Goal: Task Accomplishment & Management: Use online tool/utility

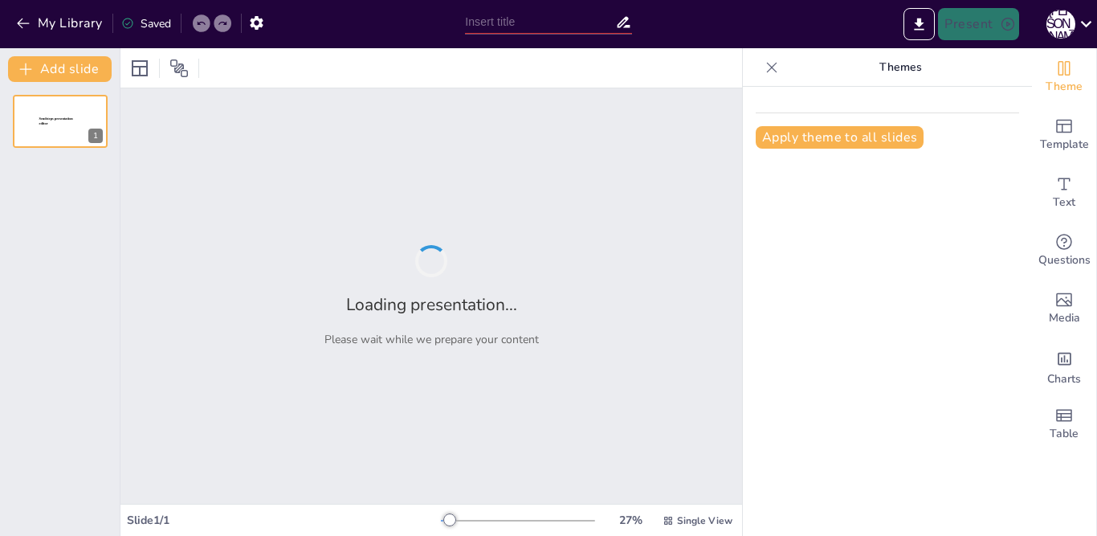
type input "New Sendsteps"
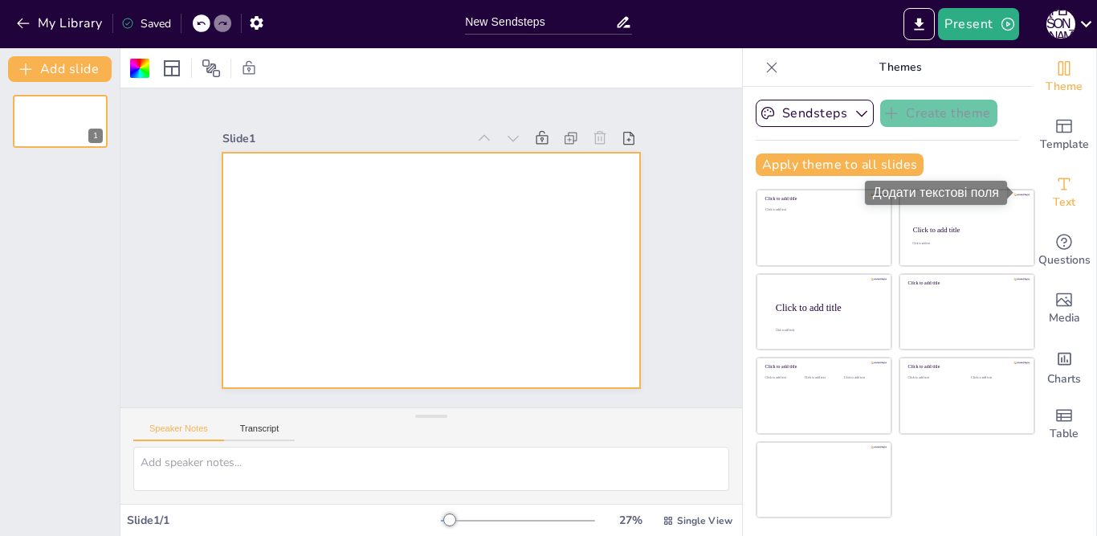
click at [1054, 181] on icon "Add text boxes" at bounding box center [1063, 183] width 19 height 19
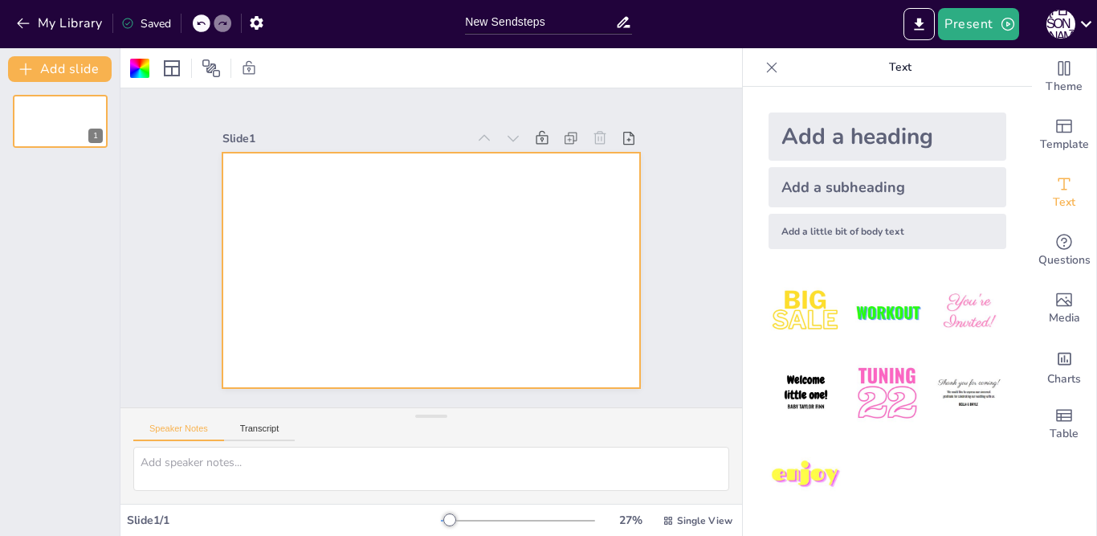
click at [947, 315] on img at bounding box center [968, 312] width 75 height 75
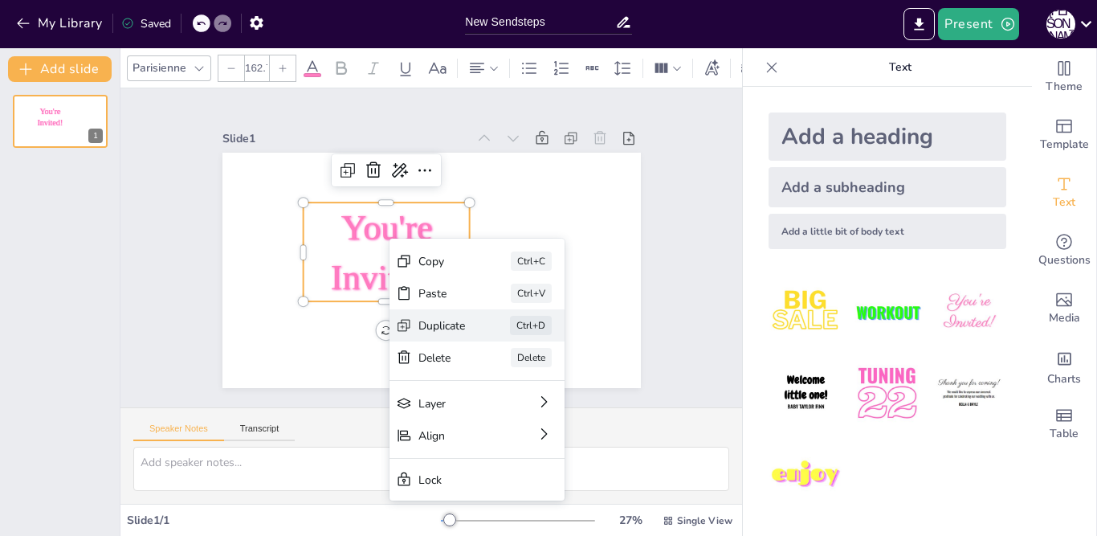
click at [438, 438] on div "Duplicate" at bounding box center [417, 459] width 45 height 43
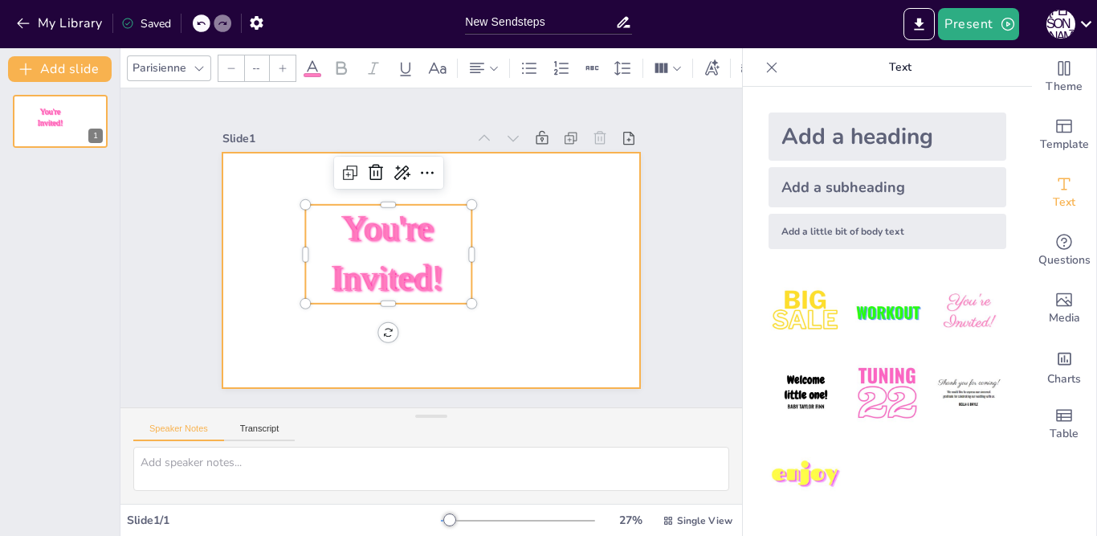
type input "162.7"
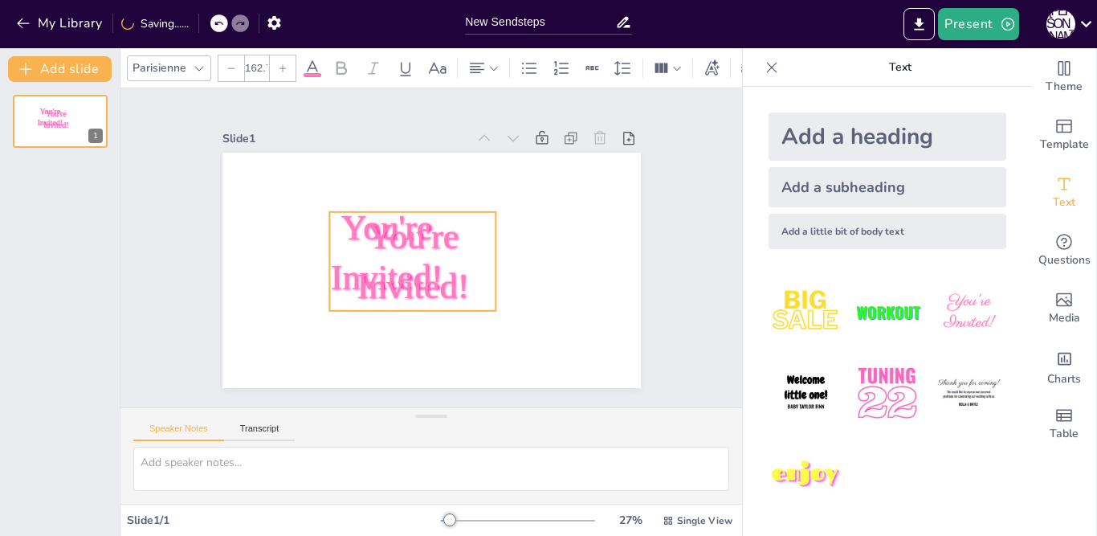
drag, startPoint x: 428, startPoint y: 266, endPoint x: 452, endPoint y: 271, distance: 24.6
click at [452, 271] on span "You're Invited!" at bounding box center [414, 233] width 99 height 116
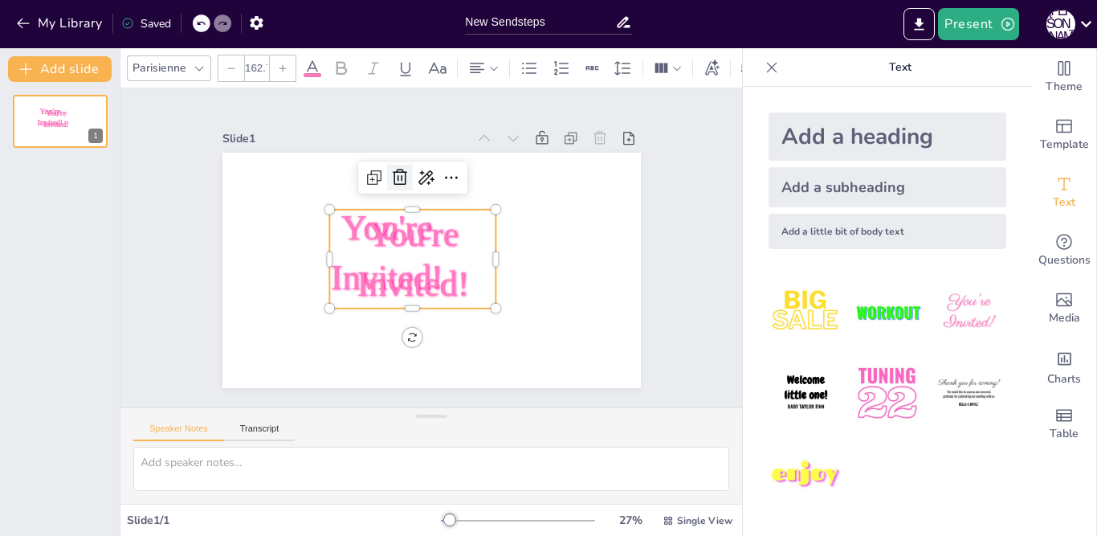
click at [481, 279] on icon at bounding box center [494, 292] width 26 height 26
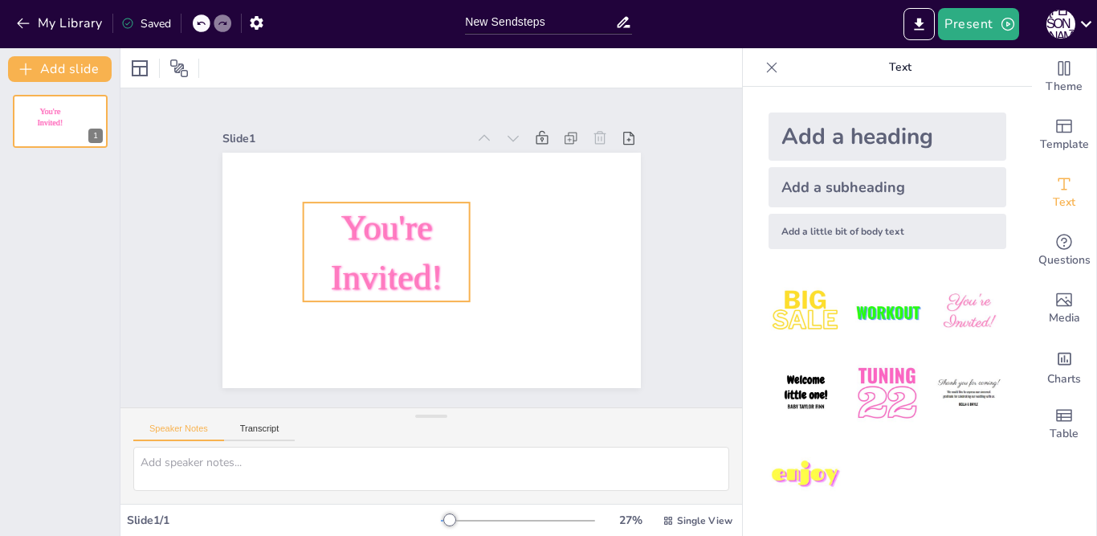
click at [393, 246] on p "You're Invited!" at bounding box center [436, 203] width 132 height 184
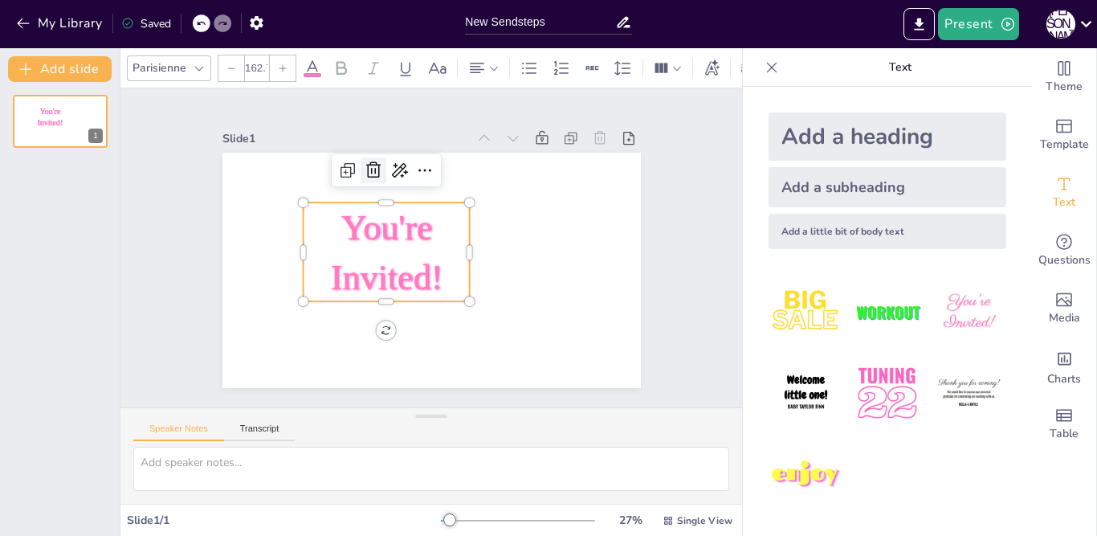
click at [510, 263] on icon at bounding box center [523, 276] width 27 height 27
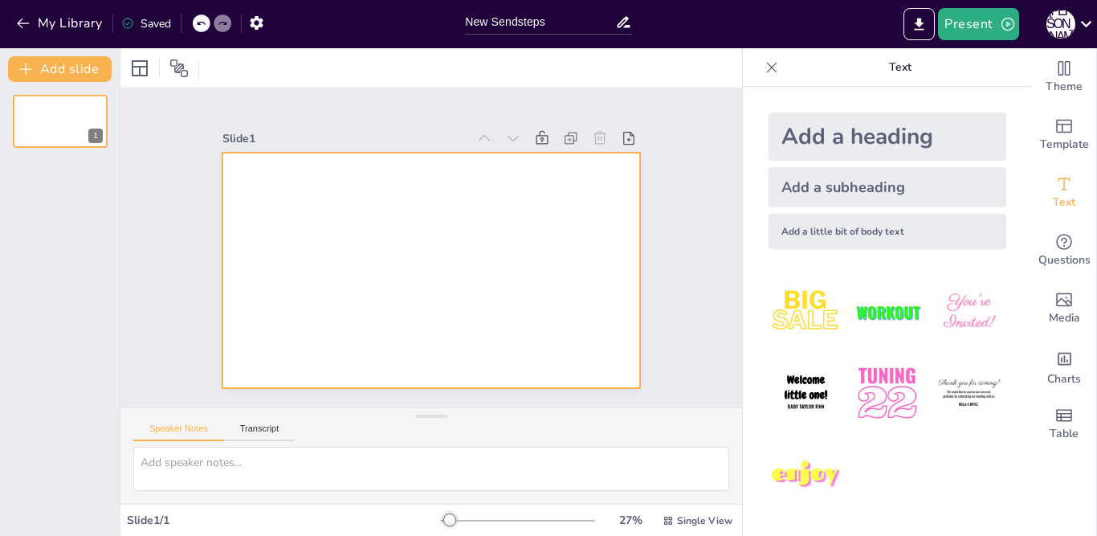
click at [400, 242] on div at bounding box center [410, 239] width 385 height 478
click at [401, 243] on div at bounding box center [424, 268] width 470 height 352
click at [942, 301] on img at bounding box center [968, 312] width 75 height 75
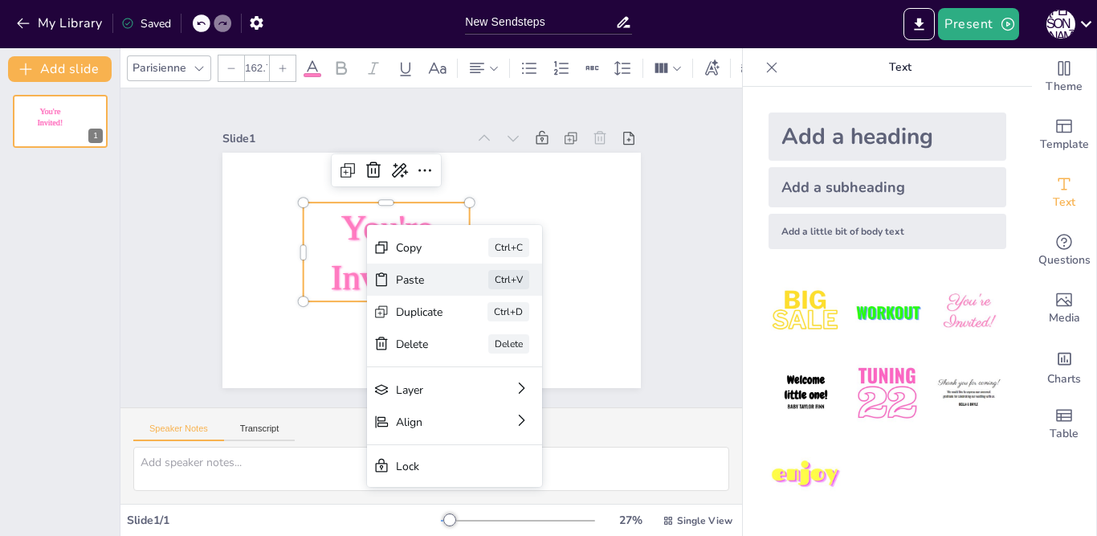
click at [470, 456] on div "Ctrl+V" at bounding box center [449, 478] width 39 height 44
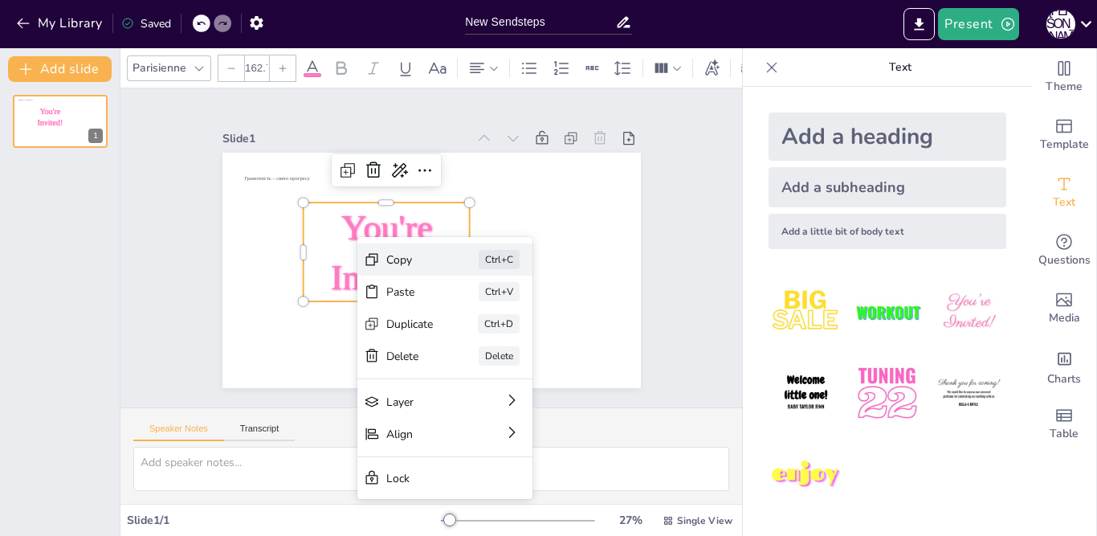
click at [557, 385] on div "Ctrl+C" at bounding box center [579, 400] width 45 height 31
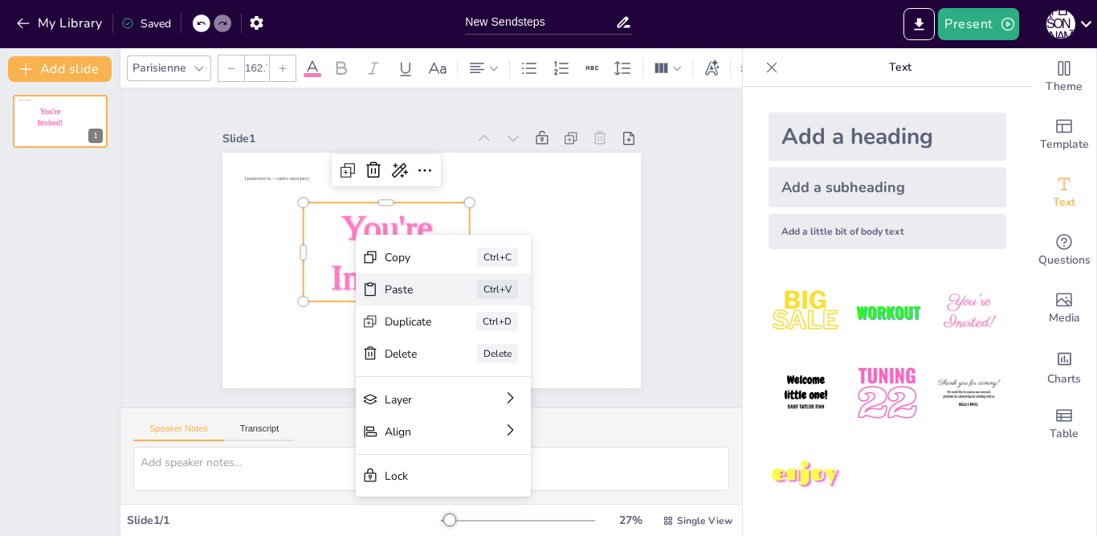
click at [430, 452] on div "Ctrl+V" at bounding box center [411, 474] width 37 height 45
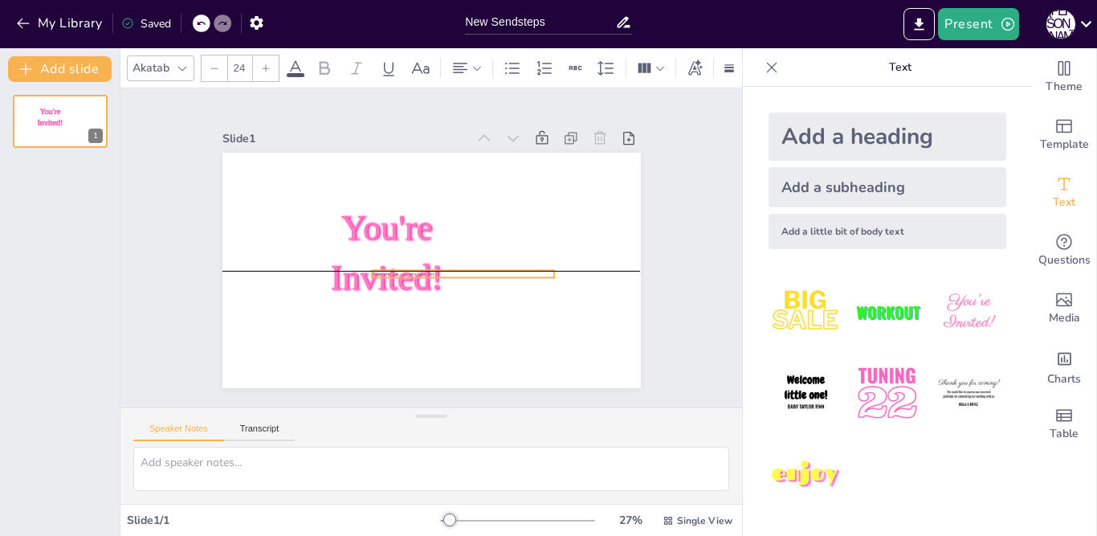
drag, startPoint x: 263, startPoint y: 171, endPoint x: 392, endPoint y: 265, distance: 159.1
click at [392, 265] on div "You're Invited! Грамотність – свято прогресу You're Invited!" at bounding box center [340, 217] width 129 height 397
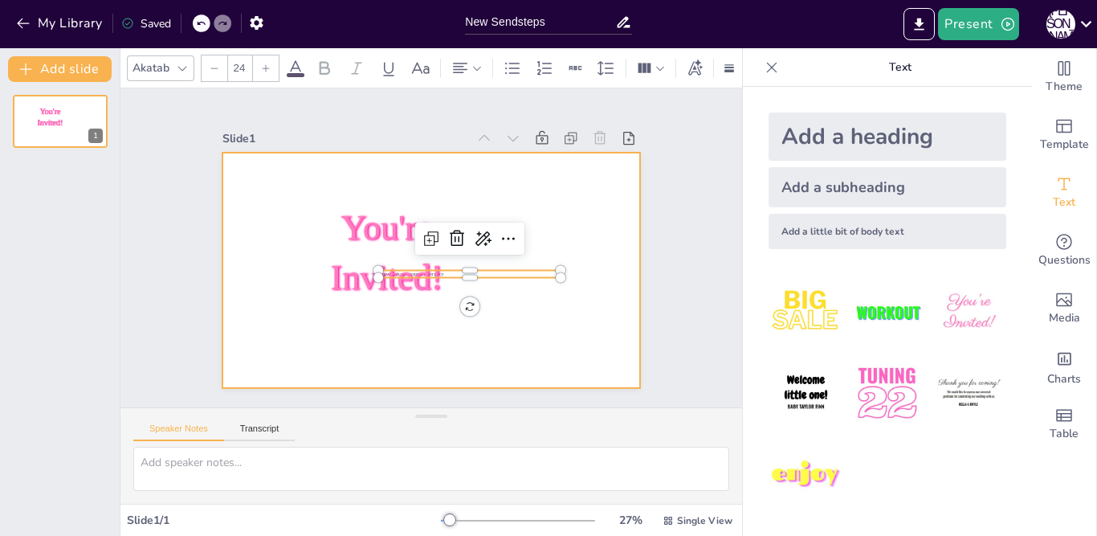
drag, startPoint x: 457, startPoint y: 234, endPoint x: 448, endPoint y: 185, distance: 49.8
click at [448, 185] on div "You're Invited! Грамотність – свято прогресу You're Invited!" at bounding box center [431, 270] width 418 height 235
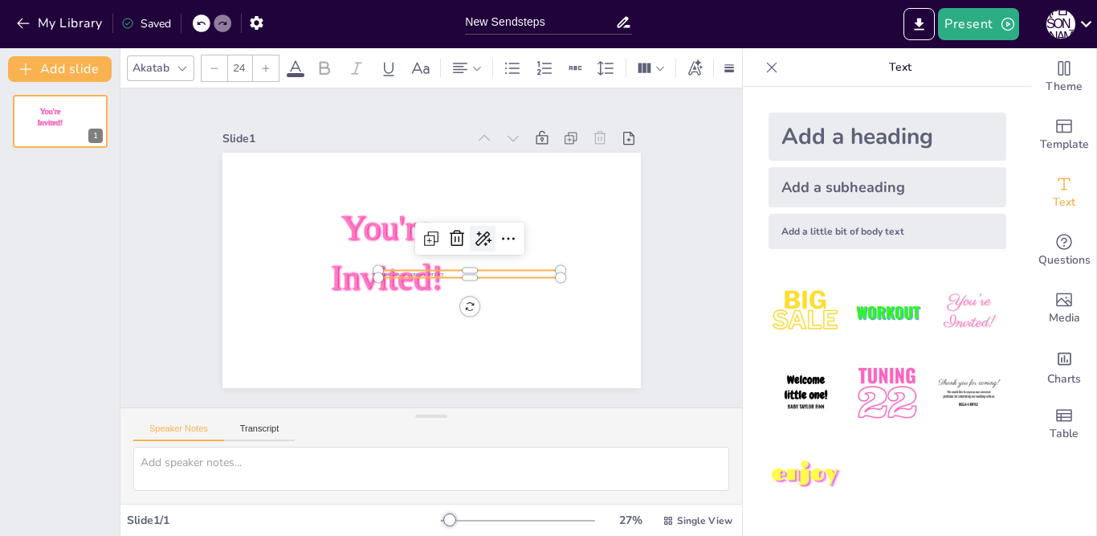
click at [472, 266] on icon at bounding box center [472, 279] width 27 height 27
click at [491, 256] on font "Штучний інтелект" at bounding box center [509, 257] width 95 height 15
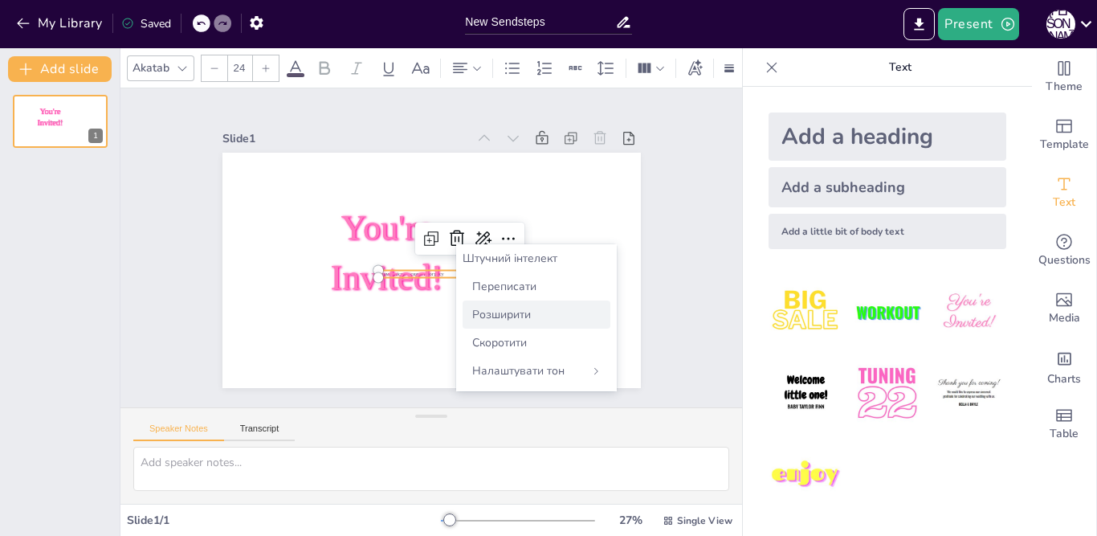
click at [498, 313] on font "Розширити" at bounding box center [501, 314] width 59 height 15
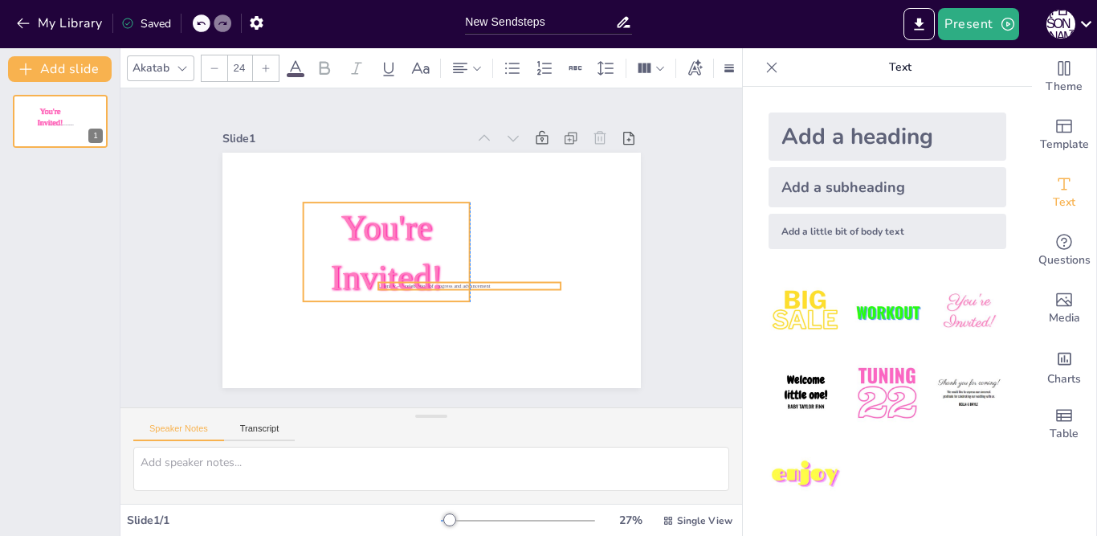
drag, startPoint x: 432, startPoint y: 267, endPoint x: 432, endPoint y: 279, distance: 12.0
click at [432, 279] on p "You're Invited!" at bounding box center [397, 217] width 185 height 190
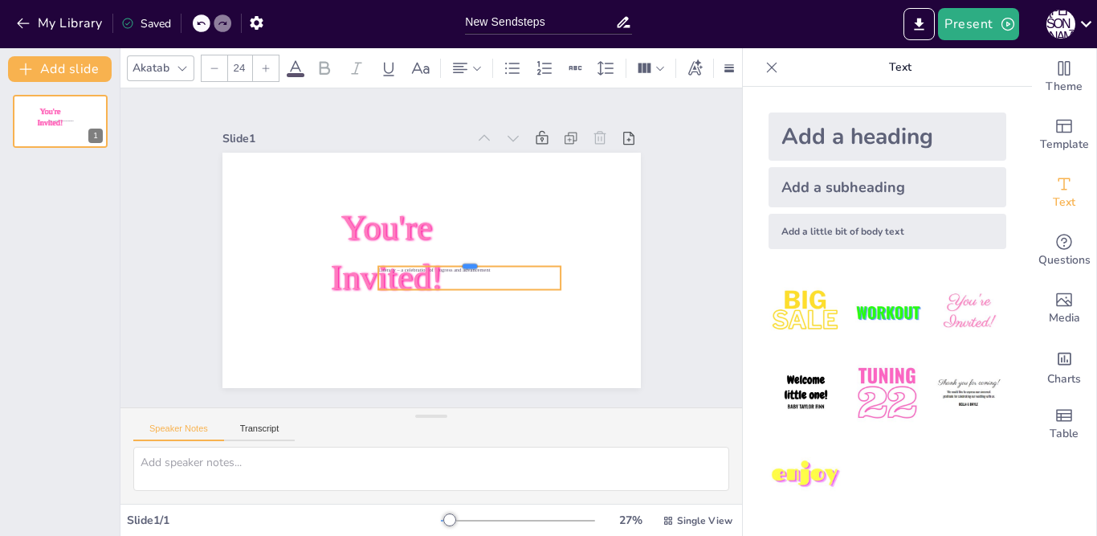
drag, startPoint x: 483, startPoint y: 275, endPoint x: 430, endPoint y: 263, distance: 53.4
click at [423, 257] on div at bounding box center [439, 207] width 32 height 183
click at [431, 265] on p "Literacy – a celebration of progress and advancement" at bounding box center [399, 277] width 63 height 177
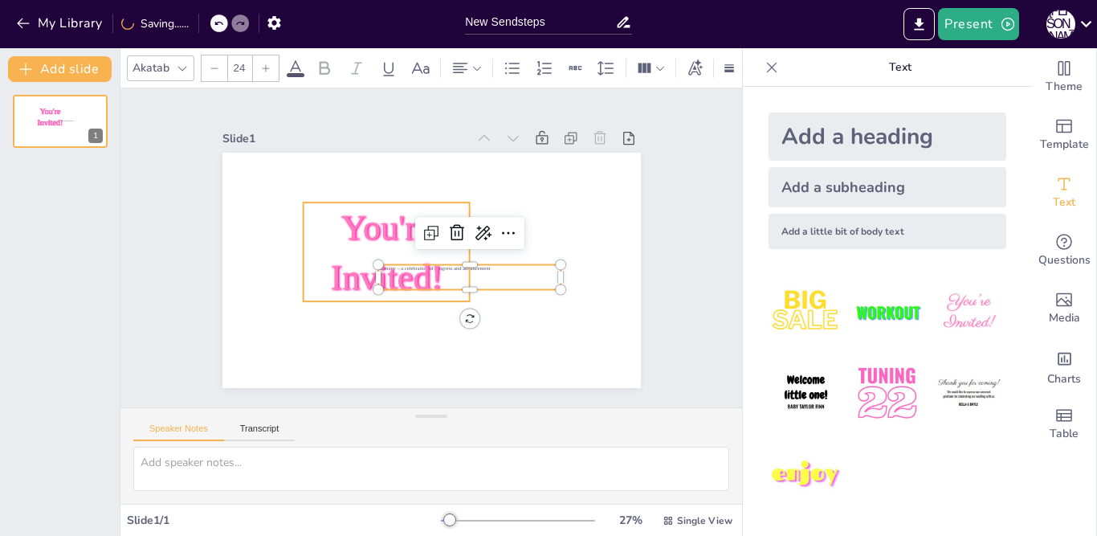
click at [390, 215] on span "You're Invited!" at bounding box center [457, 211] width 135 height 134
type input "162.7"
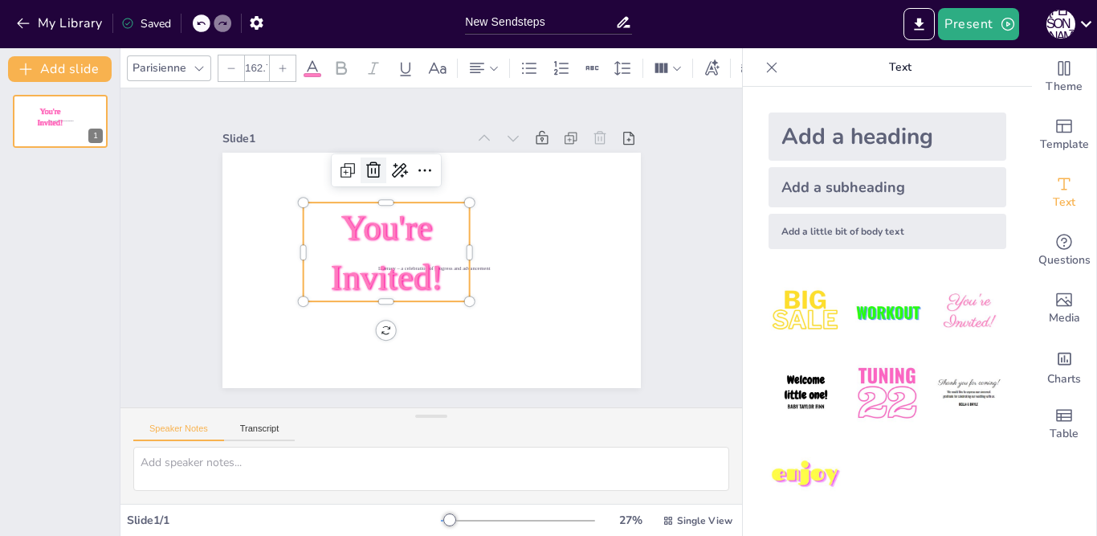
click at [366, 165] on icon at bounding box center [373, 170] width 14 height 16
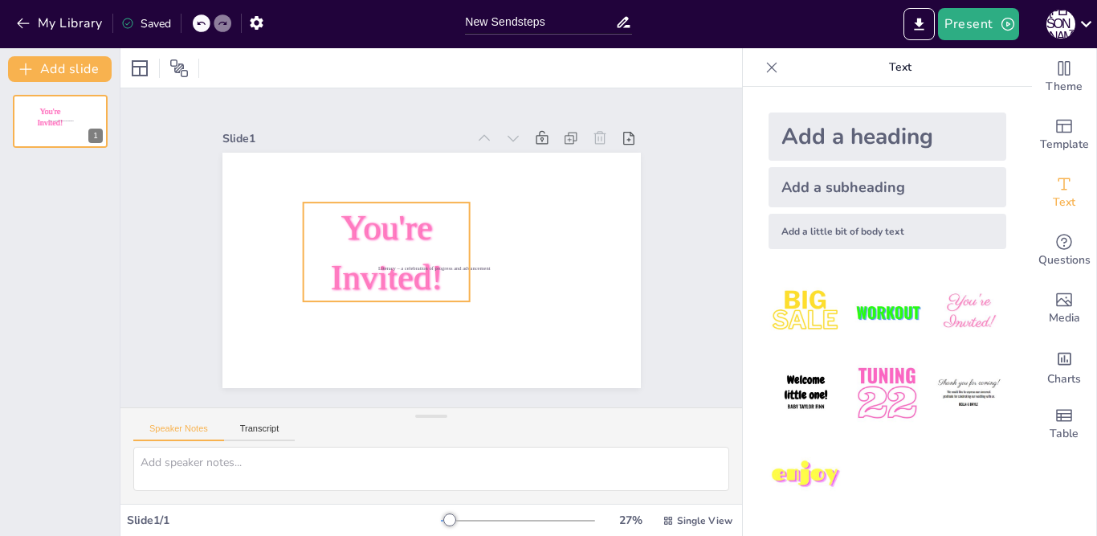
click at [373, 234] on span "You're Invited!" at bounding box center [422, 206] width 99 height 116
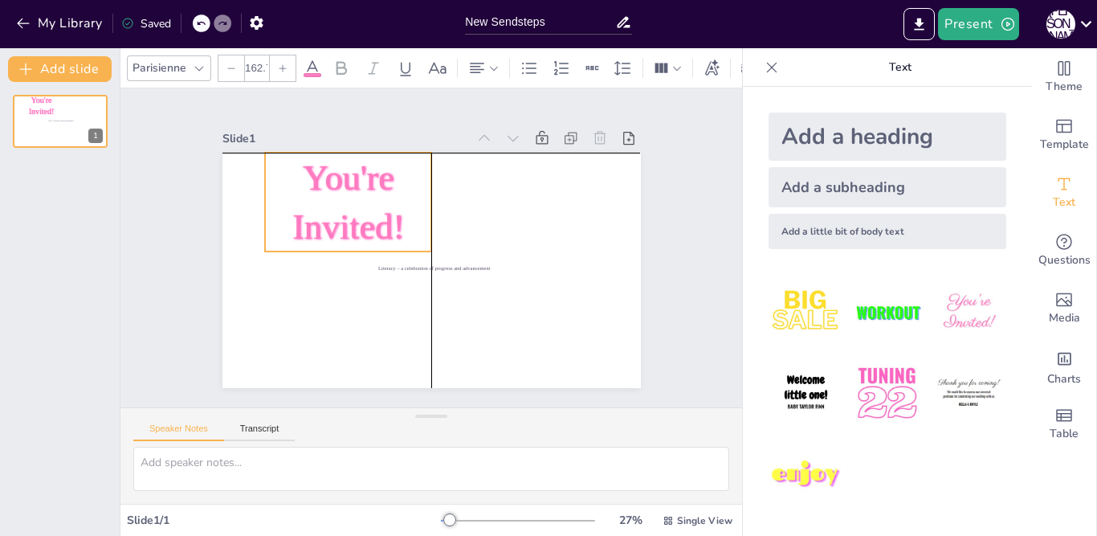
drag, startPoint x: 413, startPoint y: 273, endPoint x: 371, endPoint y: 229, distance: 60.8
click at [371, 229] on div "You're Invited! Literacy – a celebration of progress and advancement" at bounding box center [479, 165] width 362 height 209
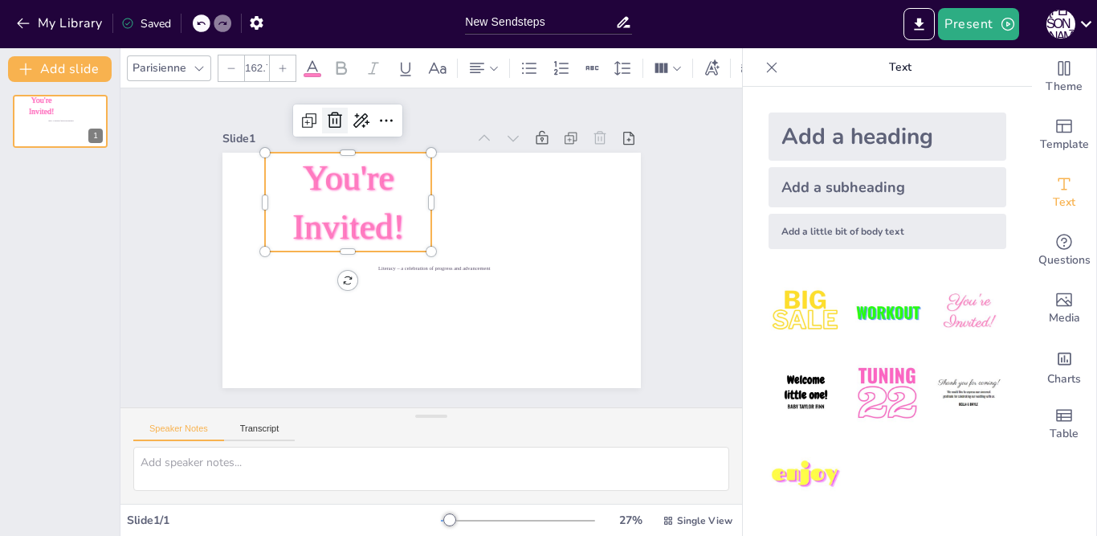
click at [570, 183] on icon at bounding box center [582, 195] width 24 height 24
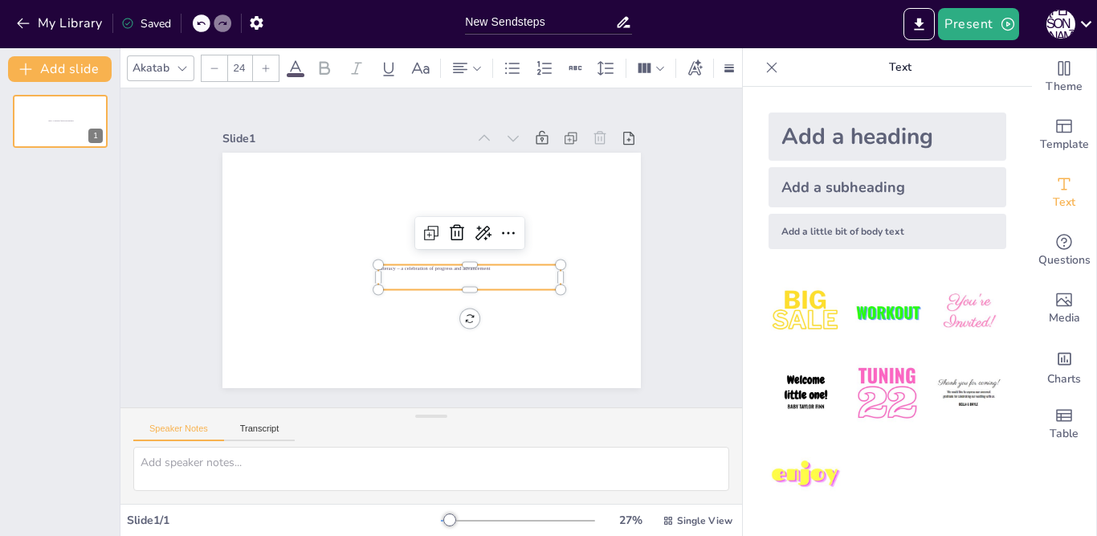
click at [393, 248] on div "Literacy – a celebration of progress and advancement" at bounding box center [403, 208] width 181 height 80
click at [262, 63] on icon at bounding box center [266, 68] width 10 height 10
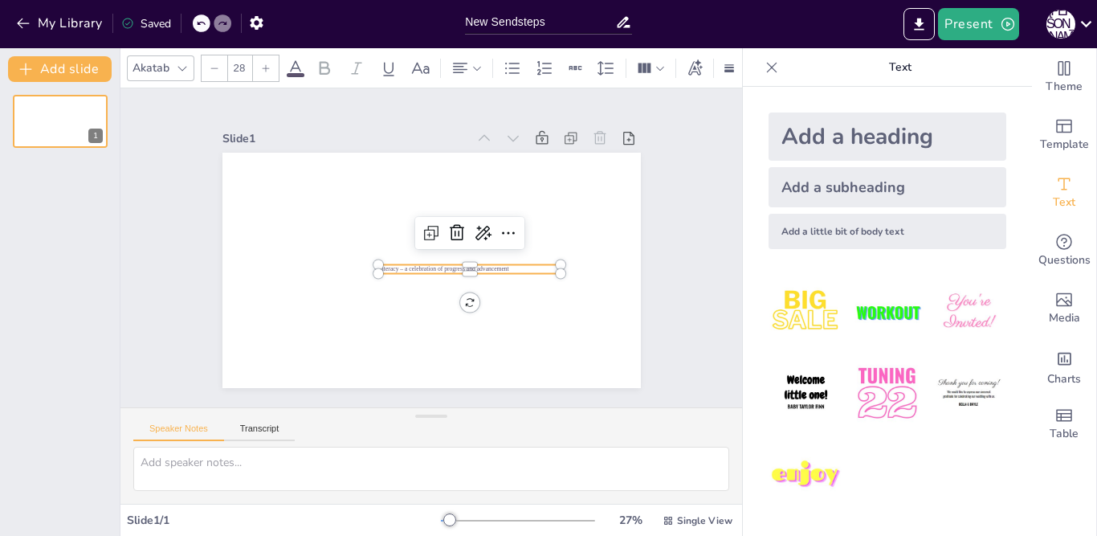
click at [262, 63] on icon at bounding box center [266, 68] width 10 height 10
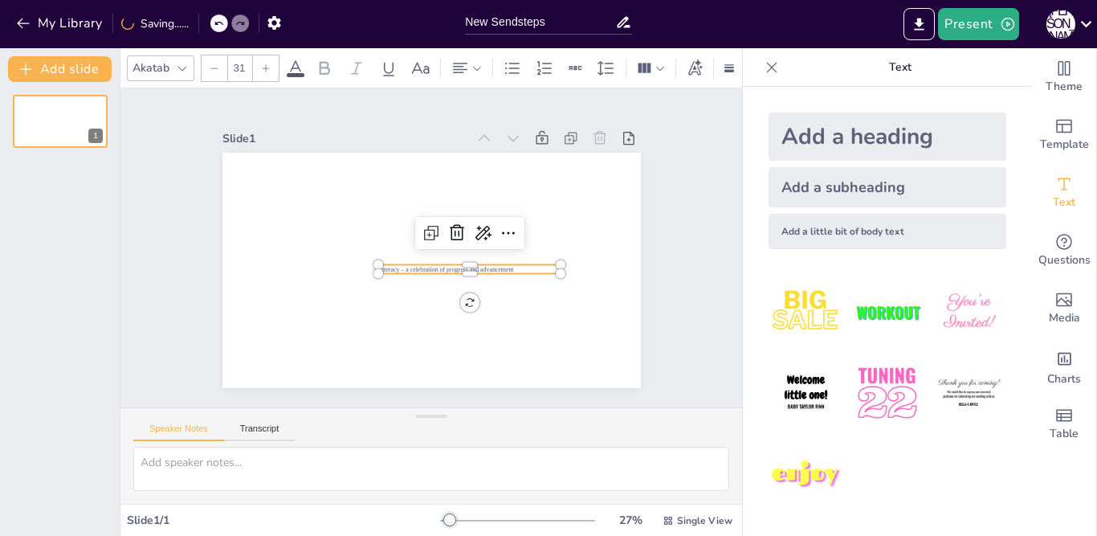
click at [262, 63] on icon at bounding box center [266, 68] width 10 height 10
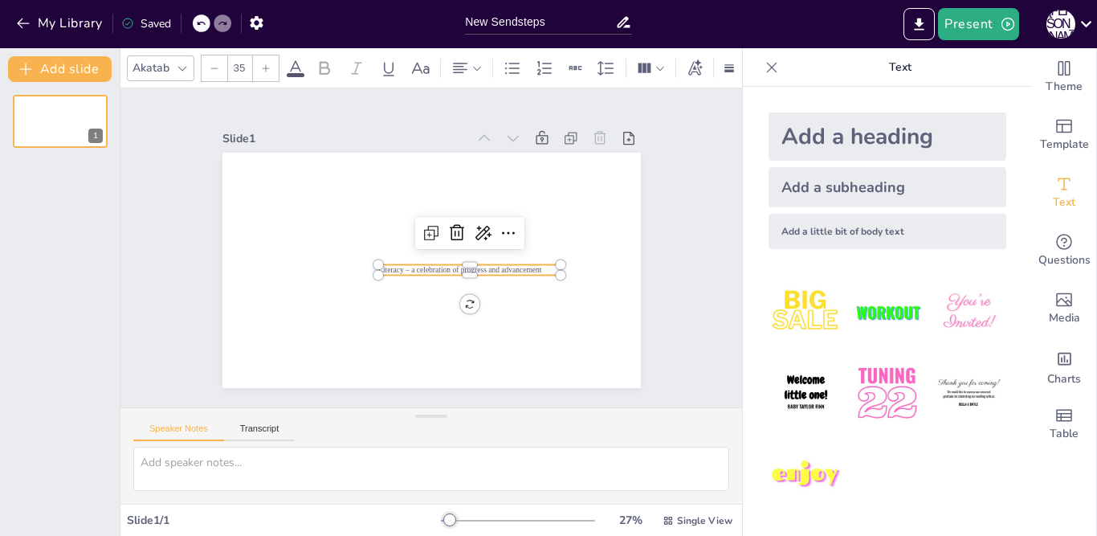
click at [261, 65] on icon at bounding box center [266, 68] width 10 height 10
click at [260, 66] on div at bounding box center [266, 68] width 26 height 26
click at [260, 67] on div at bounding box center [266, 68] width 26 height 26
click at [258, 68] on div at bounding box center [266, 68] width 26 height 26
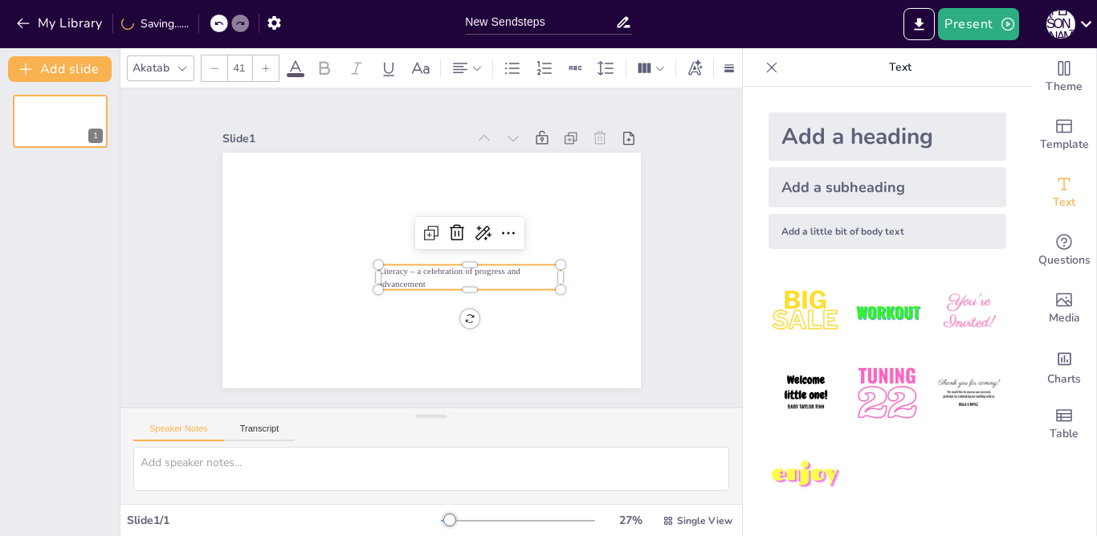
click at [258, 68] on div at bounding box center [266, 68] width 26 height 26
drag, startPoint x: 421, startPoint y: 278, endPoint x: 364, endPoint y: 264, distance: 58.6
click at [377, 264] on p "Literacy – a celebration of progress and advancement" at bounding box center [409, 291] width 64 height 185
drag, startPoint x: 490, startPoint y: 265, endPoint x: 361, endPoint y: 261, distance: 128.5
click at [361, 261] on div "Грамотність – свято прогресу" at bounding box center [412, 259] width 413 height 480
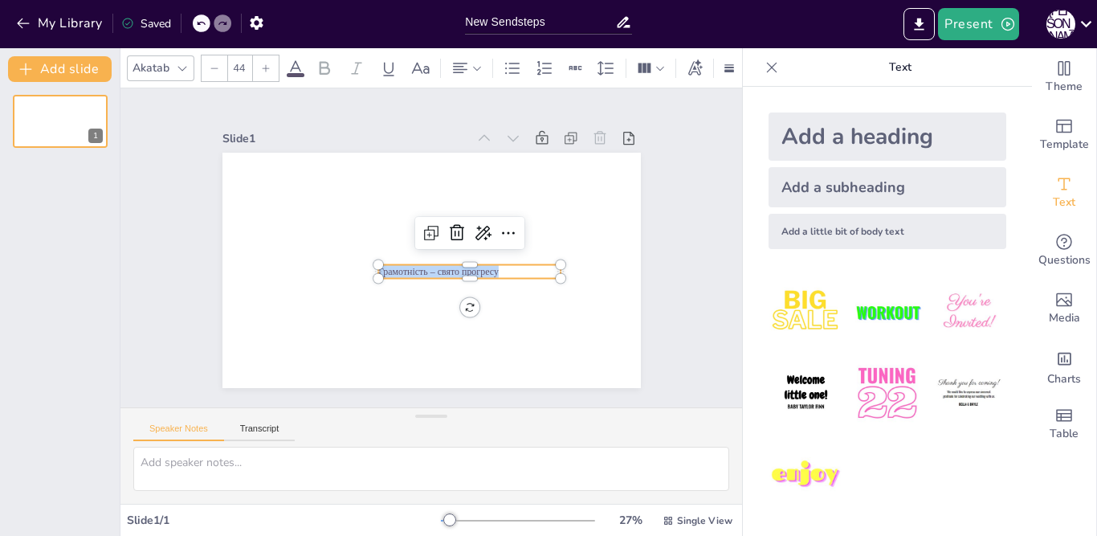
click at [944, 304] on img at bounding box center [968, 312] width 75 height 75
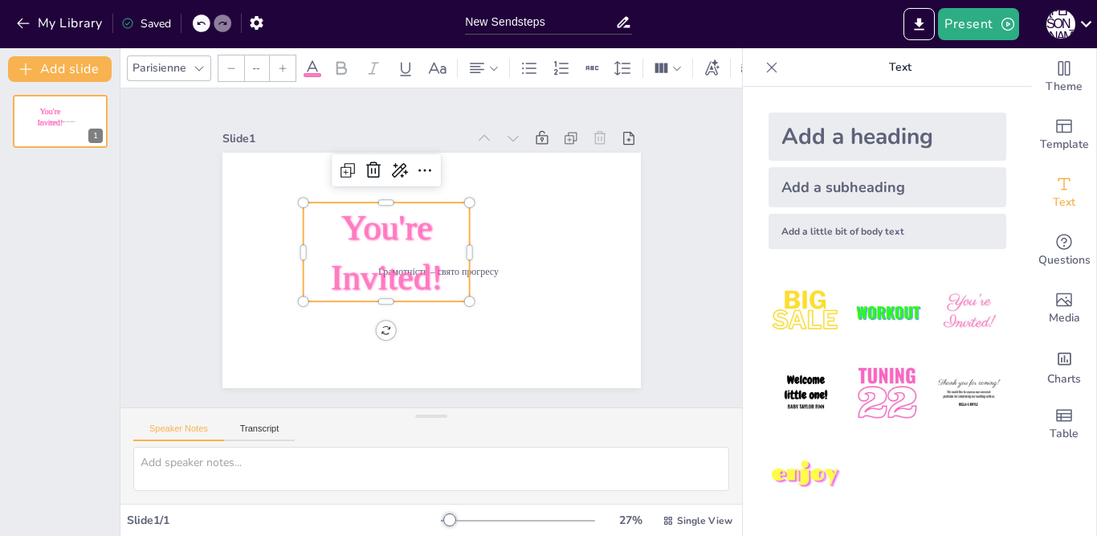
type input "162.7"
click at [487, 308] on icon at bounding box center [497, 318] width 21 height 21
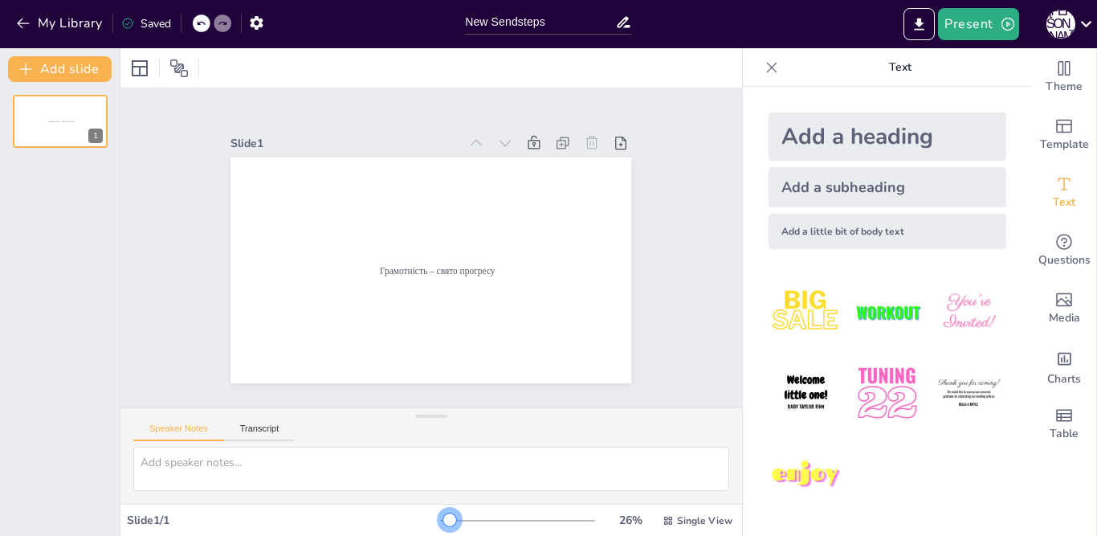
drag, startPoint x: 437, startPoint y: 519, endPoint x: 436, endPoint y: 498, distance: 20.9
click at [436, 498] on div "Slide 1 Грамотність – свято прогресу Speaker Notes Transcript Slide 1 / 1 26 % …" at bounding box center [430, 291] width 621 height 487
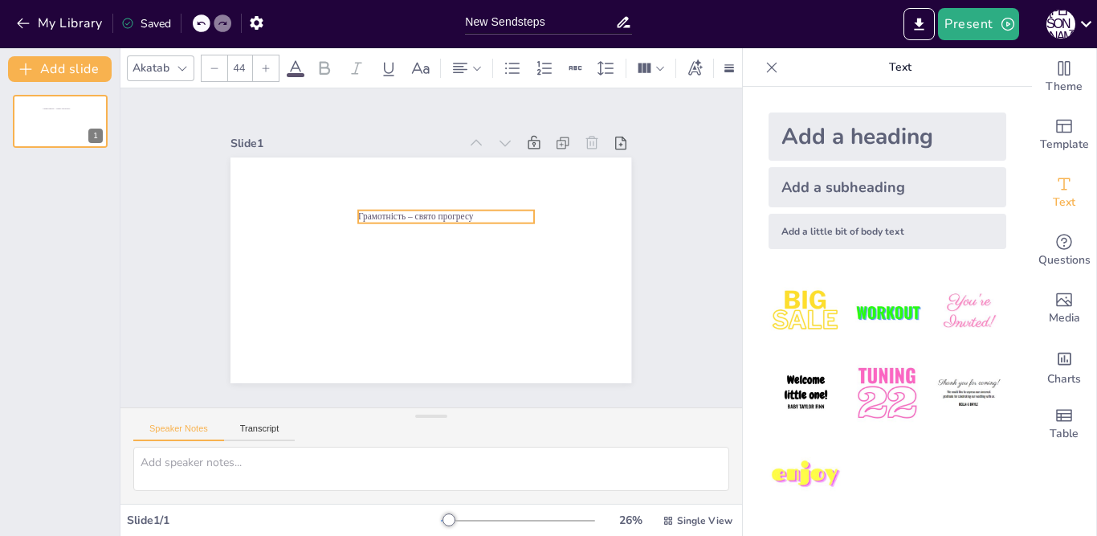
drag, startPoint x: 381, startPoint y: 266, endPoint x: 359, endPoint y: 211, distance: 58.7
click at [456, 211] on p "Грамотність – свято прогресу" at bounding box center [462, 262] width 13 height 175
click at [428, 217] on p "Грамотність – свято прогресу" at bounding box center [461, 250] width 67 height 171
drag, startPoint x: 341, startPoint y: 216, endPoint x: 446, endPoint y: 217, distance: 105.2
click at [446, 217] on div "Грамотність – свято прогресу" at bounding box center [409, 247] width 226 height 401
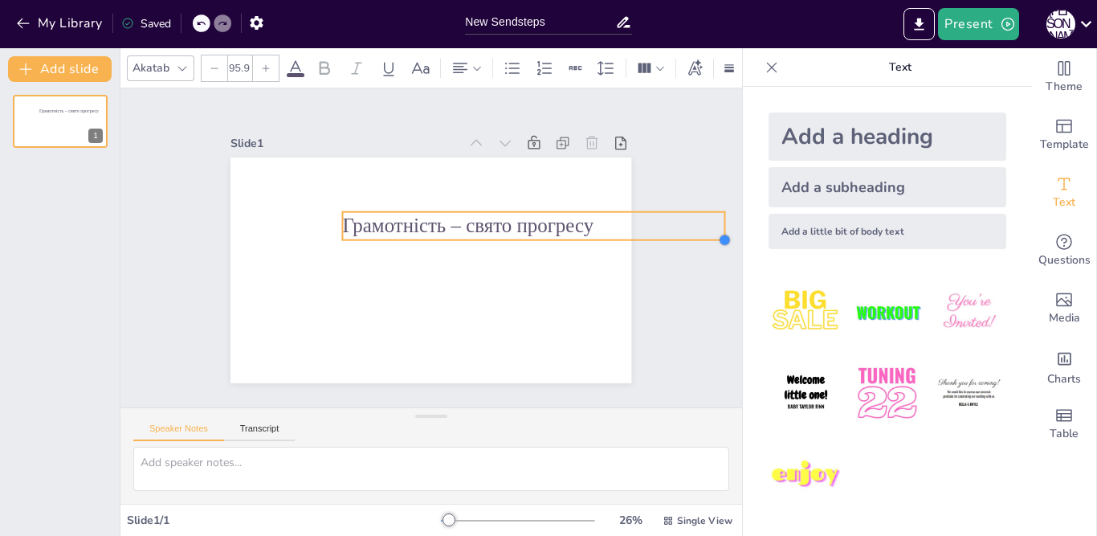
drag, startPoint x: 515, startPoint y: 222, endPoint x: 518, endPoint y: 236, distance: 14.8
click at [518, 236] on div "Грамотність – свято прогресу" at bounding box center [451, 259] width 396 height 460
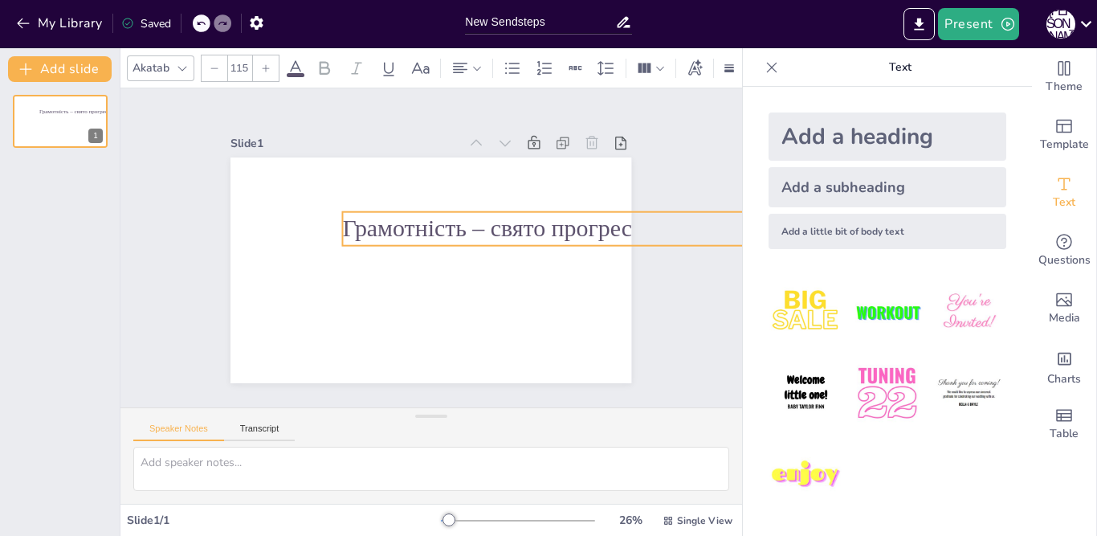
drag, startPoint x: 711, startPoint y: 234, endPoint x: 456, endPoint y: 237, distance: 254.5
click at [619, 240] on div "Slide 1 Грамотність – свято прогресу" at bounding box center [431, 247] width 546 height 529
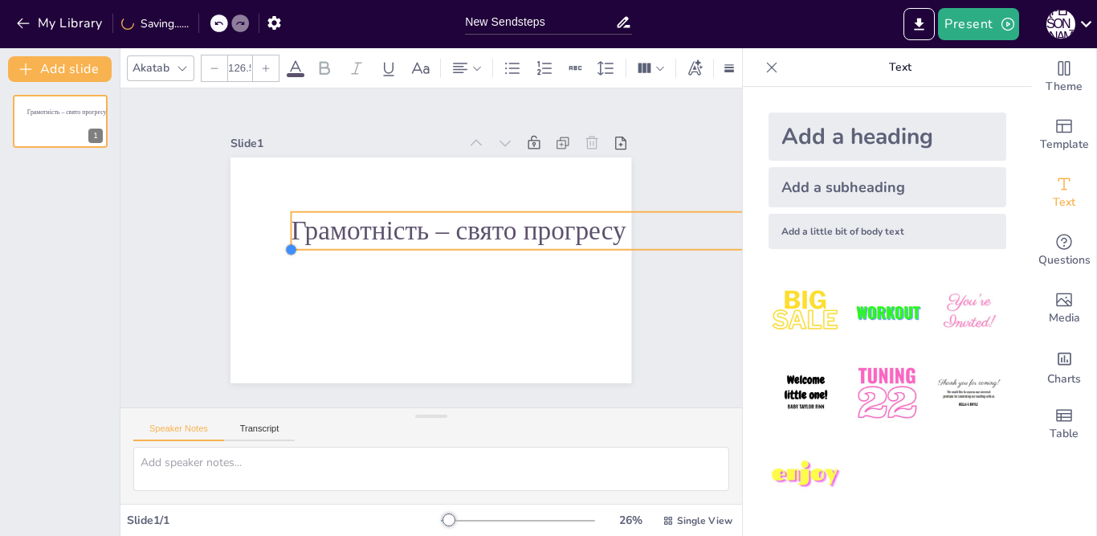
type input "127.9"
drag, startPoint x: 332, startPoint y: 240, endPoint x: 280, endPoint y: 229, distance: 52.6
click at [280, 229] on div "Грамотність – свято прогресу" at bounding box center [438, 226] width 451 height 338
click at [480, 219] on p "Грамотність – свято прогресу" at bounding box center [472, 357] width 142 height 506
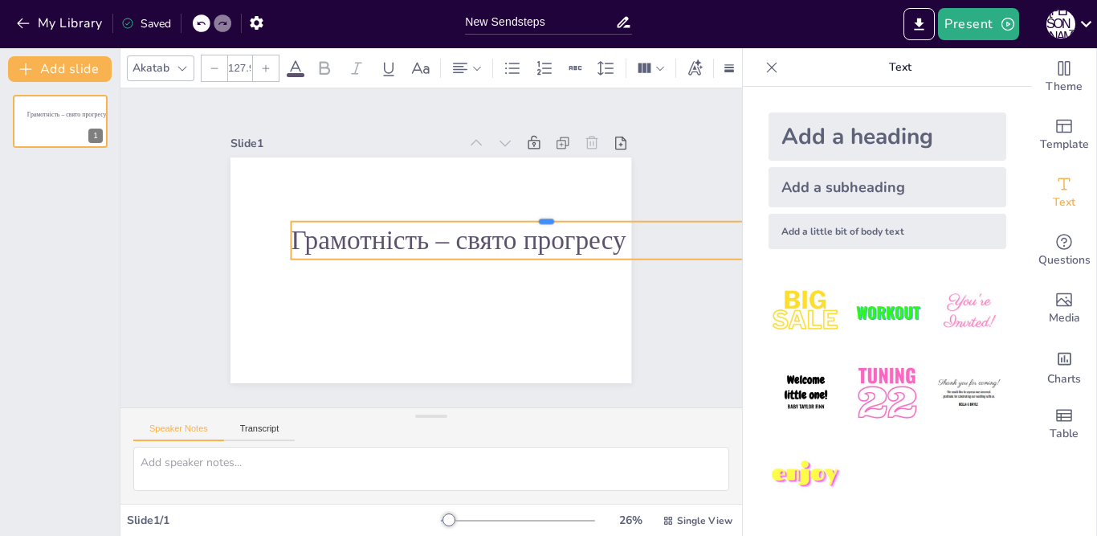
drag, startPoint x: 602, startPoint y: 205, endPoint x: 499, endPoint y: 214, distance: 104.0
click at [499, 214] on div at bounding box center [358, 342] width 420 height 310
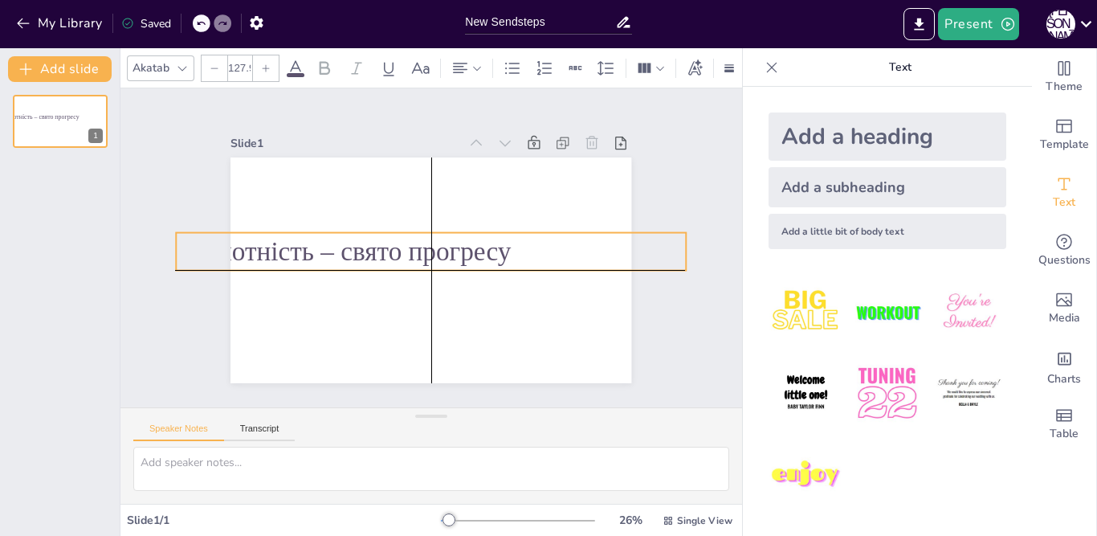
drag, startPoint x: 652, startPoint y: 231, endPoint x: 535, endPoint y: 239, distance: 117.5
click at [535, 239] on div "Slide 1 Грамотність – свято прогресу" at bounding box center [430, 247] width 507 height 556
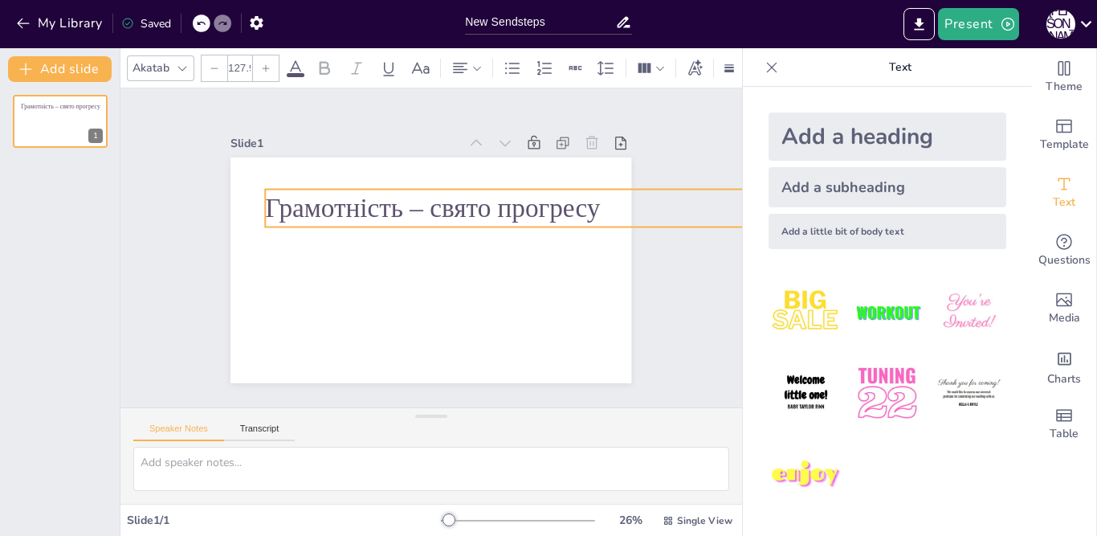
drag, startPoint x: 316, startPoint y: 241, endPoint x: 454, endPoint y: 269, distance: 140.1
click at [405, 198] on p "Грамотність – свято прогресу" at bounding box center [382, 333] width 434 height 330
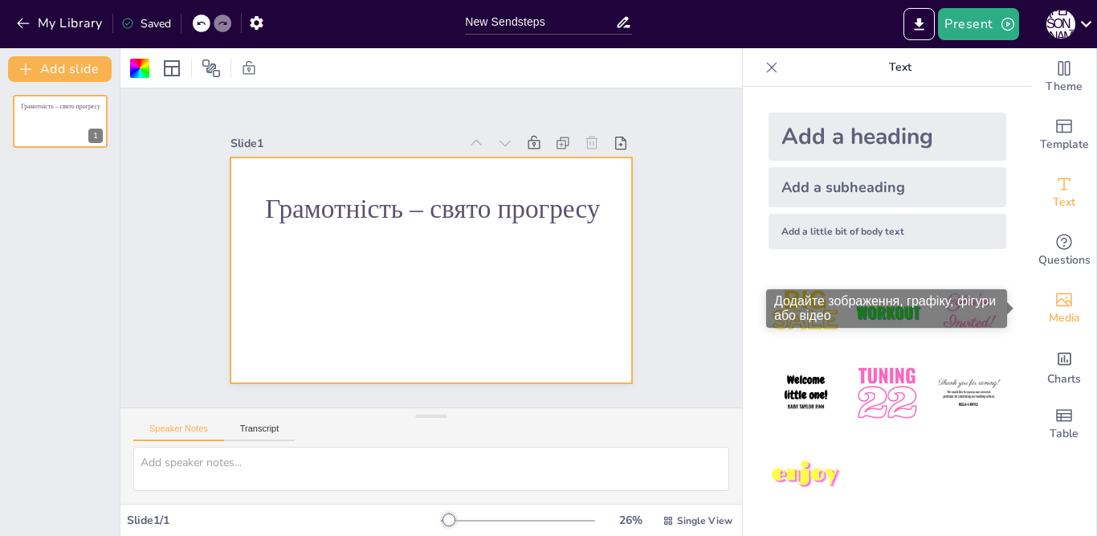
click at [1054, 303] on icon "Add images, graphics, shapes or video" at bounding box center [1063, 299] width 19 height 19
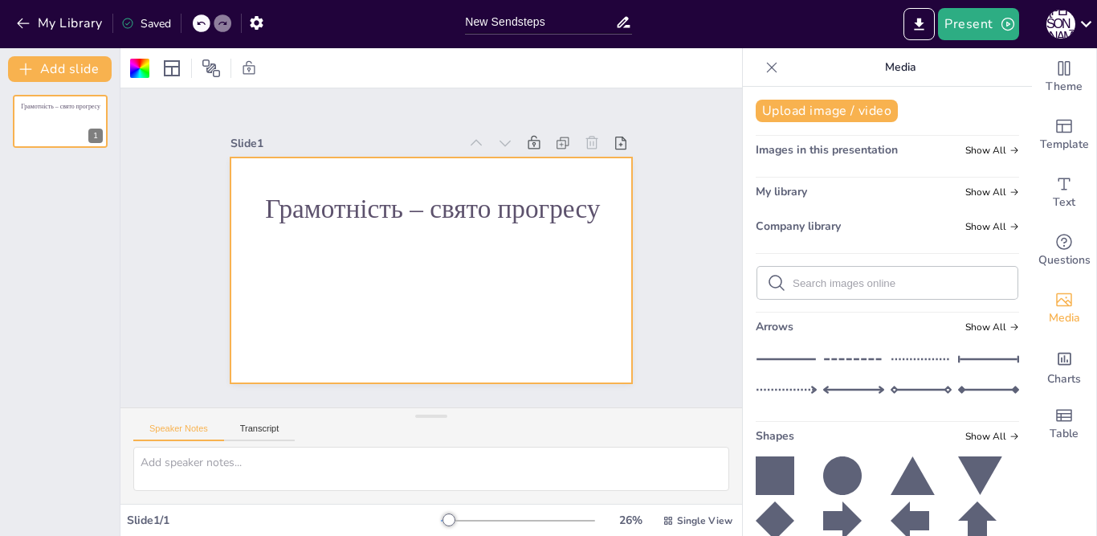
click at [767, 280] on icon at bounding box center [776, 282] width 19 height 19
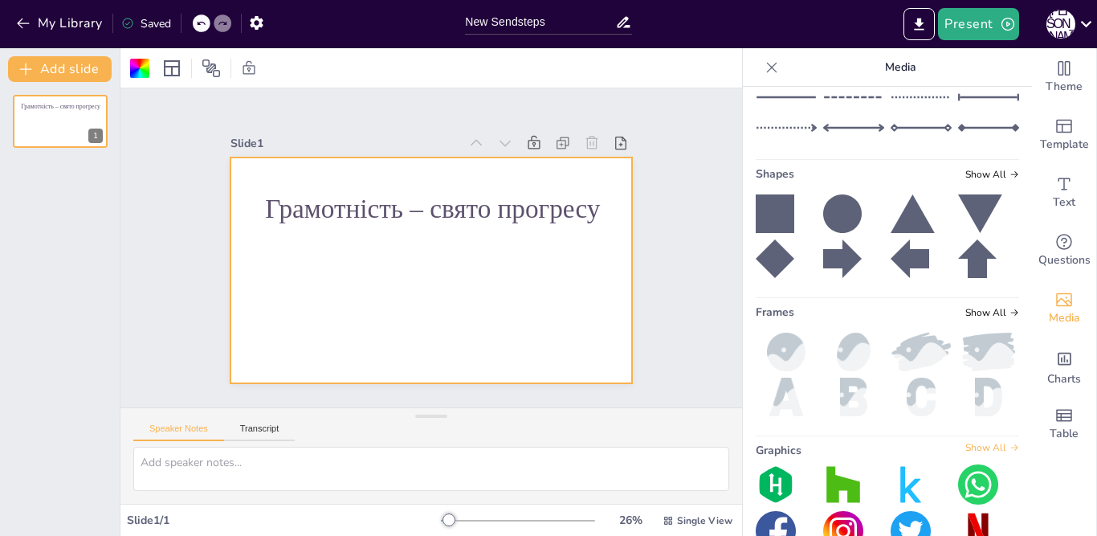
scroll to position [303, 0]
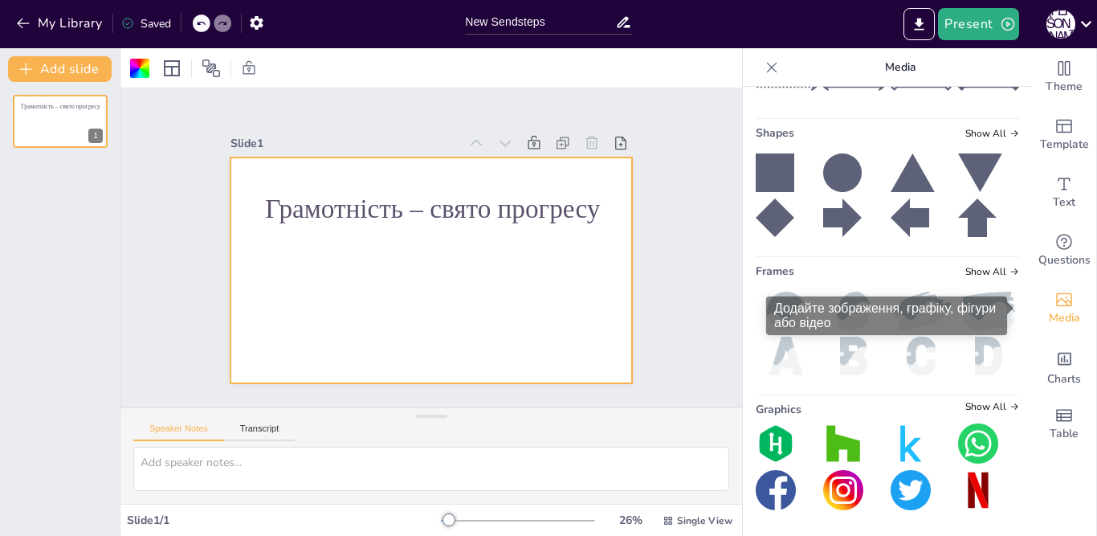
click at [1056, 301] on icon "Add images, graphics, shapes or video" at bounding box center [1064, 300] width 16 height 14
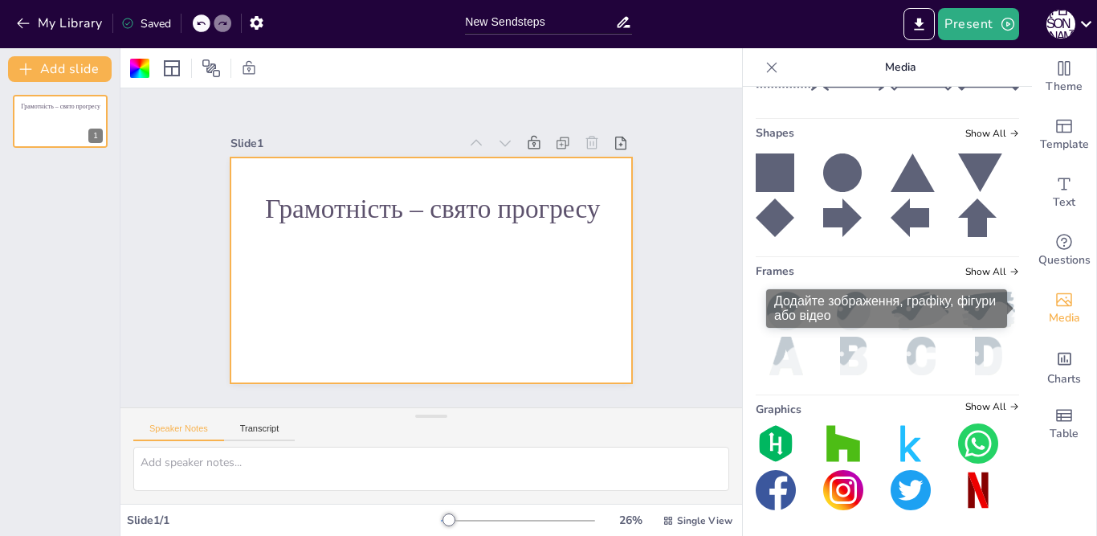
click at [818, 304] on font "Додайте зображення, графіку, фігури або відео" at bounding box center [885, 308] width 222 height 28
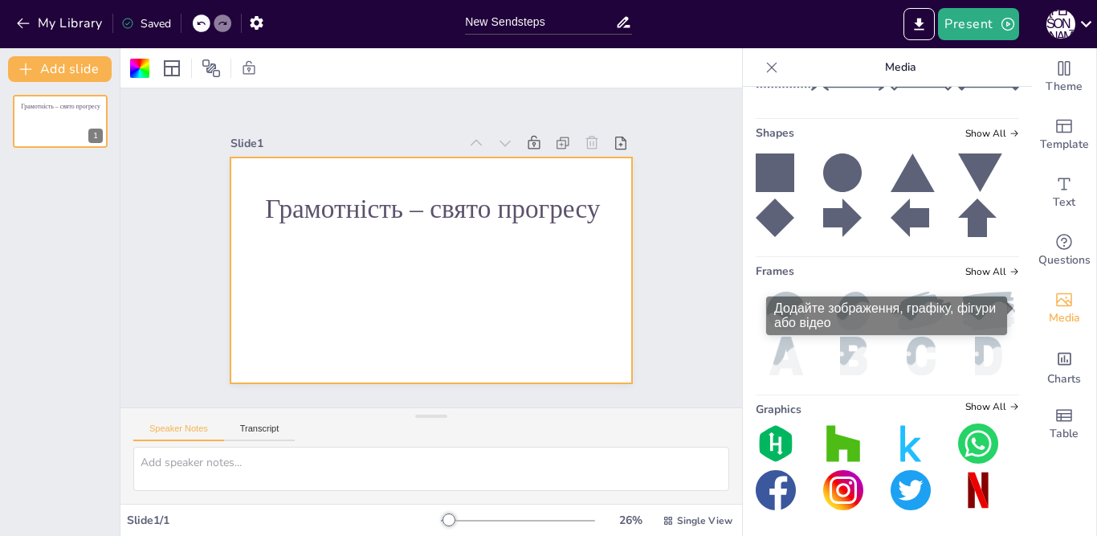
click at [1054, 295] on icon "Add images, graphics, shapes or video" at bounding box center [1063, 299] width 19 height 19
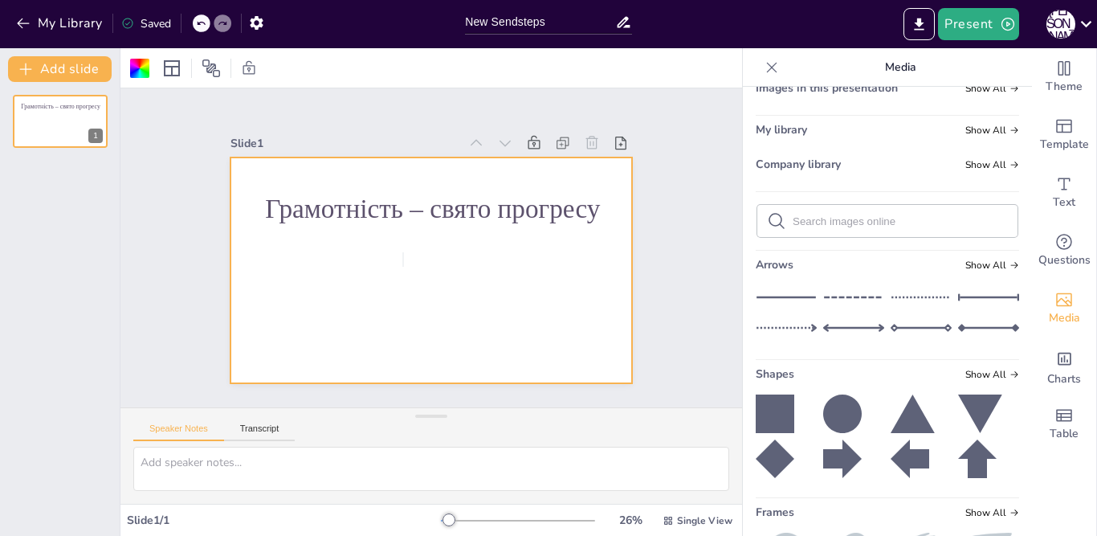
scroll to position [0, 0]
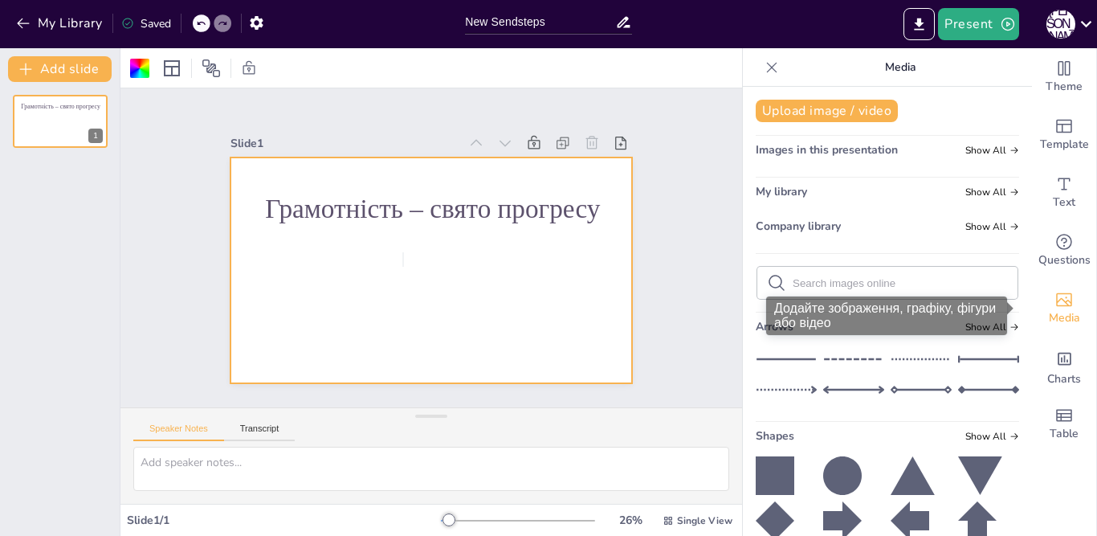
click at [1054, 303] on icon "Add images, graphics, shapes or video" at bounding box center [1063, 299] width 19 height 19
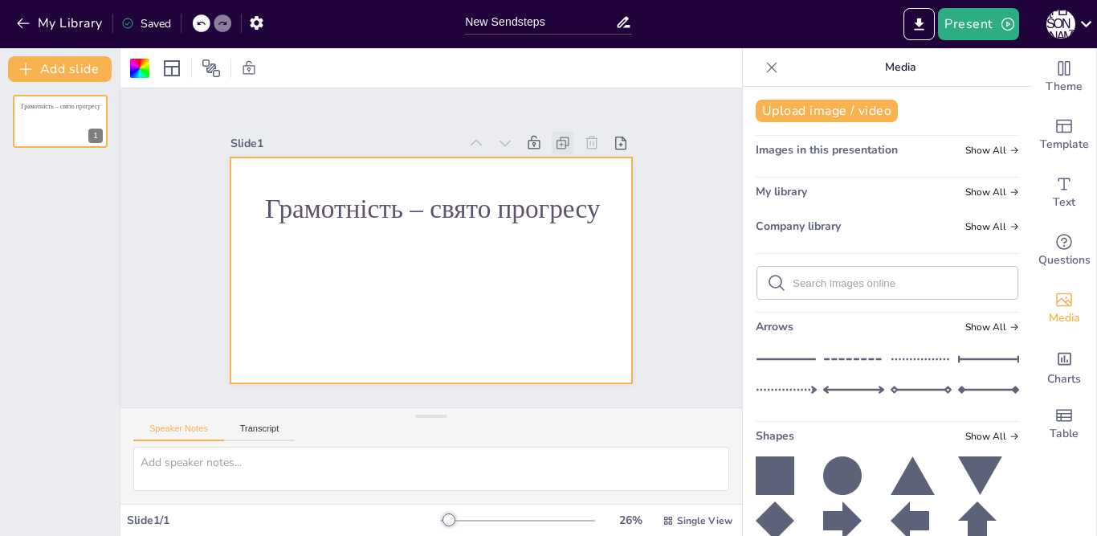
click at [322, 136] on icon at bounding box center [313, 128] width 18 height 18
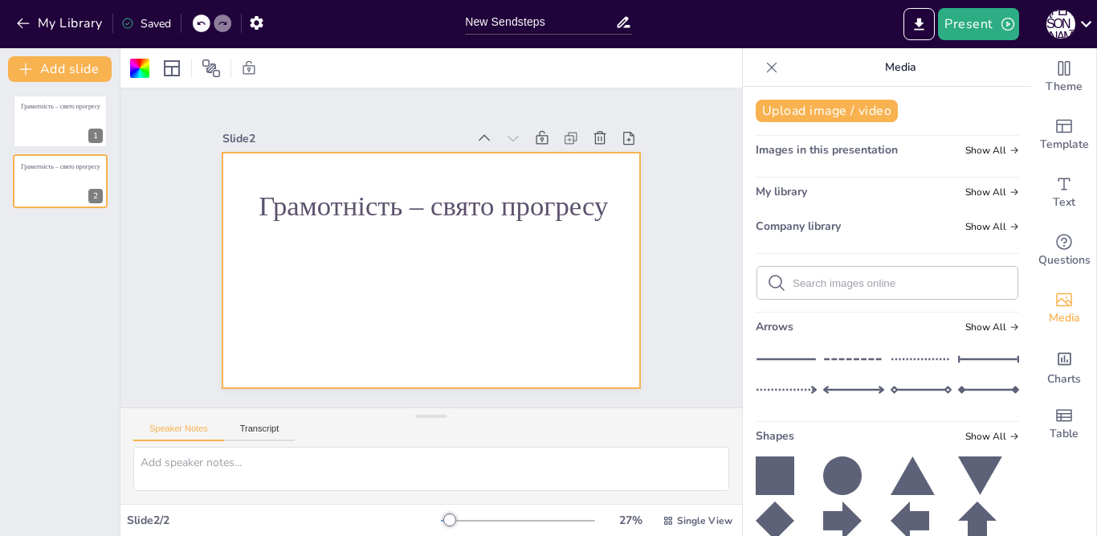
drag, startPoint x: 68, startPoint y: 174, endPoint x: 92, endPoint y: 163, distance: 26.6
click at [92, 163] on icon at bounding box center [93, 168] width 11 height 11
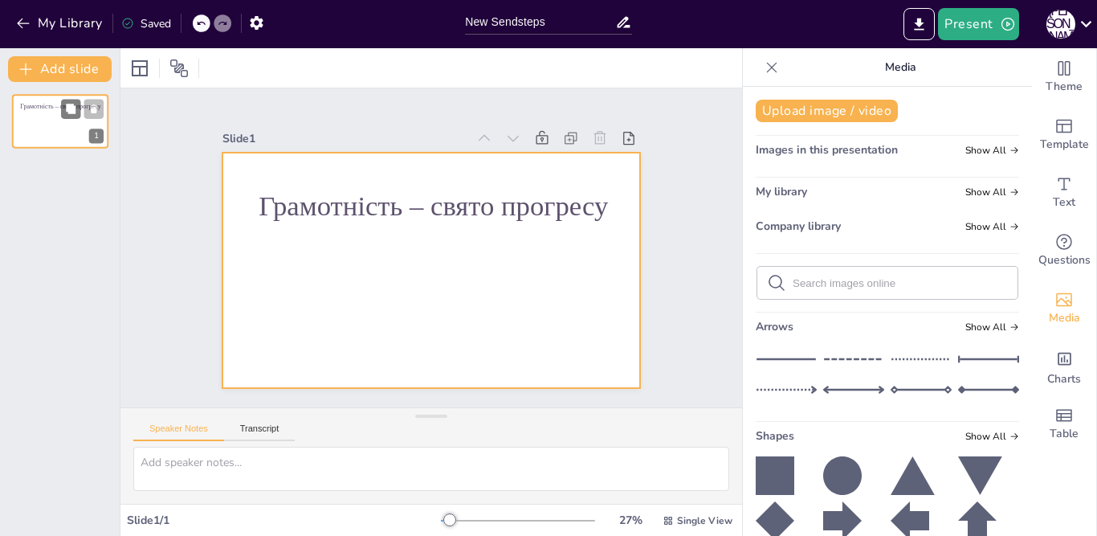
click at [67, 123] on div at bounding box center [60, 121] width 96 height 55
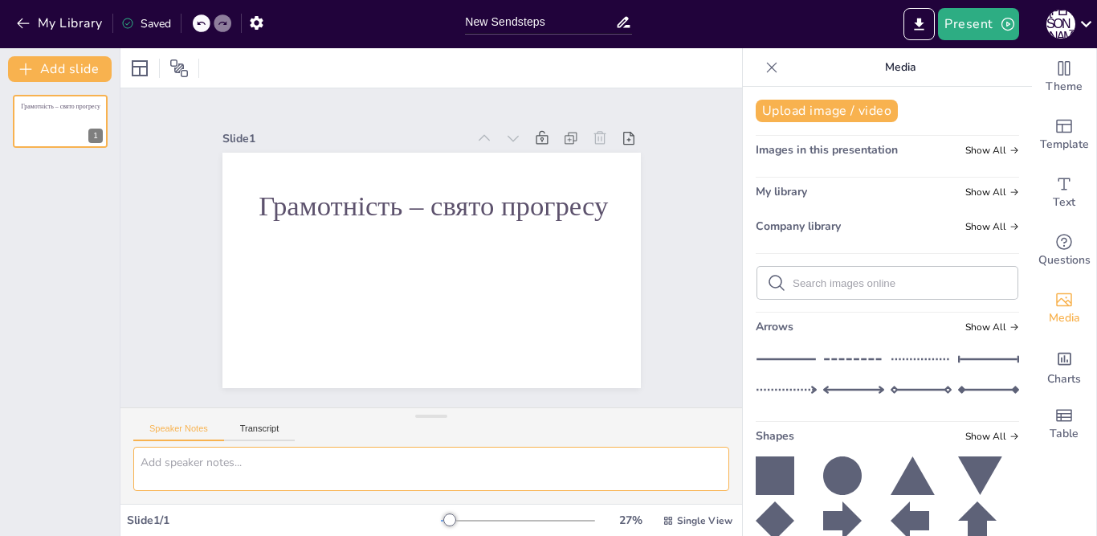
click at [153, 464] on textarea at bounding box center [431, 468] width 596 height 44
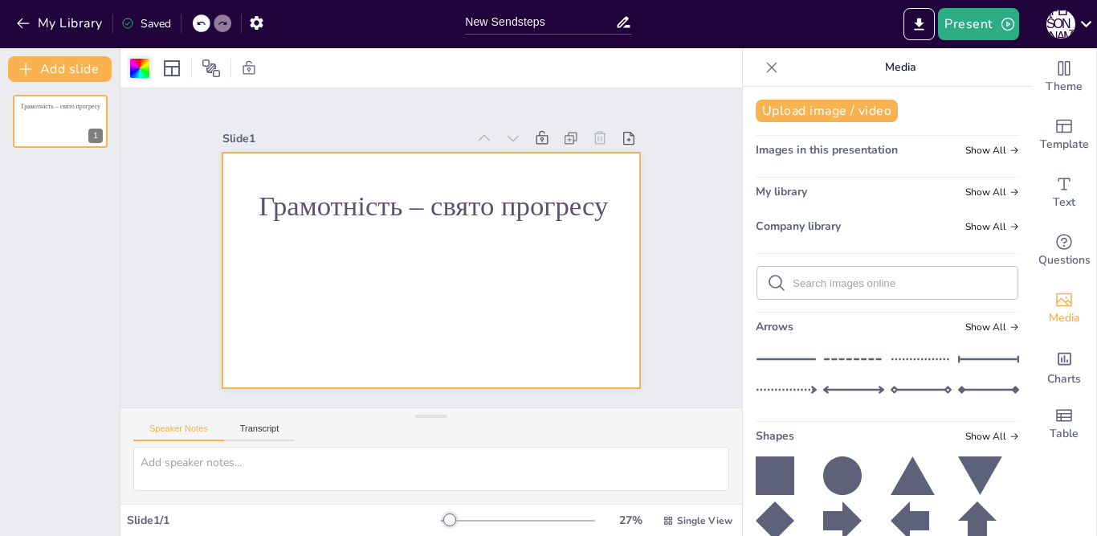
click at [135, 63] on div at bounding box center [139, 68] width 19 height 19
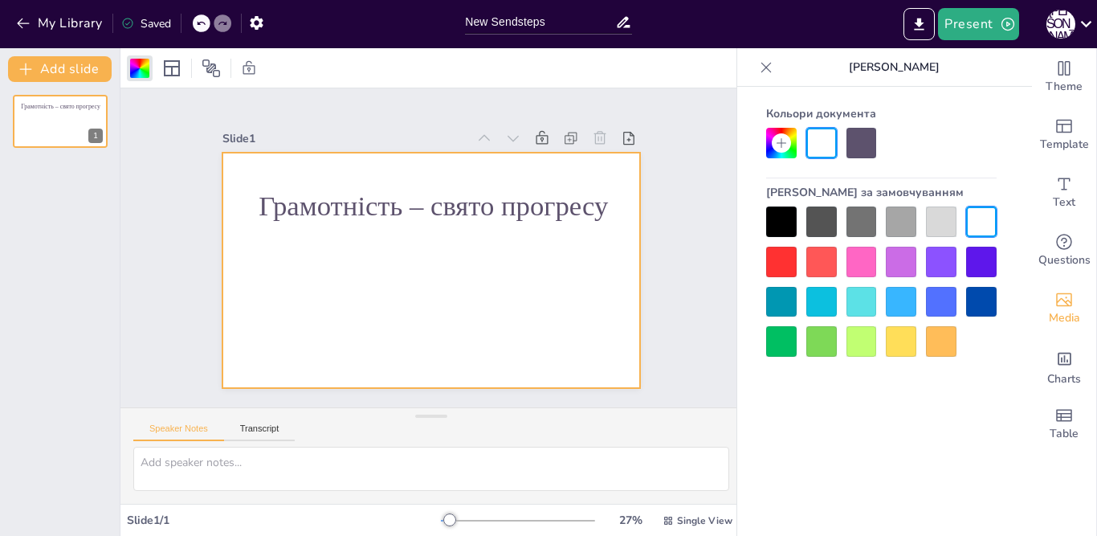
click at [853, 259] on div at bounding box center [861, 261] width 31 height 31
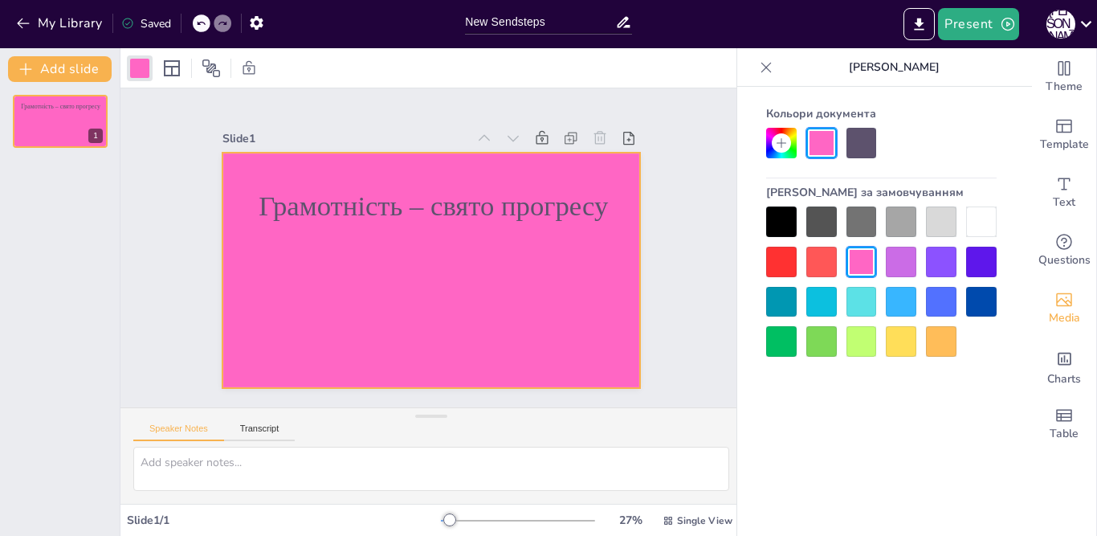
click at [858, 340] on div at bounding box center [861, 341] width 31 height 31
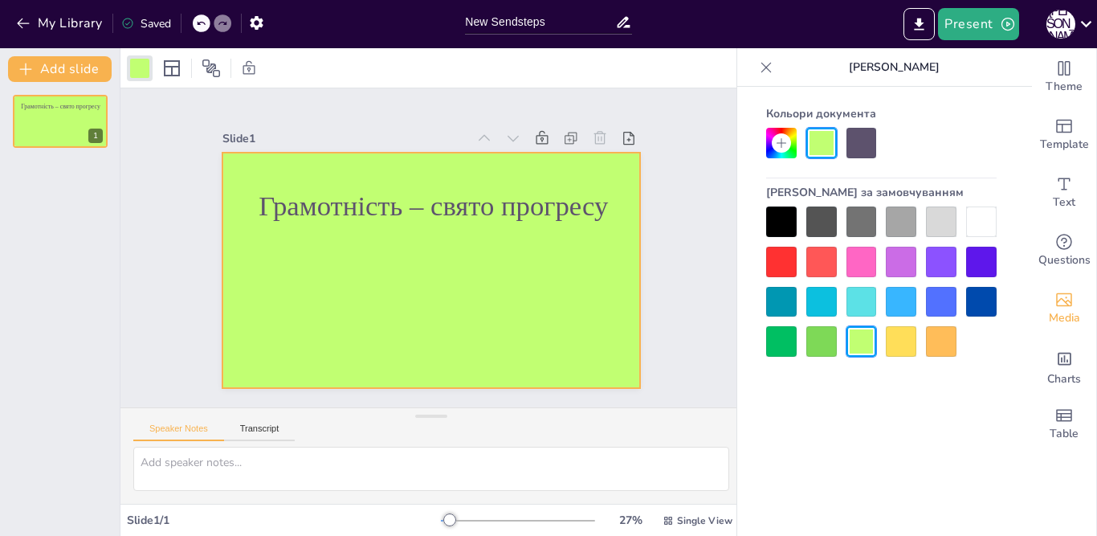
click at [893, 332] on div at bounding box center [901, 341] width 31 height 31
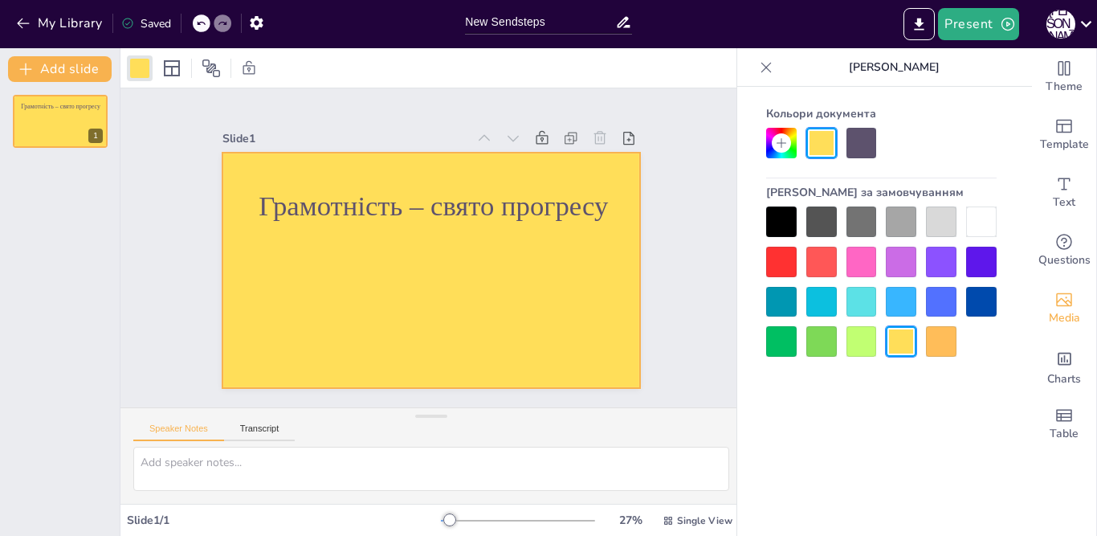
click at [823, 341] on div at bounding box center [821, 341] width 31 height 31
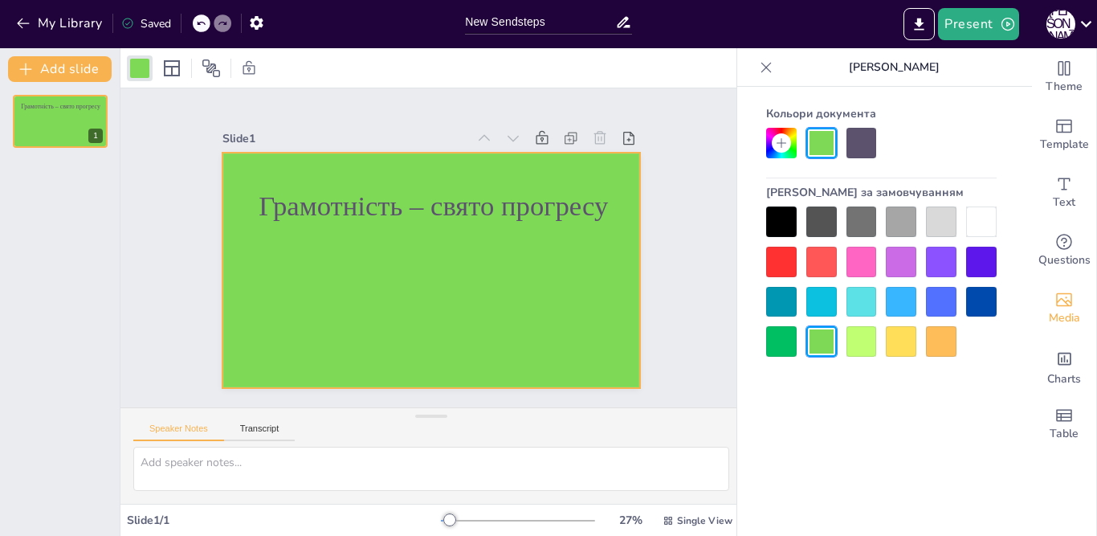
click at [862, 300] on div at bounding box center [861, 302] width 31 height 31
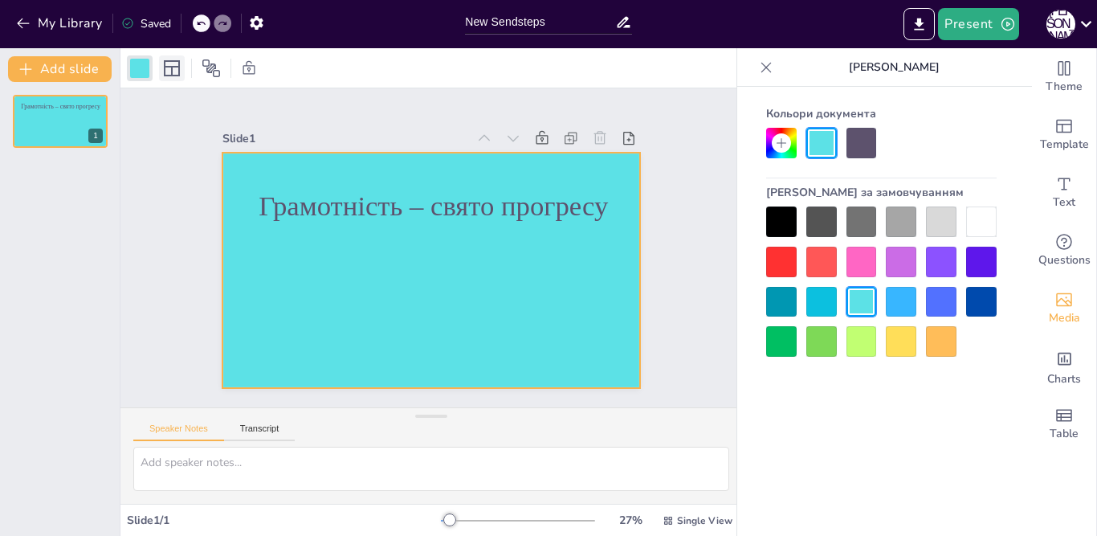
click at [167, 67] on icon at bounding box center [171, 68] width 19 height 19
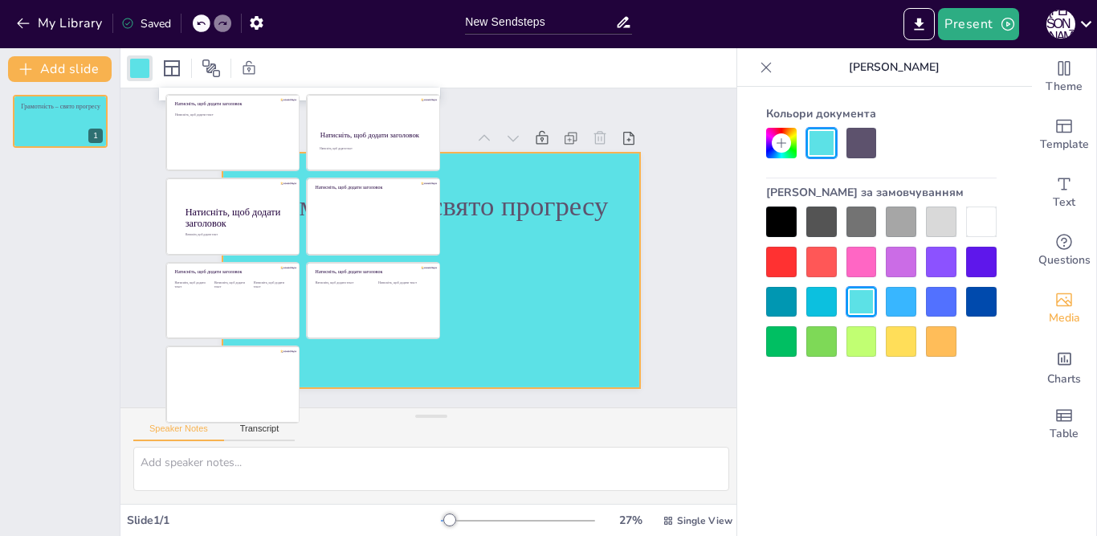
click at [104, 268] on div "Грамотність – свято прогресу 1" at bounding box center [60, 309] width 120 height 454
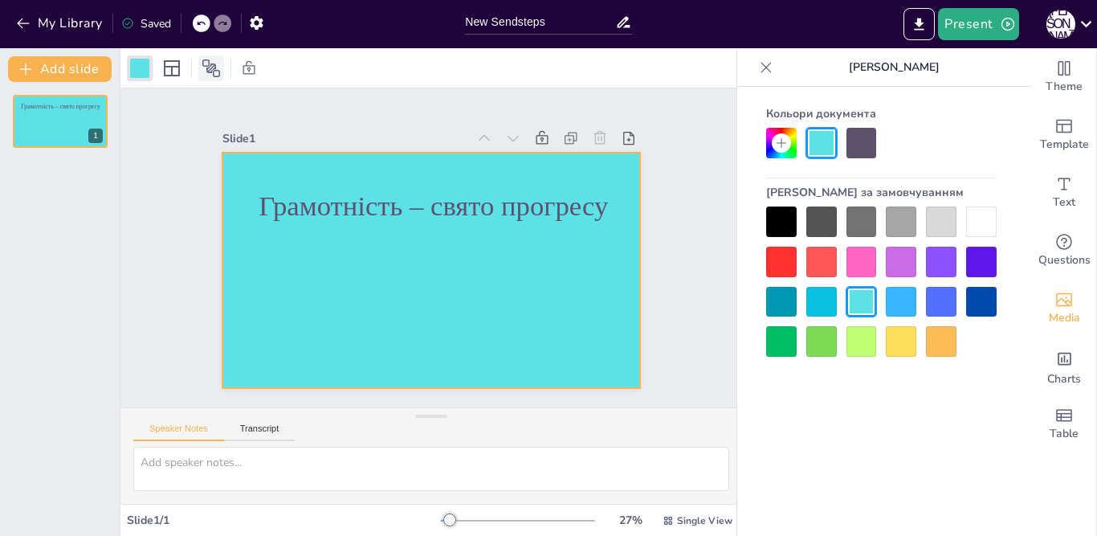
click at [207, 63] on icon at bounding box center [211, 68] width 19 height 19
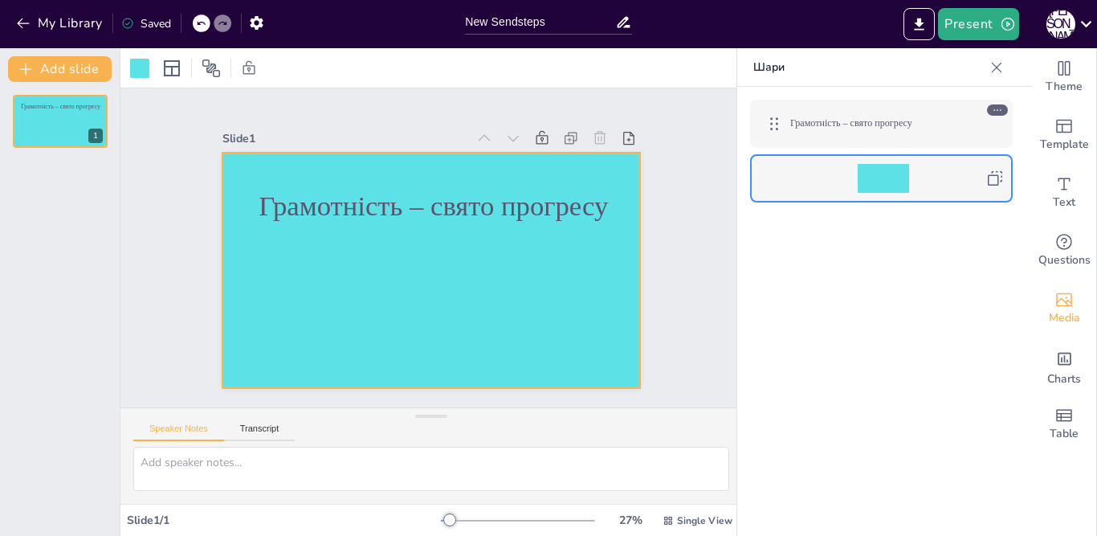
click at [992, 108] on icon at bounding box center [997, 109] width 11 height 11
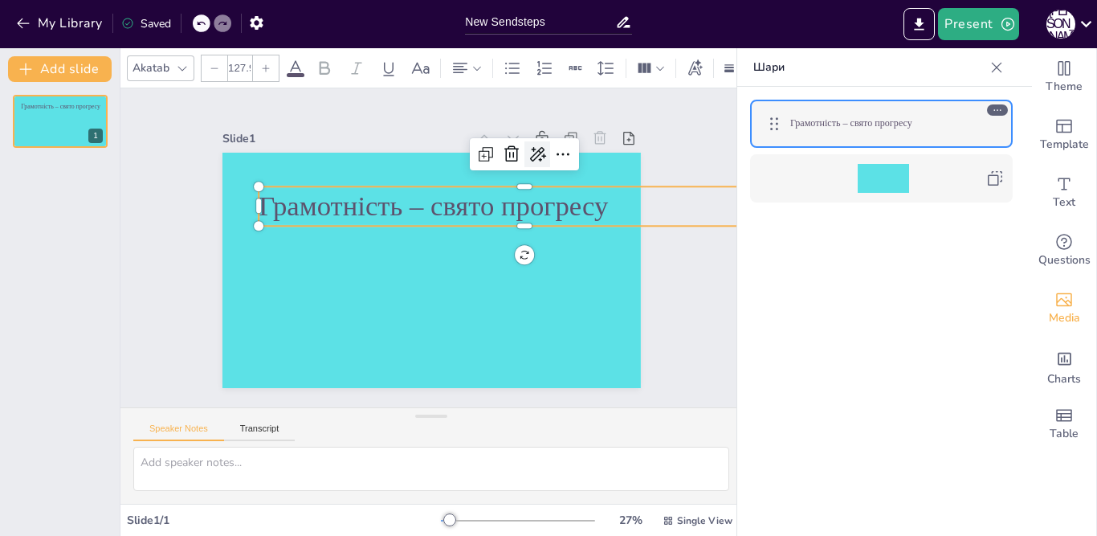
click at [521, 344] on icon at bounding box center [524, 353] width 19 height 19
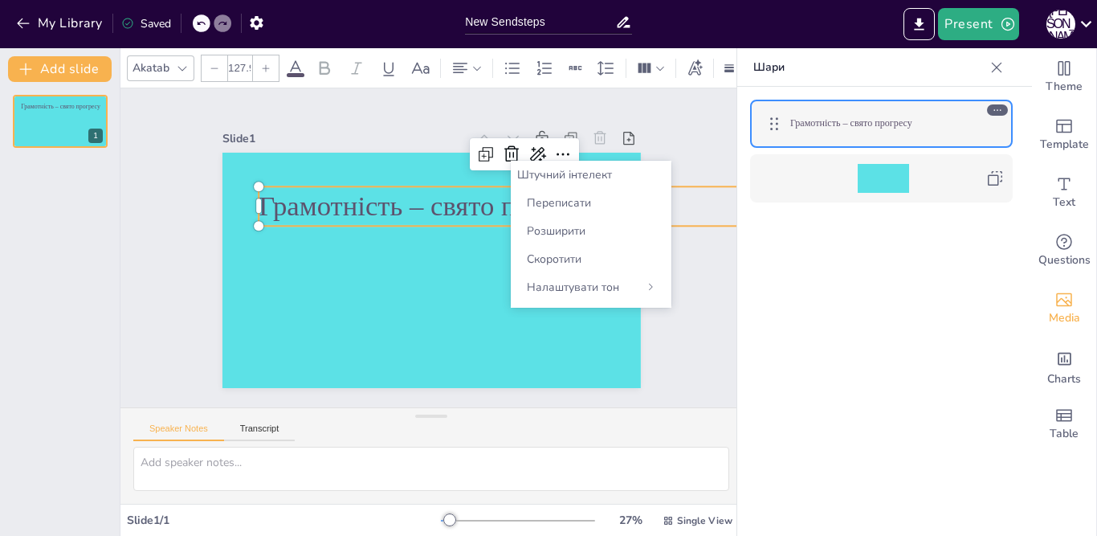
click at [555, 173] on font "Штучний інтелект" at bounding box center [564, 174] width 95 height 15
click at [531, 172] on font "Штучний інтелект" at bounding box center [564, 174] width 95 height 15
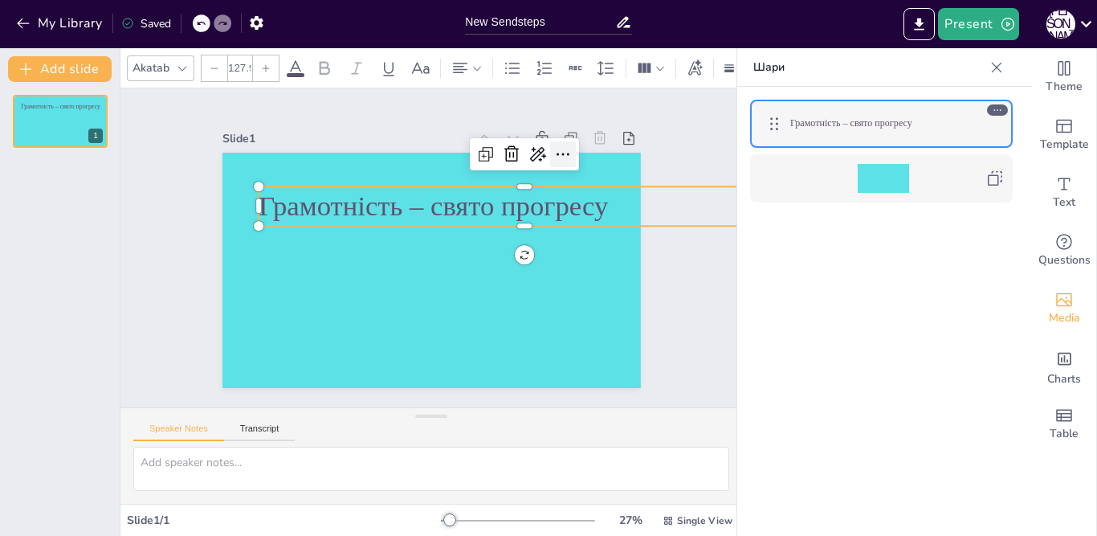
click at [573, 188] on icon at bounding box center [585, 200] width 24 height 24
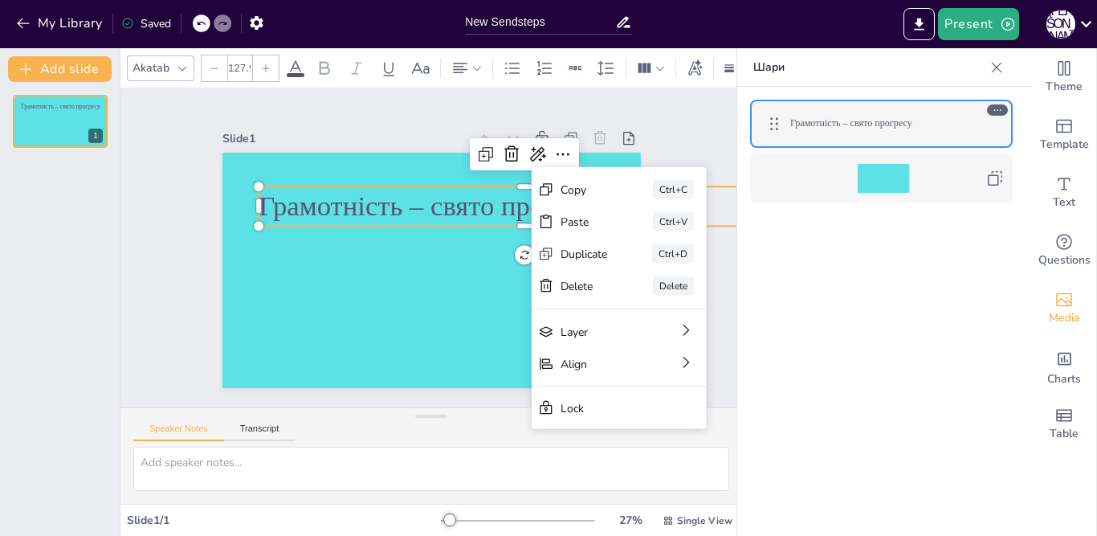
click at [673, 128] on div "Slide 1 Грамотність – свято прогресу Copy Ctrl+C Paste Ctrl+V Duplicate Ctrl+D …" at bounding box center [432, 248] width 698 height 544
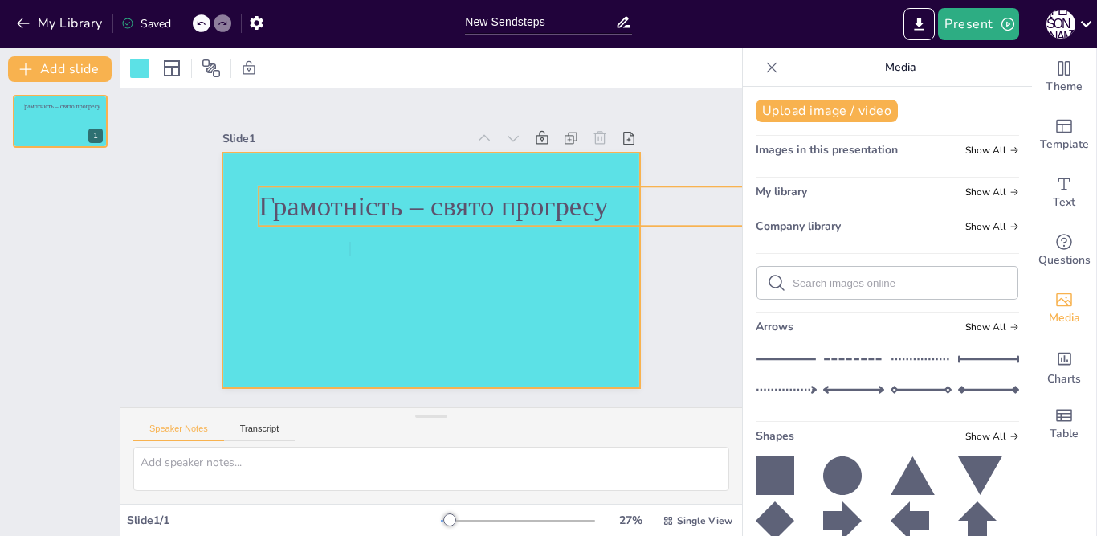
click at [591, 198] on p "Грамотність – свято прогресу" at bounding box center [533, 237] width 518 height 202
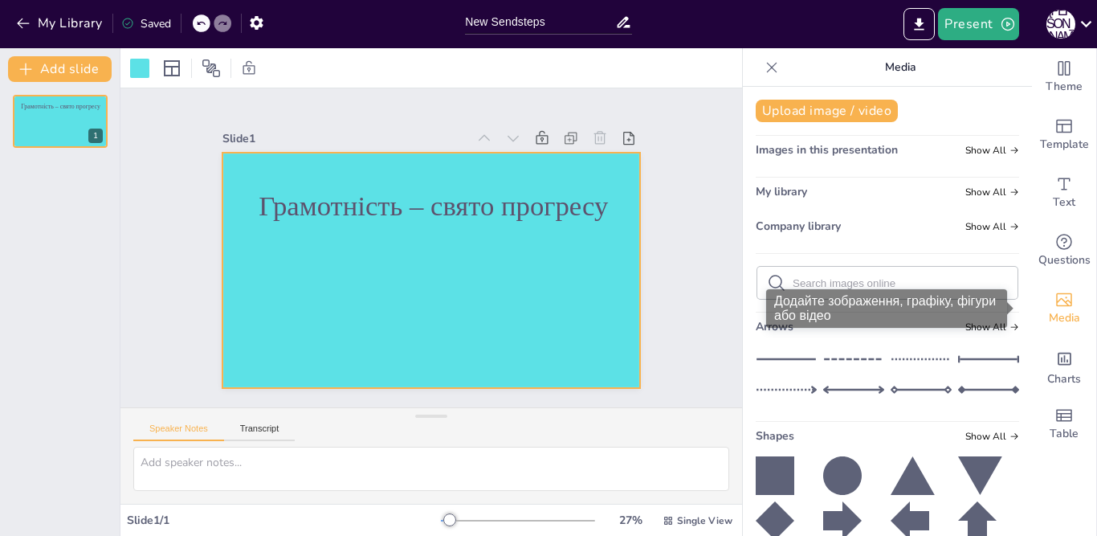
click at [994, 324] on div "Додайте зображення, графіку, фігури або відео" at bounding box center [886, 308] width 241 height 39
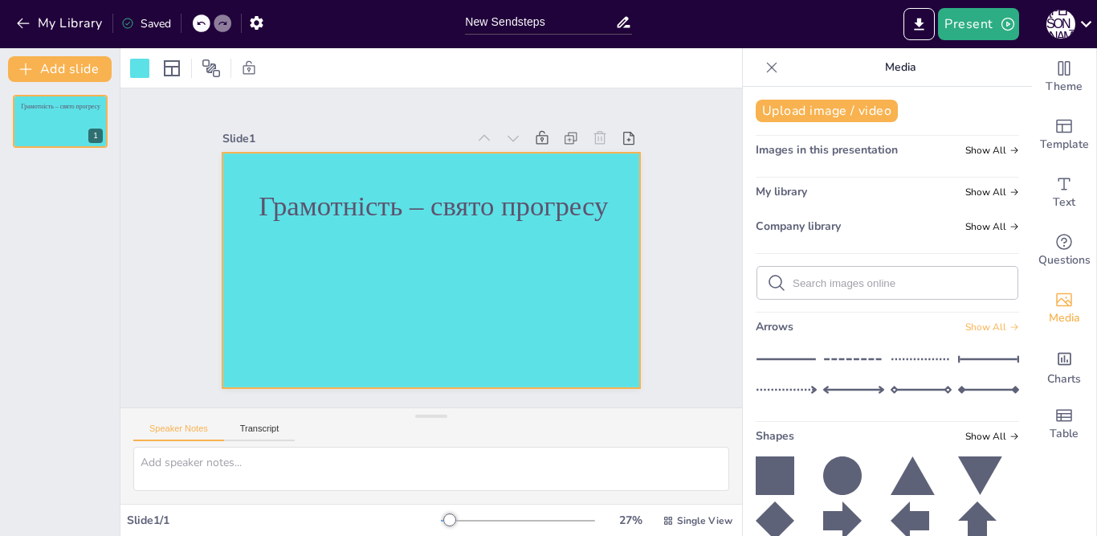
click at [1011, 327] on icon at bounding box center [1014, 327] width 7 height 6
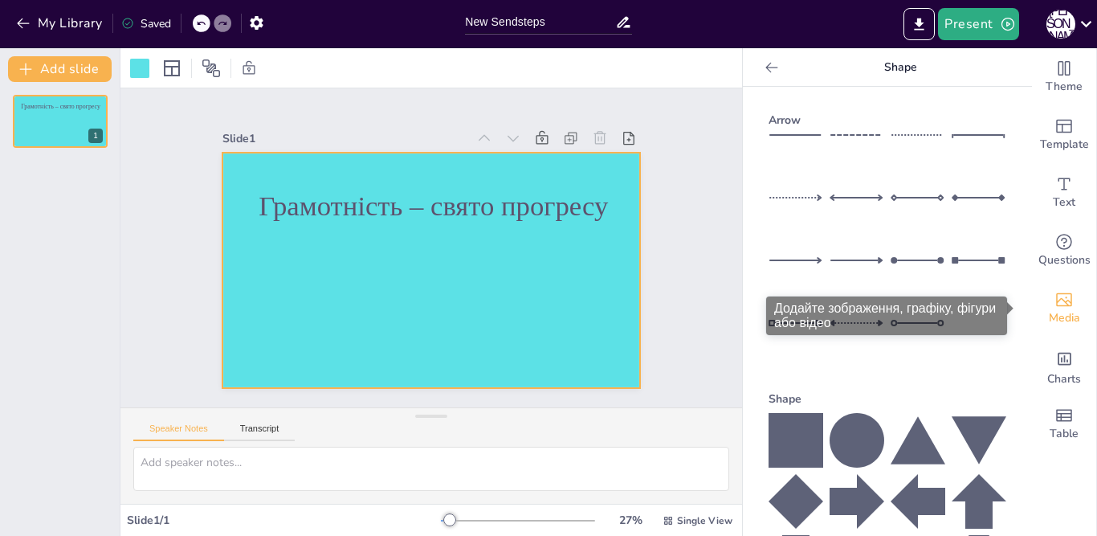
click at [1054, 304] on icon "Add images, graphics, shapes or video" at bounding box center [1063, 299] width 19 height 19
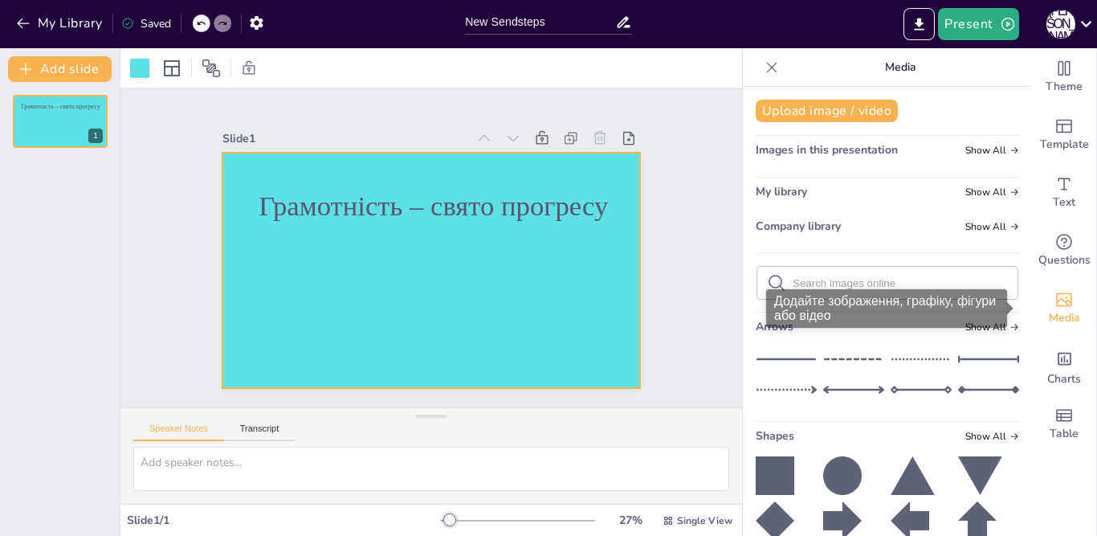
click at [1054, 304] on icon "Add images, graphics, shapes or video" at bounding box center [1063, 299] width 19 height 19
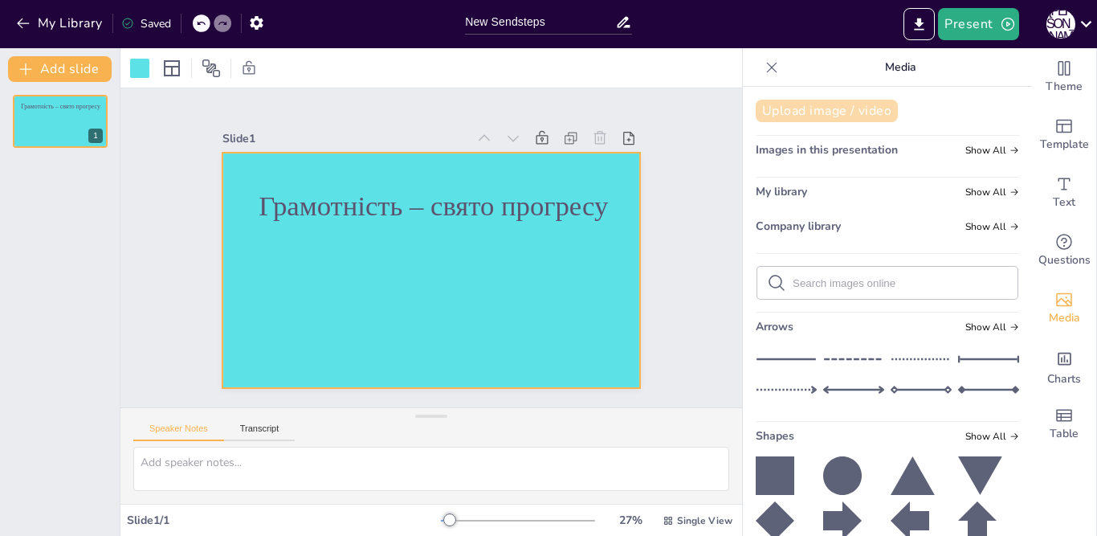
click at [790, 112] on button "Upload image / video" at bounding box center [826, 111] width 142 height 22
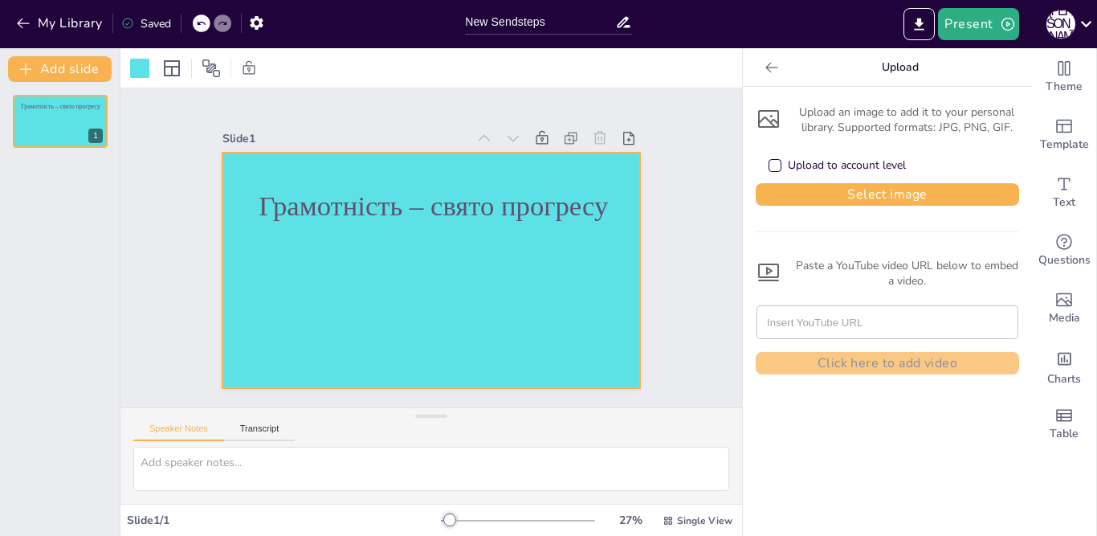
click at [755, 112] on icon at bounding box center [768, 119] width 26 height 26
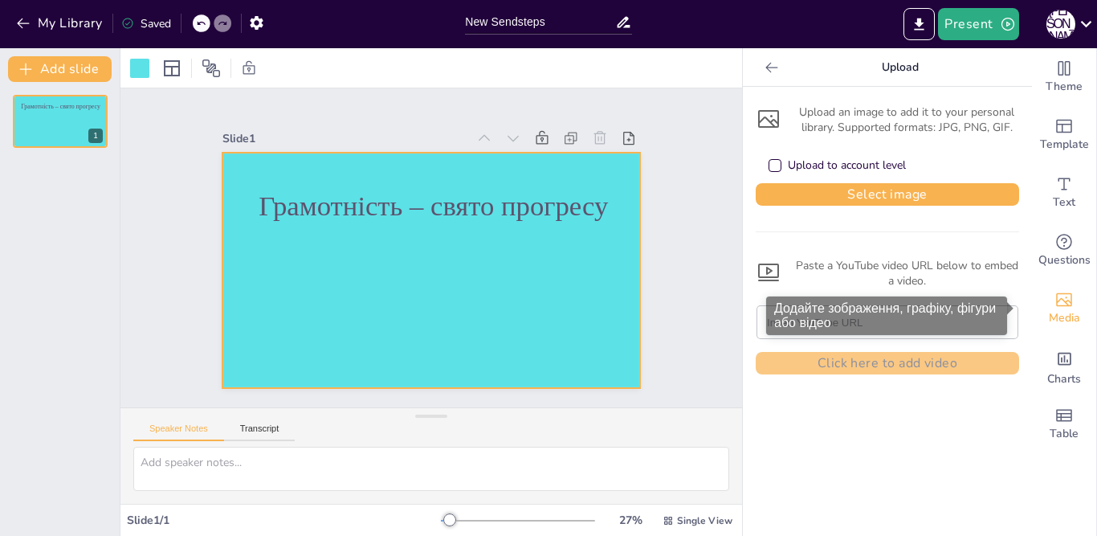
click at [1050, 309] on span "Media" at bounding box center [1064, 318] width 31 height 18
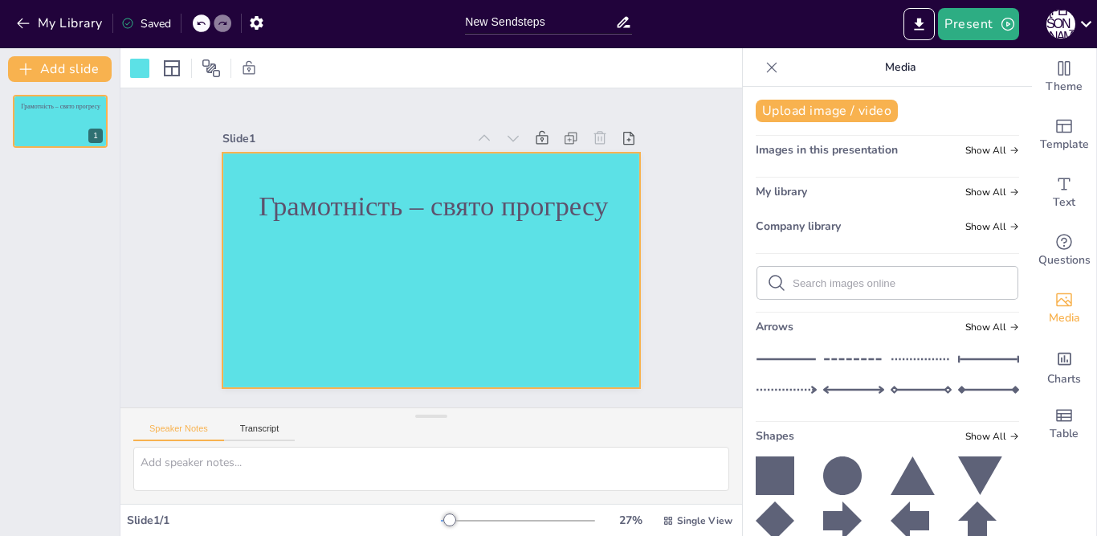
click at [767, 277] on icon at bounding box center [776, 282] width 19 height 19
click at [767, 280] on icon at bounding box center [776, 282] width 19 height 19
click at [767, 279] on icon at bounding box center [776, 282] width 19 height 19
click at [767, 278] on icon at bounding box center [776, 282] width 19 height 19
click at [833, 111] on button "Upload image / video" at bounding box center [826, 111] width 142 height 22
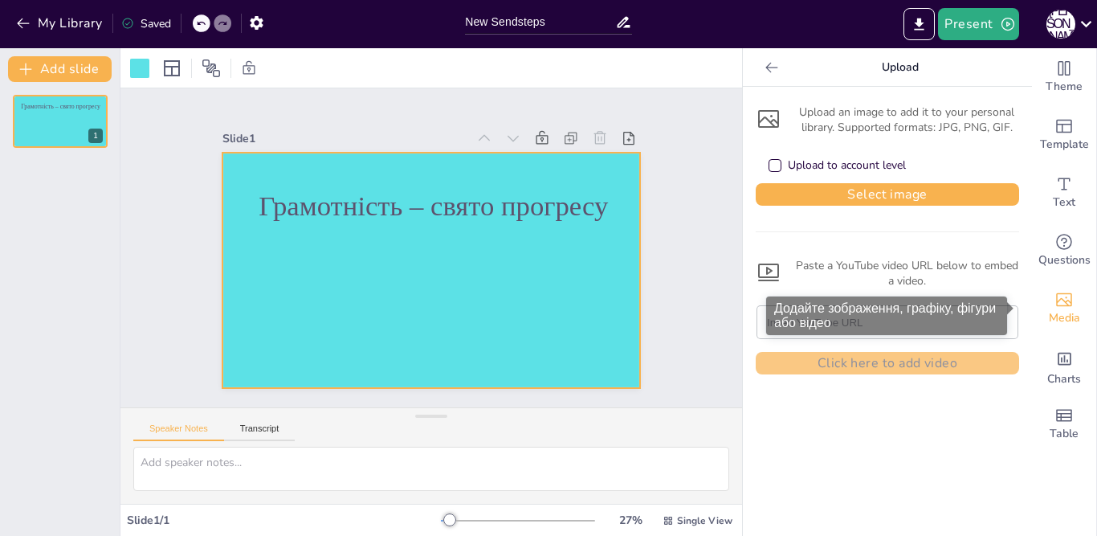
click at [1054, 302] on icon "Add images, graphics, shapes or video" at bounding box center [1063, 299] width 19 height 19
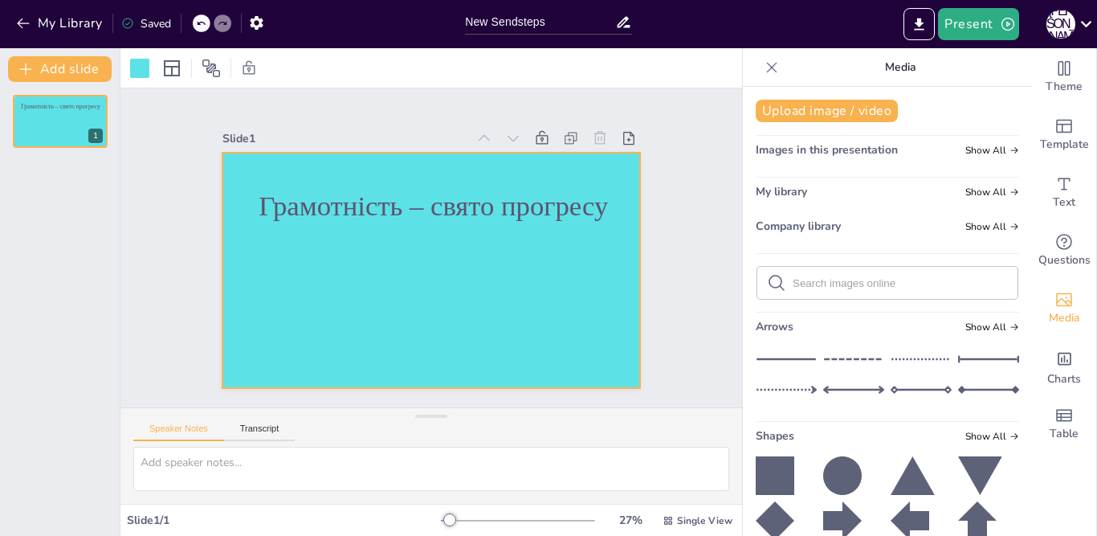
click at [767, 284] on icon at bounding box center [776, 282] width 19 height 19
click at [825, 111] on button "Upload image / video" at bounding box center [826, 111] width 142 height 22
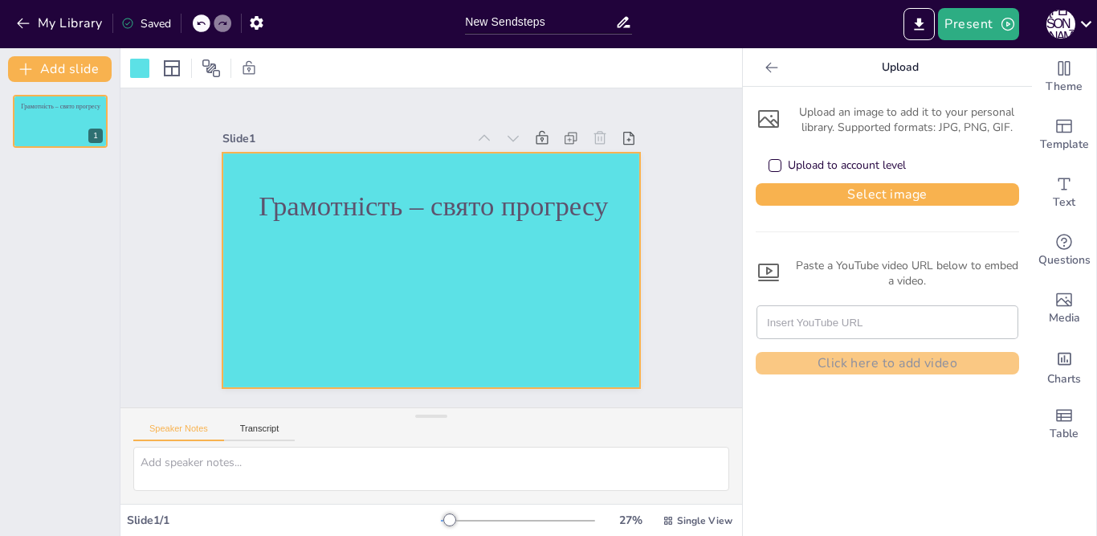
click at [758, 118] on icon at bounding box center [768, 119] width 26 height 26
click at [771, 168] on div "Upload to account level" at bounding box center [775, 165] width 8 height 8
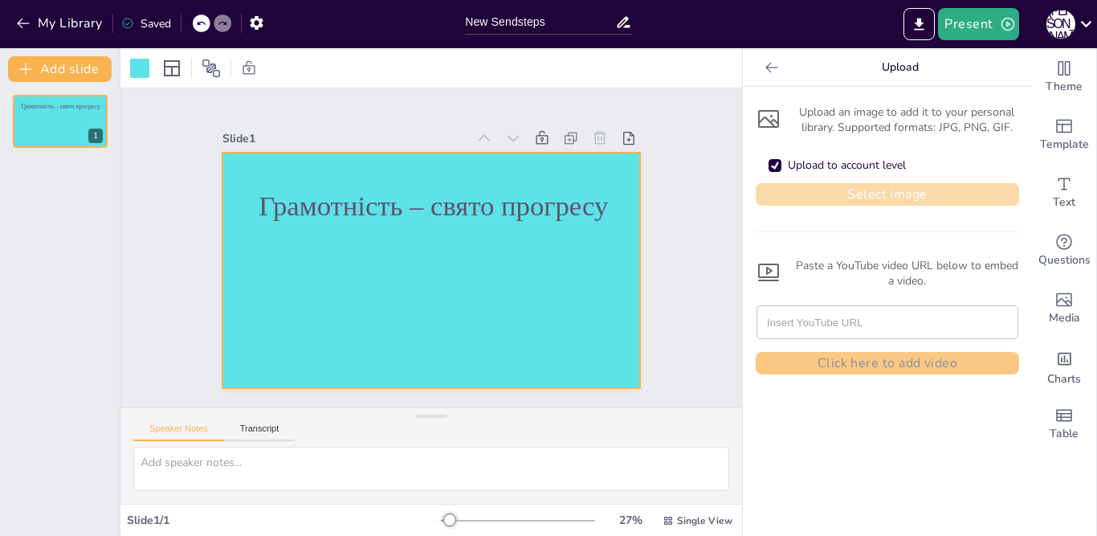
click at [821, 196] on button "Select image" at bounding box center [886, 194] width 263 height 22
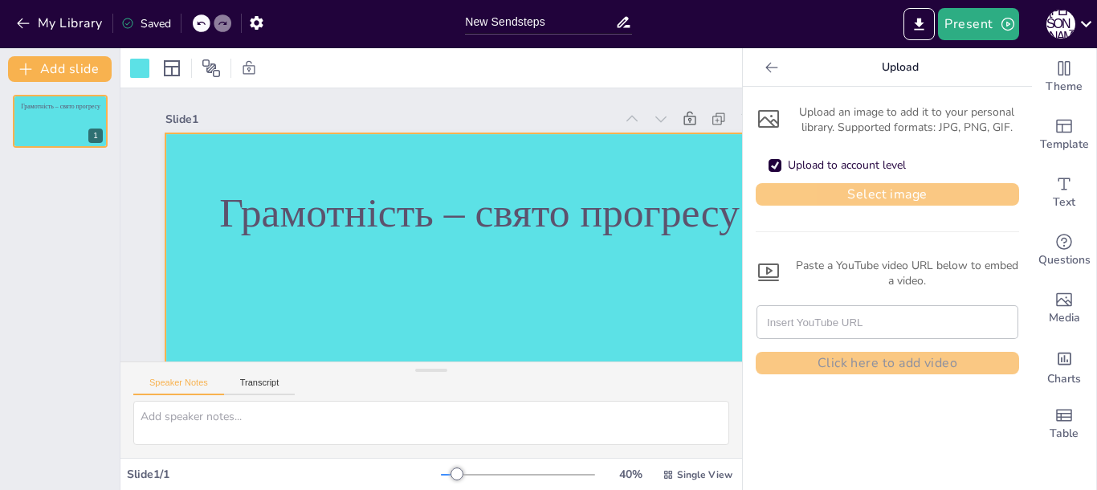
click at [764, 189] on button "Select image" at bounding box center [886, 194] width 263 height 22
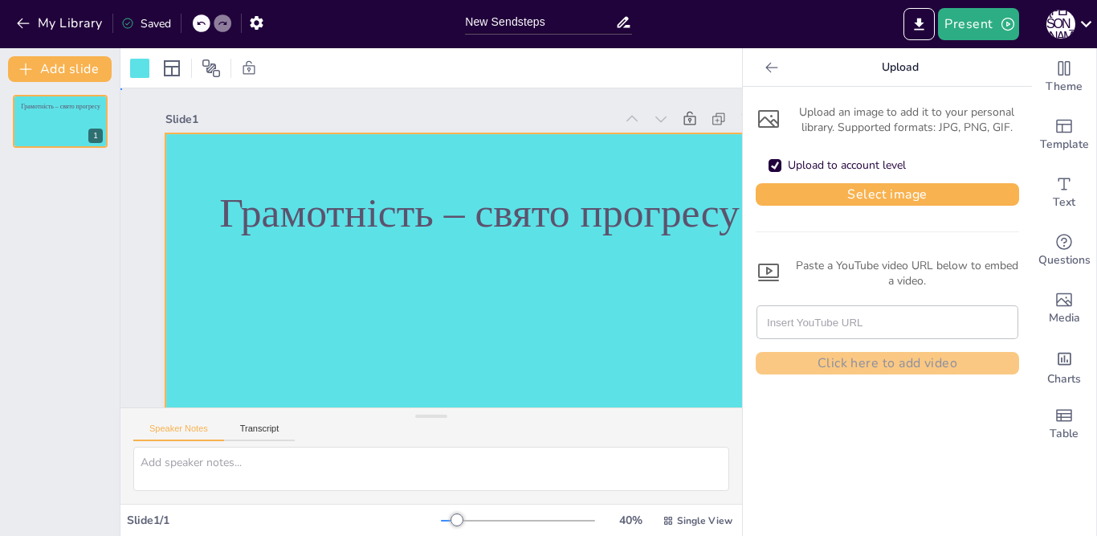
click at [484, 263] on div at bounding box center [432, 323] width 709 height 649
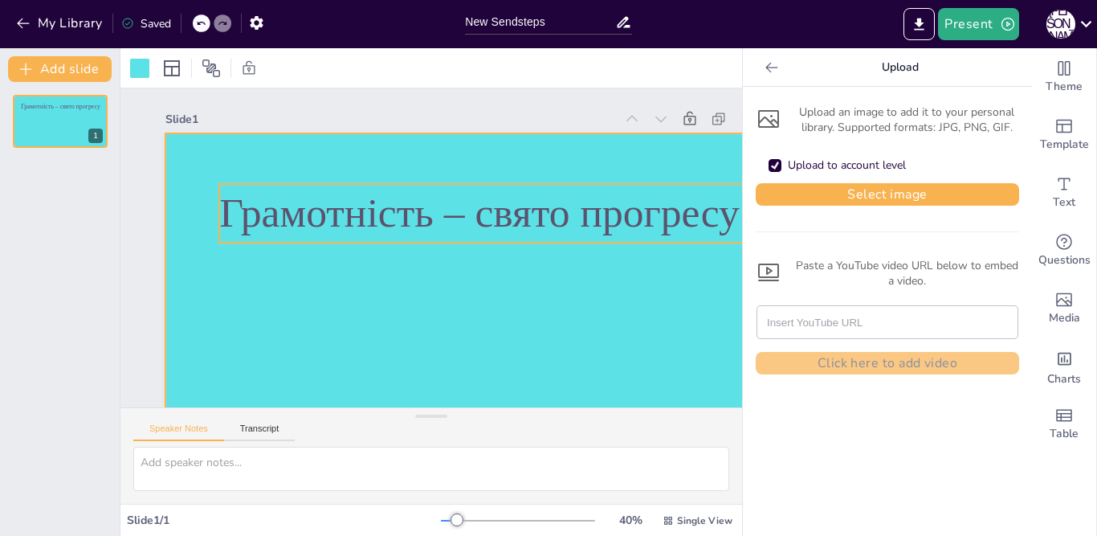
click at [584, 230] on p "Грамотність – свято прогресу" at bounding box center [520, 411] width 299 height 771
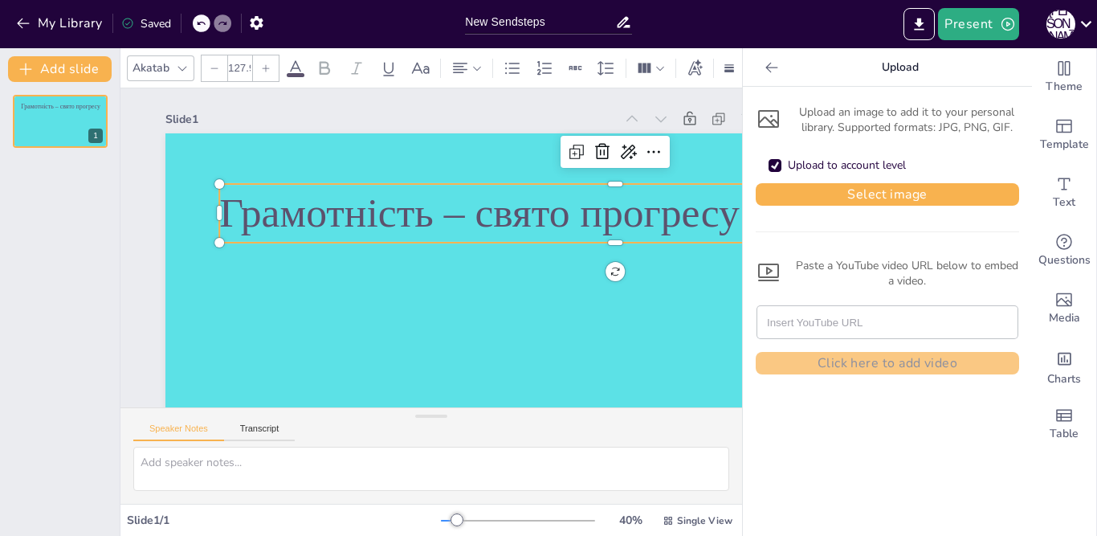
click at [210, 63] on icon at bounding box center [215, 68] width 10 height 10
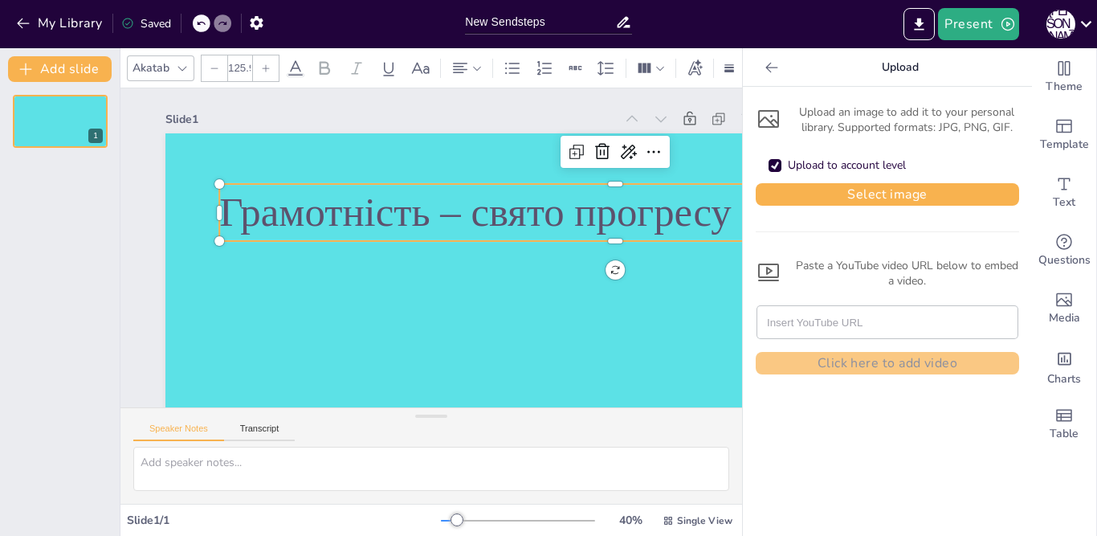
click at [210, 63] on icon at bounding box center [215, 68] width 10 height 10
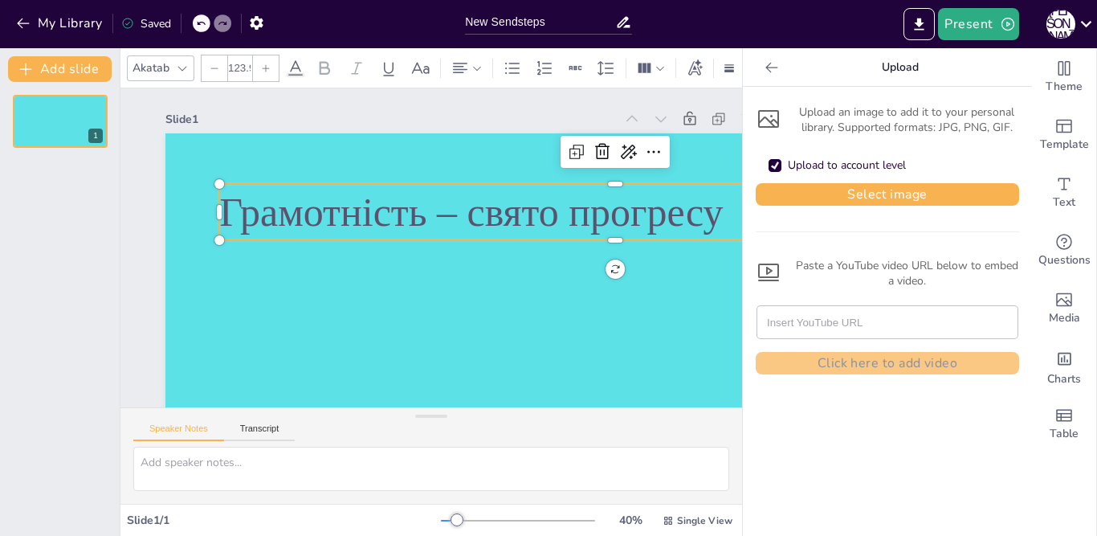
click at [210, 63] on icon at bounding box center [215, 68] width 10 height 10
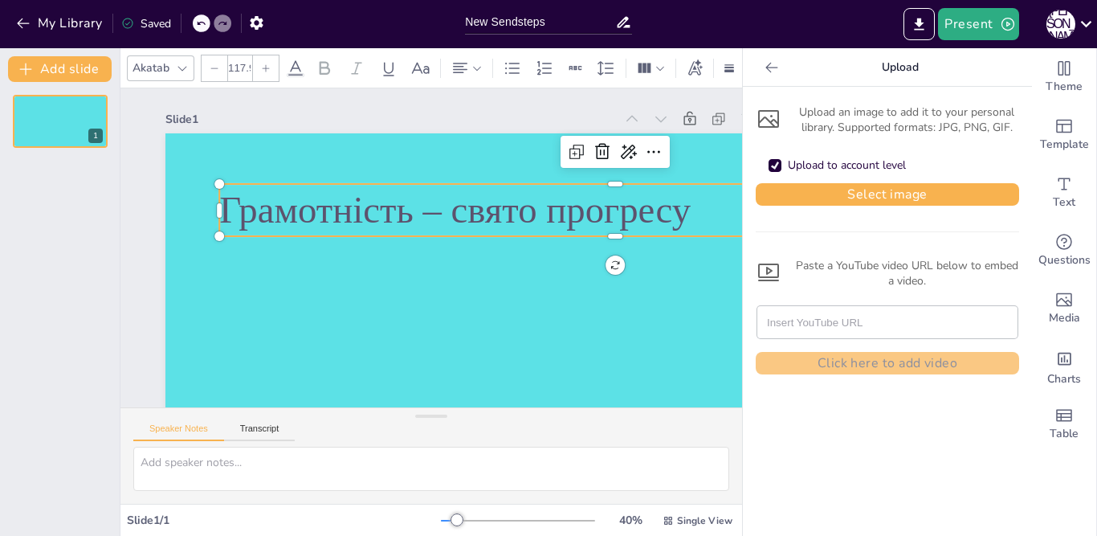
click at [210, 63] on icon at bounding box center [215, 68] width 10 height 10
click at [211, 63] on icon at bounding box center [215, 68] width 10 height 10
click at [212, 63] on icon at bounding box center [215, 68] width 10 height 10
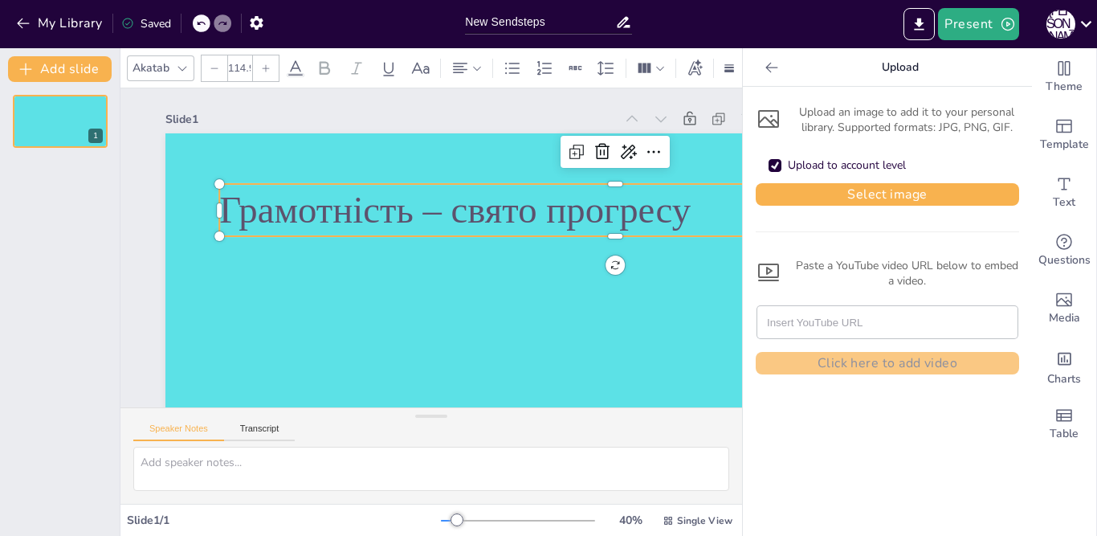
click at [212, 63] on icon at bounding box center [215, 68] width 10 height 10
click at [214, 63] on icon at bounding box center [215, 68] width 10 height 10
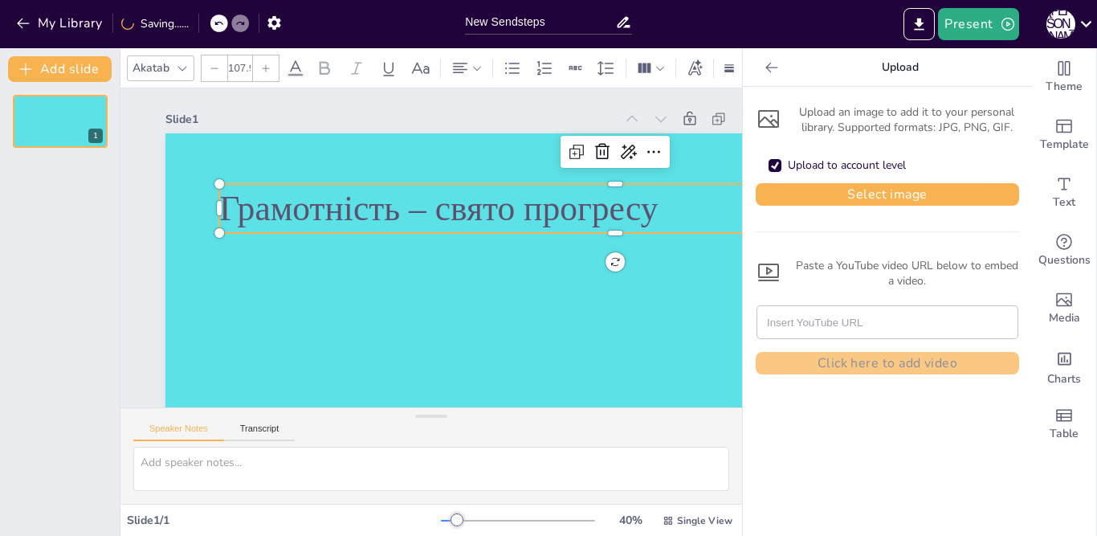
click at [214, 55] on div at bounding box center [215, 68] width 26 height 26
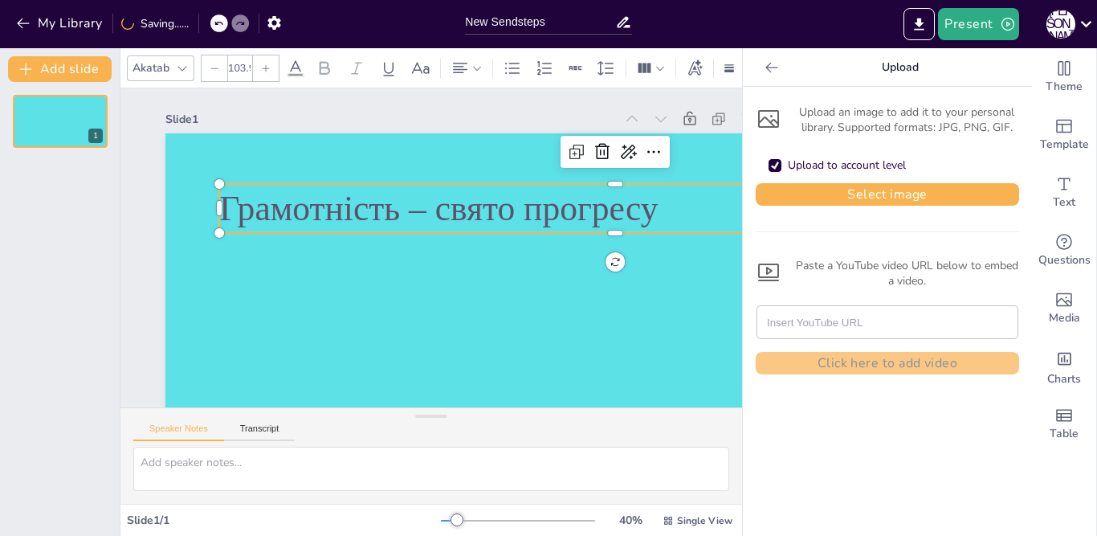
click at [214, 55] on div at bounding box center [215, 68] width 26 height 26
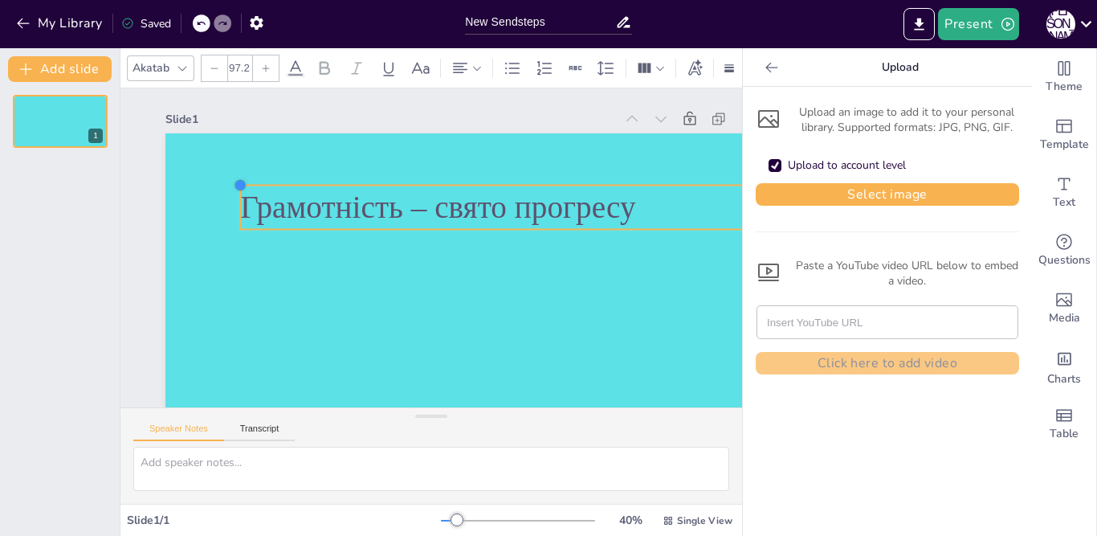
drag, startPoint x: 222, startPoint y: 180, endPoint x: 257, endPoint y: 179, distance: 34.5
click at [402, 56] on div at bounding box center [410, 47] width 17 height 17
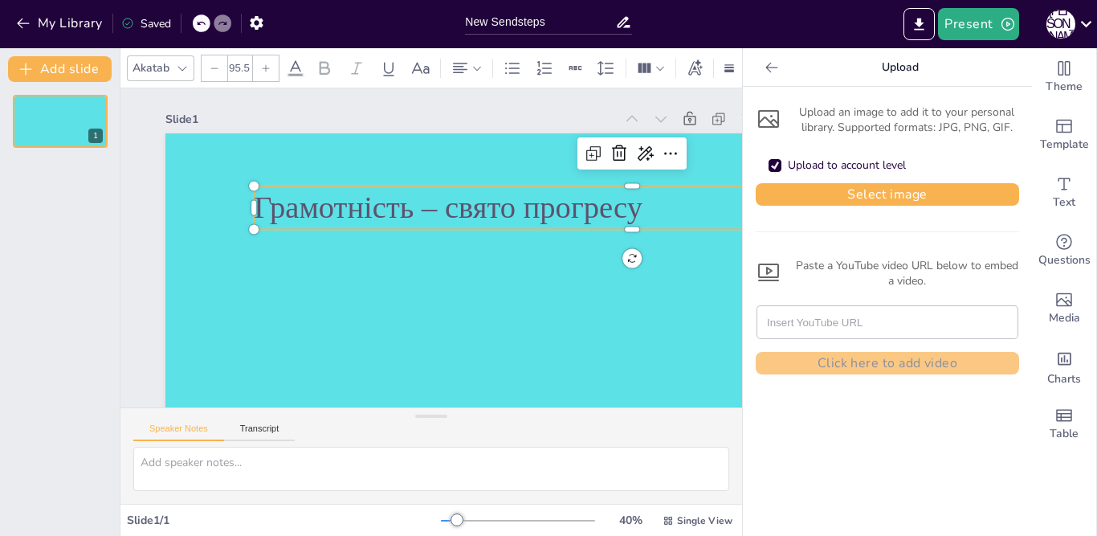
click at [217, 63] on icon at bounding box center [215, 68] width 10 height 10
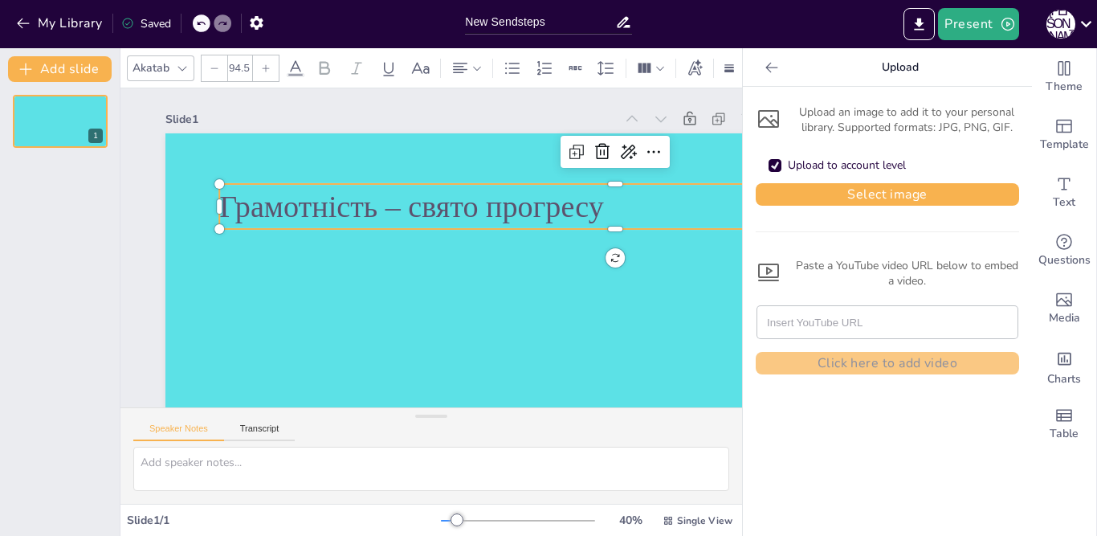
click at [217, 63] on icon at bounding box center [215, 68] width 10 height 10
type input "93.5"
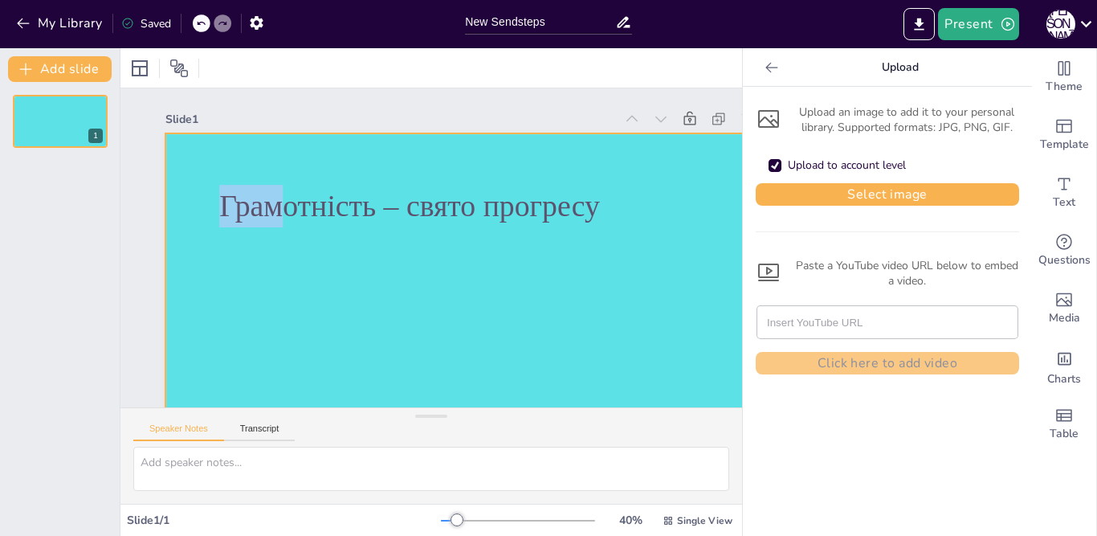
drag, startPoint x: 221, startPoint y: 198, endPoint x: 226, endPoint y: 173, distance: 26.3
click at [226, 173] on div "Грамотність – свято прогресу" at bounding box center [408, 319] width 649 height 709
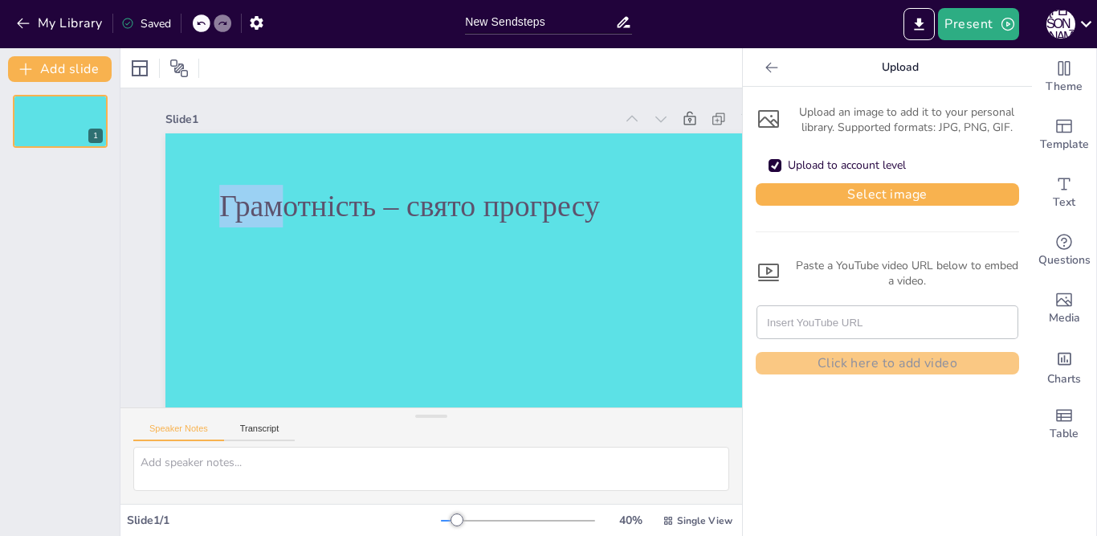
click at [260, 279] on div at bounding box center [380, 305] width 471 height 682
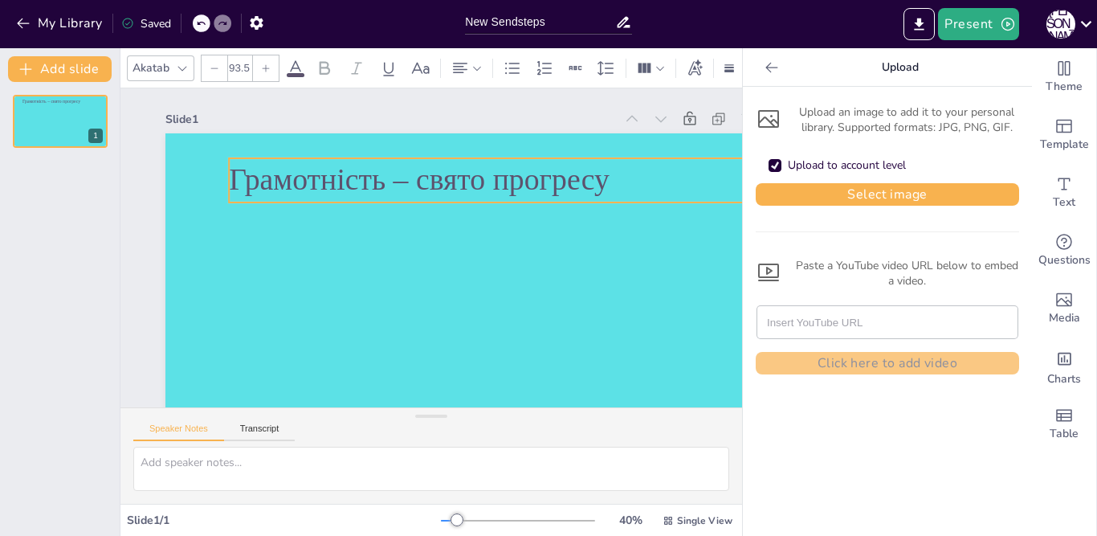
drag, startPoint x: 299, startPoint y: 193, endPoint x: 297, endPoint y: 246, distance: 53.0
click at [435, 165] on p "Грамотність – свято прогресу" at bounding box center [538, 422] width 206 height 783
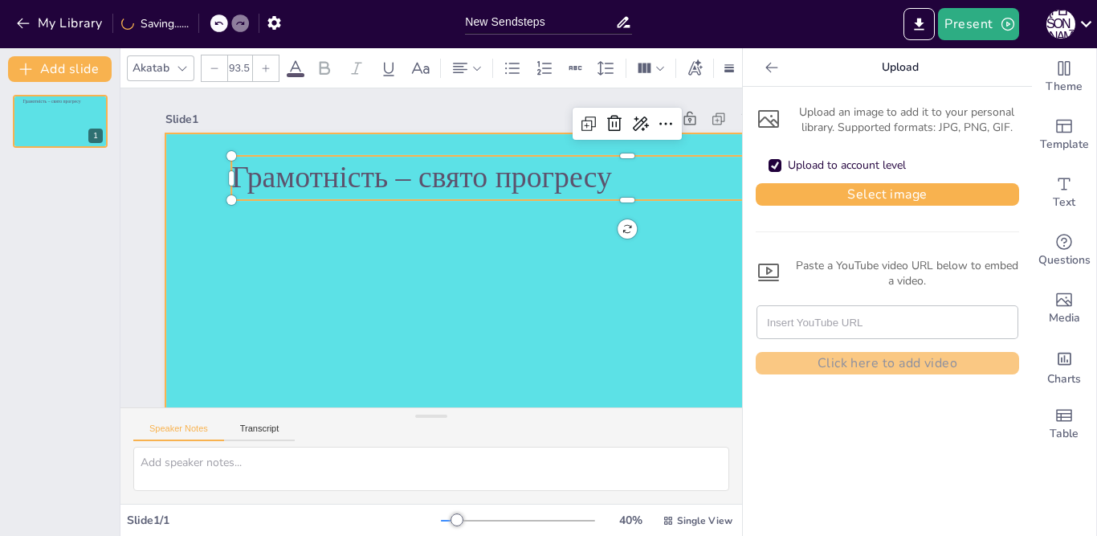
click at [334, 278] on div at bounding box center [394, 313] width 573 height 711
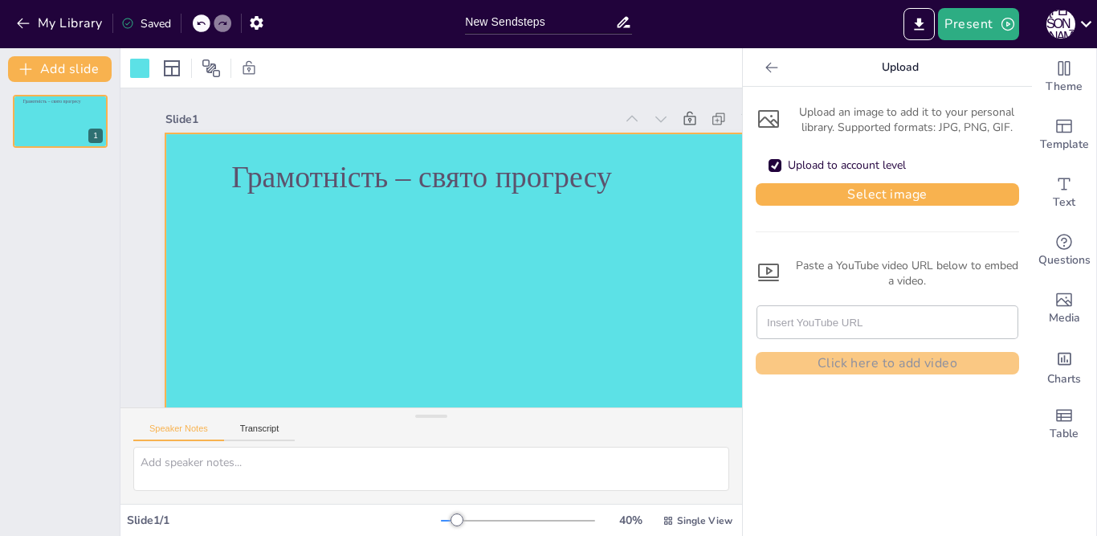
click at [762, 114] on icon at bounding box center [768, 119] width 26 height 26
click at [771, 165] on div "Upload to account level" at bounding box center [775, 165] width 8 height 8
click at [764, 112] on icon at bounding box center [768, 119] width 21 height 18
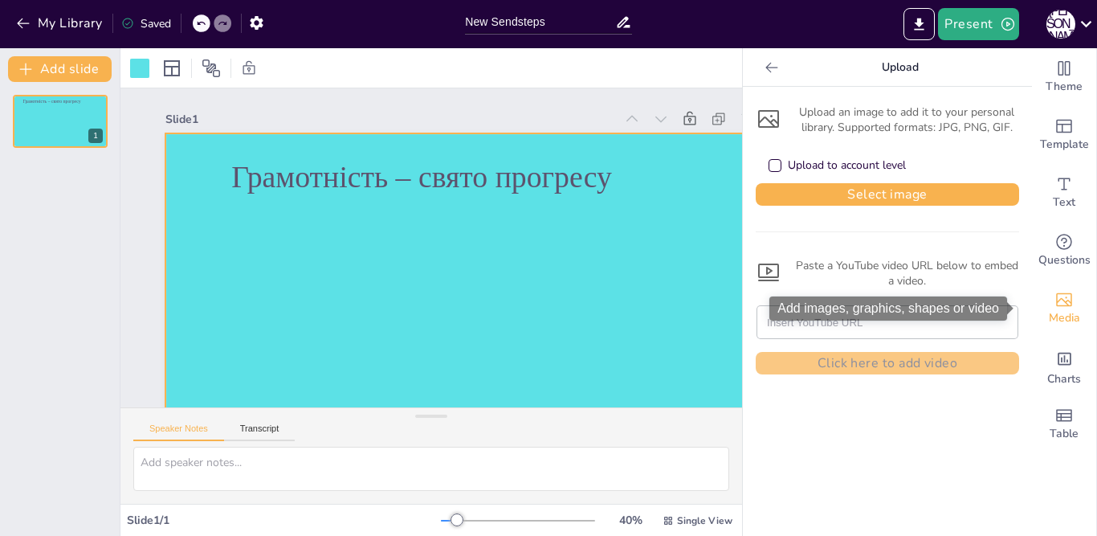
click at [1054, 307] on icon "Add images, graphics, shapes or video" at bounding box center [1063, 299] width 19 height 19
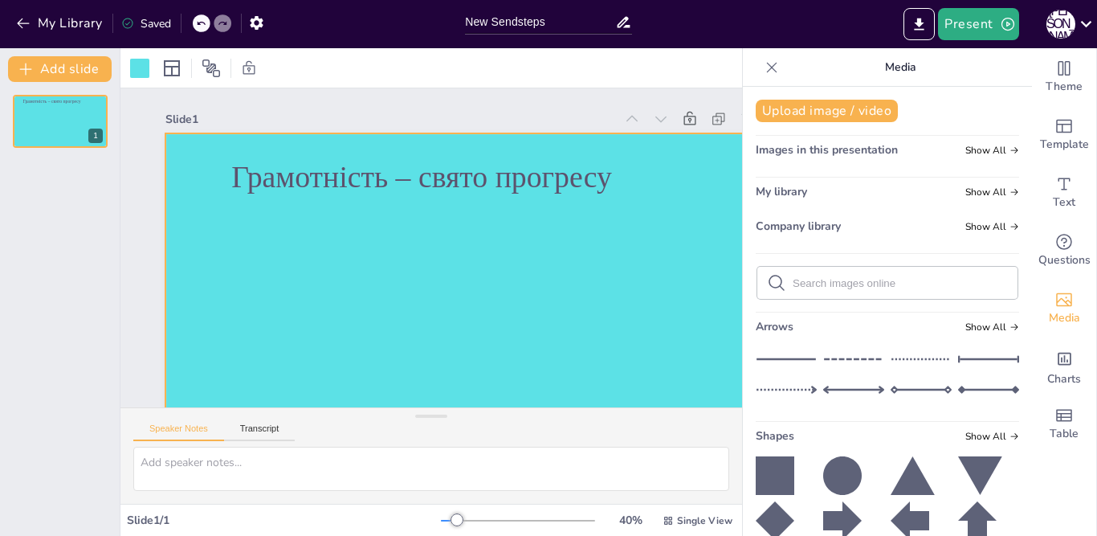
click at [767, 279] on icon at bounding box center [776, 282] width 19 height 19
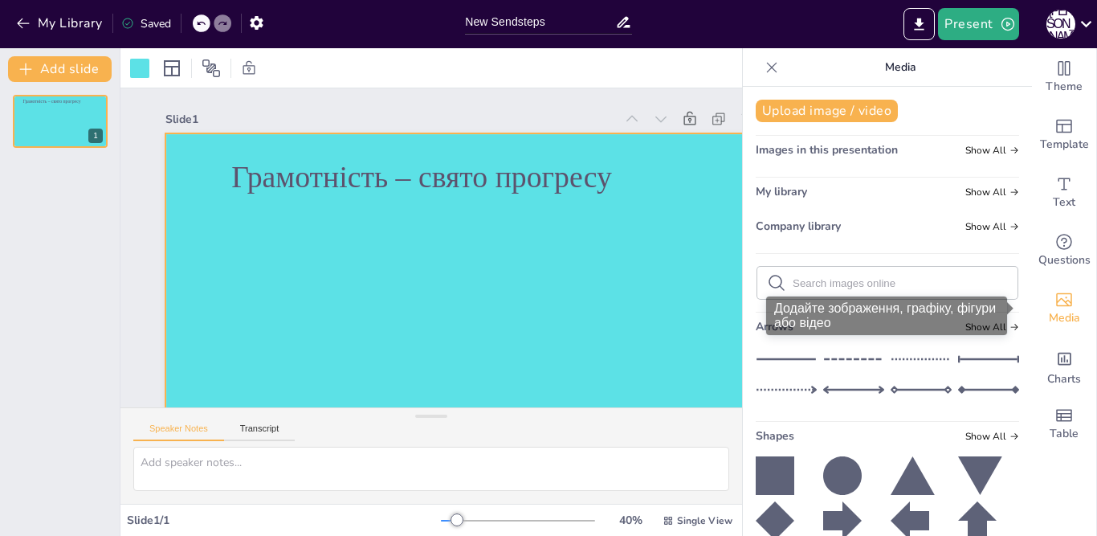
click at [1056, 305] on icon "Add images, graphics, shapes or video" at bounding box center [1064, 300] width 16 height 14
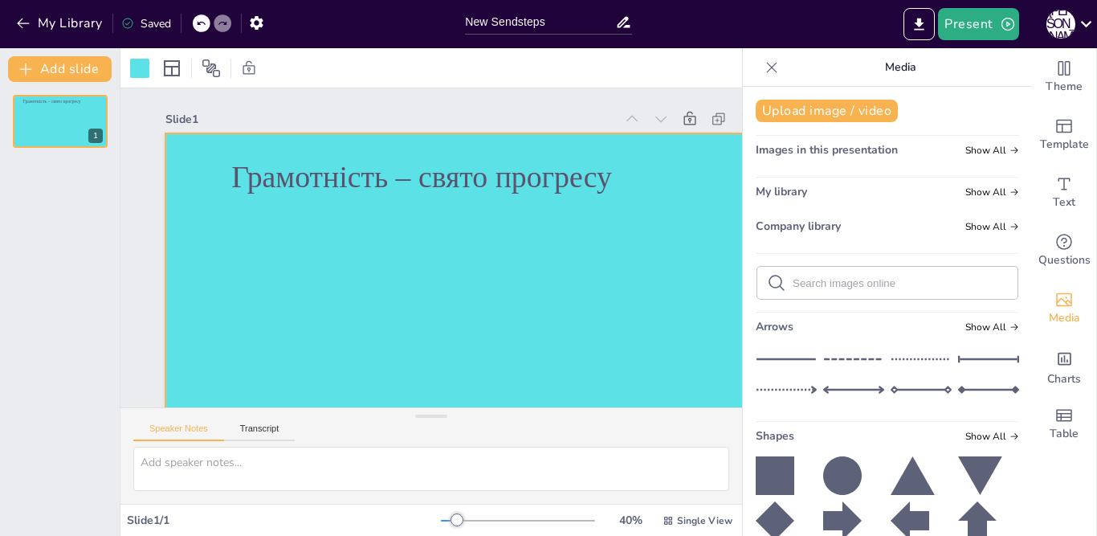
click at [768, 279] on icon at bounding box center [776, 282] width 19 height 19
click at [768, 279] on icon at bounding box center [776, 283] width 16 height 16
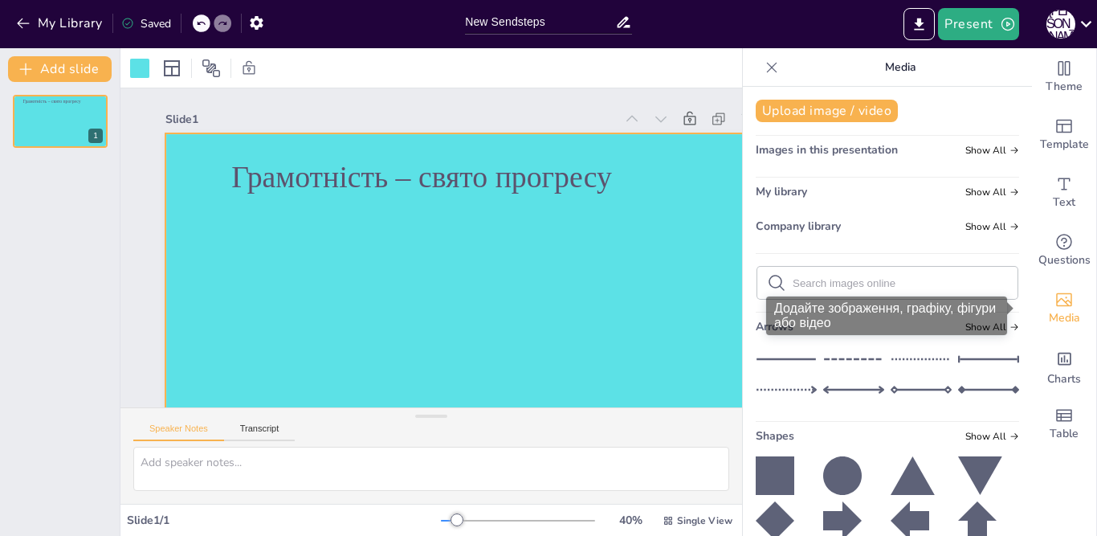
click at [1054, 302] on icon "Add images, graphics, shapes or video" at bounding box center [1063, 299] width 19 height 19
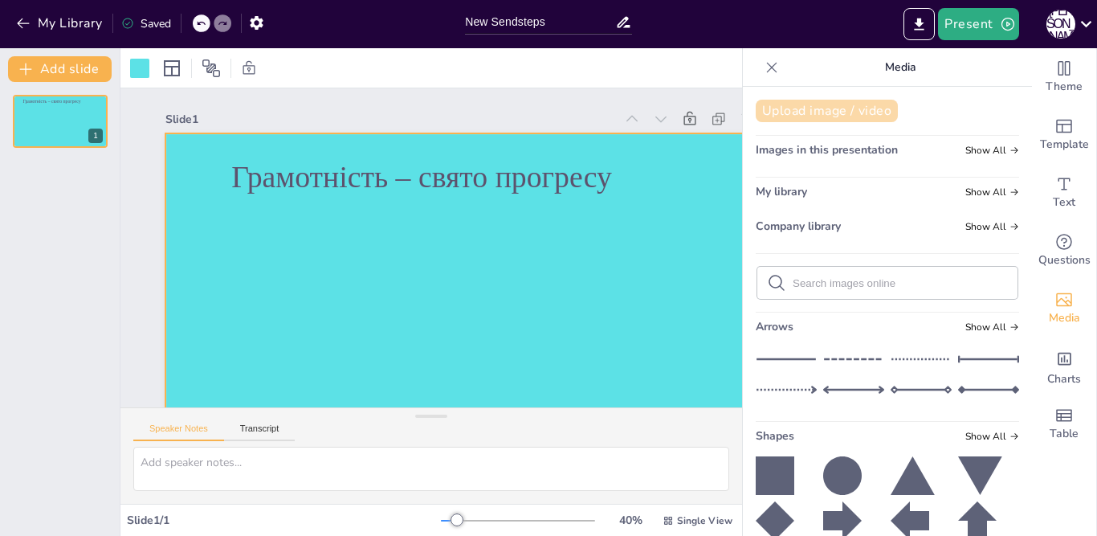
click at [781, 112] on button "Upload image / video" at bounding box center [826, 111] width 142 height 22
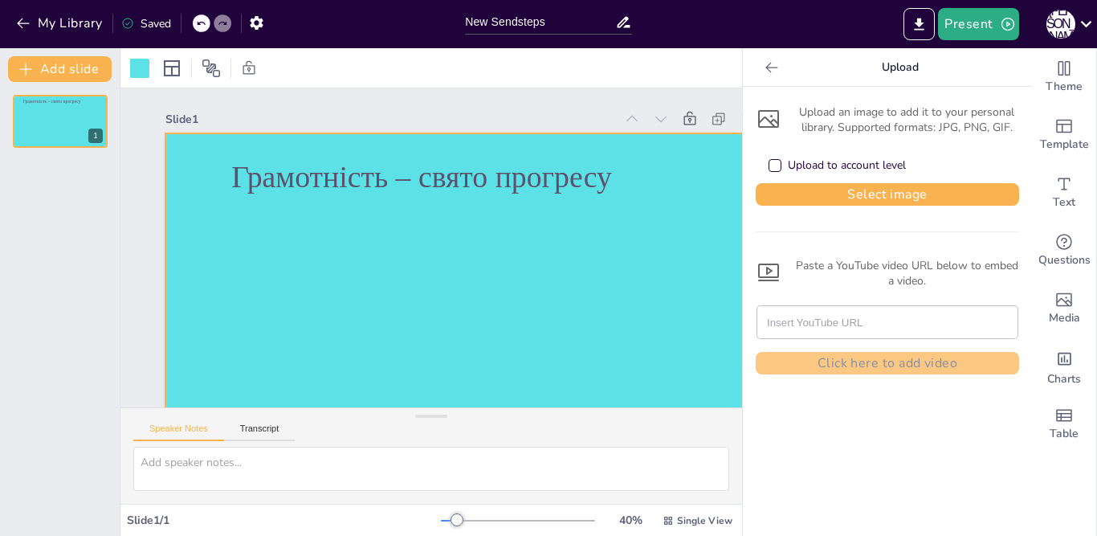
click at [755, 116] on icon at bounding box center [768, 119] width 26 height 26
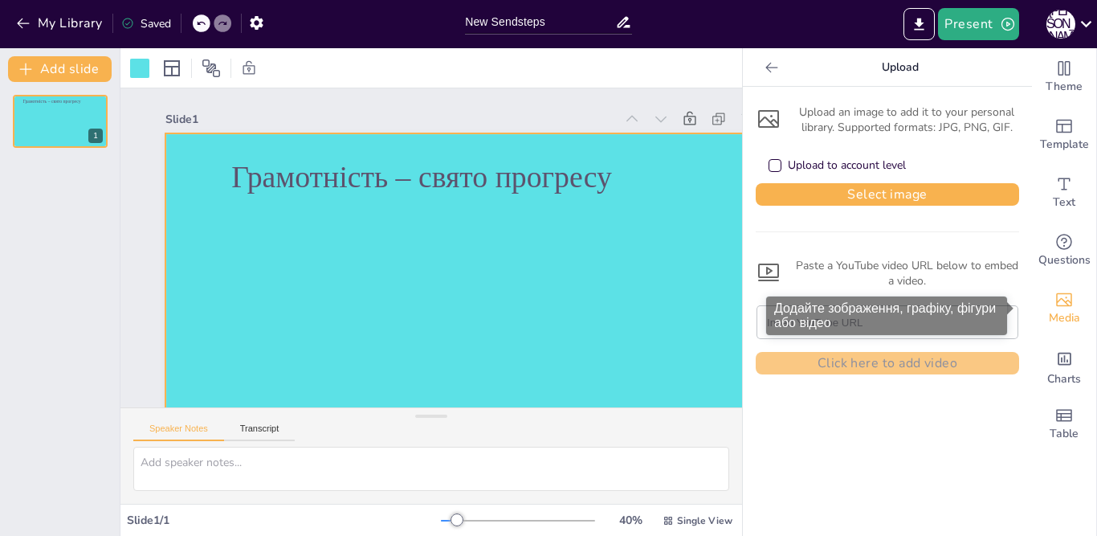
click at [1049, 311] on span "Media" at bounding box center [1064, 318] width 31 height 18
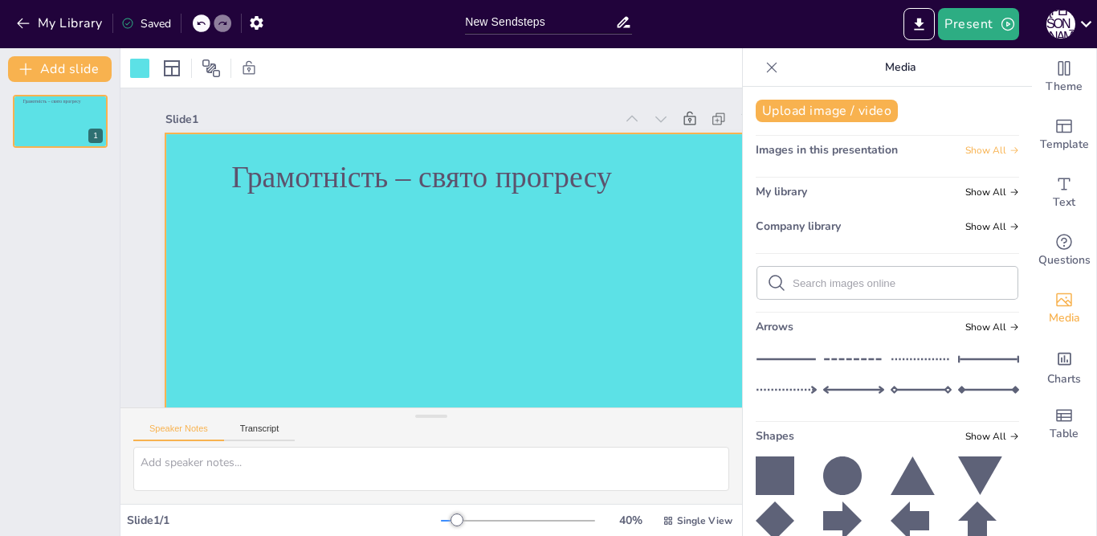
click at [1009, 149] on icon at bounding box center [1014, 150] width 10 height 10
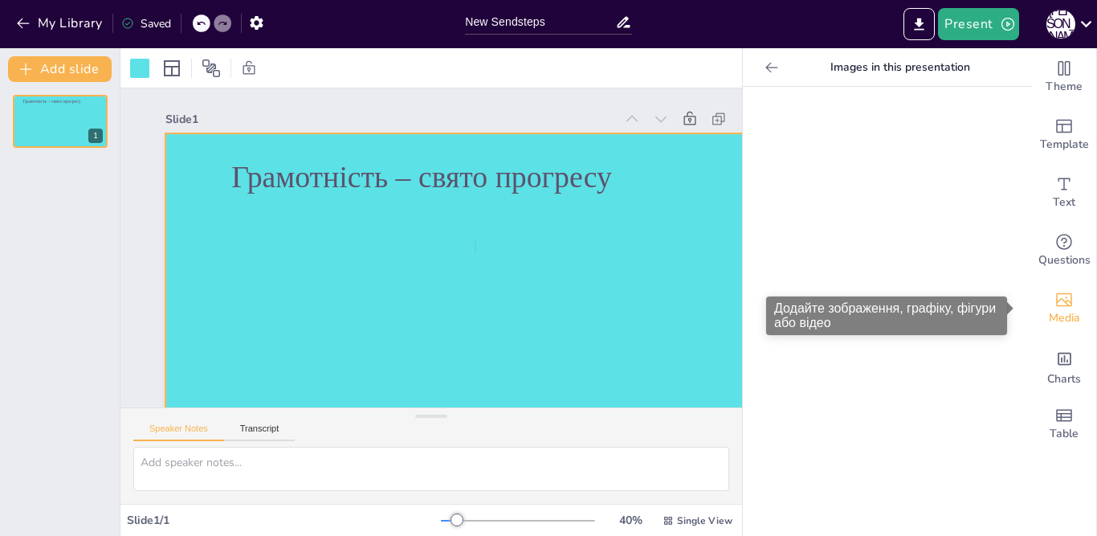
click at [1056, 305] on icon "Add images, graphics, shapes or video" at bounding box center [1064, 300] width 16 height 14
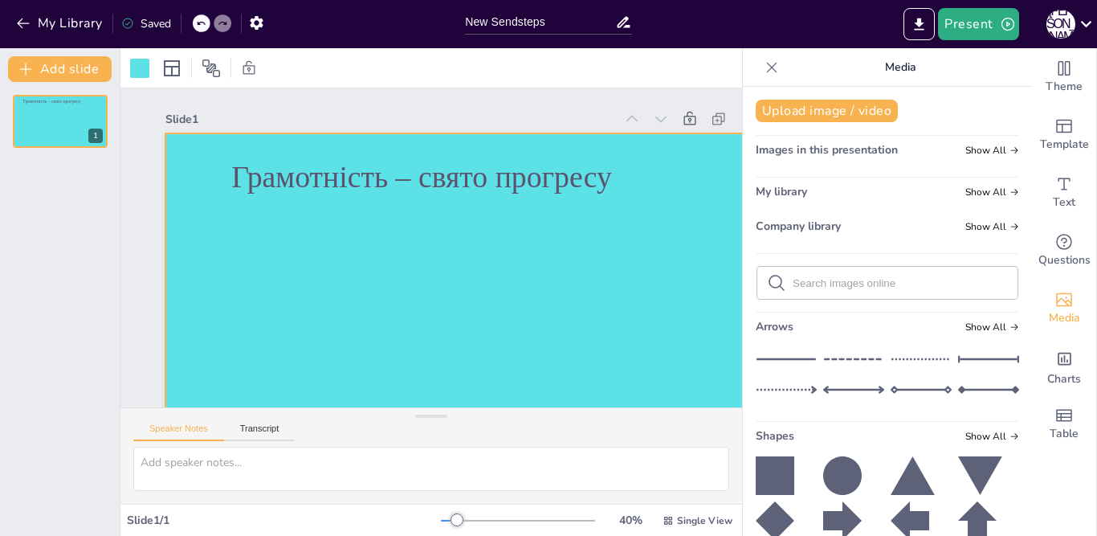
click at [767, 280] on icon at bounding box center [776, 282] width 19 height 19
click at [1009, 187] on icon at bounding box center [1014, 192] width 10 height 10
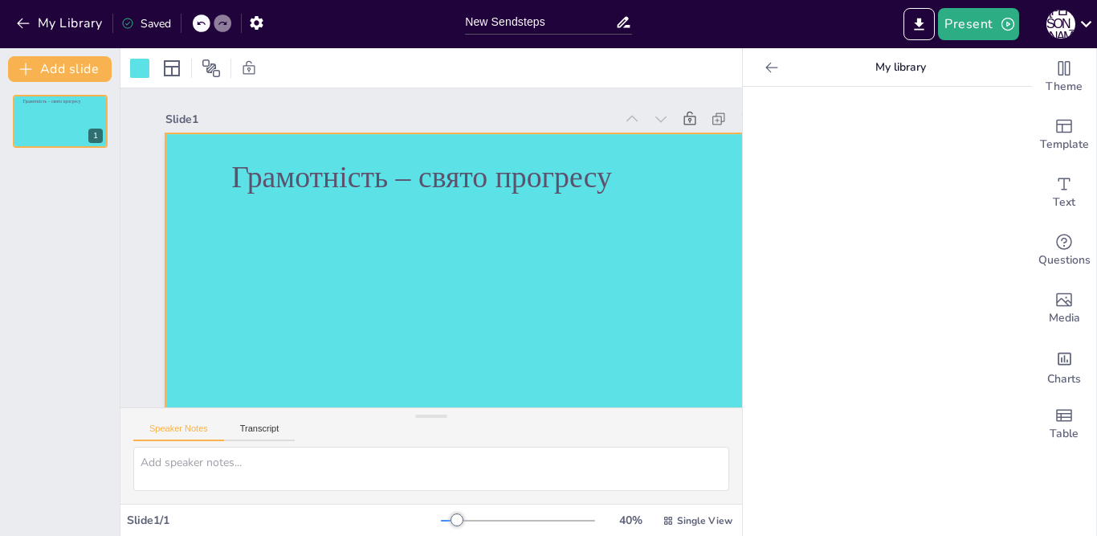
click at [765, 63] on icon at bounding box center [771, 67] width 12 height 10
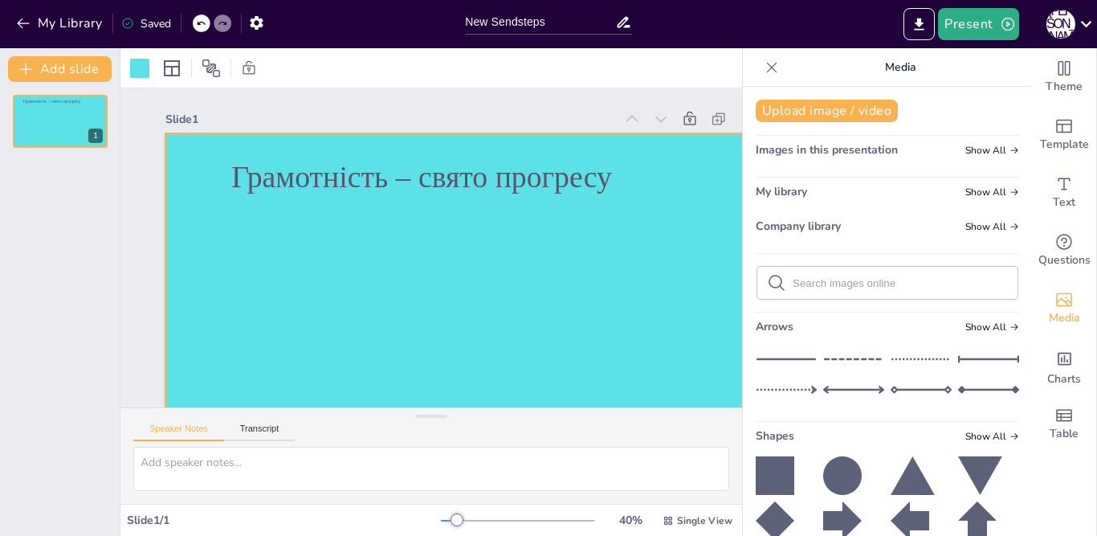
click at [767, 283] on icon at bounding box center [776, 282] width 19 height 19
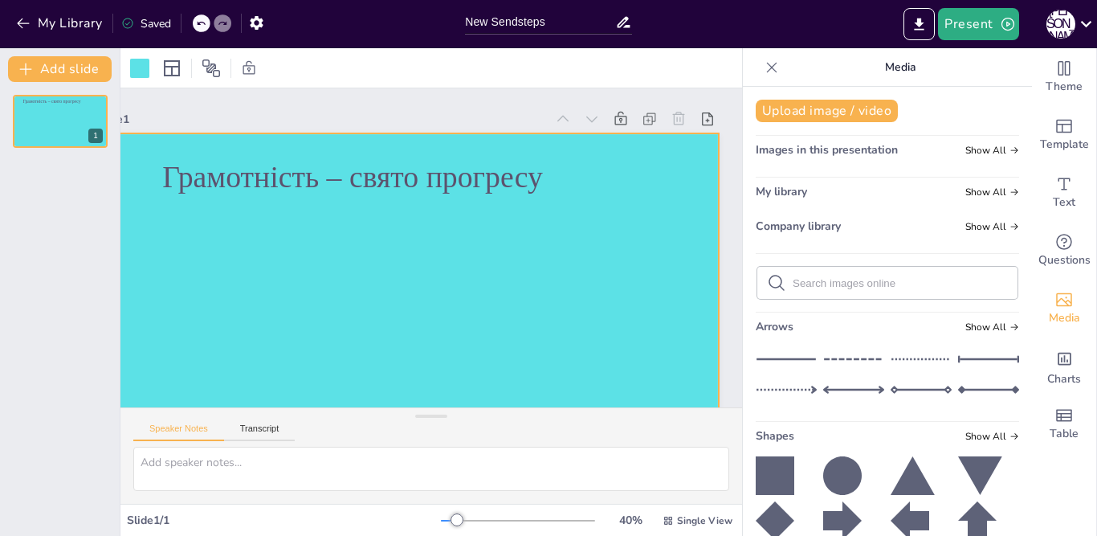
scroll to position [0, 83]
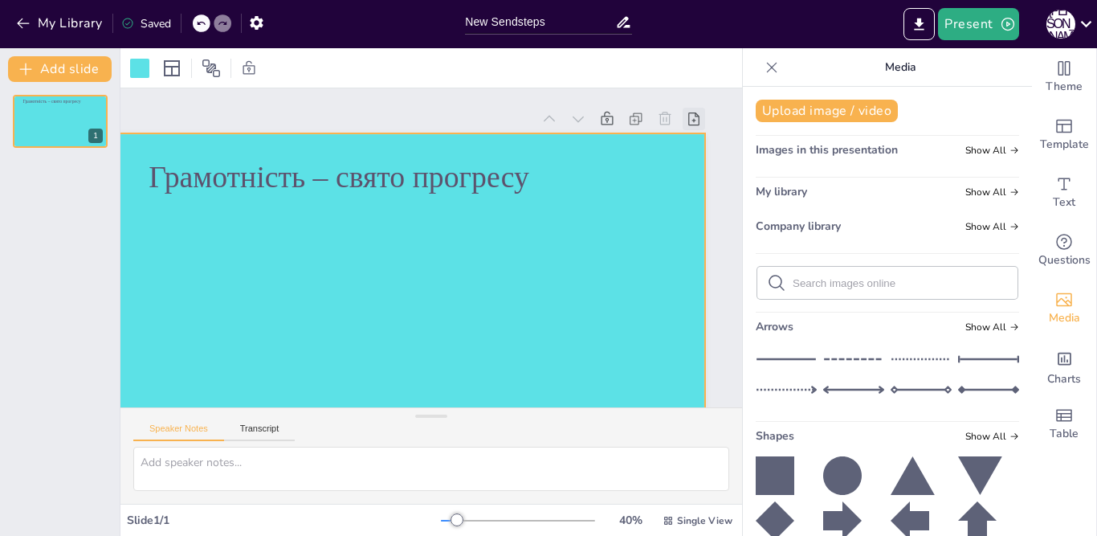
click at [231, 442] on icon at bounding box center [221, 452] width 20 height 20
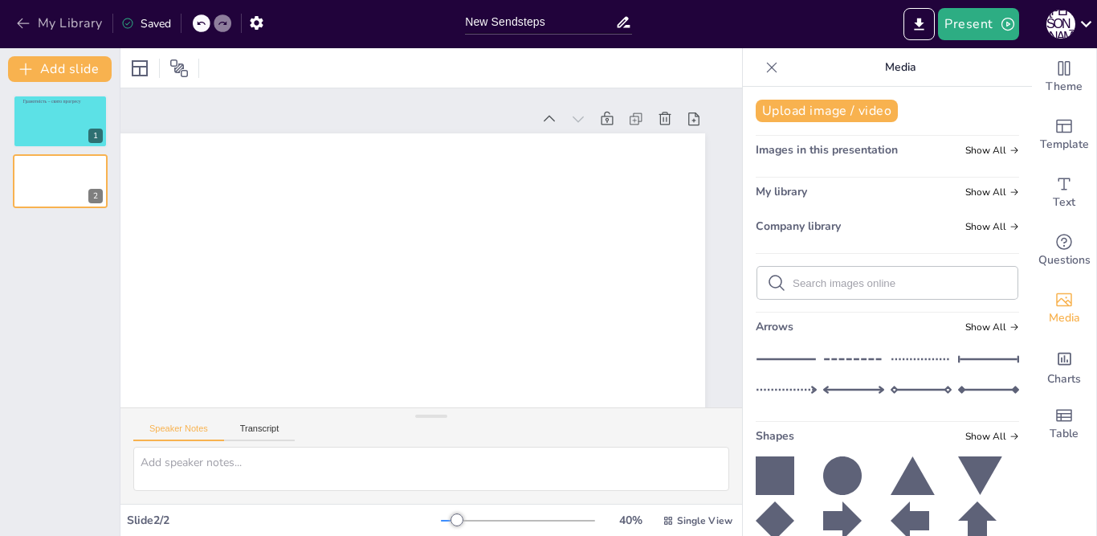
click at [19, 22] on icon "button" at bounding box center [23, 23] width 12 height 10
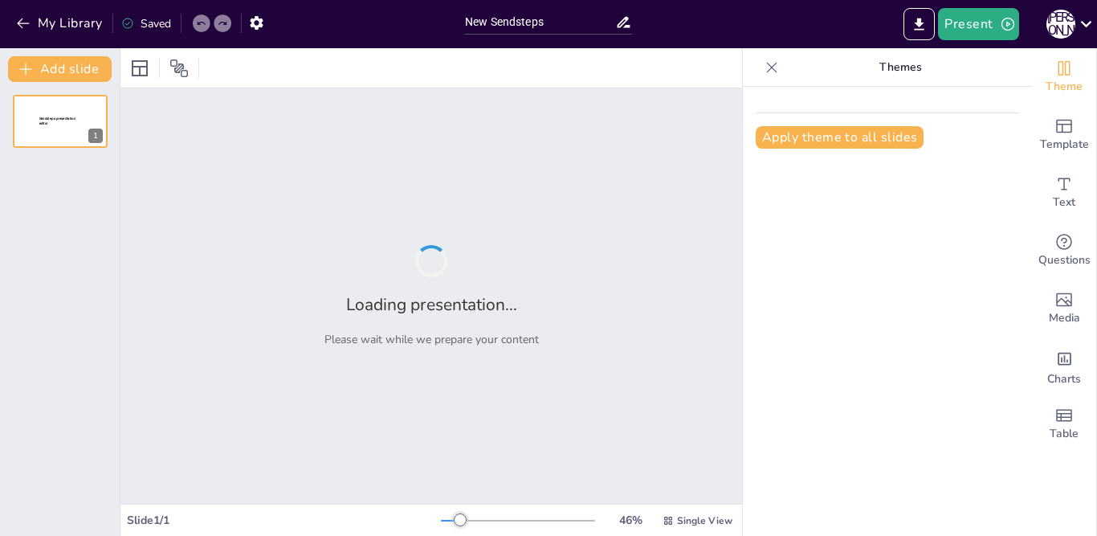
type input "New Sendsteps"
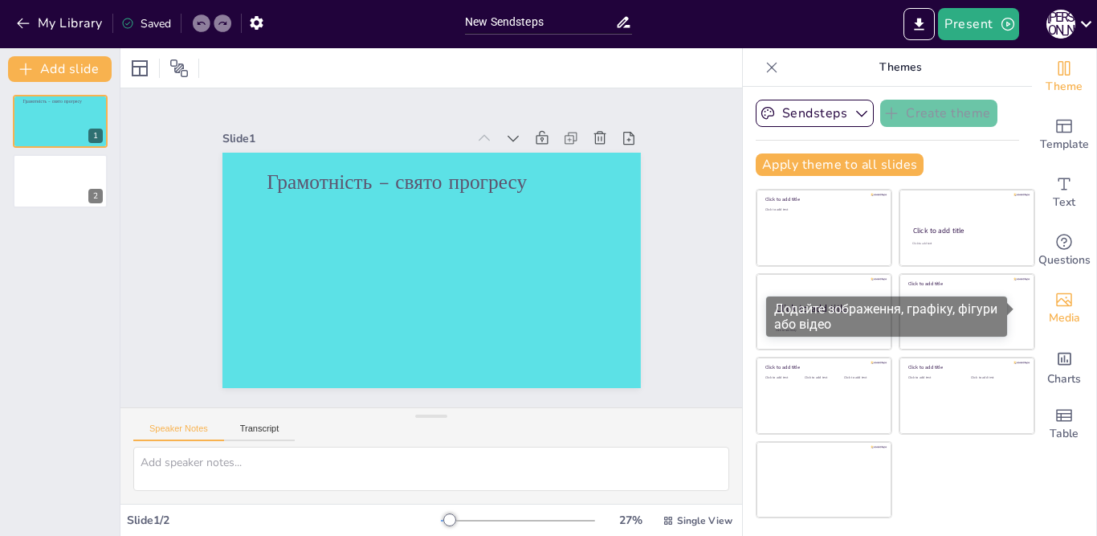
click at [1056, 306] on icon "Add images, graphics, shapes or video" at bounding box center [1064, 300] width 16 height 14
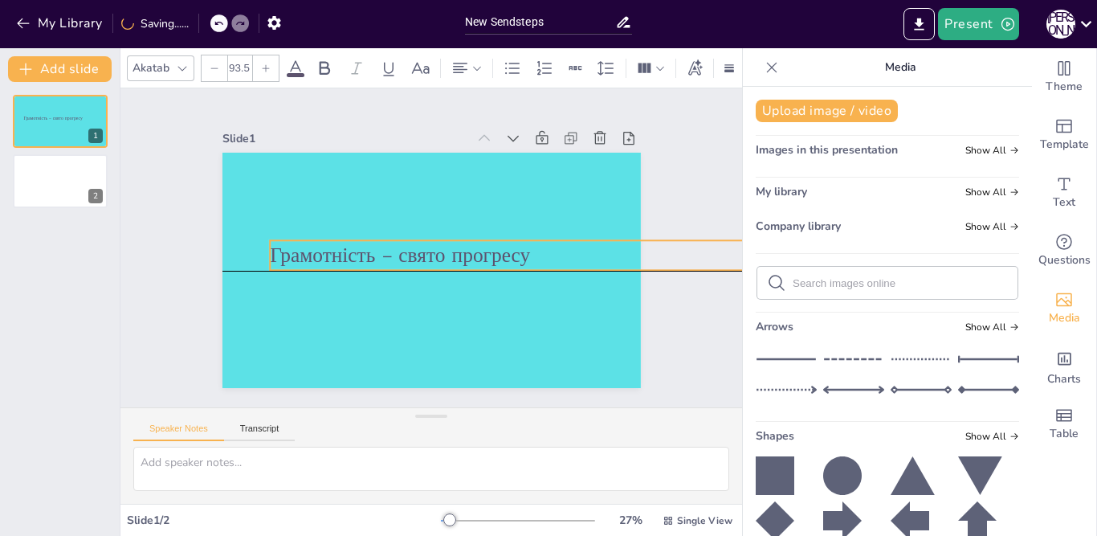
drag, startPoint x: 259, startPoint y: 174, endPoint x: 409, endPoint y: 309, distance: 201.2
click at [297, 242] on p "Грамотність – свято прогресу" at bounding box center [392, 345] width 191 height 515
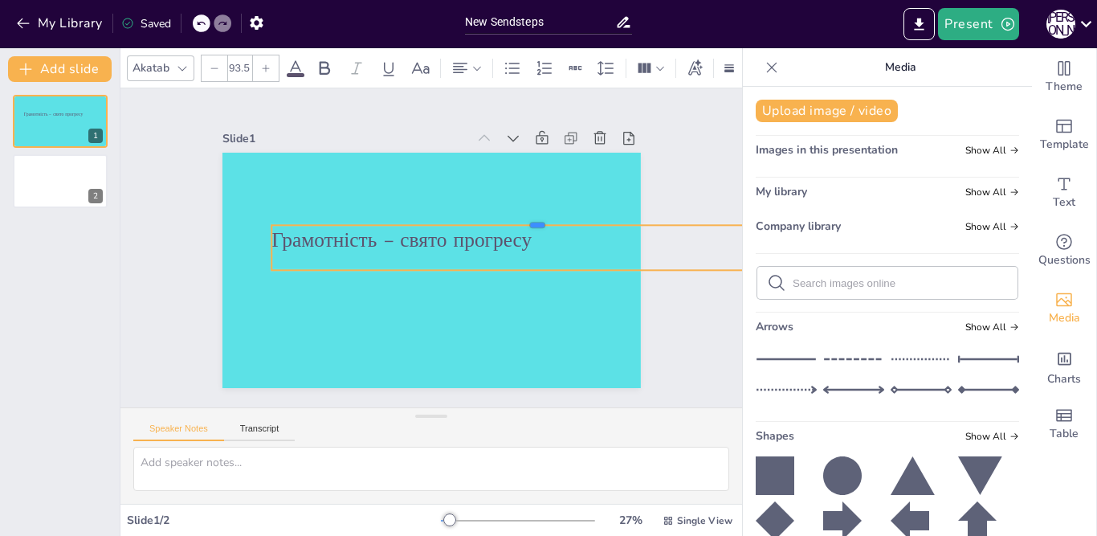
drag, startPoint x: 274, startPoint y: 231, endPoint x: 291, endPoint y: 242, distance: 20.9
click at [328, 218] on div at bounding box center [530, 296] width 404 height 365
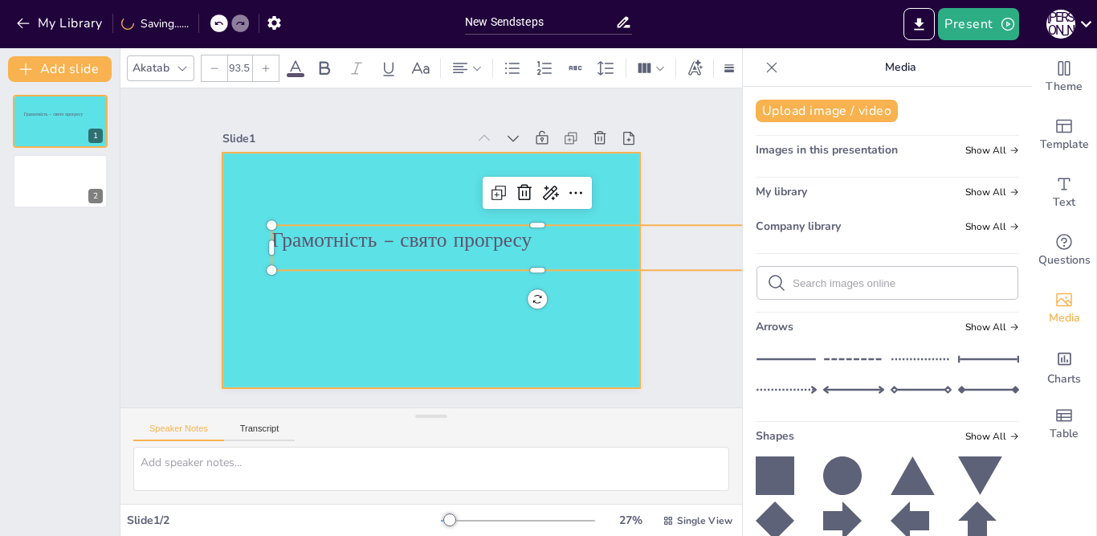
click at [375, 288] on div at bounding box center [420, 267] width 480 height 413
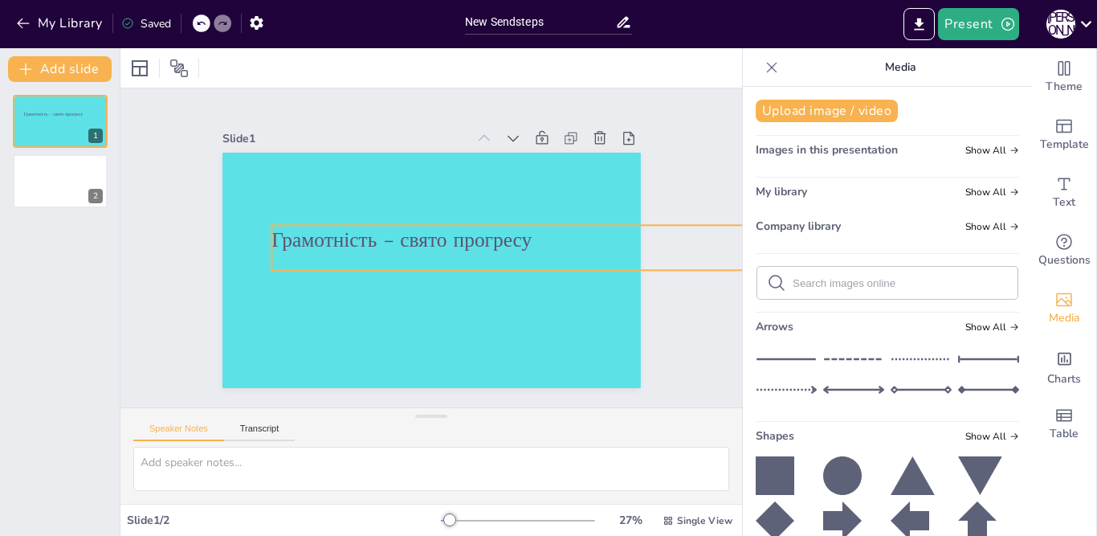
click at [470, 231] on p "Грамотність – свято прогресу" at bounding box center [428, 353] width 84 height 531
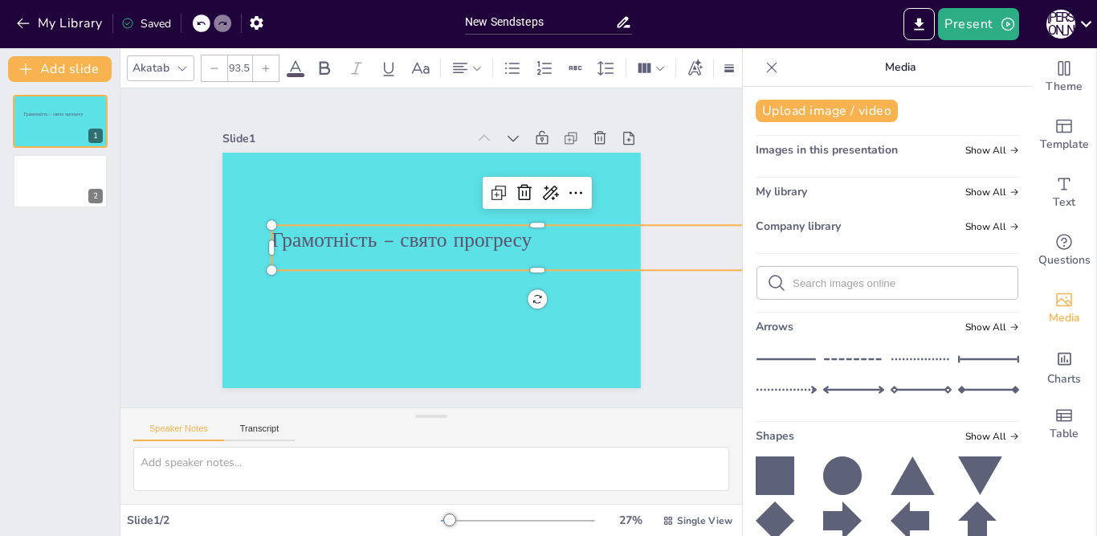
click at [517, 234] on p "Грамотність – свято прогресу" at bounding box center [500, 328] width 336 height 447
click at [1054, 188] on icon "Add text boxes" at bounding box center [1063, 183] width 19 height 19
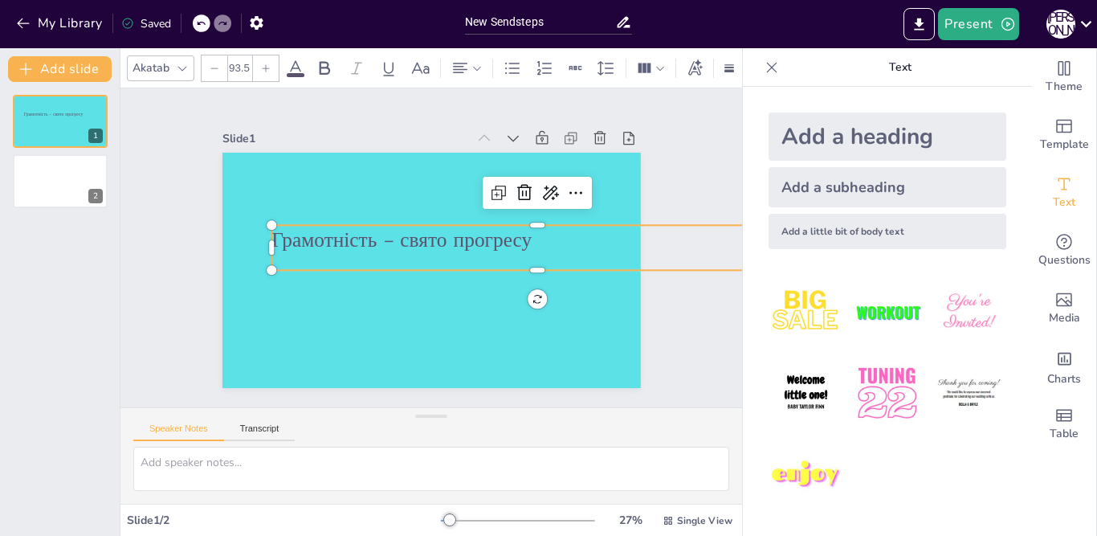
click at [759, 67] on div at bounding box center [772, 68] width 26 height 26
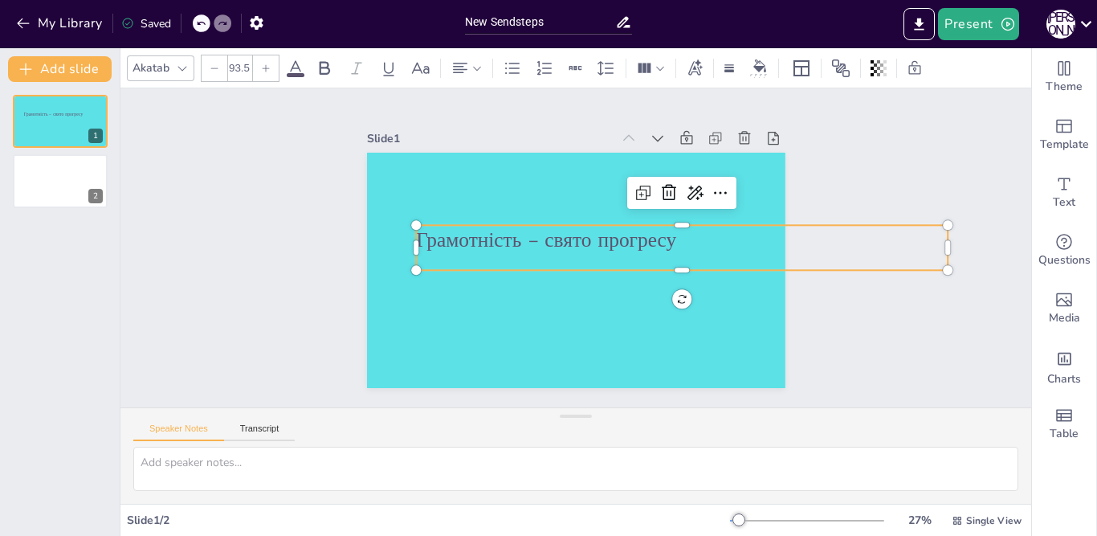
click at [933, 239] on div "Slide 1 Грамотність – свято прогресу Slide 2" at bounding box center [576, 247] width 846 height 890
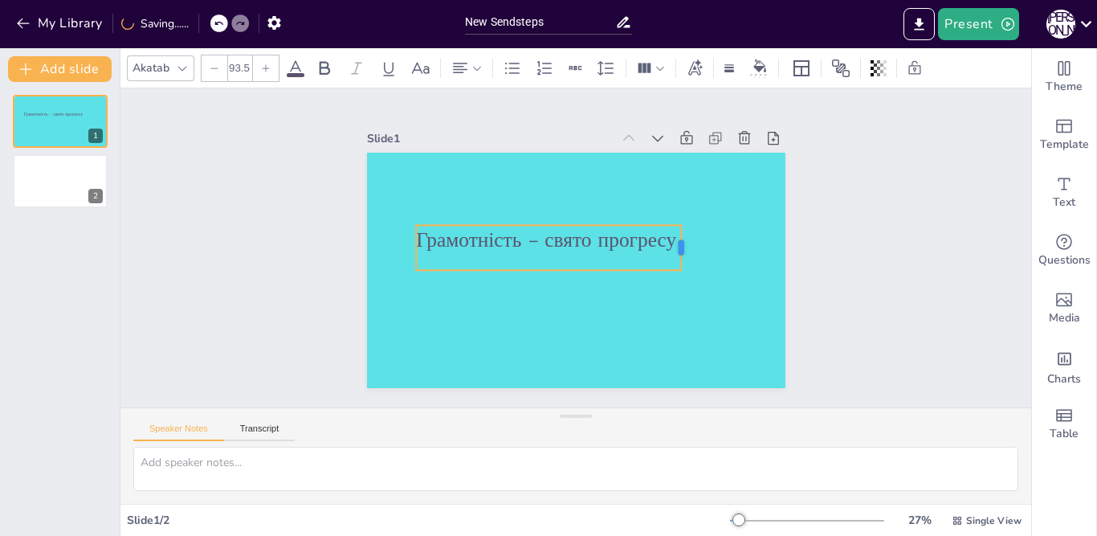
drag, startPoint x: 935, startPoint y: 242, endPoint x: 669, endPoint y: 227, distance: 267.0
click at [674, 247] on div at bounding box center [685, 270] width 22 height 47
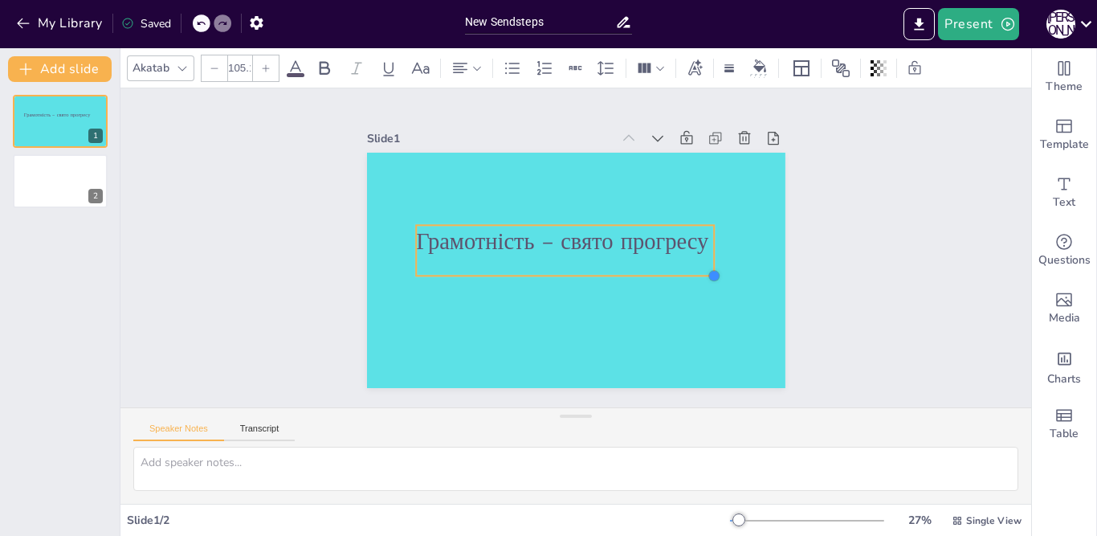
drag, startPoint x: 665, startPoint y: 260, endPoint x: 725, endPoint y: 291, distance: 67.9
click at [698, 262] on div "Грамотність – свято прогресу" at bounding box center [562, 266] width 477 height 436
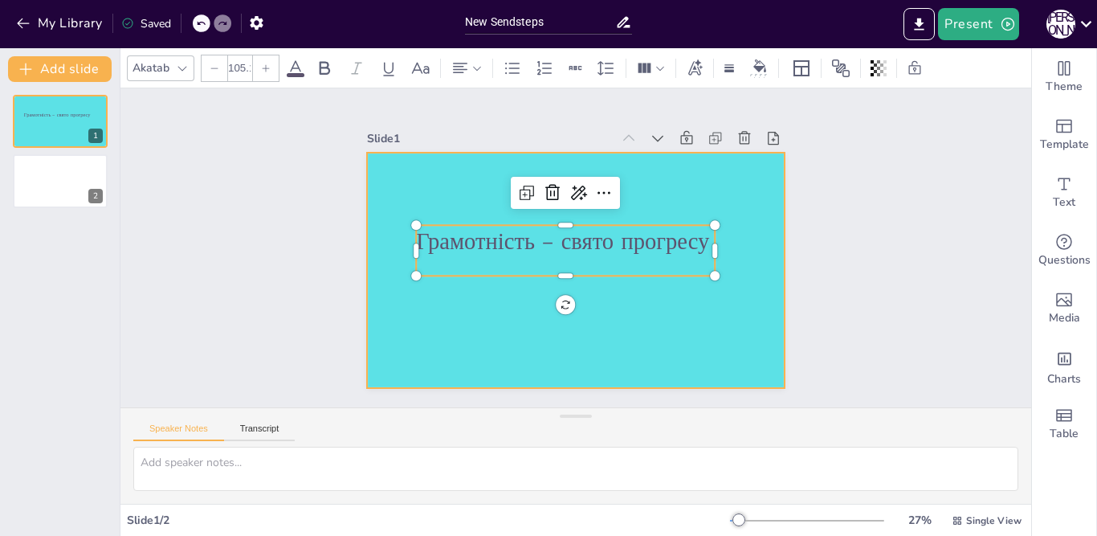
type input "105.4"
click at [670, 315] on div at bounding box center [552, 248] width 235 height 418
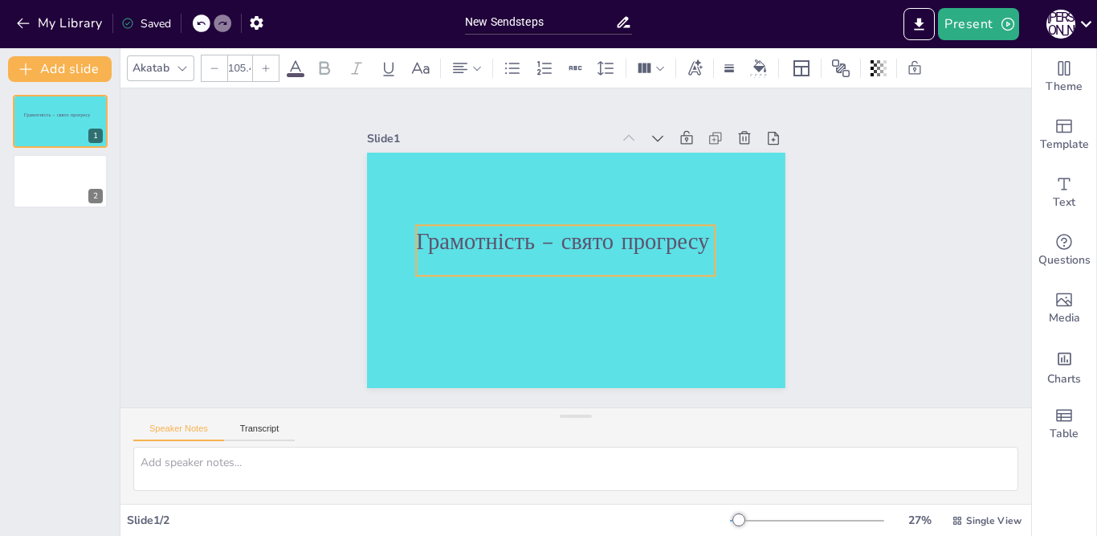
click at [653, 238] on p "Грамотність – свято прогресу" at bounding box center [577, 235] width 151 height 286
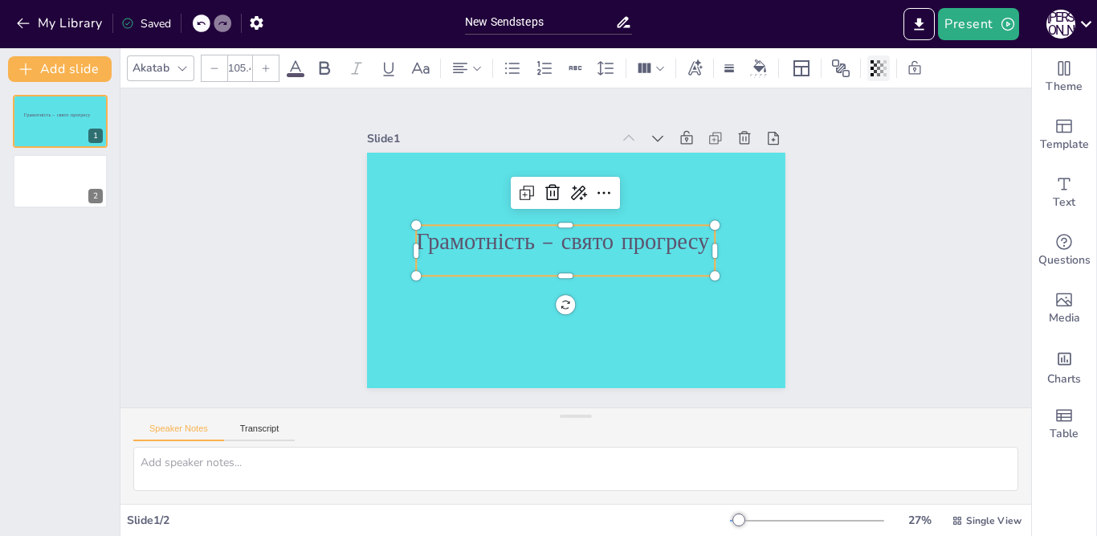
click at [878, 67] on icon at bounding box center [878, 68] width 3 height 16
click at [841, 71] on icon at bounding box center [840, 68] width 19 height 19
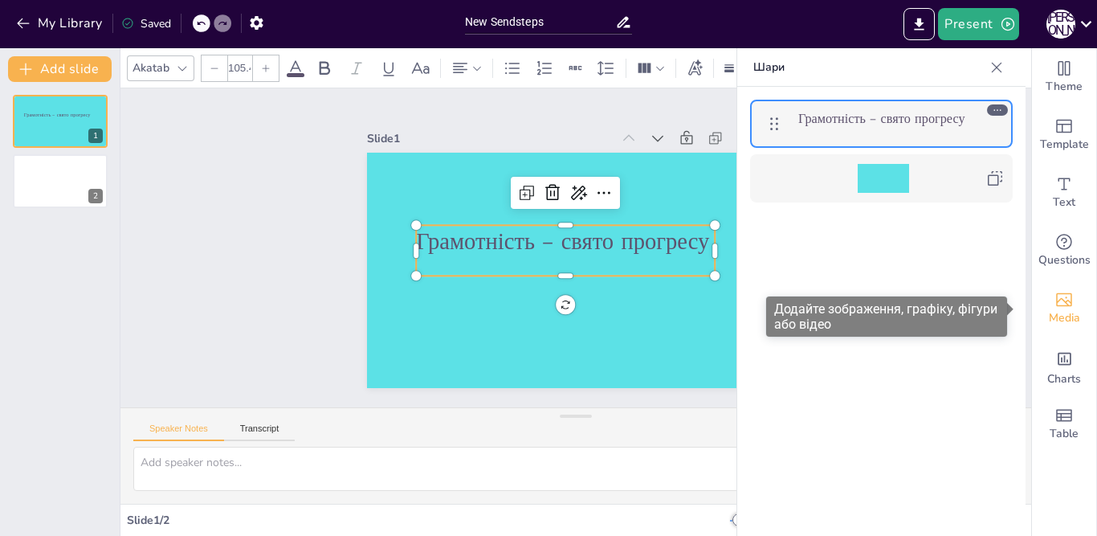
click at [1049, 310] on span "Media" at bounding box center [1064, 318] width 31 height 18
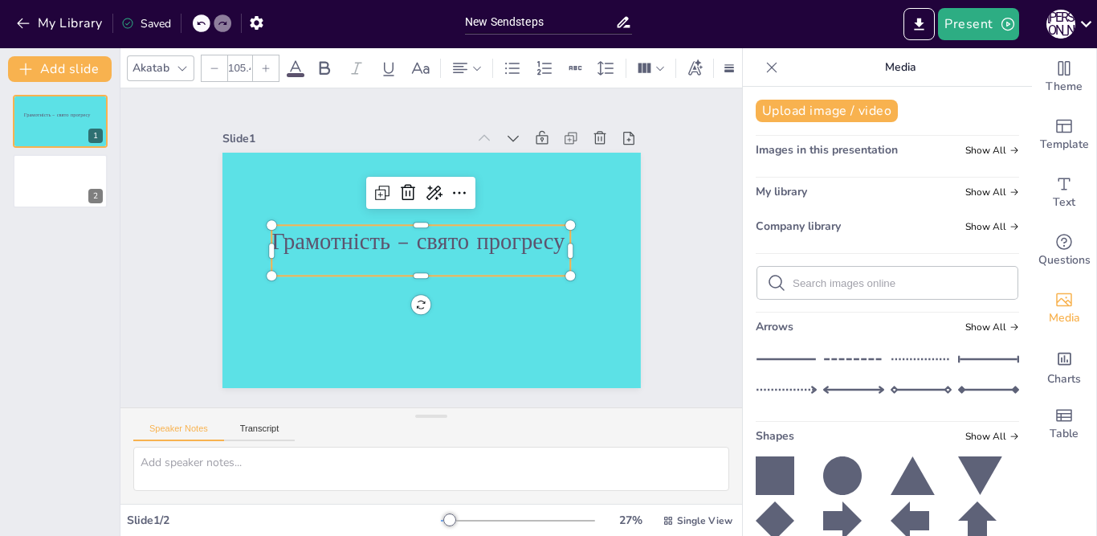
click at [767, 283] on icon at bounding box center [776, 282] width 19 height 19
click at [767, 279] on icon at bounding box center [776, 282] width 19 height 19
click at [767, 282] on icon at bounding box center [776, 282] width 19 height 19
click at [767, 66] on icon at bounding box center [772, 67] width 10 height 10
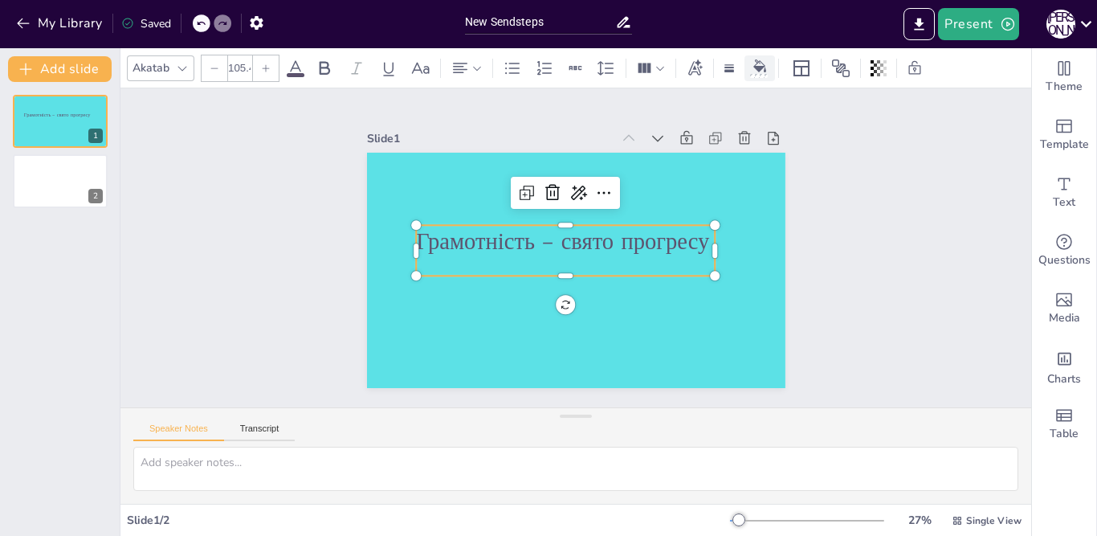
click at [755, 65] on icon at bounding box center [759, 65] width 13 height 13
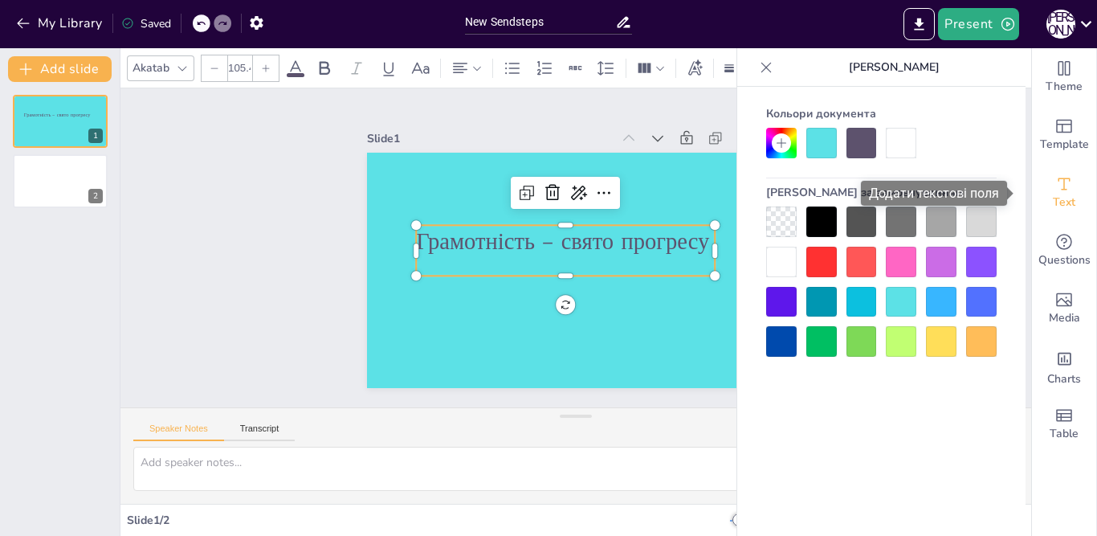
click at [1053, 193] on span "Text" at bounding box center [1064, 202] width 22 height 18
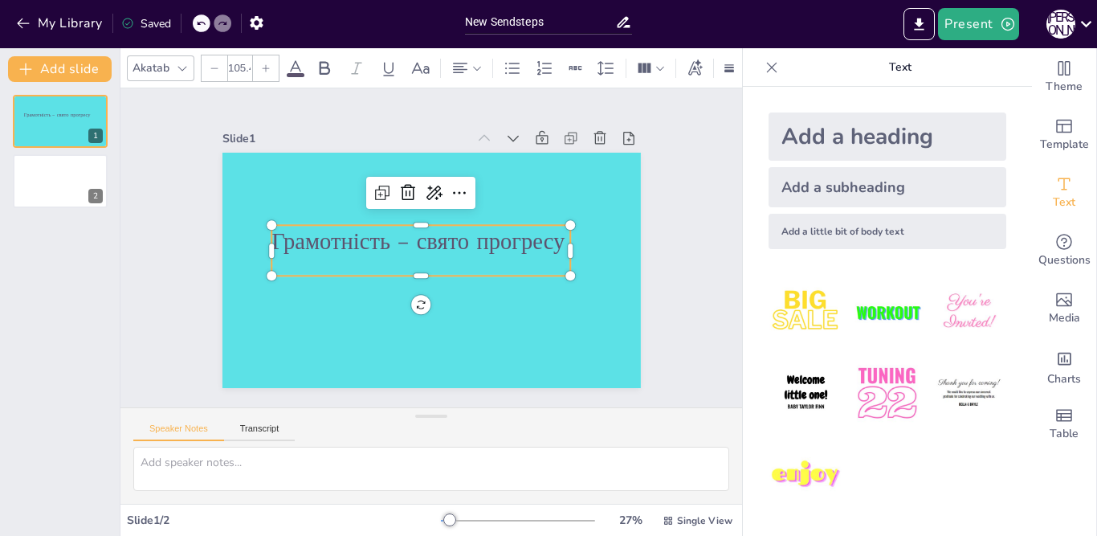
click at [788, 465] on img at bounding box center [805, 475] width 75 height 75
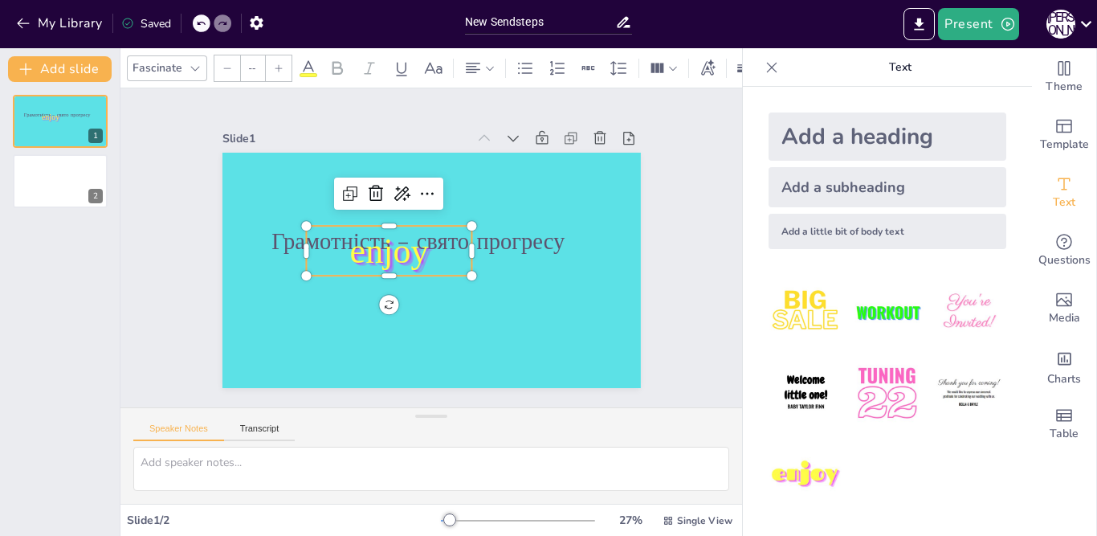
type input "162.7"
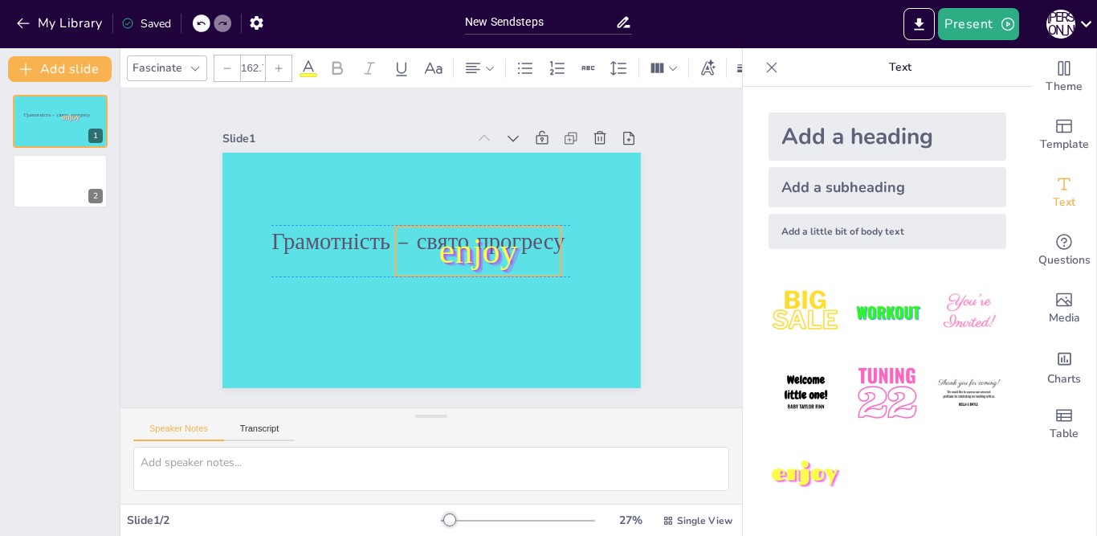
drag, startPoint x: 457, startPoint y: 239, endPoint x: 546, endPoint y: 242, distance: 89.2
click at [515, 242] on p "enjoy" at bounding box center [452, 290] width 126 height 169
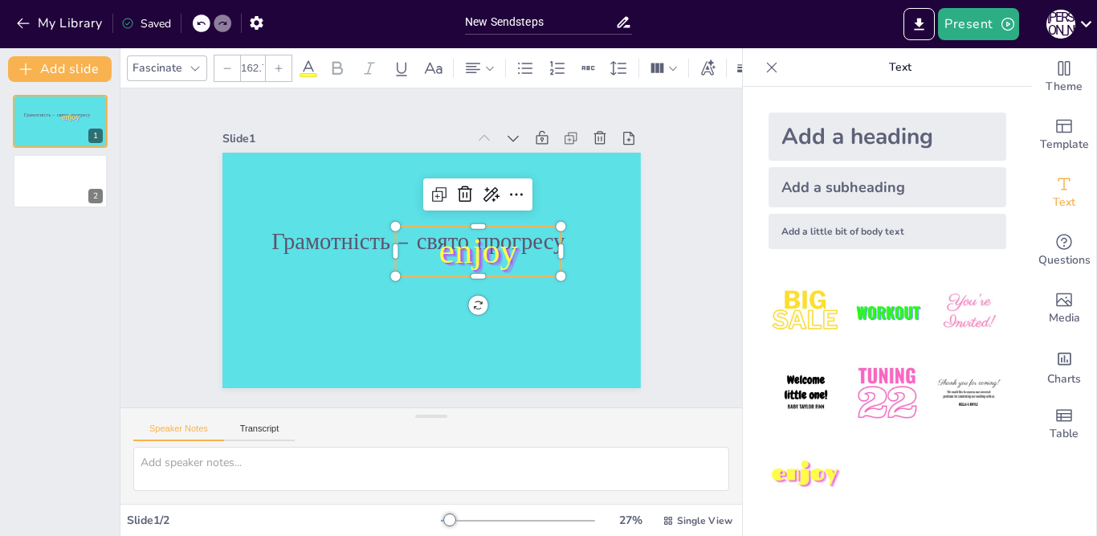
click at [481, 249] on span "enjoy" at bounding box center [460, 284] width 82 height 85
click at [501, 238] on icon at bounding box center [512, 249] width 22 height 22
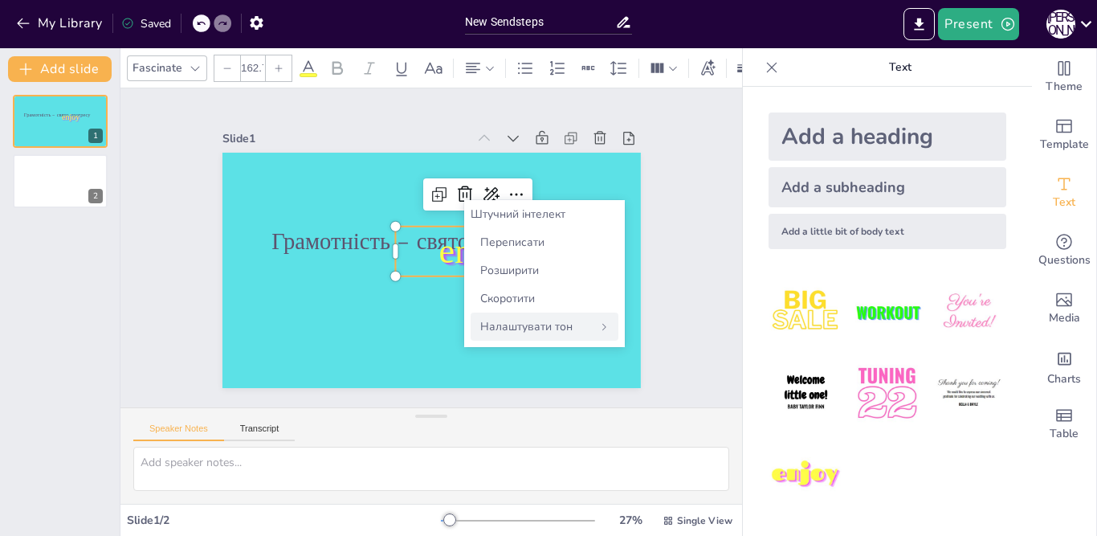
click at [524, 329] on font "Налаштувати тон" at bounding box center [526, 326] width 92 height 15
click at [470, 197] on icon at bounding box center [479, 206] width 18 height 19
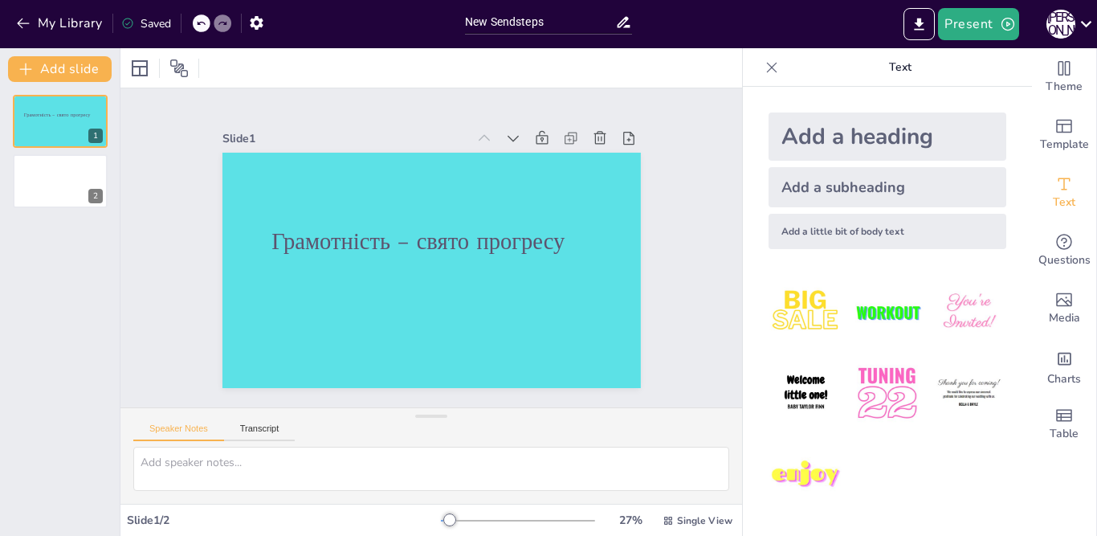
click at [767, 66] on icon at bounding box center [772, 67] width 10 height 10
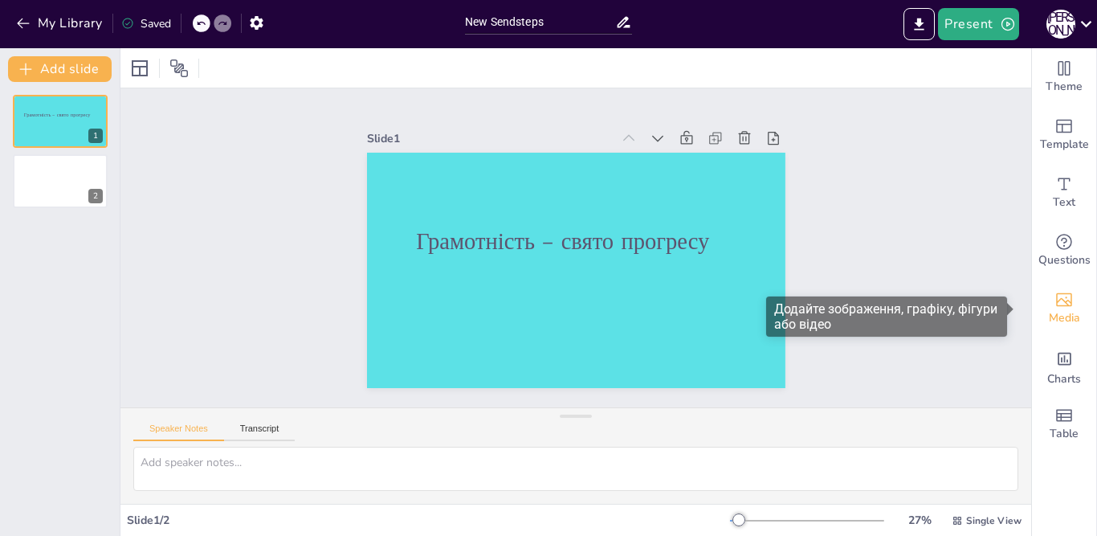
click at [1054, 302] on icon "Add images, graphics, shapes or video" at bounding box center [1063, 299] width 19 height 19
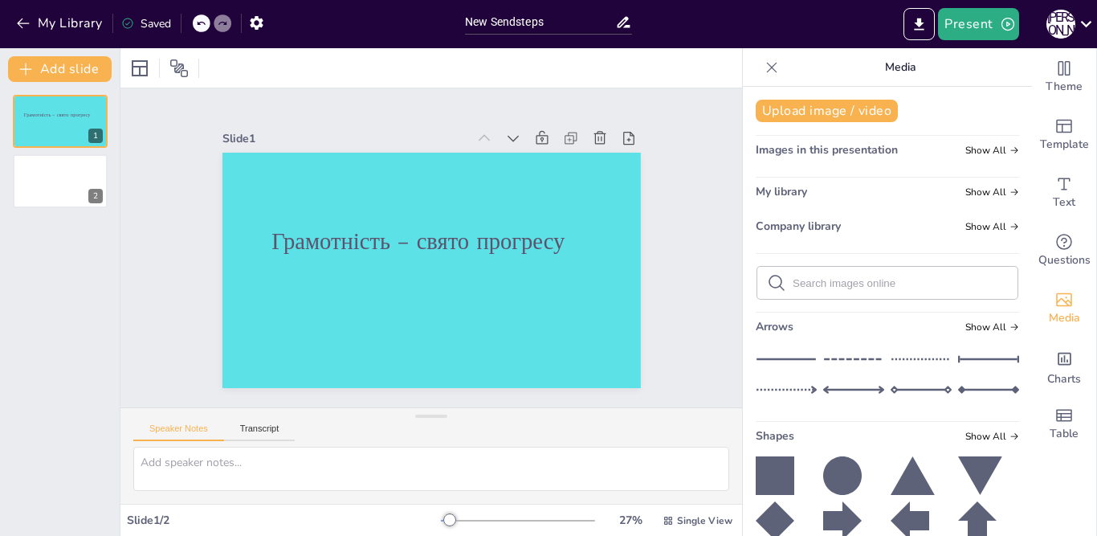
click at [764, 59] on icon at bounding box center [772, 67] width 16 height 16
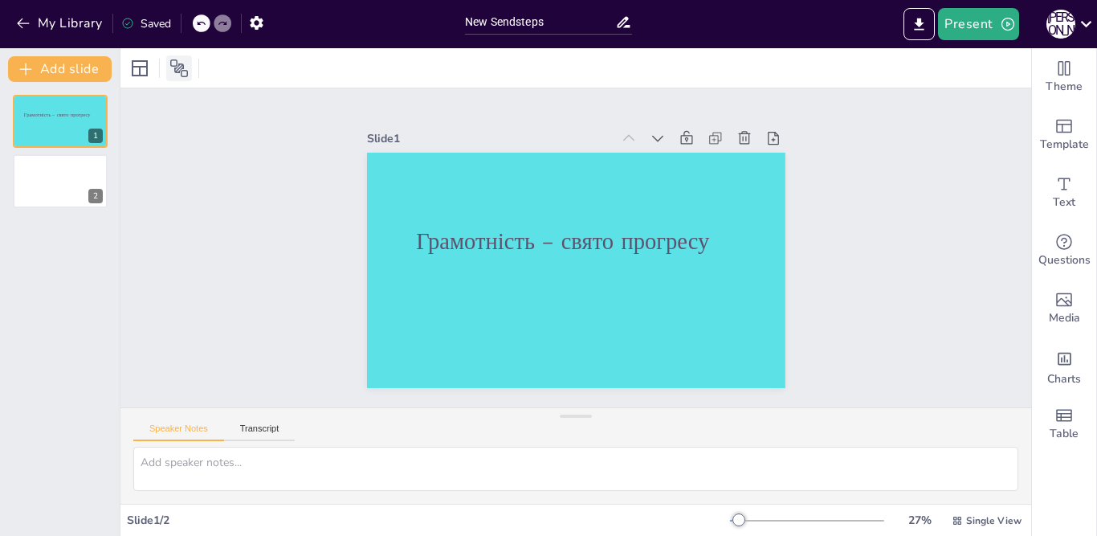
click at [180, 71] on icon at bounding box center [179, 68] width 18 height 18
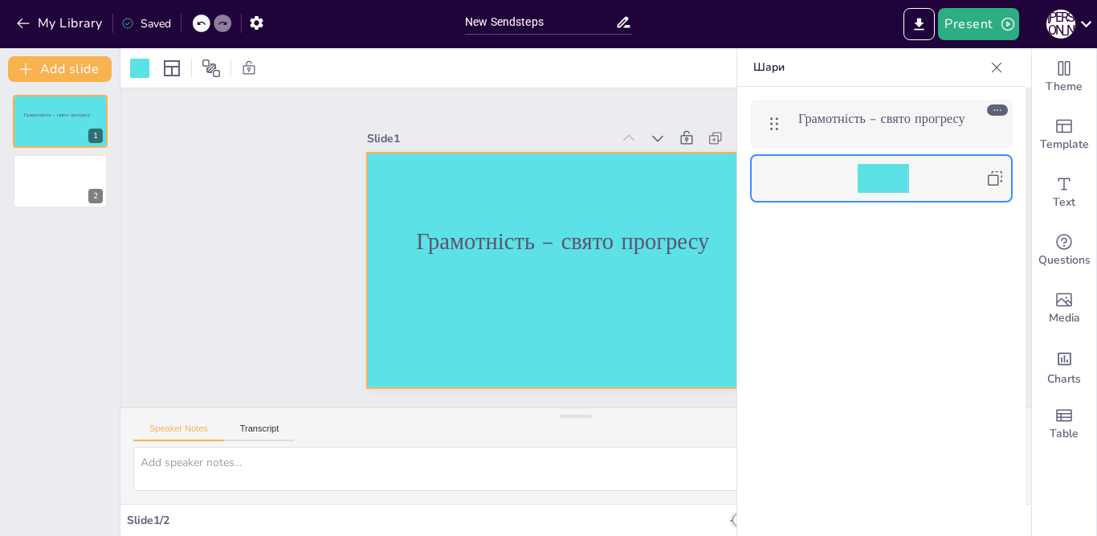
click at [990, 177] on icon at bounding box center [994, 178] width 19 height 19
click at [996, 106] on icon at bounding box center [997, 109] width 11 height 11
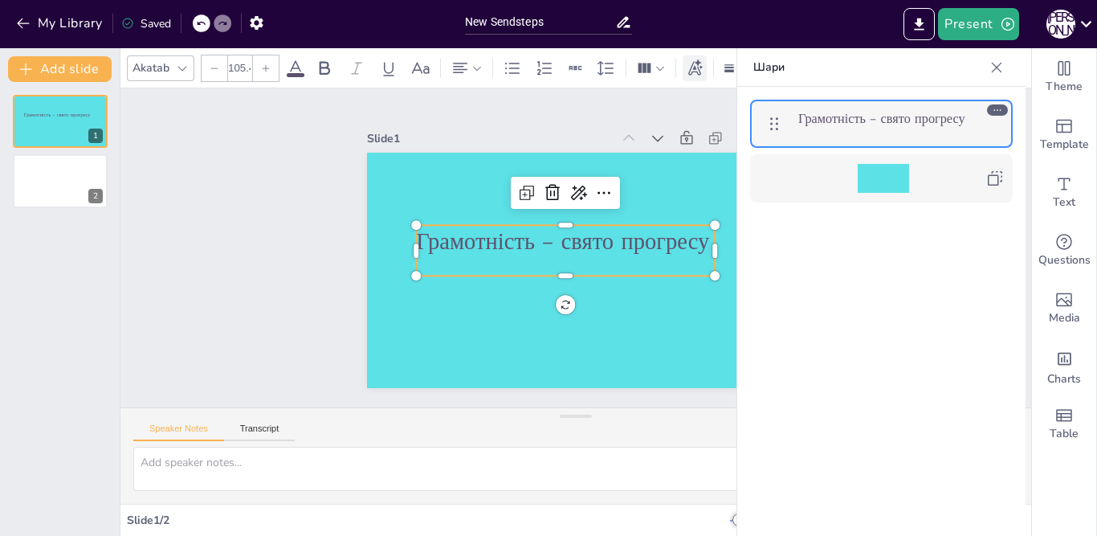
click at [699, 66] on icon at bounding box center [695, 68] width 18 height 18
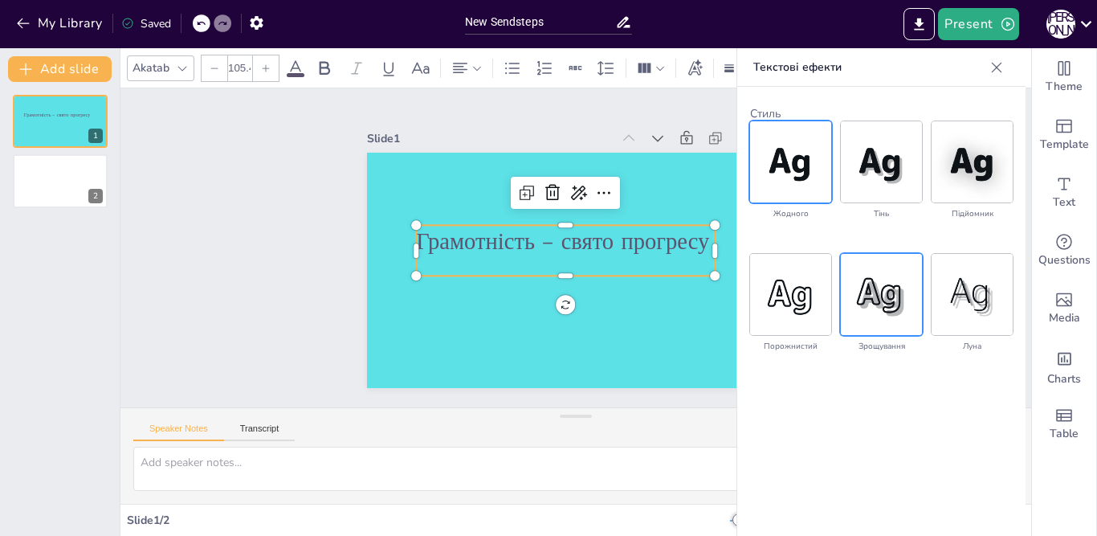
click at [879, 293] on img at bounding box center [881, 294] width 81 height 81
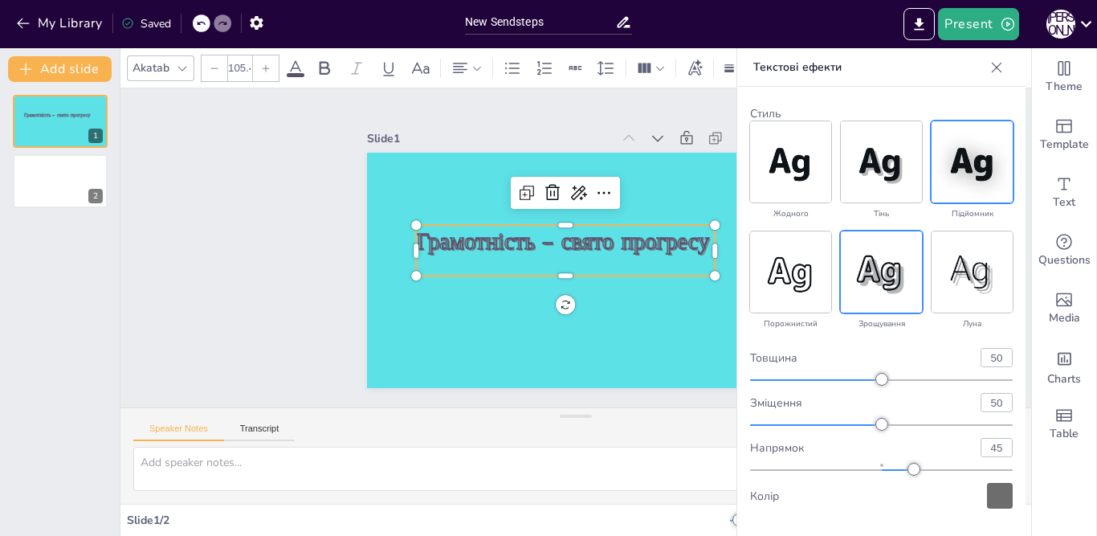
click at [959, 173] on img at bounding box center [971, 161] width 81 height 81
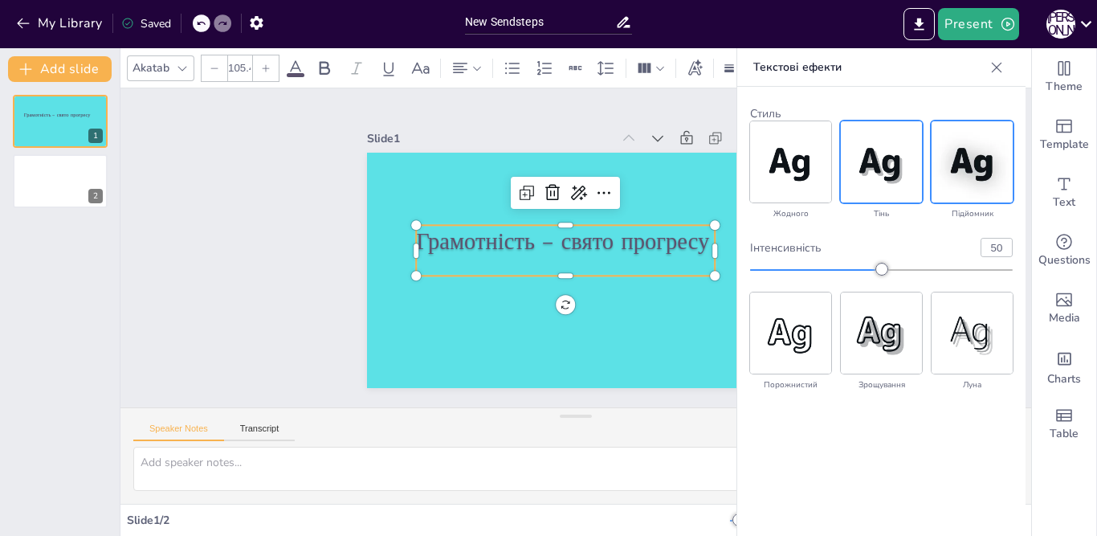
click at [884, 171] on img at bounding box center [881, 161] width 81 height 81
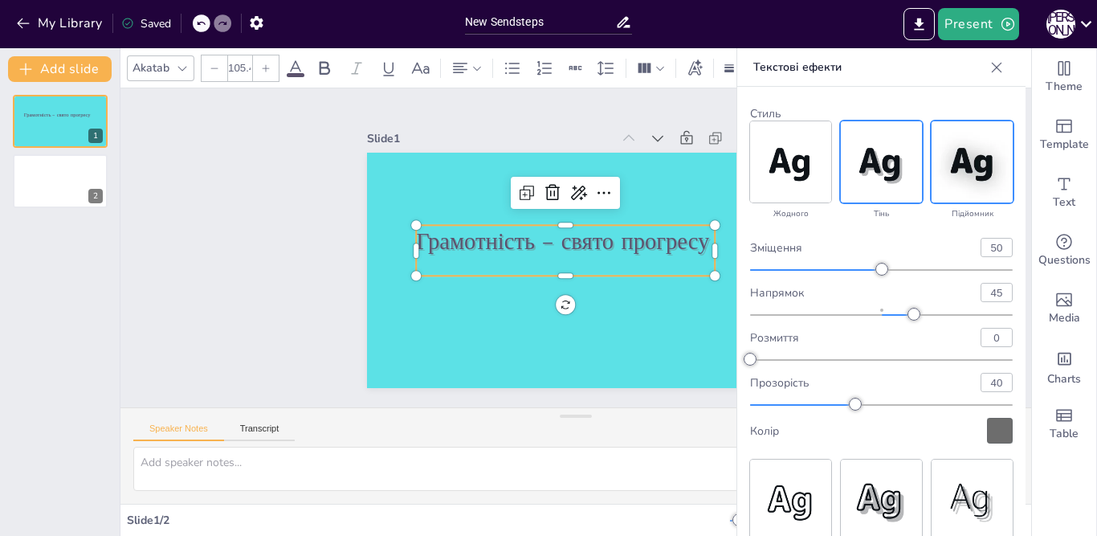
click at [964, 168] on img at bounding box center [971, 161] width 81 height 81
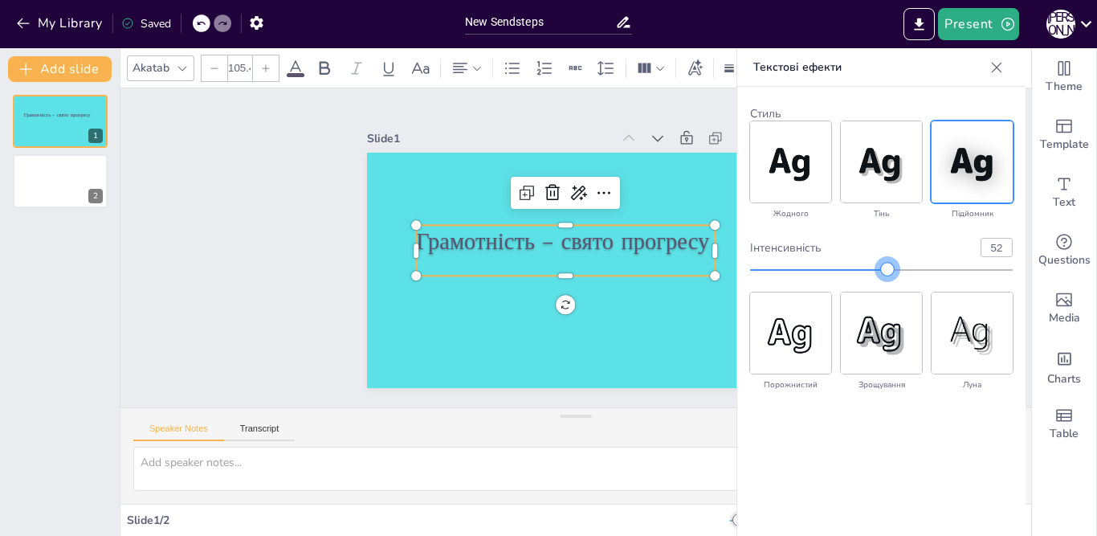
drag, startPoint x: 882, startPoint y: 267, endPoint x: 888, endPoint y: 260, distance: 9.2
click at [888, 260] on div "інтенсивність 52" at bounding box center [881, 257] width 263 height 39
type input "53"
click at [995, 64] on icon at bounding box center [996, 67] width 16 height 16
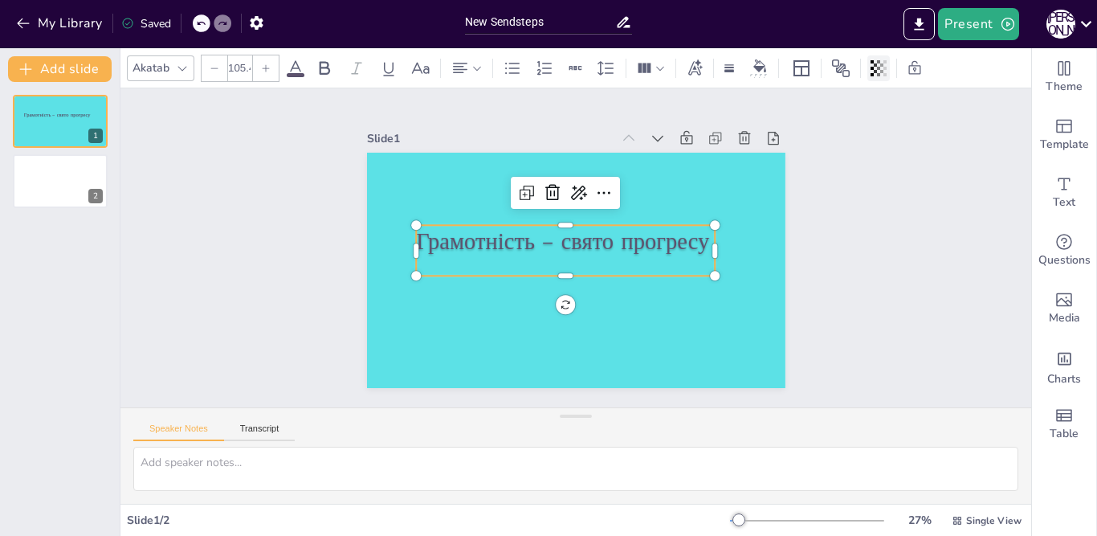
click at [876, 65] on icon at bounding box center [875, 68] width 3 height 10
click at [845, 67] on icon at bounding box center [840, 68] width 19 height 19
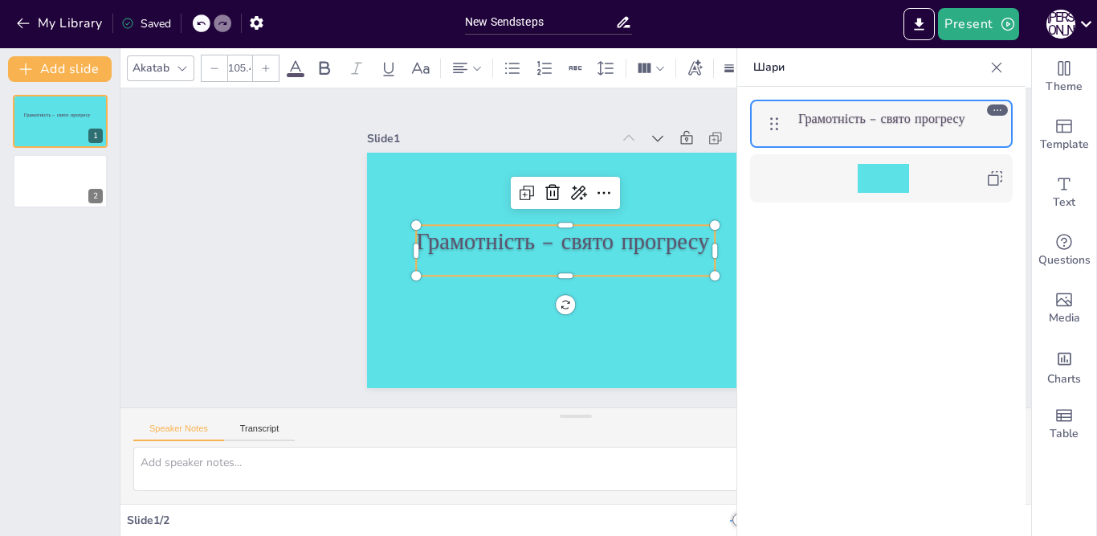
click at [991, 109] on div at bounding box center [997, 109] width 21 height 11
click at [992, 109] on icon at bounding box center [997, 109] width 11 height 11
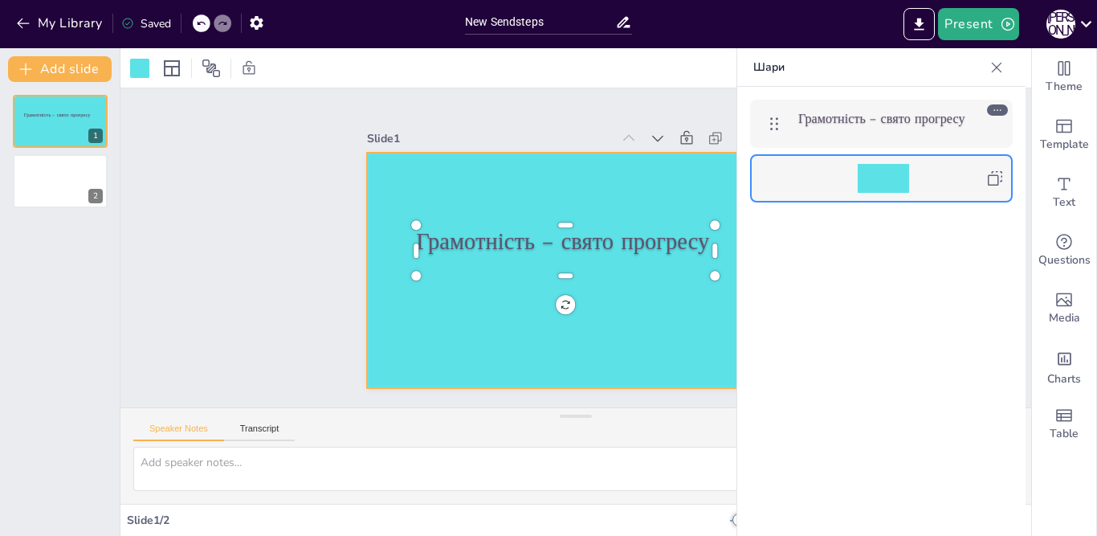
click at [997, 176] on icon at bounding box center [995, 178] width 14 height 14
click at [994, 173] on icon at bounding box center [994, 178] width 19 height 19
click at [994, 179] on icon at bounding box center [994, 178] width 19 height 19
click at [998, 64] on icon at bounding box center [996, 67] width 16 height 16
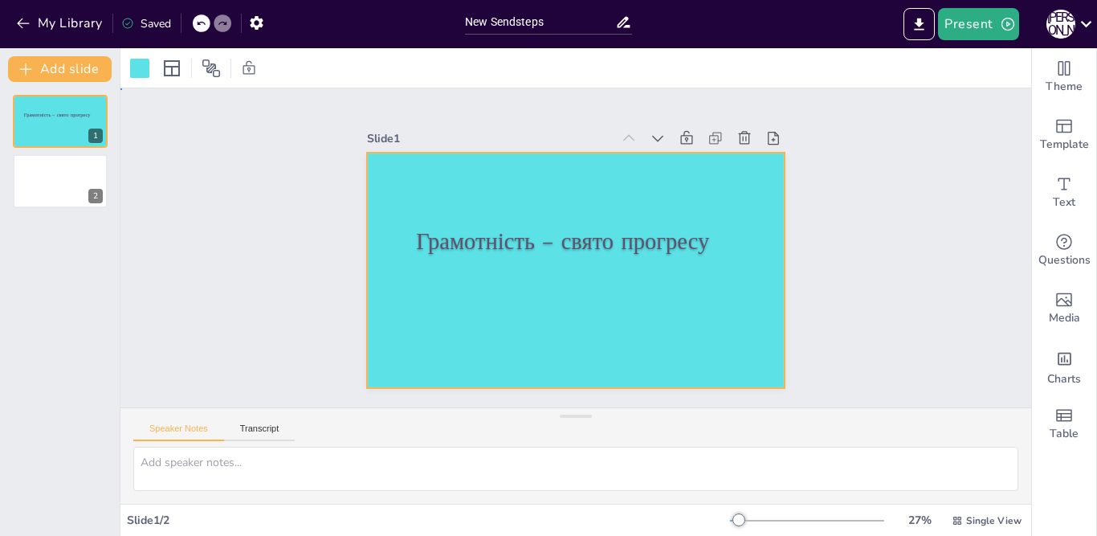
click at [804, 169] on div "Slide 1 Грамотність – свято прогресу Slide 2" at bounding box center [576, 248] width 556 height 380
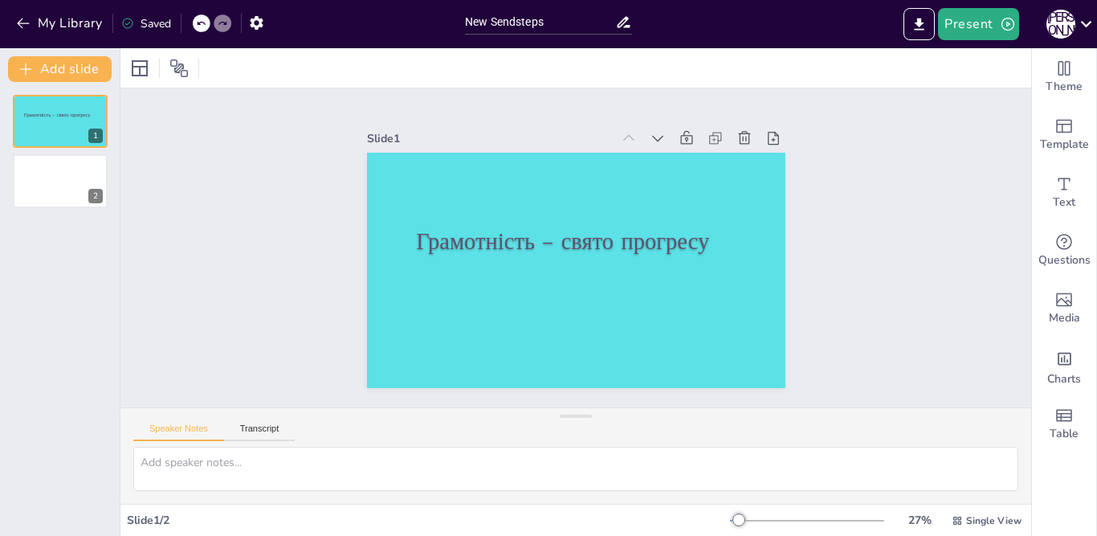
click at [788, 194] on icon at bounding box center [798, 204] width 20 height 20
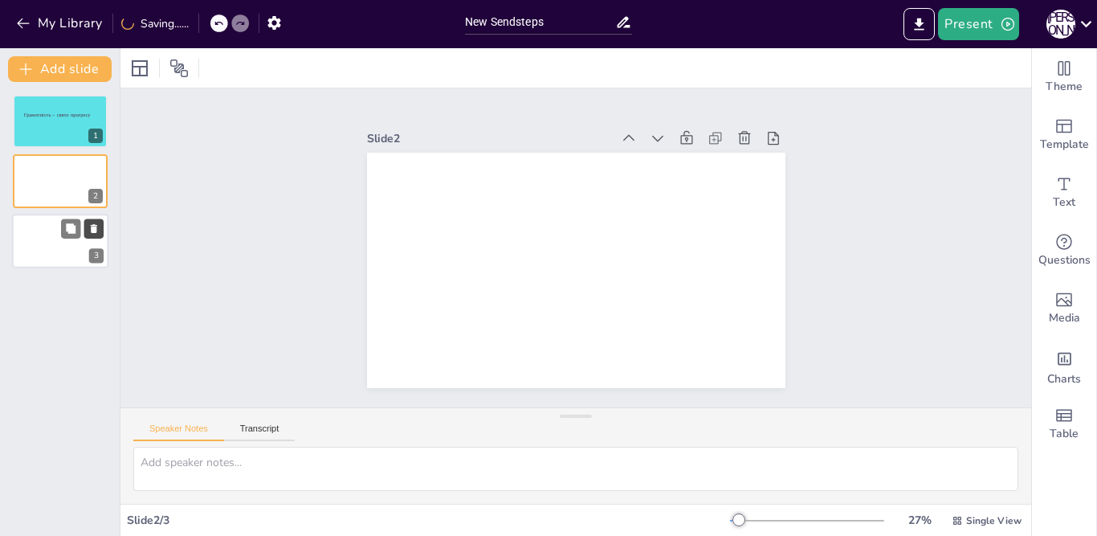
click at [92, 224] on icon at bounding box center [93, 227] width 11 height 11
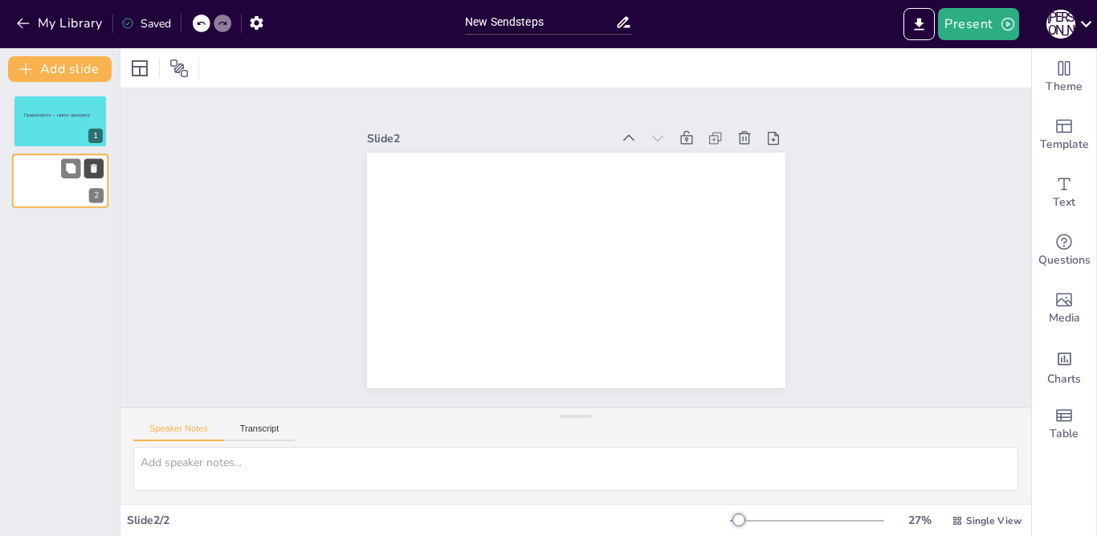
click at [92, 166] on icon at bounding box center [94, 169] width 6 height 9
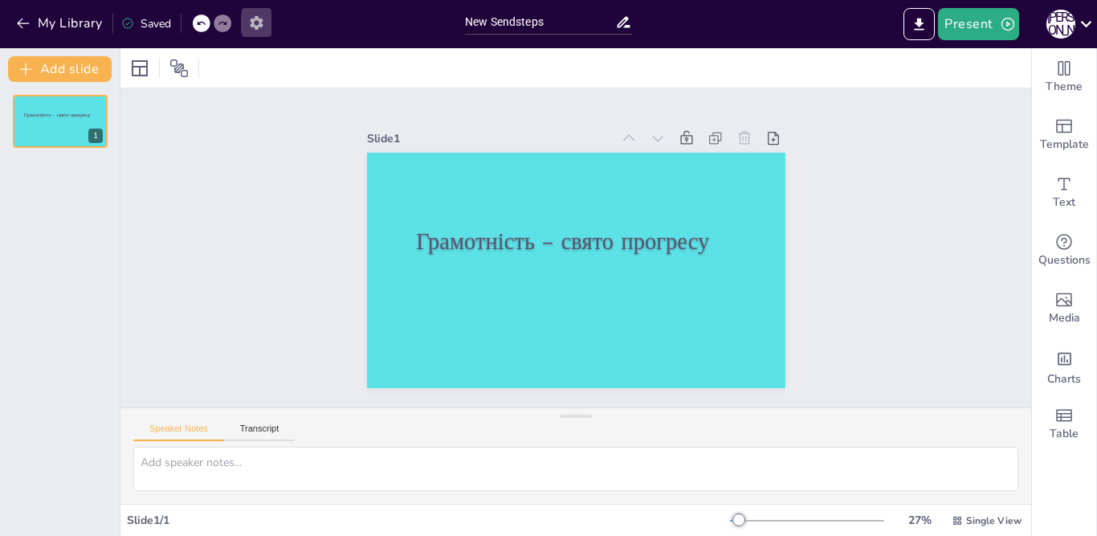
click at [252, 23] on icon "button" at bounding box center [256, 23] width 13 height 14
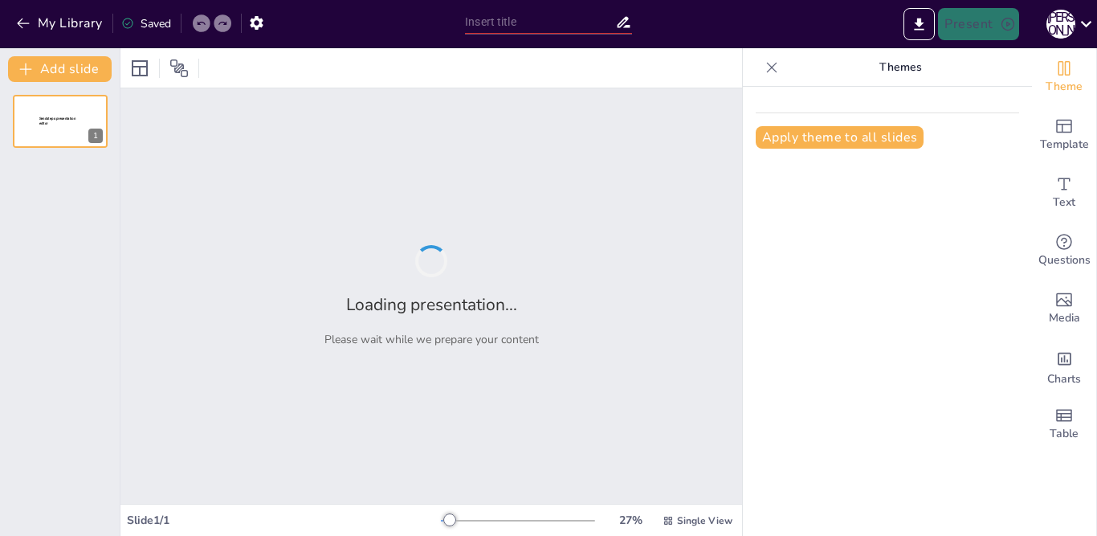
type input "New Sendsteps"
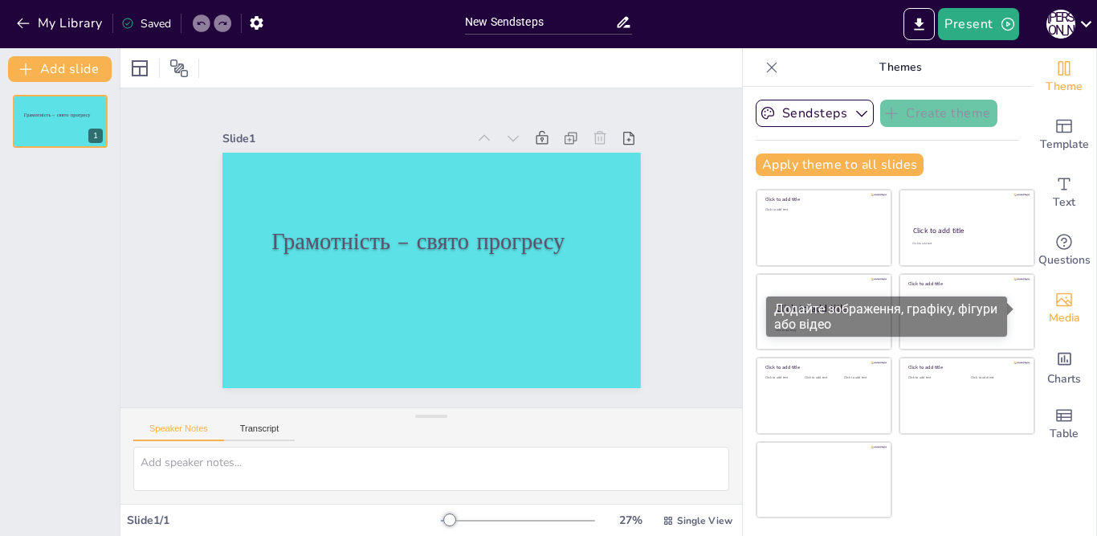
click at [1054, 303] on icon "Add images, graphics, shapes or video" at bounding box center [1063, 299] width 19 height 19
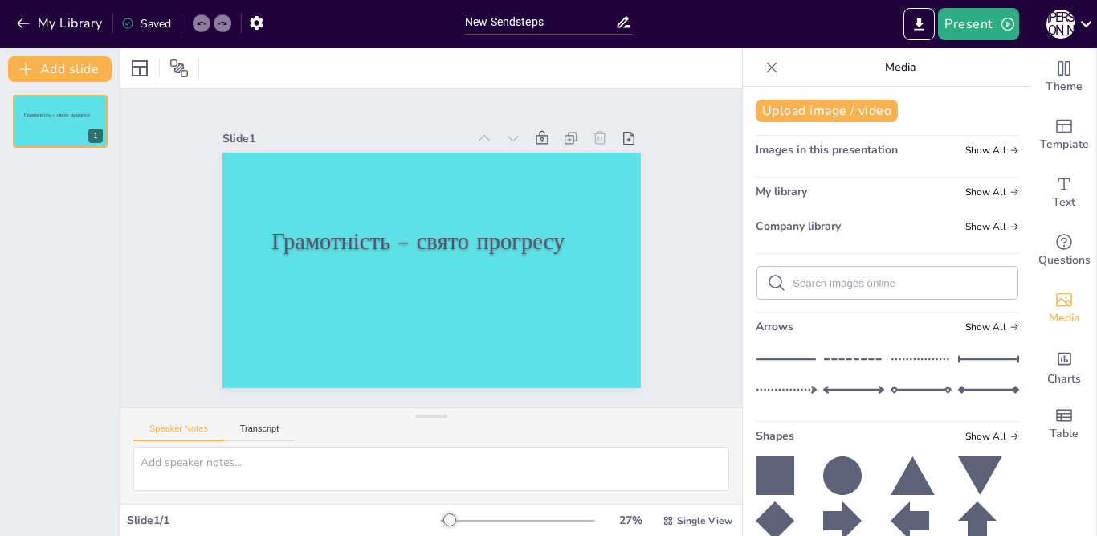
click at [767, 279] on icon at bounding box center [776, 282] width 19 height 19
click at [767, 280] on icon at bounding box center [776, 282] width 19 height 19
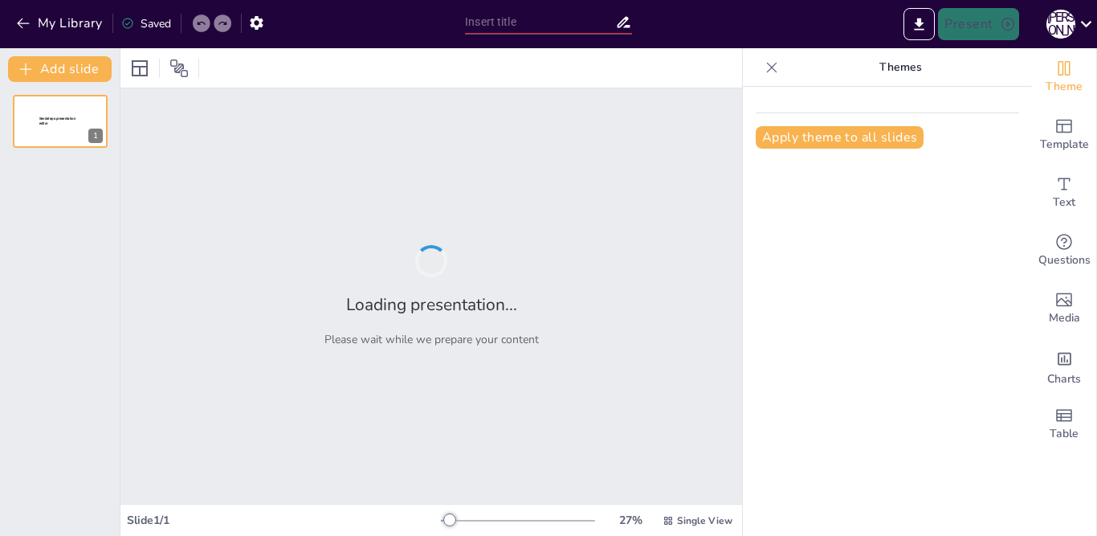
type input "Грамотність: Ключ до суспільного прогресу"
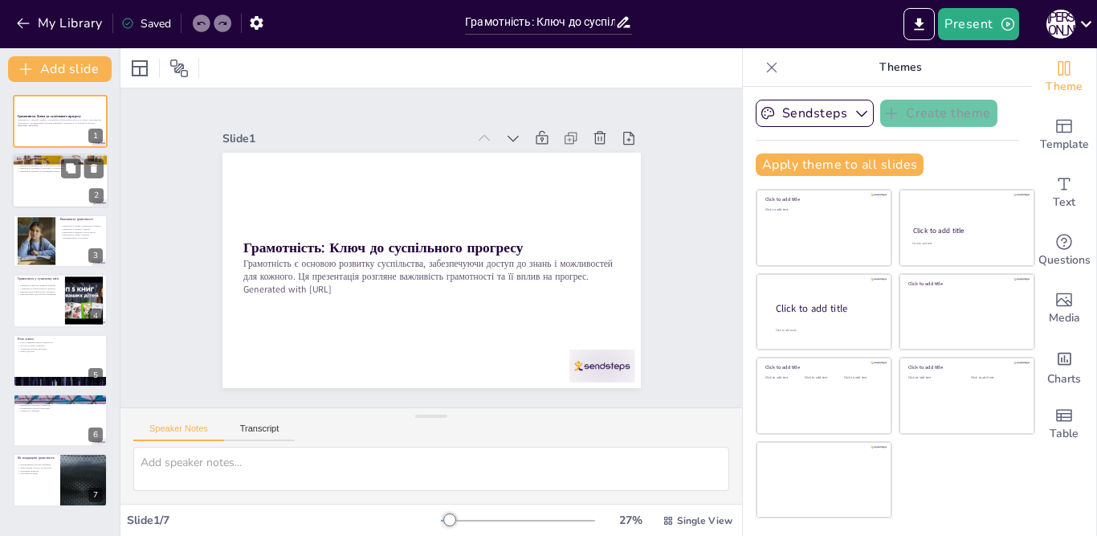
click at [61, 189] on div at bounding box center [60, 181] width 96 height 55
type textarea "Грамотність включає в себе не лише базові навички читання та письма, але й здат…"
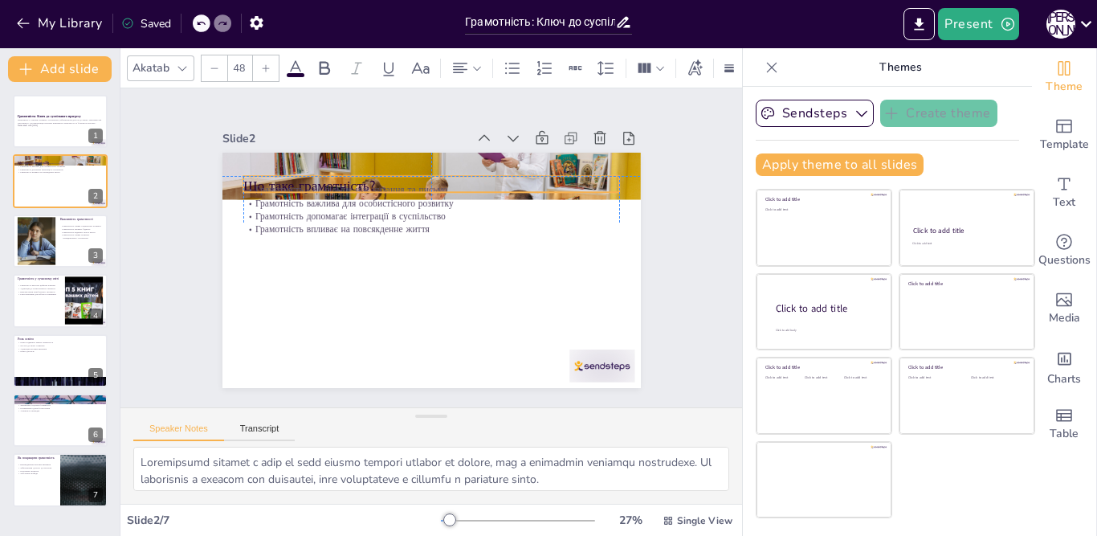
drag, startPoint x: 230, startPoint y: 173, endPoint x: 230, endPoint y: 181, distance: 8.8
click at [233, 174] on div "Що таке грамотність? Грамотність - це більше ніж читання та письмо Грамотність …" at bounding box center [441, 152] width 416 height 43
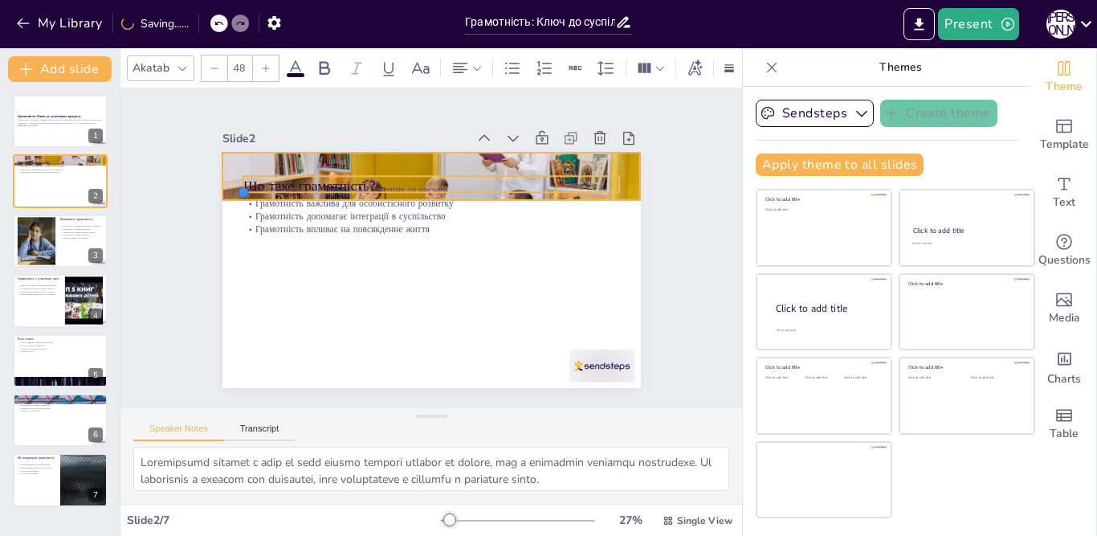
drag, startPoint x: 228, startPoint y: 202, endPoint x: 259, endPoint y: 218, distance: 34.1
click at [228, 205] on div "Що таке грамотність? Грамотність - це більше ніж читання та письмо Грамотність …" at bounding box center [431, 270] width 418 height 235
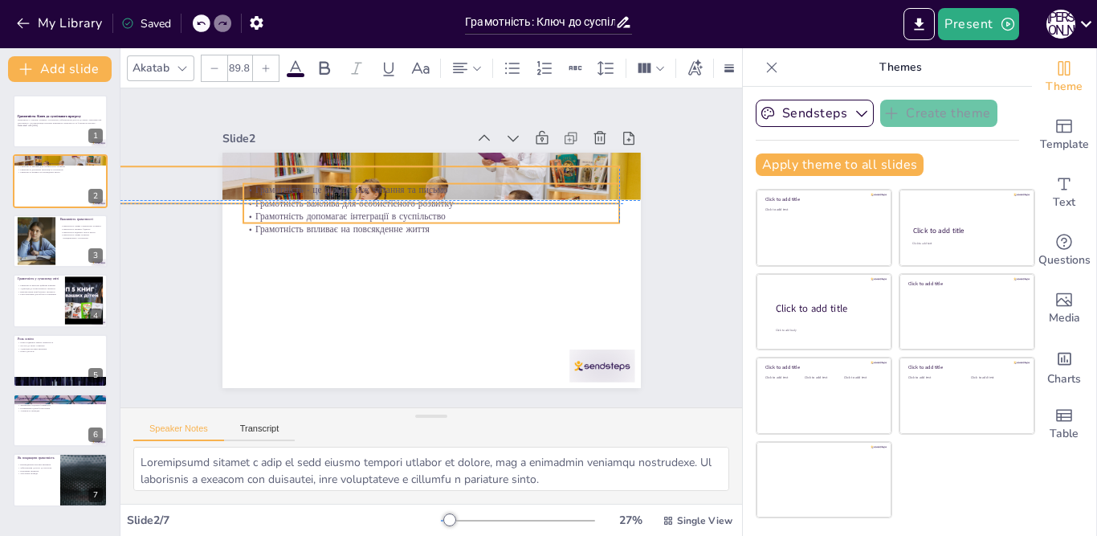
drag, startPoint x: 231, startPoint y: 187, endPoint x: 245, endPoint y: 172, distance: 20.5
click at [279, 172] on div "Що таке грамотність? Грамотність - це більше ніж читання та письмо Грамотність …" at bounding box center [470, 160] width 382 height 170
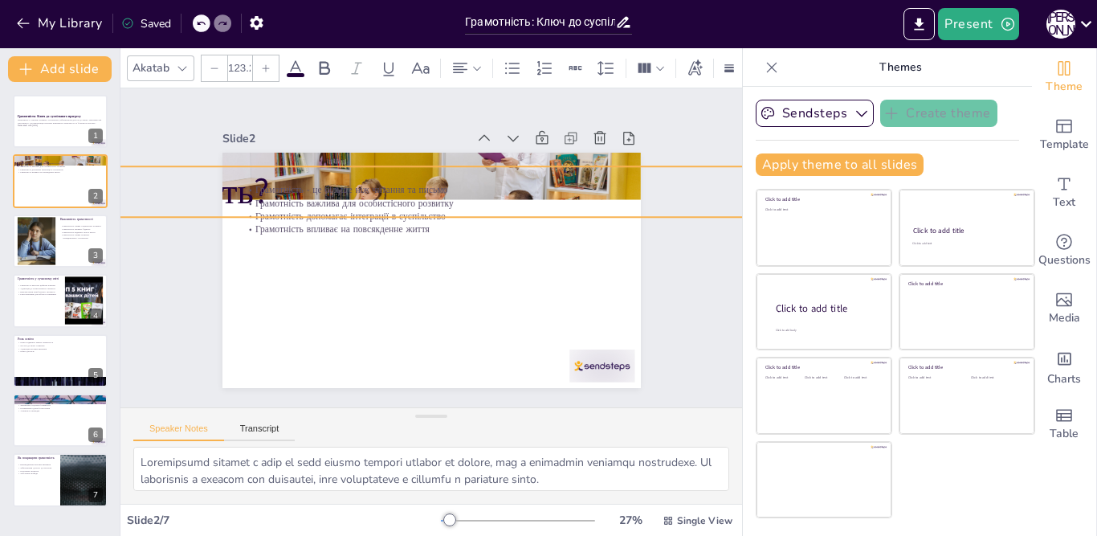
drag, startPoint x: 622, startPoint y: 198, endPoint x: 623, endPoint y: 211, distance: 13.7
click at [623, 211] on div "Що таке грамотність? Грамотність - це більше ніж читання та письмо Грамотність …" at bounding box center [431, 270] width 418 height 235
click at [219, 59] on div at bounding box center [215, 68] width 26 height 26
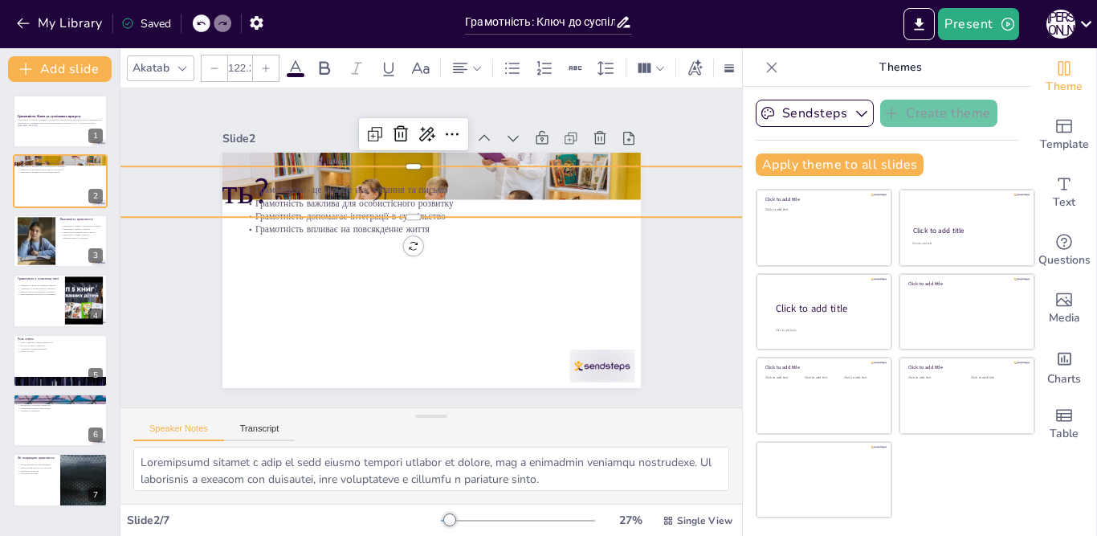
click at [219, 59] on div at bounding box center [215, 68] width 26 height 26
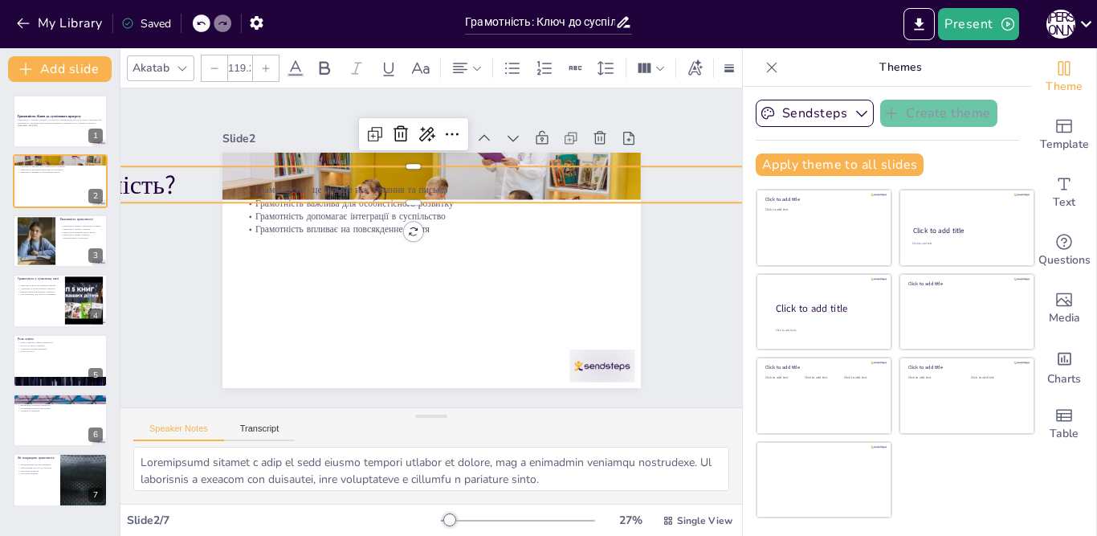
click at [217, 63] on icon at bounding box center [215, 68] width 10 height 10
click at [216, 63] on icon at bounding box center [215, 68] width 10 height 10
click at [214, 63] on icon at bounding box center [215, 68] width 10 height 10
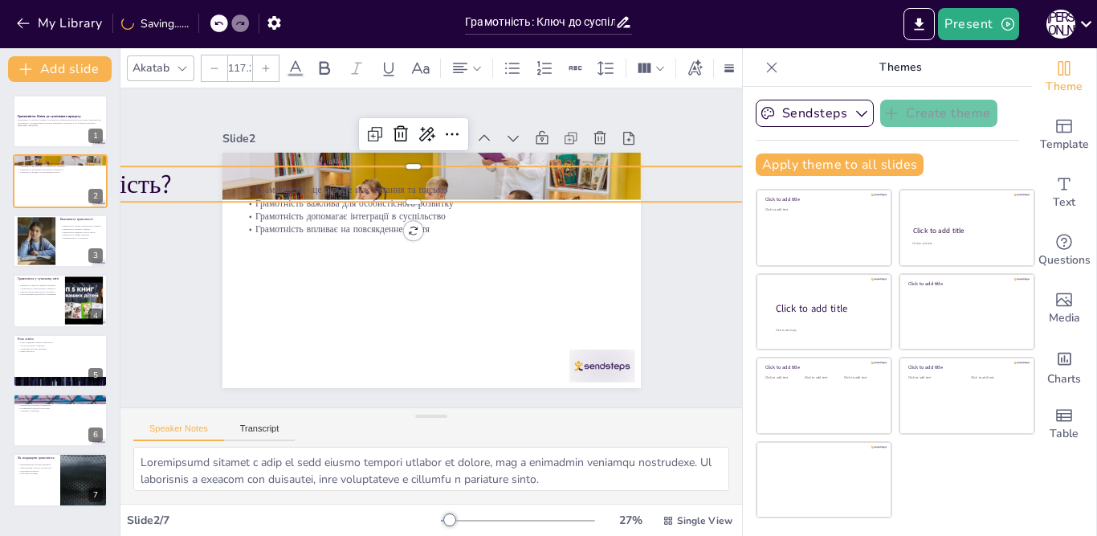
click at [214, 63] on icon at bounding box center [215, 68] width 10 height 10
click at [213, 55] on div at bounding box center [215, 68] width 26 height 26
click at [212, 55] on div at bounding box center [215, 68] width 26 height 26
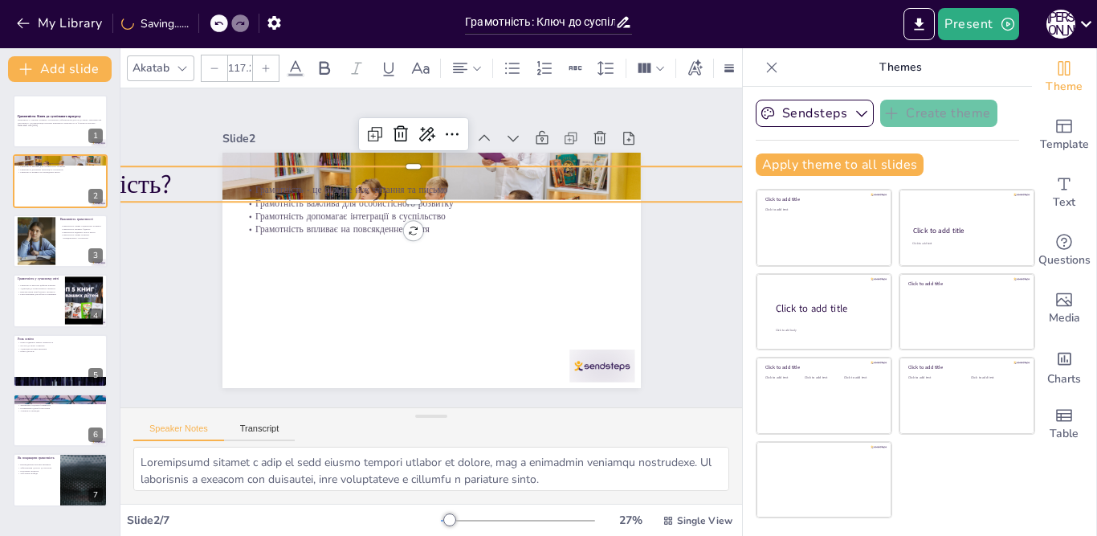
click at [211, 55] on div at bounding box center [215, 68] width 26 height 26
click at [209, 55] on div at bounding box center [215, 68] width 26 height 26
click at [207, 55] on div at bounding box center [215, 68] width 26 height 26
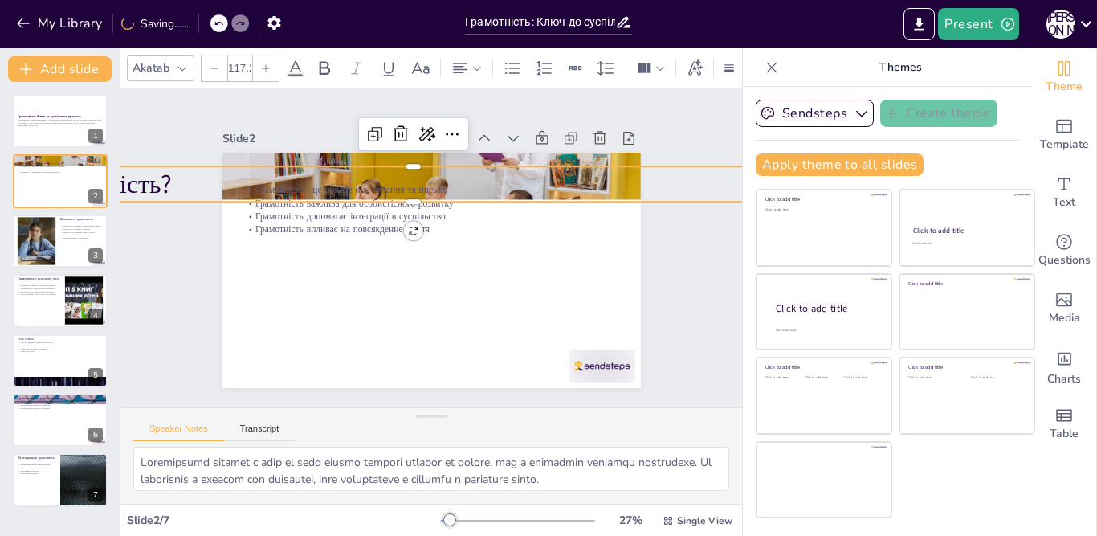
click at [206, 55] on div at bounding box center [215, 68] width 26 height 26
click at [206, 59] on div at bounding box center [215, 68] width 26 height 26
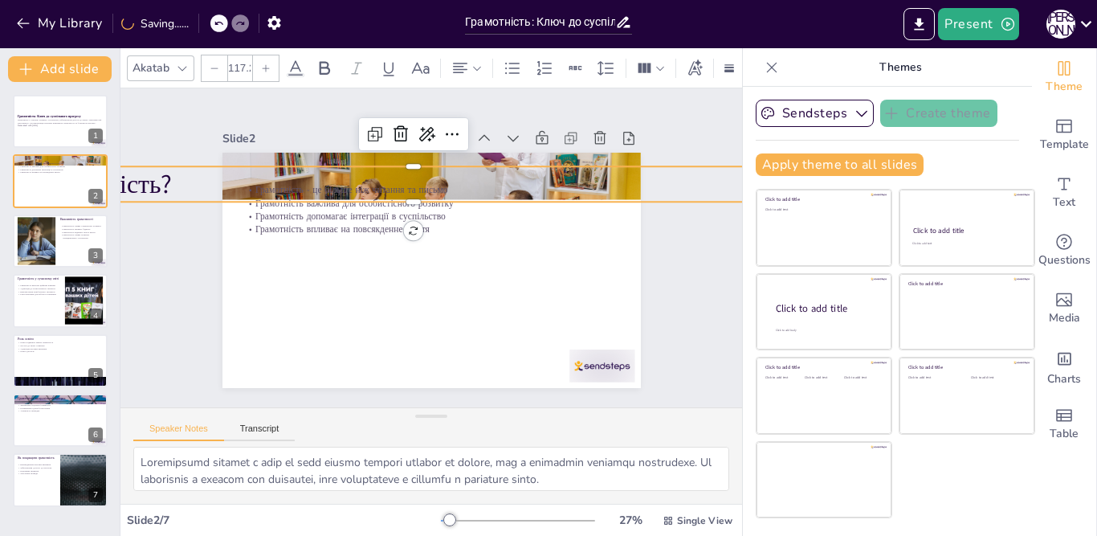
click at [219, 59] on div at bounding box center [215, 68] width 26 height 26
click at [220, 59] on div at bounding box center [215, 68] width 26 height 26
click at [214, 63] on icon at bounding box center [215, 68] width 10 height 10
click at [213, 63] on icon at bounding box center [215, 68] width 10 height 10
click at [214, 65] on icon at bounding box center [215, 68] width 10 height 10
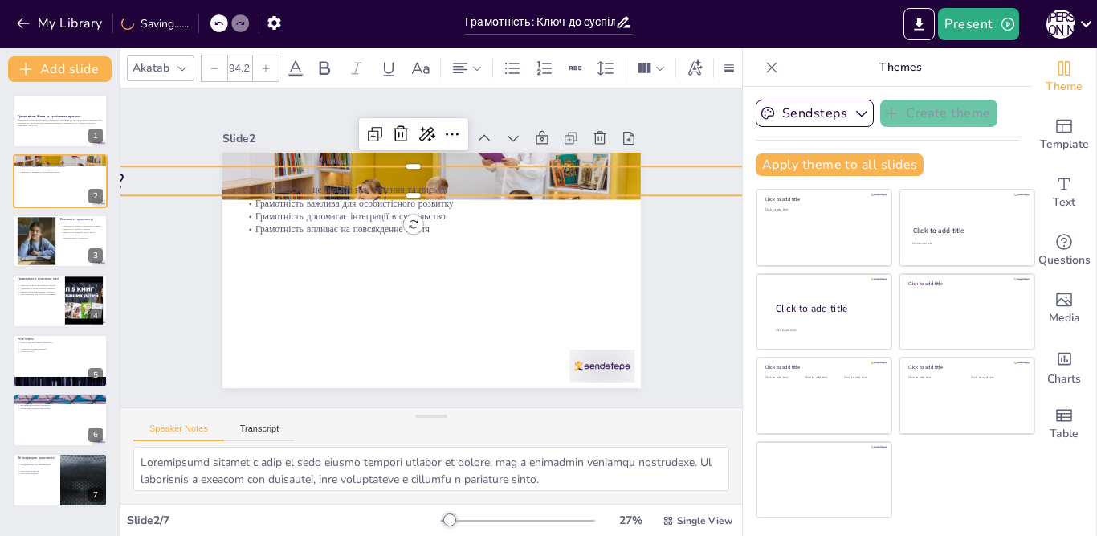
click at [214, 64] on icon at bounding box center [215, 68] width 10 height 10
click at [211, 63] on icon at bounding box center [215, 68] width 10 height 10
click at [213, 63] on icon at bounding box center [215, 68] width 10 height 10
click at [212, 63] on icon at bounding box center [215, 68] width 10 height 10
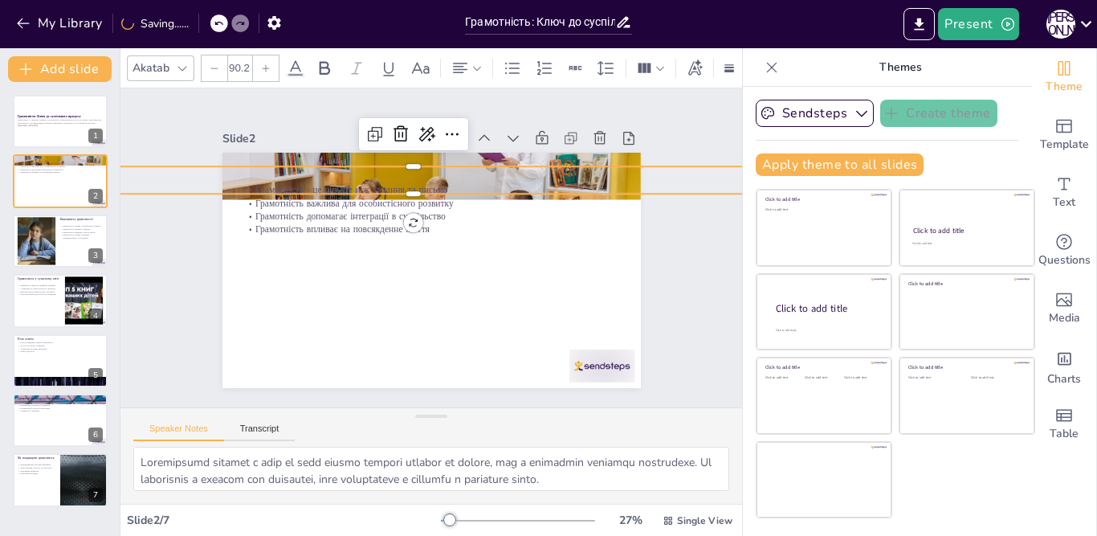
click at [218, 63] on icon at bounding box center [215, 68] width 10 height 10
click at [220, 66] on div at bounding box center [215, 68] width 26 height 26
click at [210, 65] on icon at bounding box center [215, 68] width 10 height 10
click at [213, 64] on icon at bounding box center [215, 68] width 10 height 10
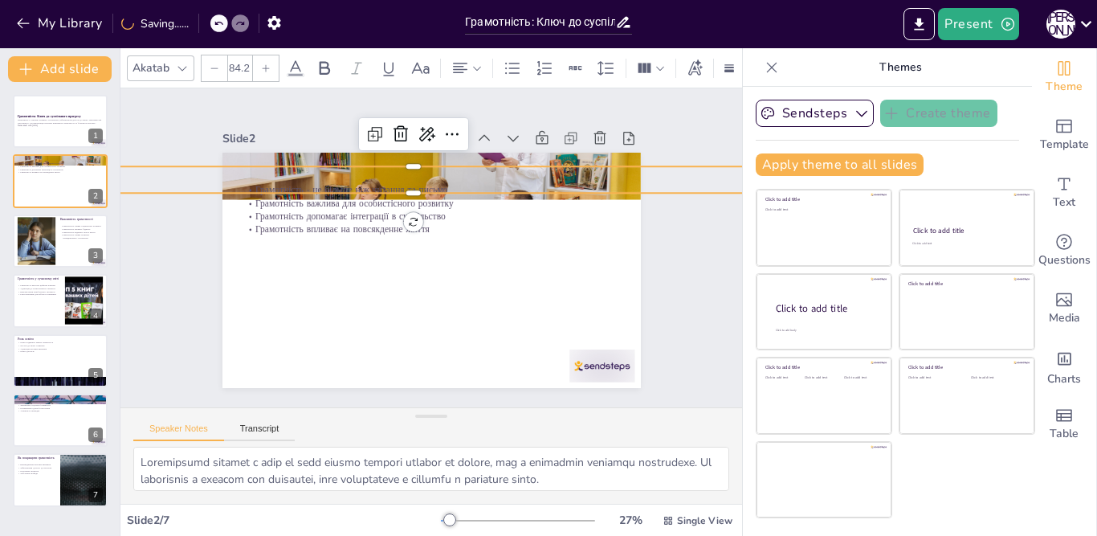
click at [213, 64] on icon at bounding box center [215, 68] width 10 height 10
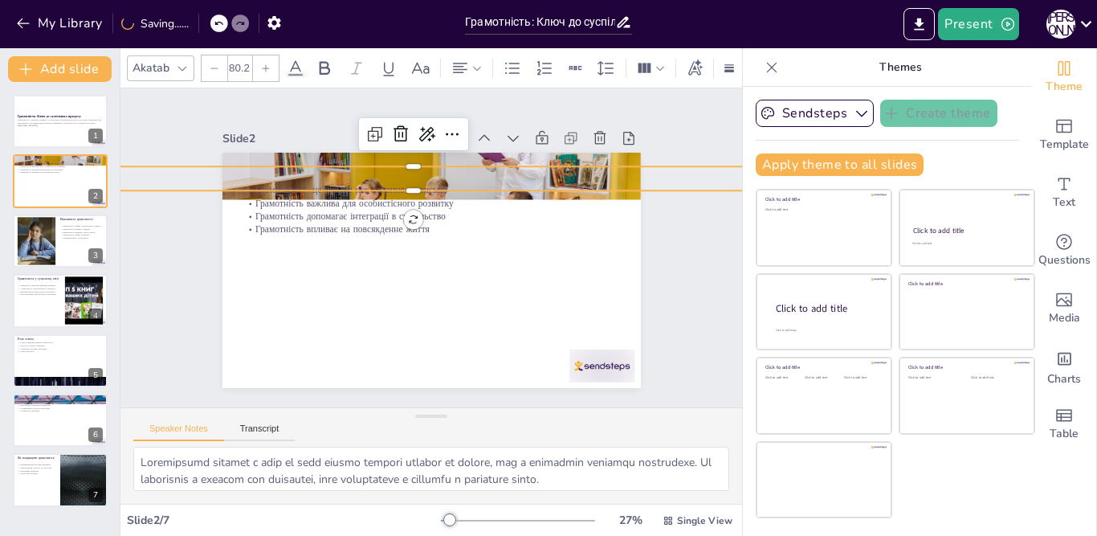
click at [213, 64] on icon at bounding box center [215, 68] width 10 height 10
click at [208, 60] on div at bounding box center [215, 68] width 26 height 26
click at [210, 63] on icon at bounding box center [215, 68] width 10 height 10
click at [211, 63] on icon at bounding box center [215, 68] width 10 height 10
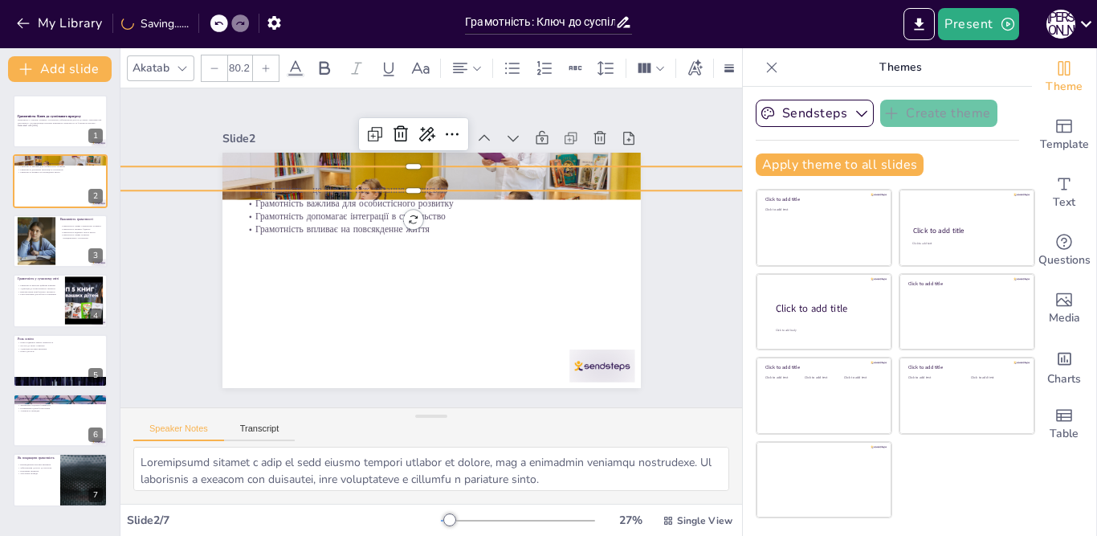
click at [211, 63] on icon at bounding box center [215, 68] width 10 height 10
click at [211, 67] on icon at bounding box center [214, 67] width 7 height 1
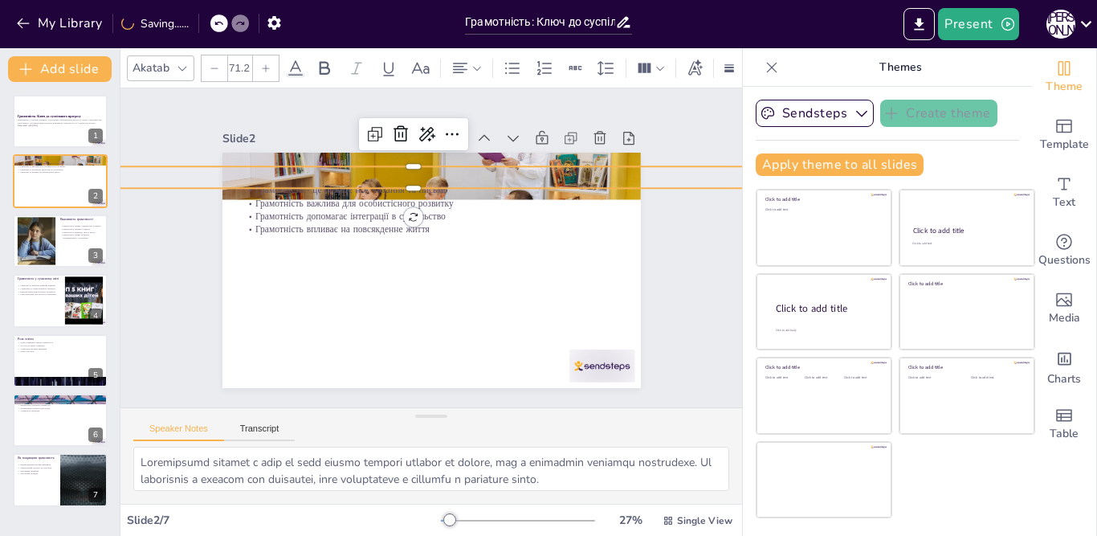
click at [211, 67] on icon at bounding box center [214, 67] width 7 height 1
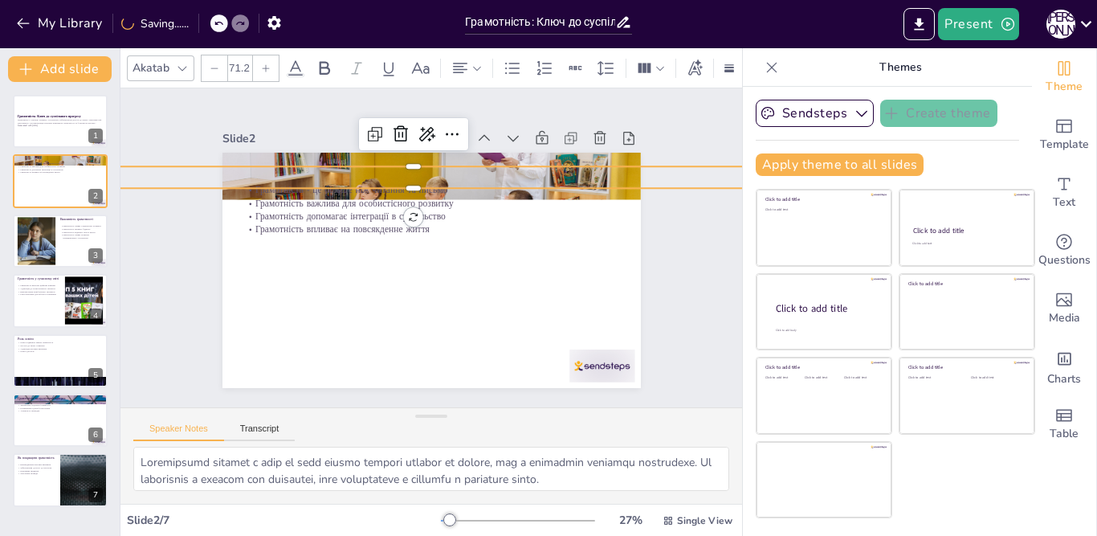
click at [211, 67] on icon at bounding box center [214, 67] width 7 height 1
click at [213, 67] on icon at bounding box center [214, 67] width 7 height 1
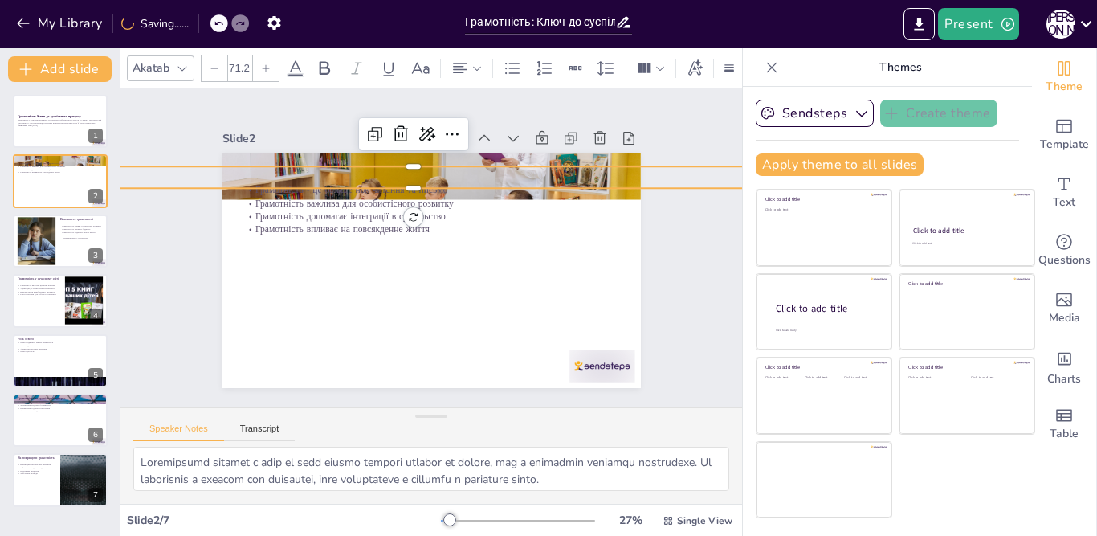
click at [212, 67] on div at bounding box center [215, 68] width 26 height 26
click at [214, 65] on icon at bounding box center [215, 68] width 10 height 10
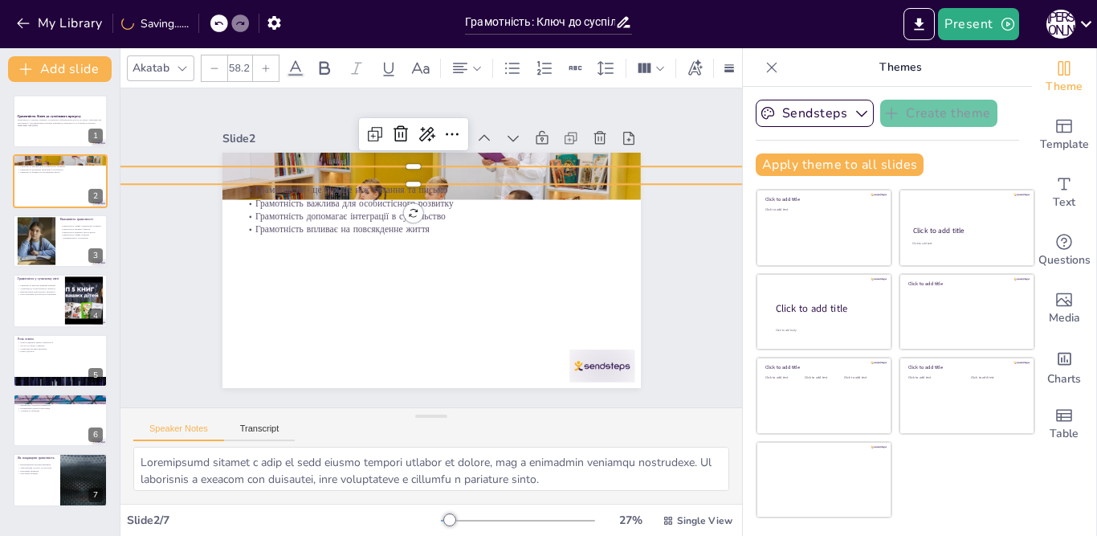
click at [214, 65] on icon at bounding box center [215, 68] width 10 height 10
click at [214, 64] on icon at bounding box center [215, 68] width 10 height 10
type input "52.2"
click at [63, 227] on button at bounding box center [70, 227] width 19 height 19
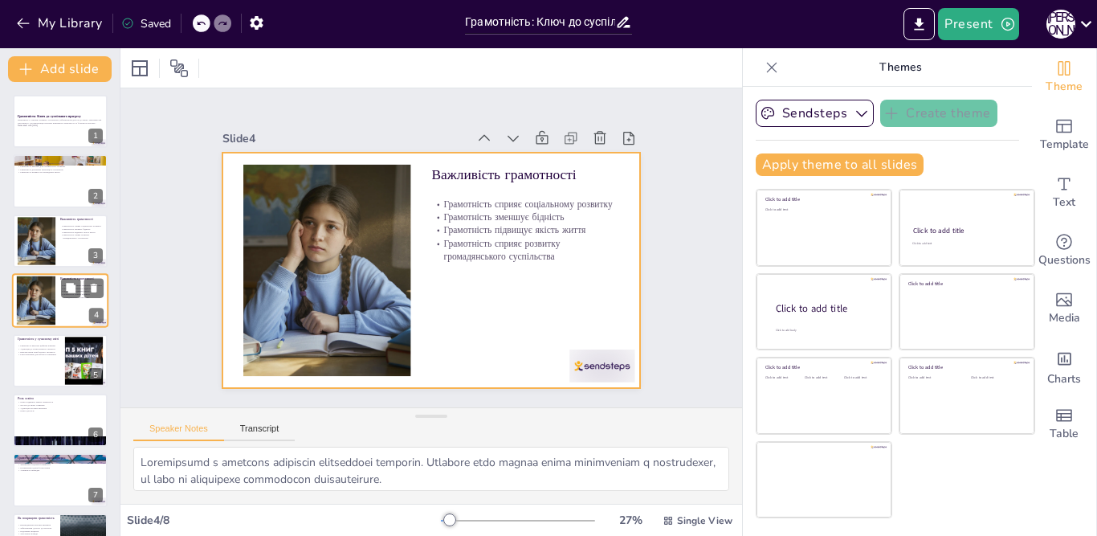
click at [64, 301] on div at bounding box center [60, 300] width 96 height 55
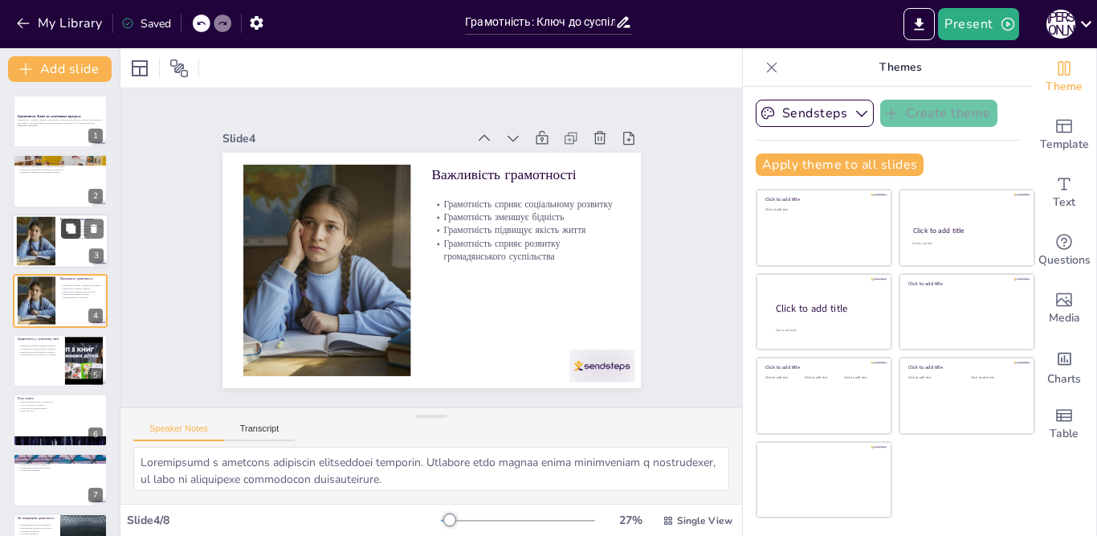
click at [67, 235] on button at bounding box center [70, 227] width 19 height 19
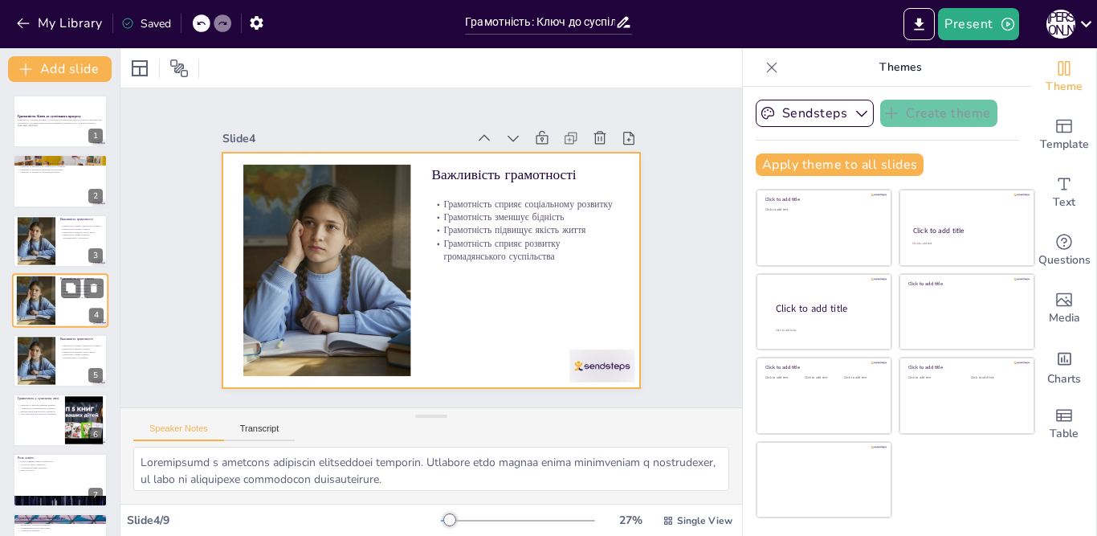
click at [63, 308] on div at bounding box center [60, 300] width 96 height 55
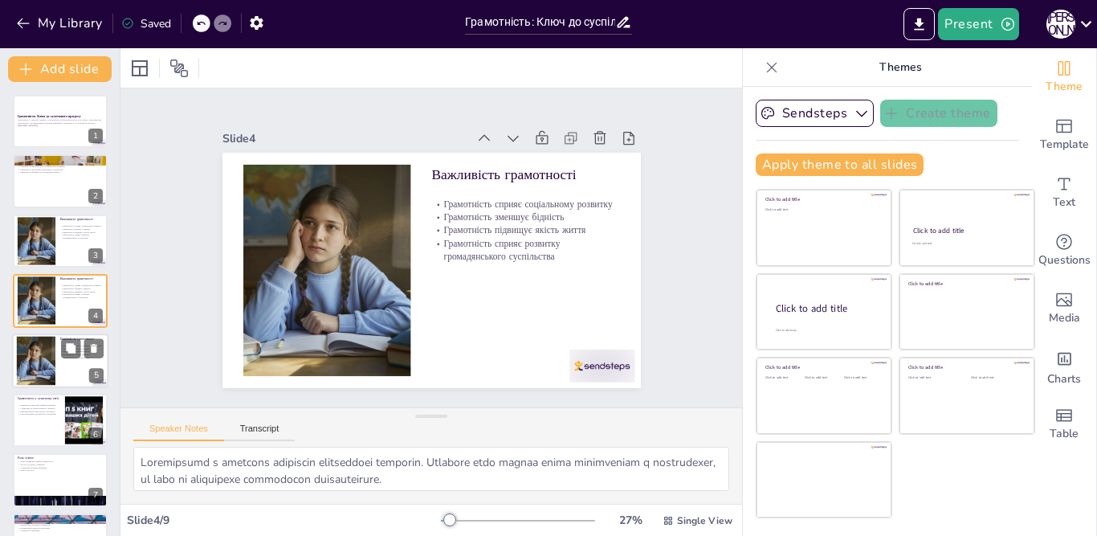
click at [51, 372] on div at bounding box center [35, 360] width 73 height 49
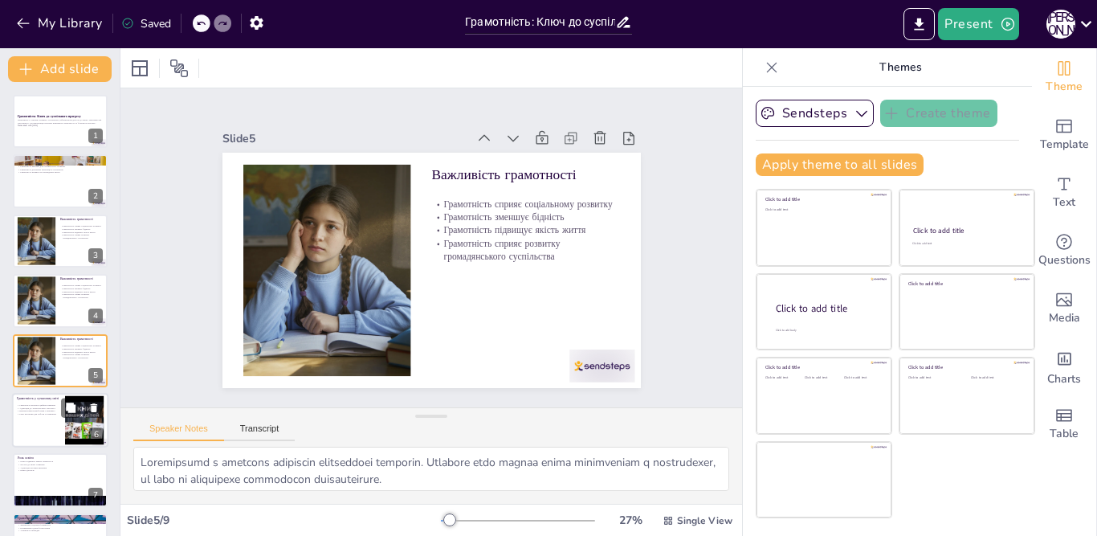
scroll to position [51, 0]
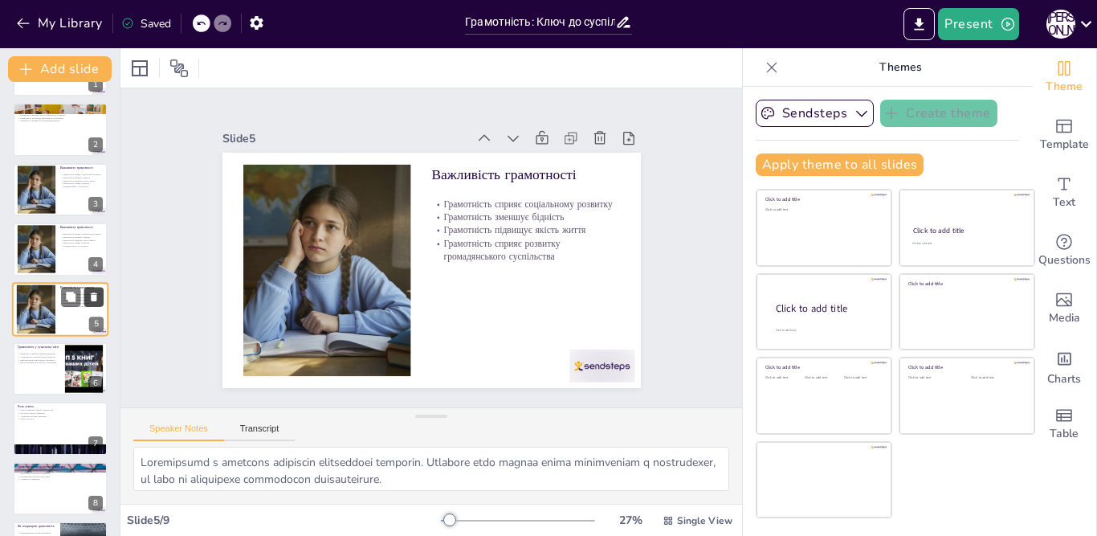
click at [91, 294] on icon at bounding box center [93, 296] width 11 height 11
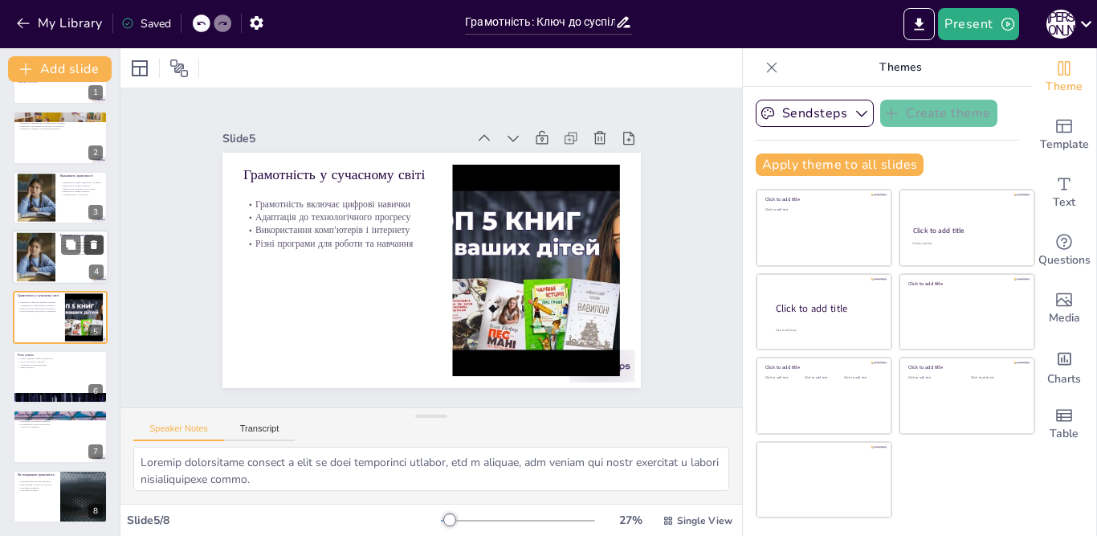
scroll to position [43, 0]
click at [92, 244] on icon at bounding box center [94, 244] width 6 height 9
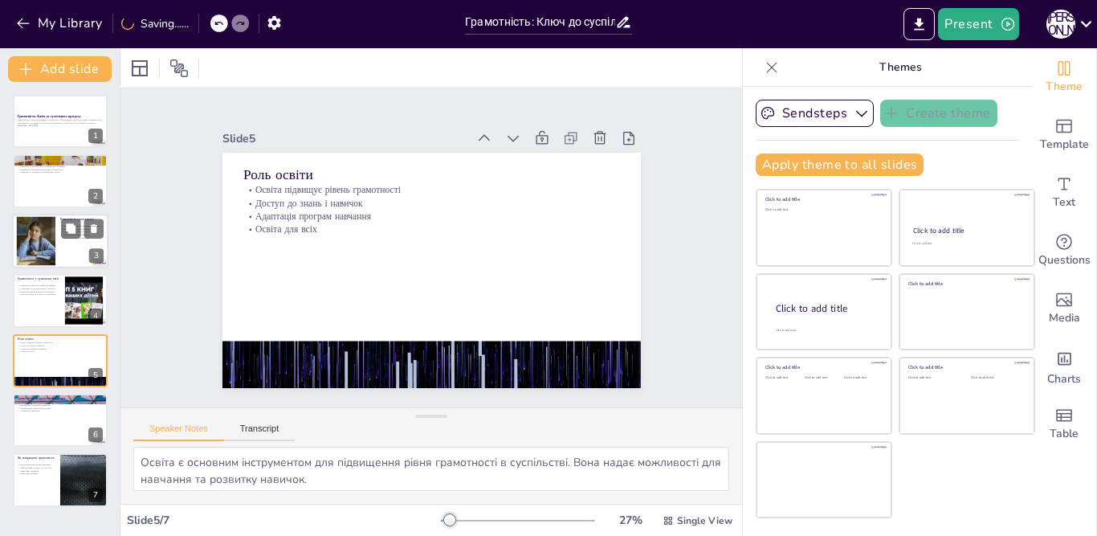
scroll to position [0, 0]
click at [35, 291] on p "Використання комп'ютерів і інтернету" at bounding box center [38, 291] width 43 height 3
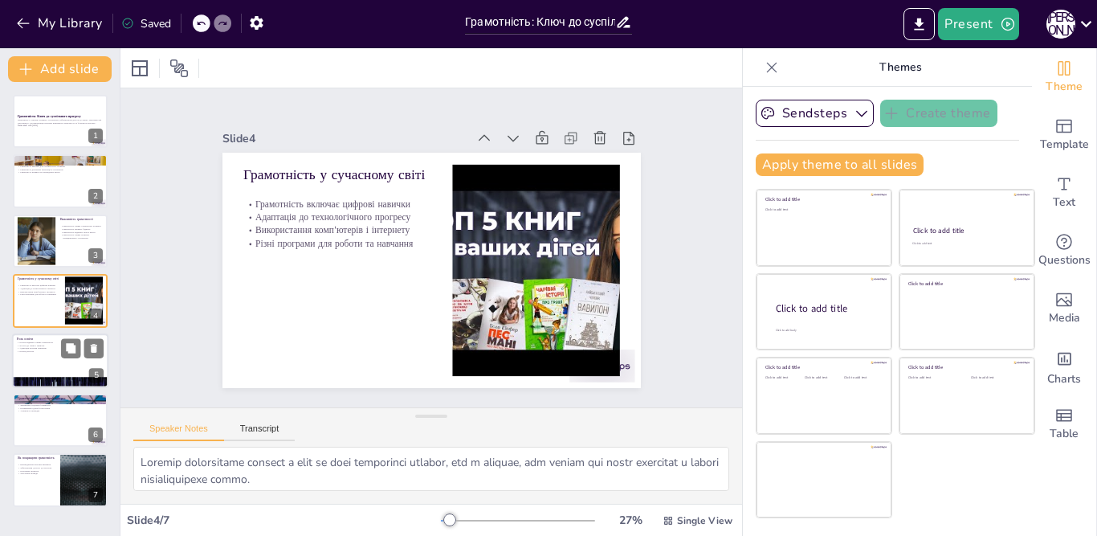
click at [41, 355] on div at bounding box center [60, 360] width 96 height 55
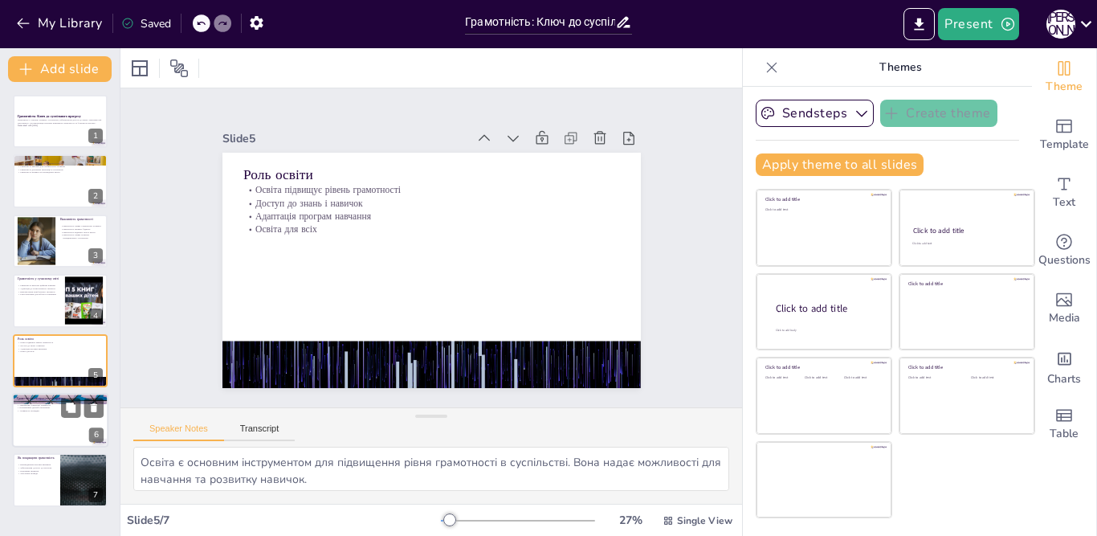
click at [47, 420] on div at bounding box center [60, 420] width 96 height 55
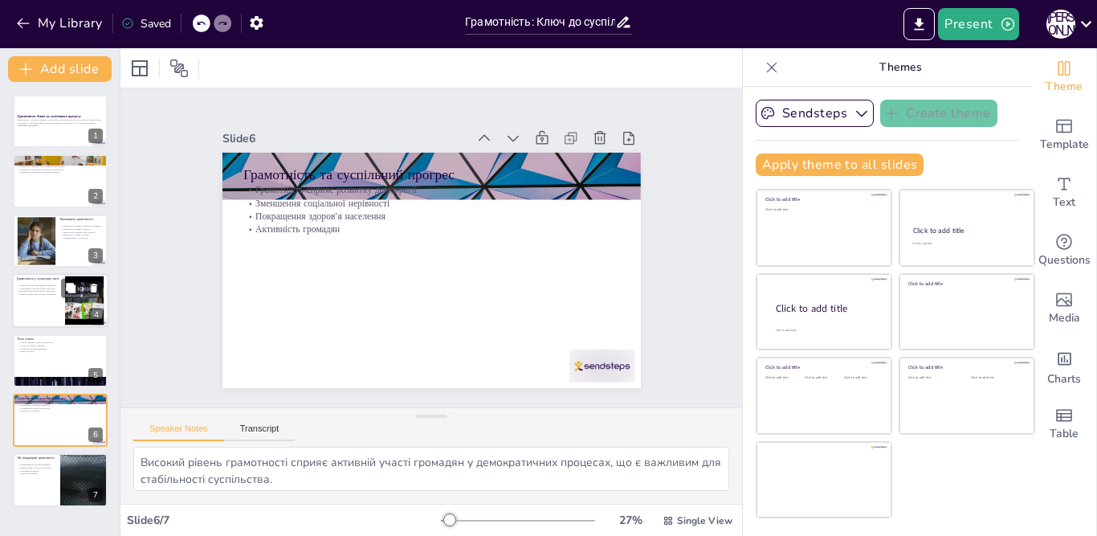
click at [33, 300] on div "Грамотність включає цифрові навички Адаптація до технологічного прогресу Викори…" at bounding box center [38, 292] width 43 height 18
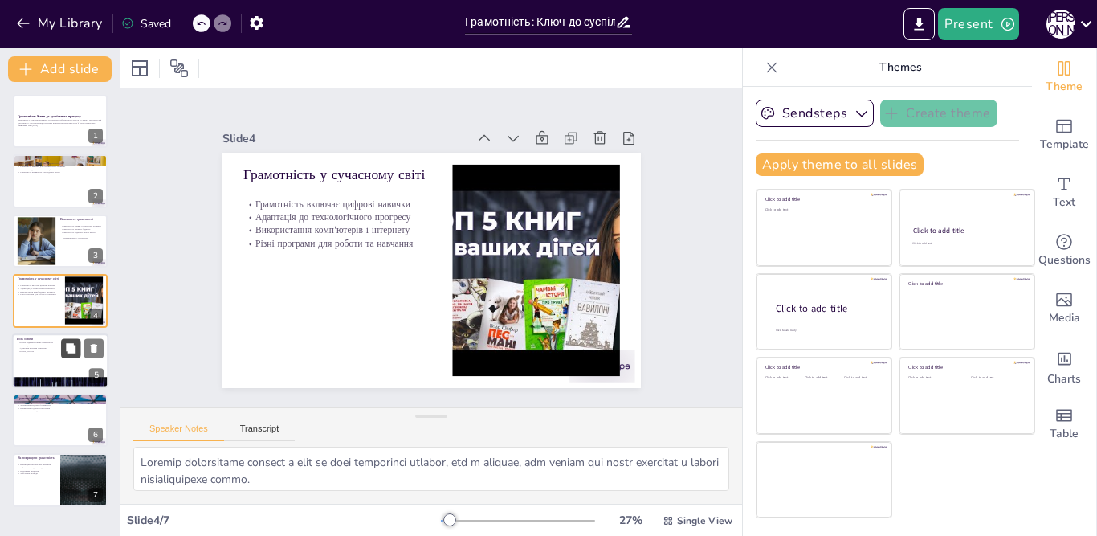
click at [69, 348] on icon at bounding box center [71, 348] width 10 height 10
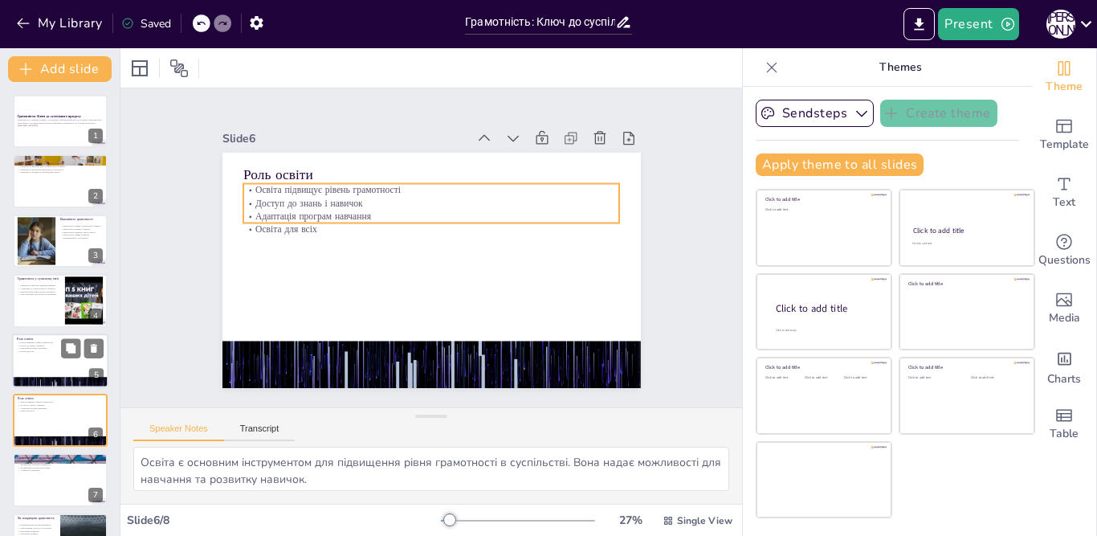
scroll to position [43, 0]
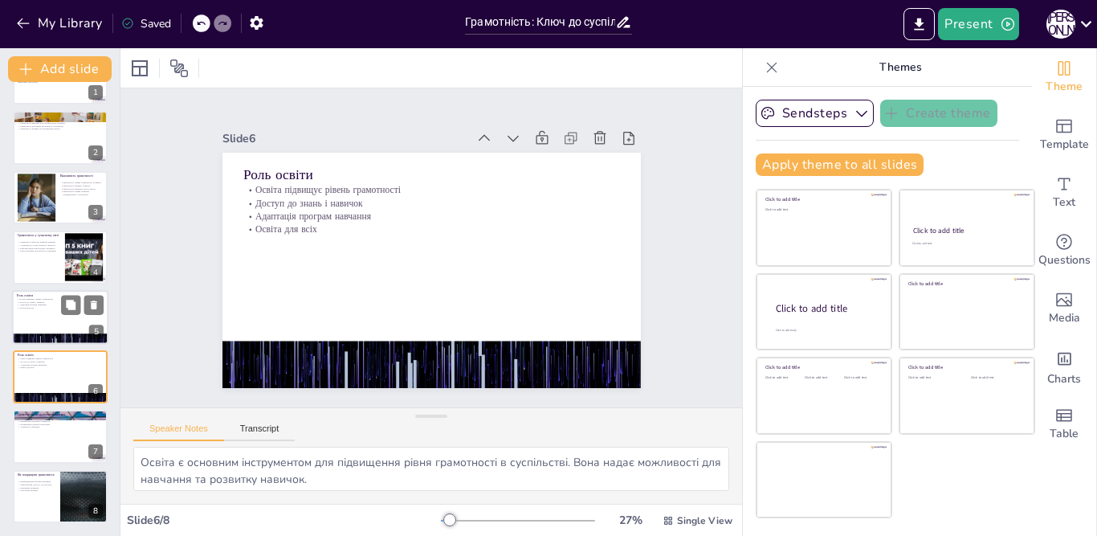
click at [48, 312] on div at bounding box center [60, 317] width 96 height 55
click at [52, 377] on div at bounding box center [60, 376] width 96 height 55
click at [96, 363] on icon at bounding box center [94, 364] width 6 height 9
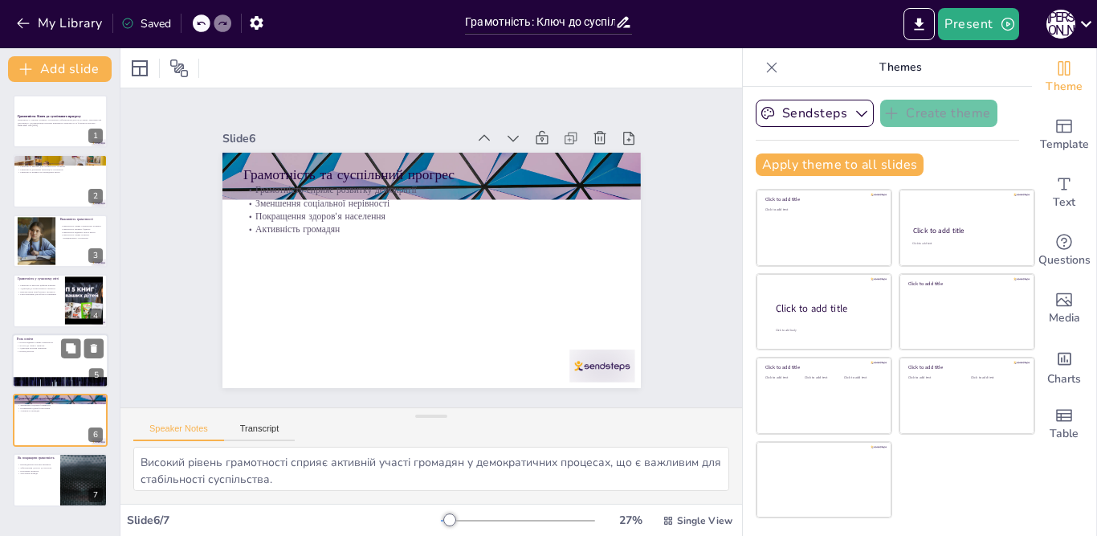
scroll to position [0, 0]
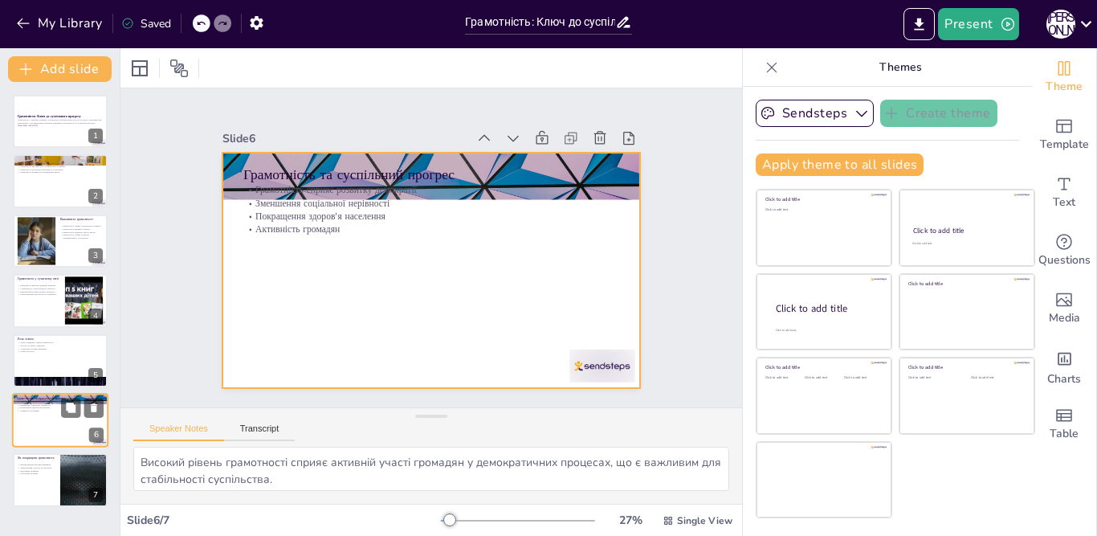
click at [49, 418] on div at bounding box center [60, 420] width 96 height 55
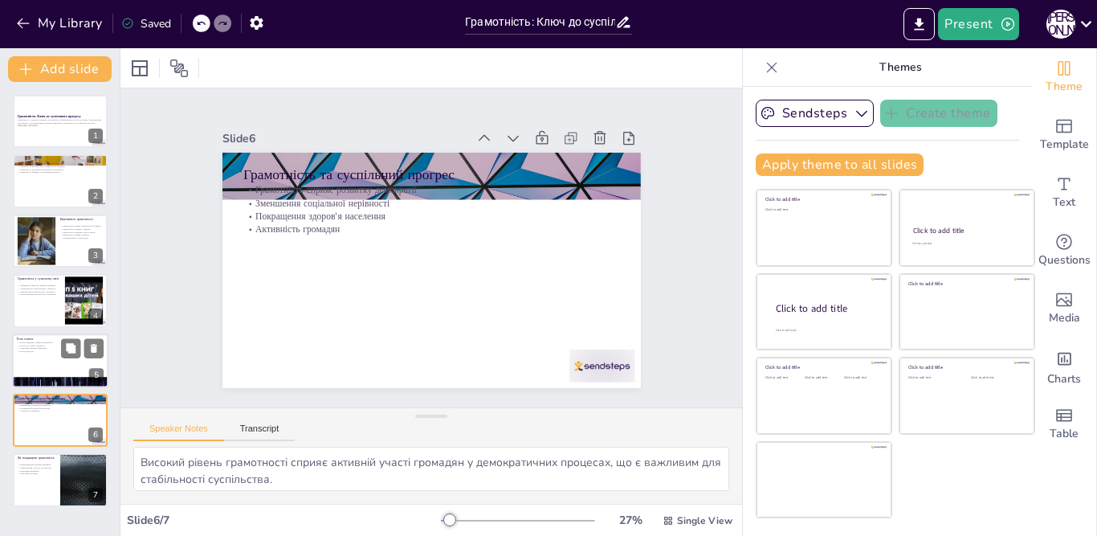
click at [47, 353] on div at bounding box center [60, 360] width 96 height 55
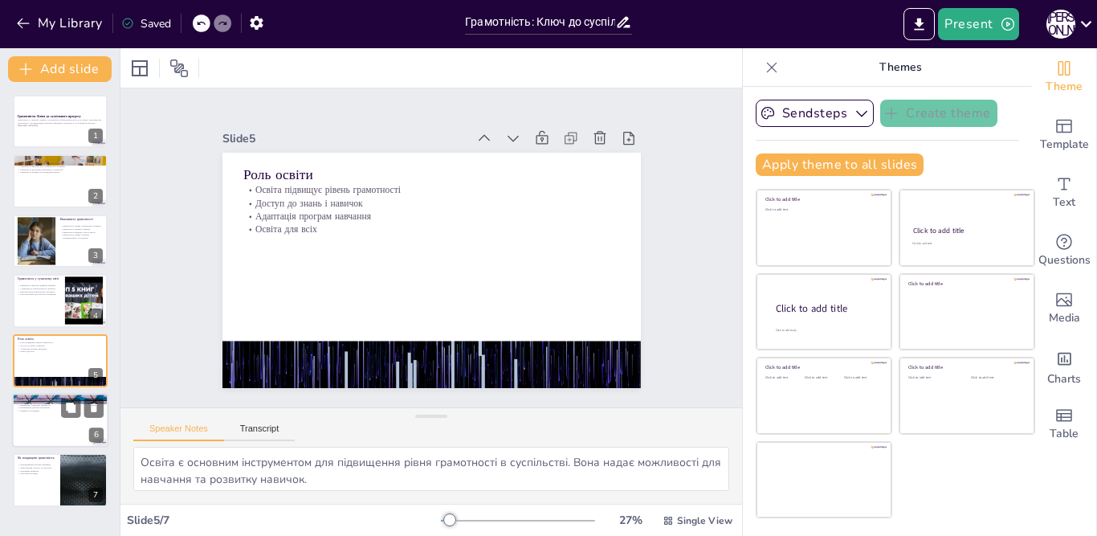
click at [47, 425] on div at bounding box center [60, 420] width 96 height 55
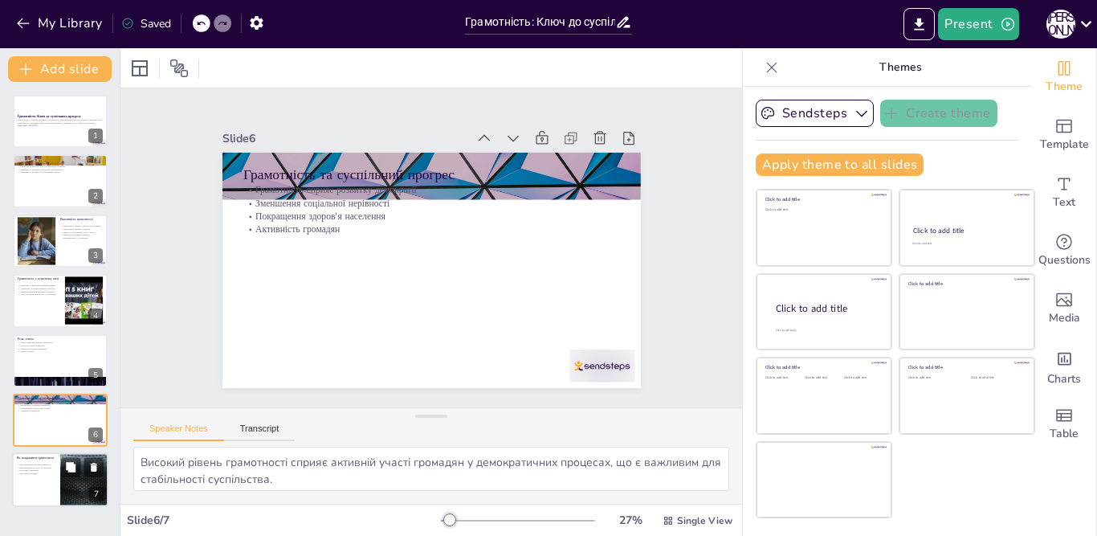
click at [36, 491] on div at bounding box center [60, 480] width 96 height 55
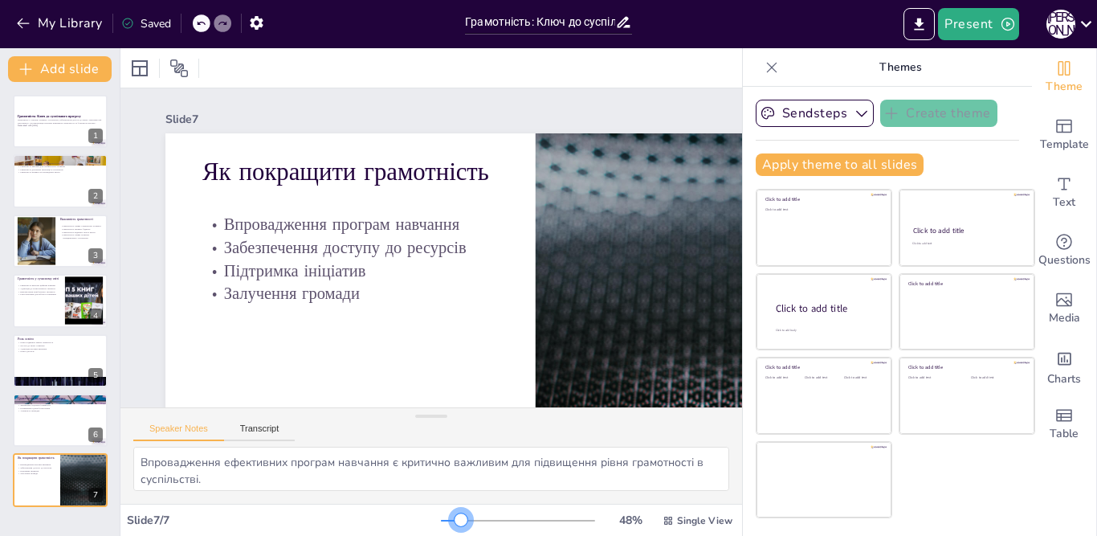
drag, startPoint x: 432, startPoint y: 519, endPoint x: 448, endPoint y: 519, distance: 16.1
click at [454, 519] on div at bounding box center [460, 519] width 13 height 13
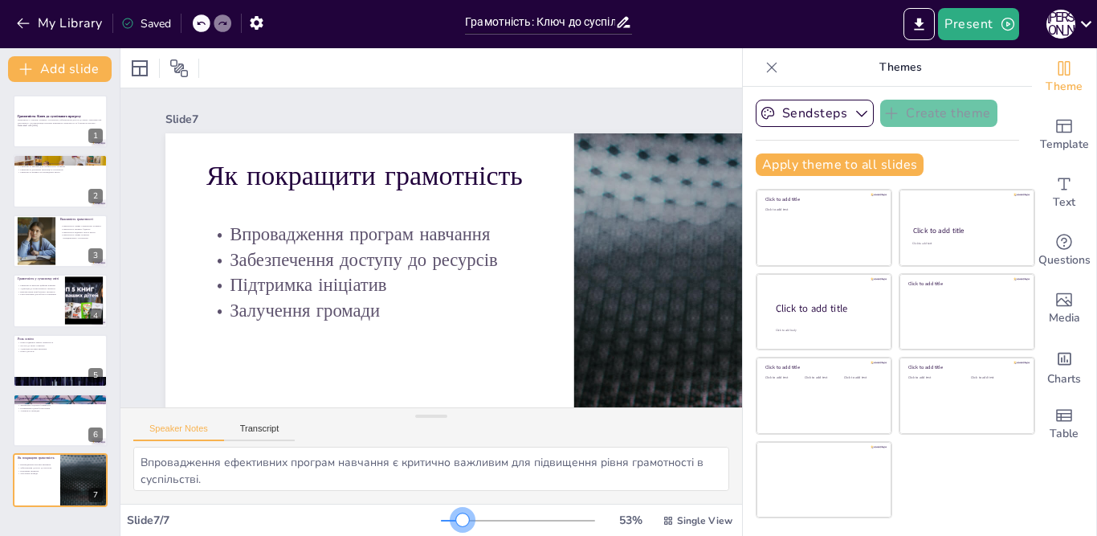
click at [456, 516] on div at bounding box center [462, 519] width 13 height 13
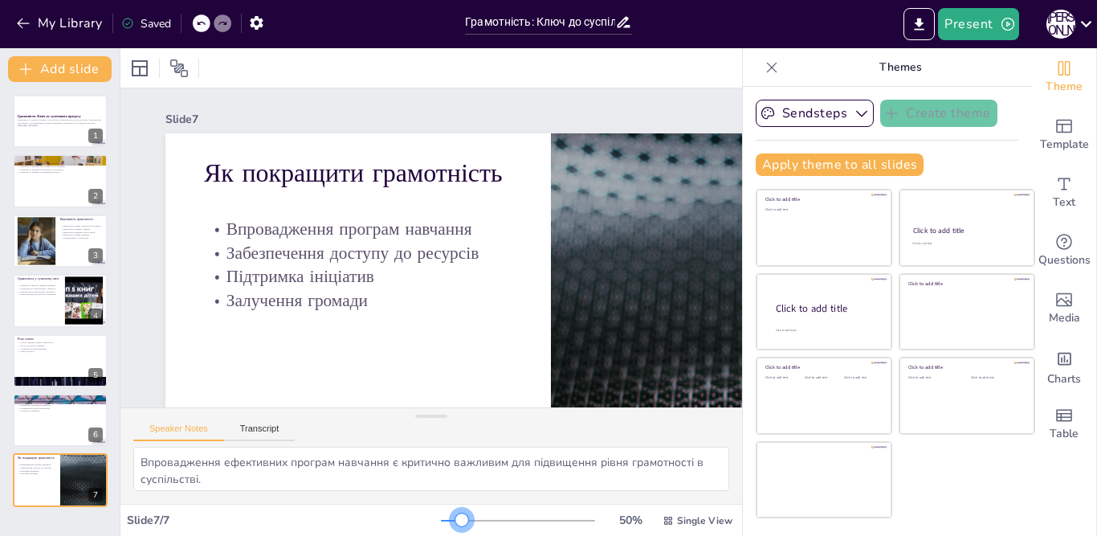
click at [455, 517] on div at bounding box center [461, 519] width 13 height 13
click at [43, 421] on div at bounding box center [60, 420] width 96 height 55
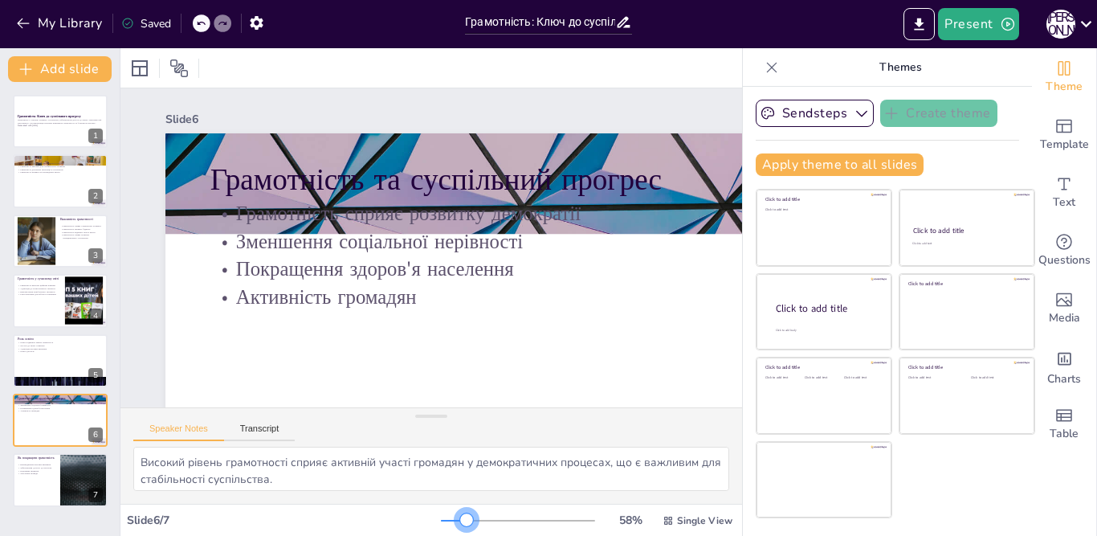
drag, startPoint x: 444, startPoint y: 520, endPoint x: 453, endPoint y: 517, distance: 9.4
click at [460, 517] on div at bounding box center [466, 519] width 13 height 13
click at [36, 483] on div at bounding box center [60, 480] width 96 height 55
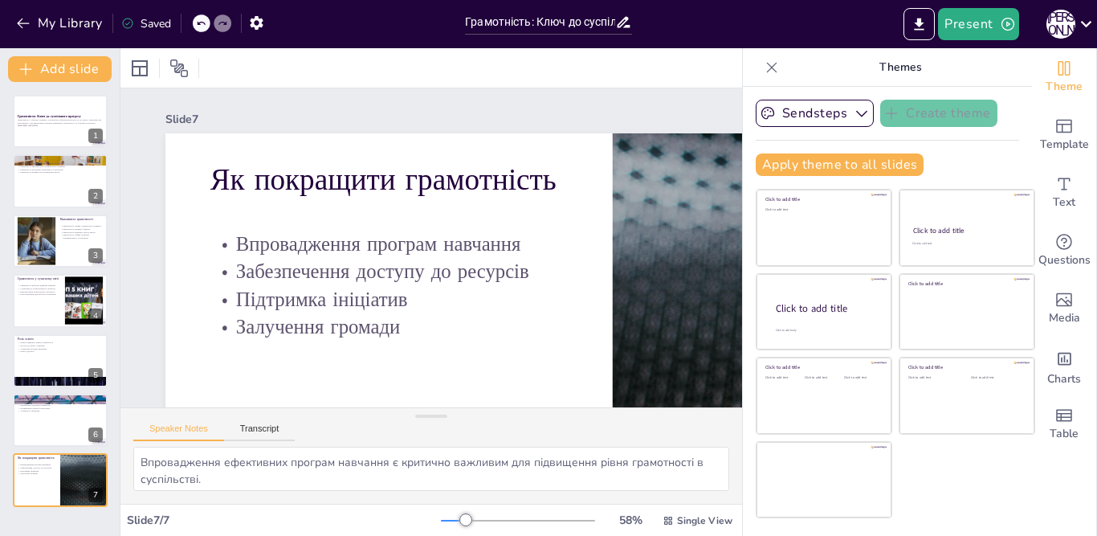
scroll to position [136, 0]
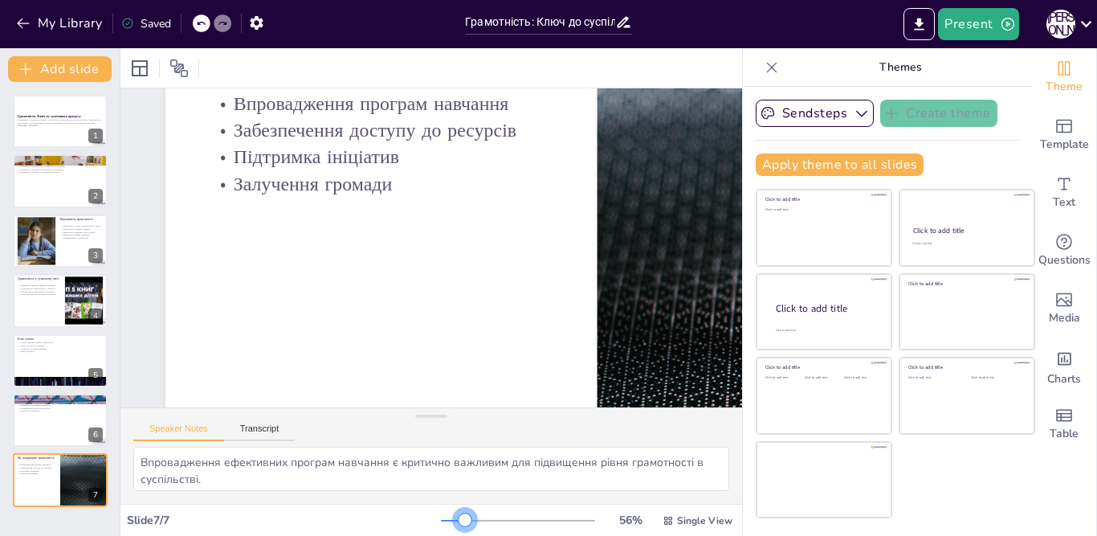
click at [458, 522] on div at bounding box center [464, 519] width 13 height 13
click at [44, 352] on p "Освіта для всіх" at bounding box center [60, 350] width 87 height 3
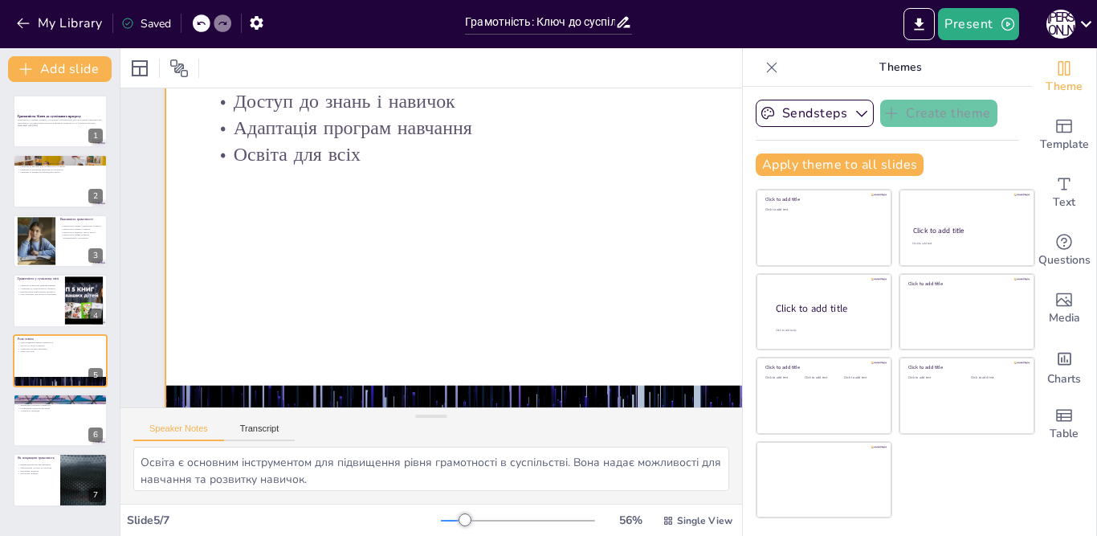
scroll to position [0, 0]
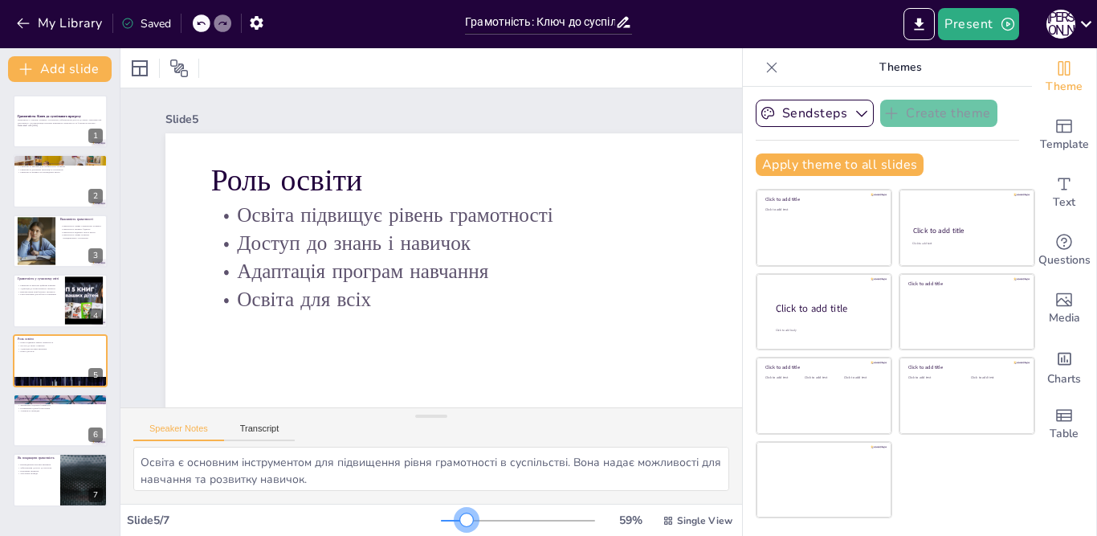
click at [460, 518] on div at bounding box center [466, 519] width 13 height 13
click at [42, 300] on div "Грамотність включає цифрові навички Адаптація до технологічного прогресу Викори…" at bounding box center [38, 292] width 43 height 18
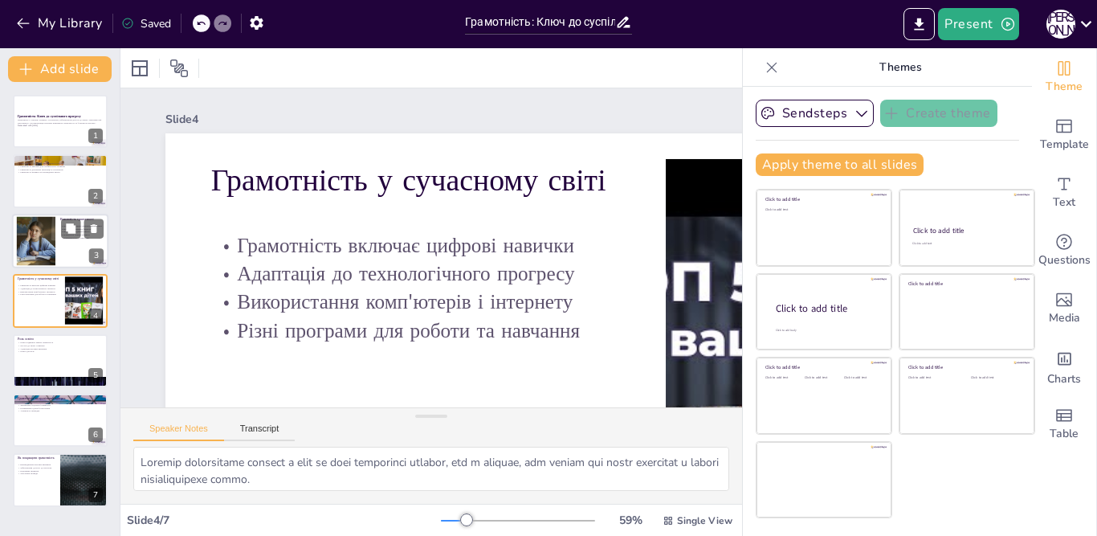
click at [73, 247] on div at bounding box center [60, 241] width 96 height 55
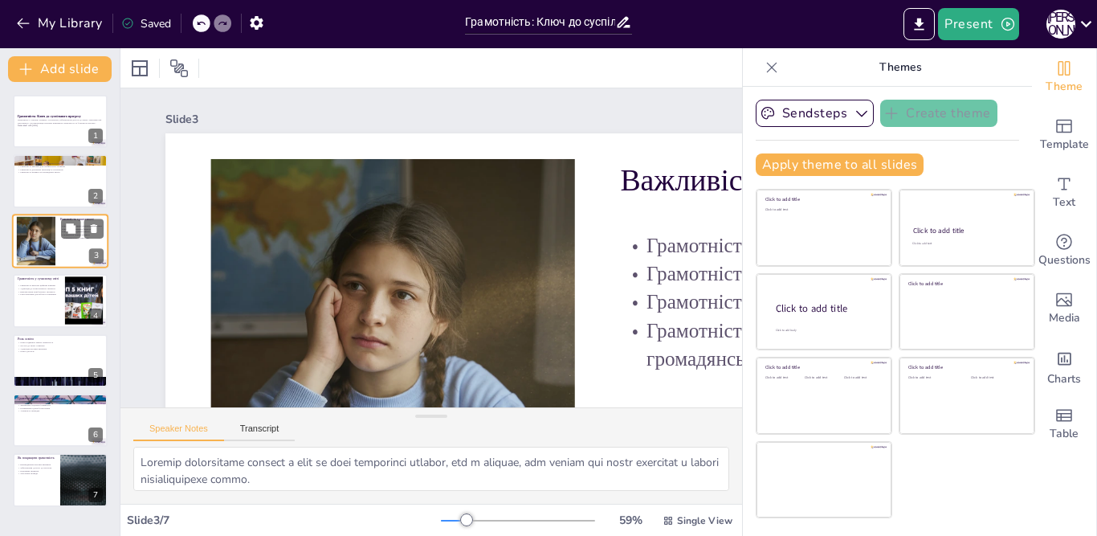
type textarea "Грамотність є важливим елементом соціального розвитку. Освічені люди можуть кра…"
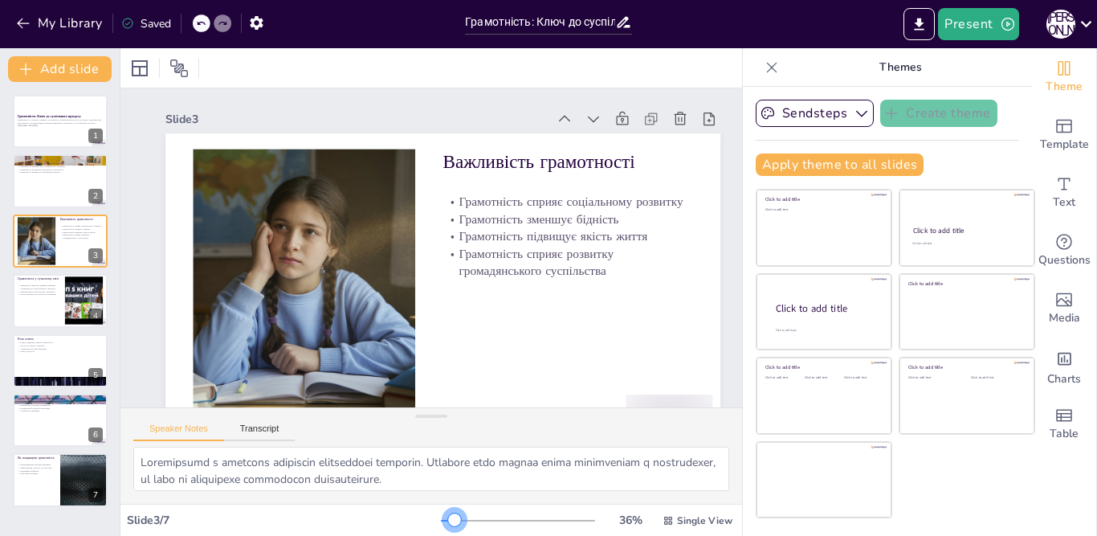
drag, startPoint x: 454, startPoint y: 518, endPoint x: 442, endPoint y: 523, distance: 14.0
click at [448, 523] on div at bounding box center [454, 519] width 13 height 13
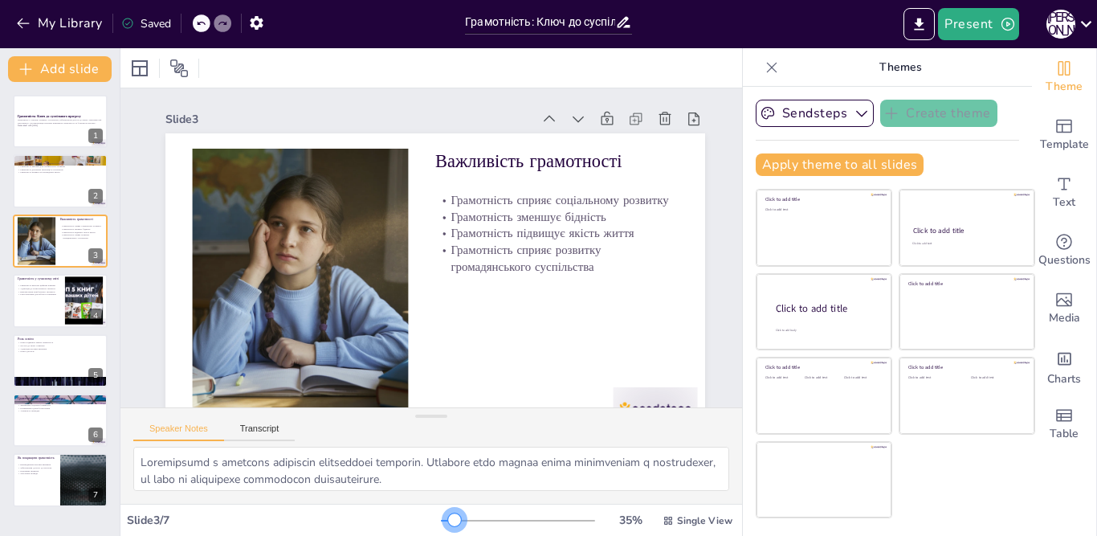
click at [441, 527] on div "35 % Single View" at bounding box center [588, 520] width 295 height 26
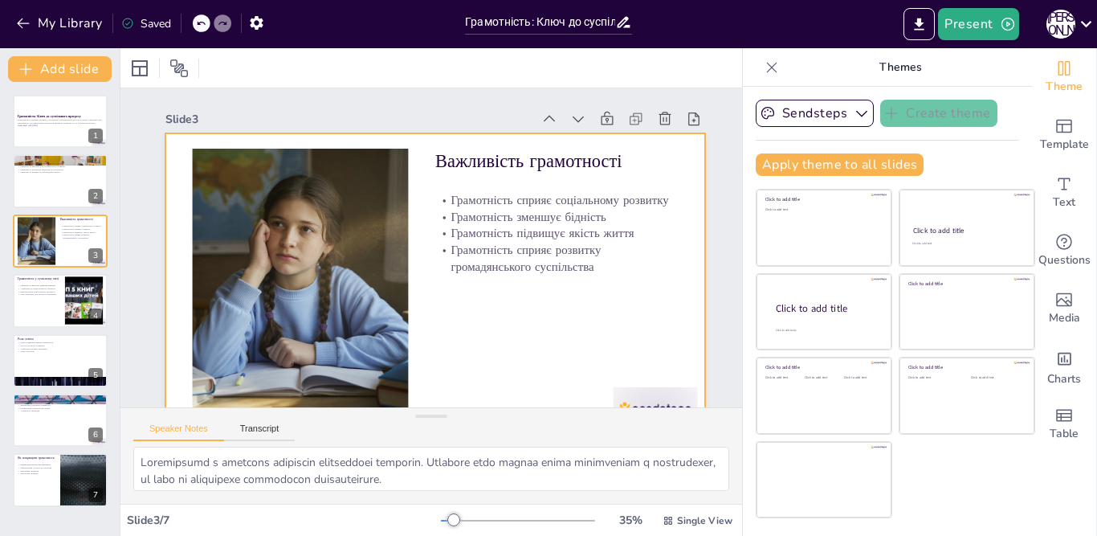
click at [614, 279] on div "Грамотність сприяє соціальному розвитку Грамотність зменшує бідність Грамотніст…" at bounding box center [551, 287] width 258 height 179
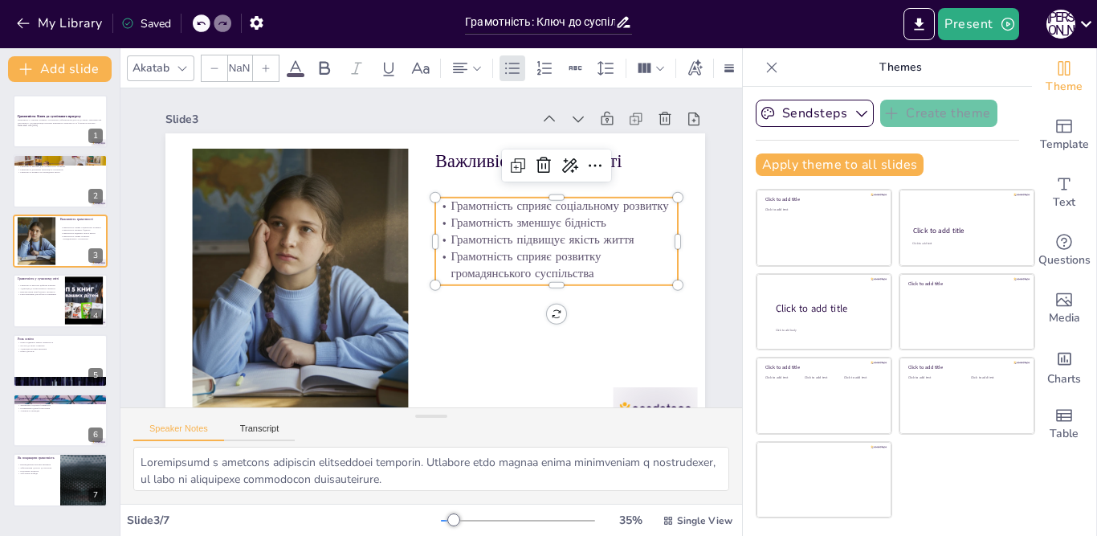
type input "32"
click at [601, 267] on p "Грамотність сприяє розвитку громадянського суспільства" at bounding box center [530, 325] width 227 height 150
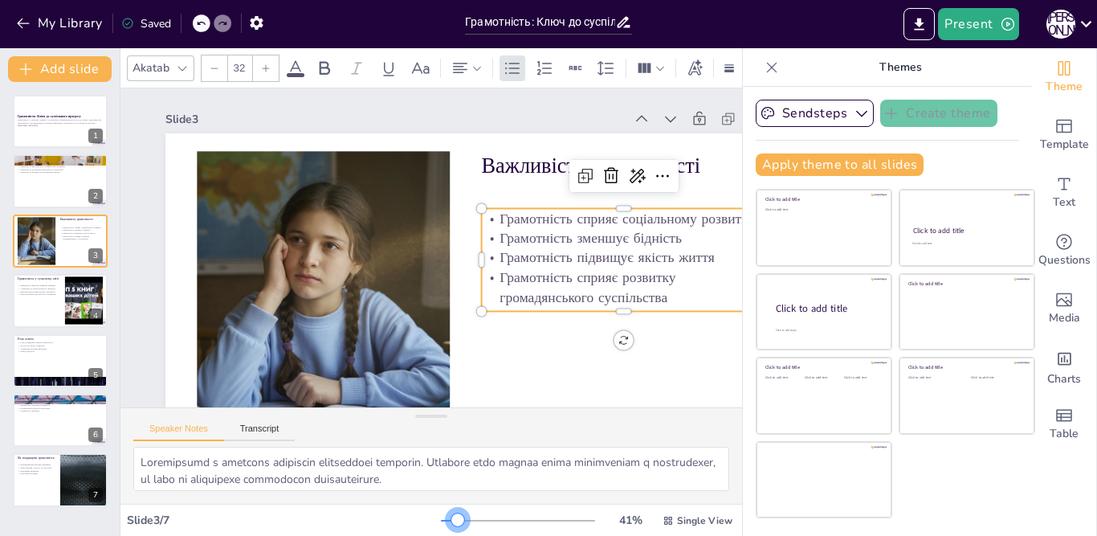
click at [451, 519] on div at bounding box center [457, 519] width 13 height 13
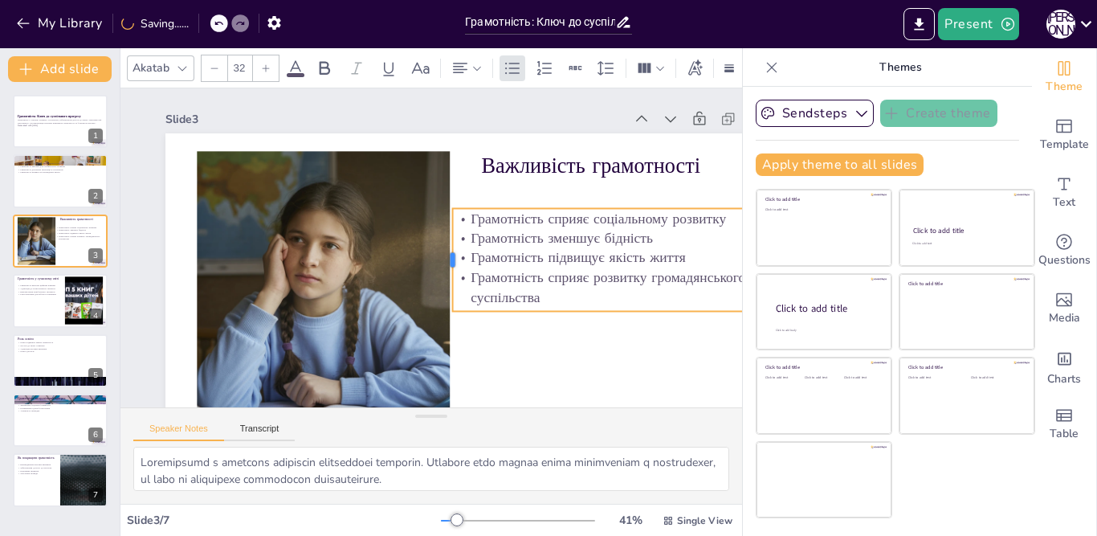
drag, startPoint x: 470, startPoint y: 263, endPoint x: 451, endPoint y: 271, distance: 20.6
click at [451, 271] on div at bounding box center [443, 262] width 34 height 103
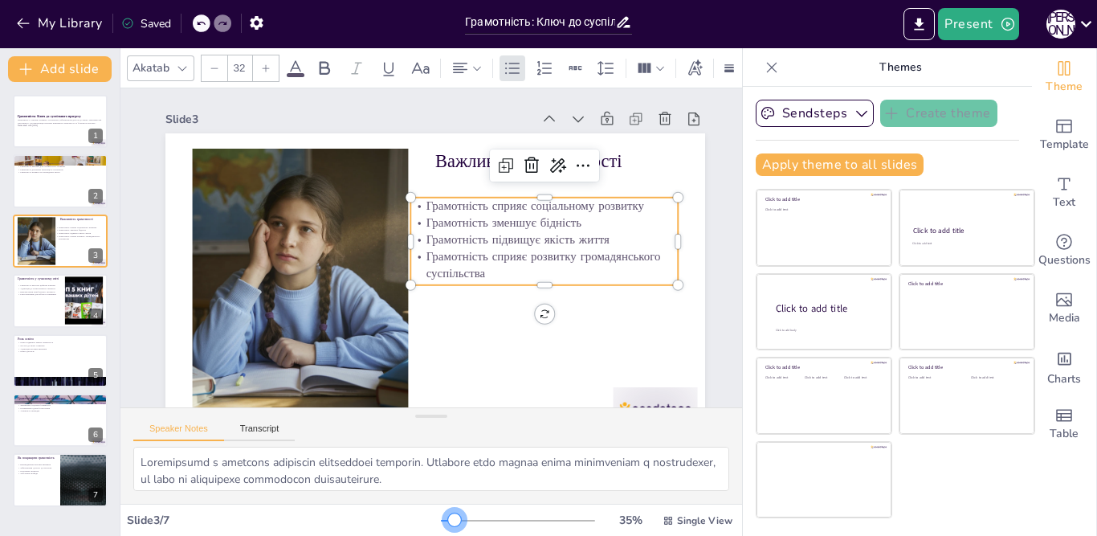
click at [448, 519] on div at bounding box center [454, 519] width 13 height 13
click at [671, 238] on p "Грамотність підвищує якість життя" at bounding box center [541, 275] width 259 height 99
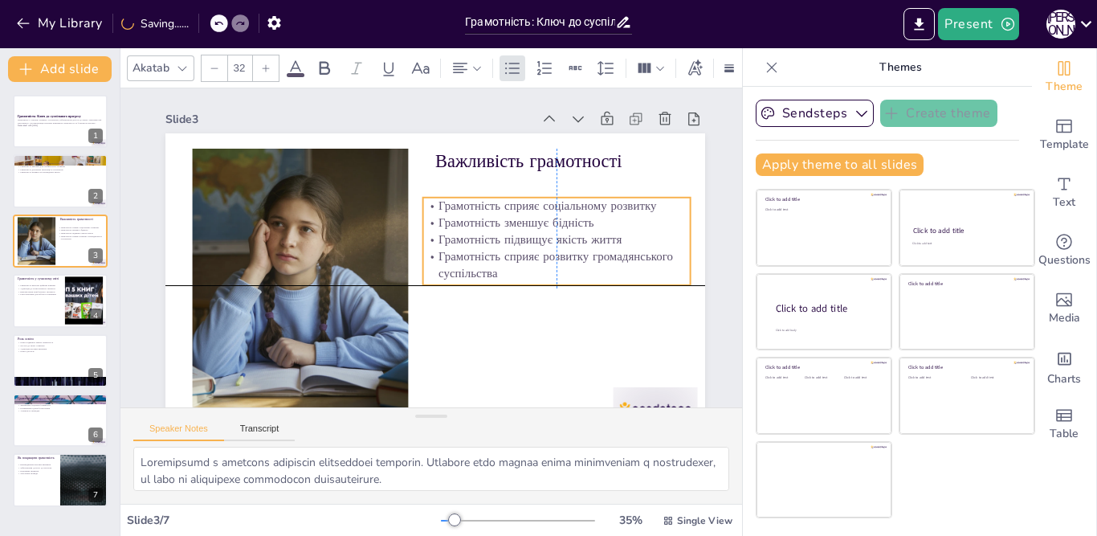
drag, startPoint x: 677, startPoint y: 238, endPoint x: 686, endPoint y: 244, distance: 11.2
click at [682, 242] on p "Грамотність підвищує якість життя" at bounding box center [552, 278] width 259 height 99
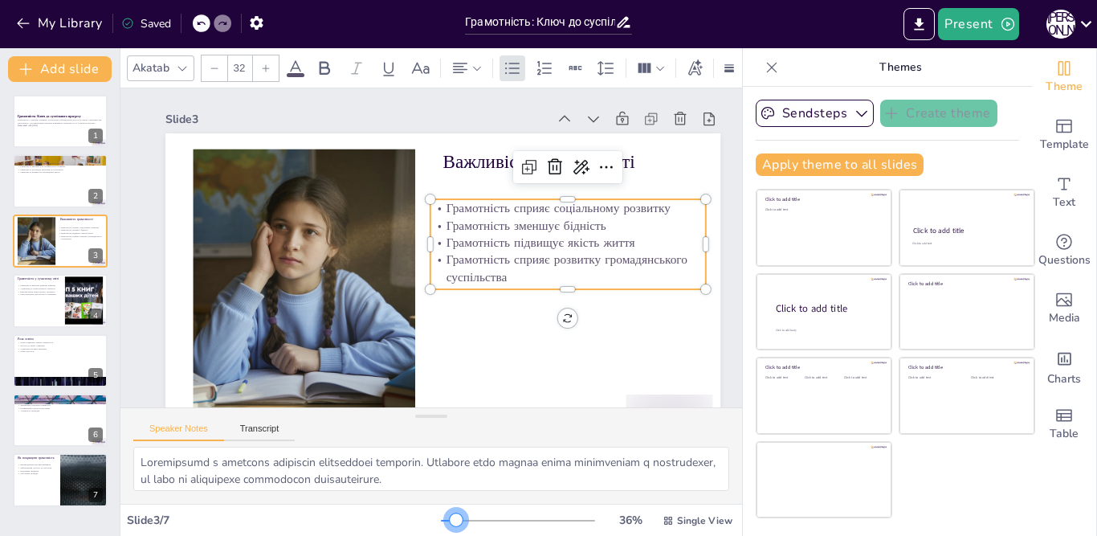
click at [450, 522] on div at bounding box center [456, 519] width 13 height 13
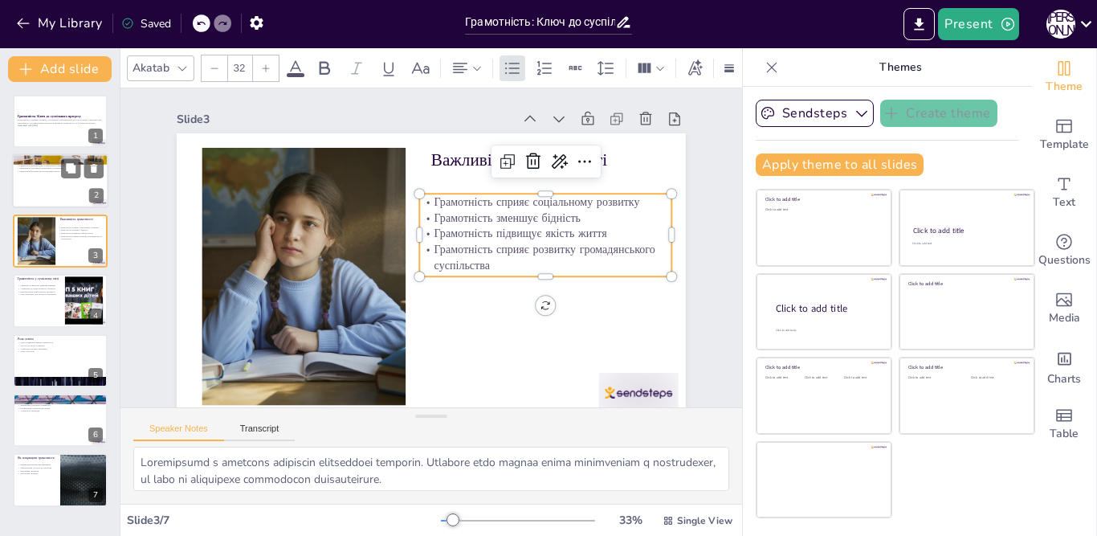
click at [41, 180] on div at bounding box center [60, 181] width 96 height 55
type textarea "Грамотність включає в себе не лише базові навички читання та письма, але й здат…"
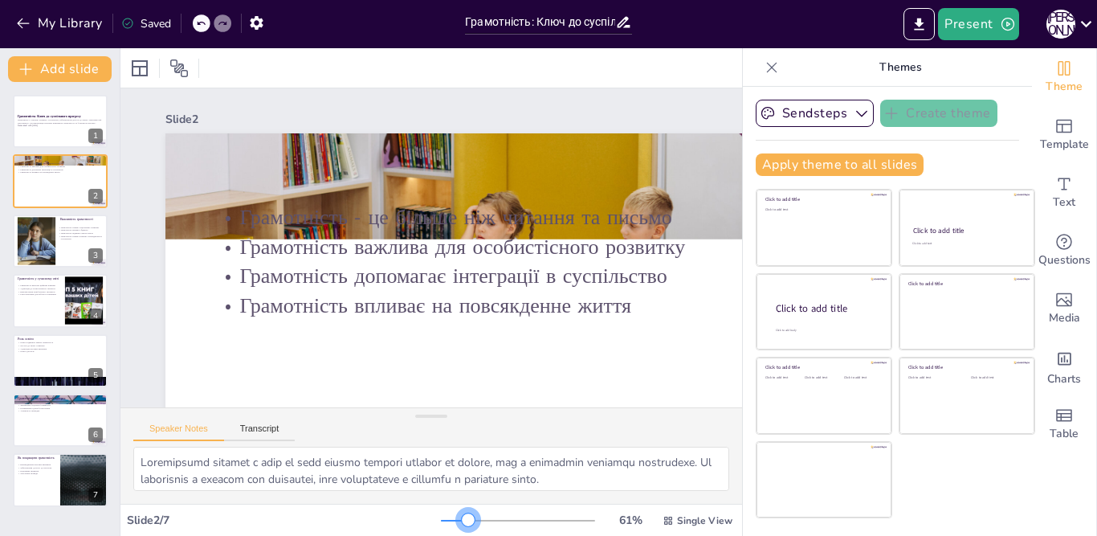
drag, startPoint x: 435, startPoint y: 517, endPoint x: 454, endPoint y: 535, distance: 26.1
click at [454, 535] on div "Slide 2 / 7 61 % Single View" at bounding box center [430, 519] width 621 height 32
click at [46, 128] on div "Грамотність є основою розвитку суспільства, забезпечуючи доступ до знань і можл…" at bounding box center [60, 123] width 87 height 11
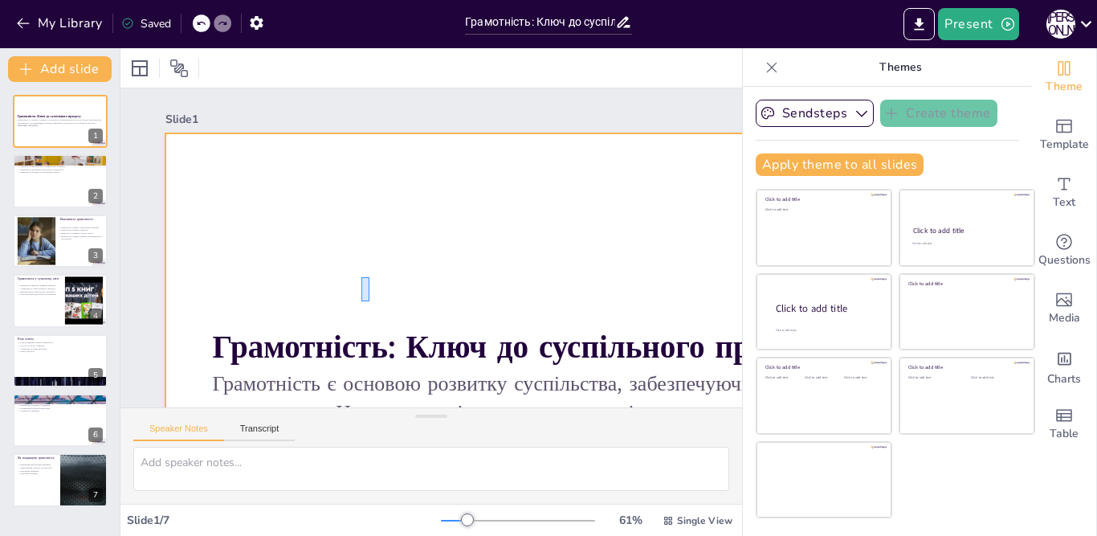
drag, startPoint x: 366, startPoint y: 294, endPoint x: 369, endPoint y: 277, distance: 17.2
click at [369, 277] on div at bounding box center [533, 480] width 1079 height 928
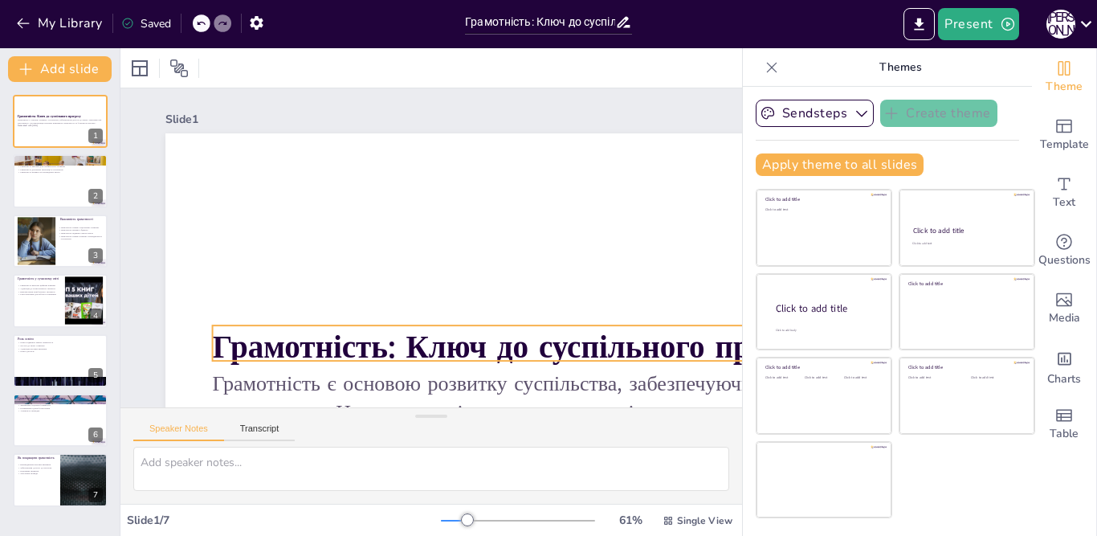
click at [242, 340] on strong "Грамотність: Ключ до суспільного прогресу" at bounding box center [421, 385] width 452 height 496
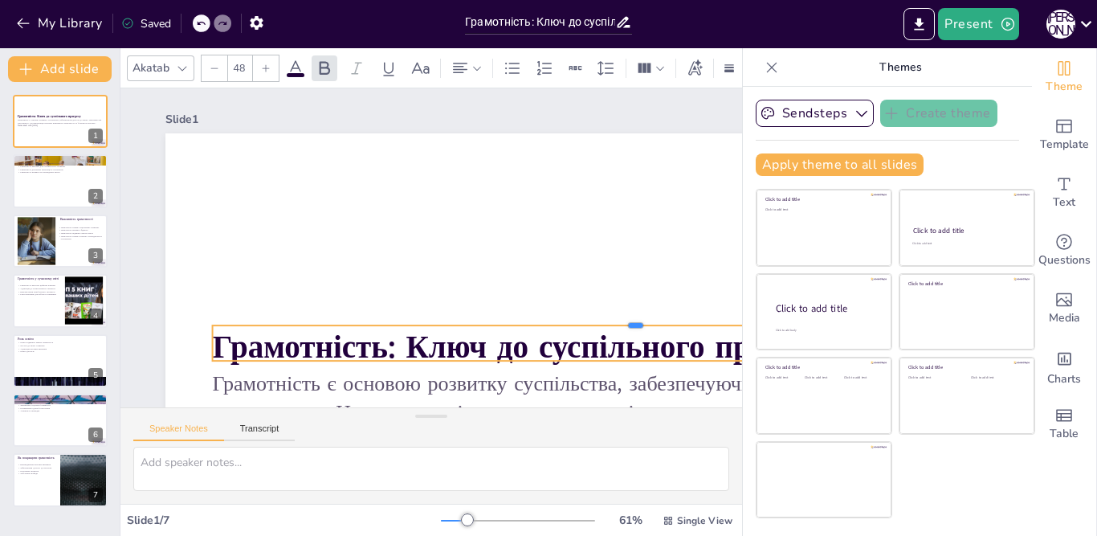
click at [219, 322] on div at bounding box center [283, 405] width 356 height 779
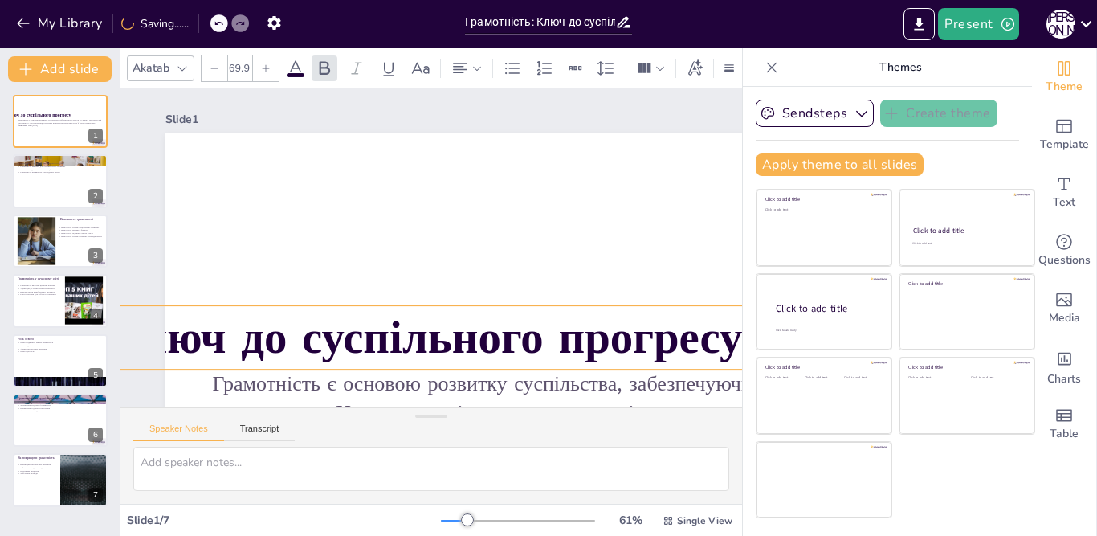
drag, startPoint x: 219, startPoint y: 314, endPoint x: 228, endPoint y: 287, distance: 28.7
click at [228, 287] on div "Грамотність: Ключ до суспільного прогресу Грамотність є основою розвитку суспіл…" at bounding box center [281, 452] width 529 height 940
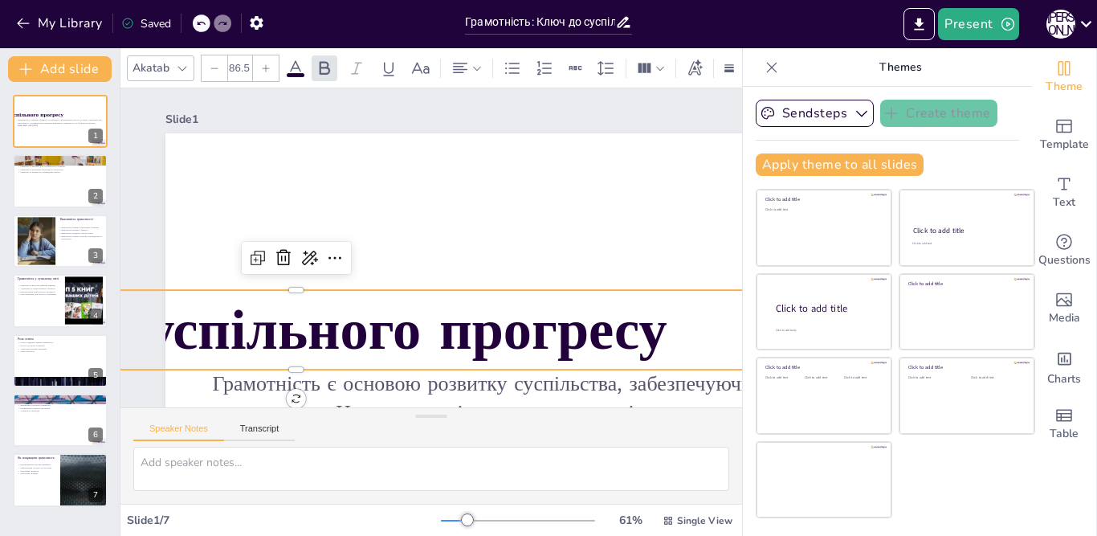
click at [208, 65] on div at bounding box center [215, 68] width 26 height 26
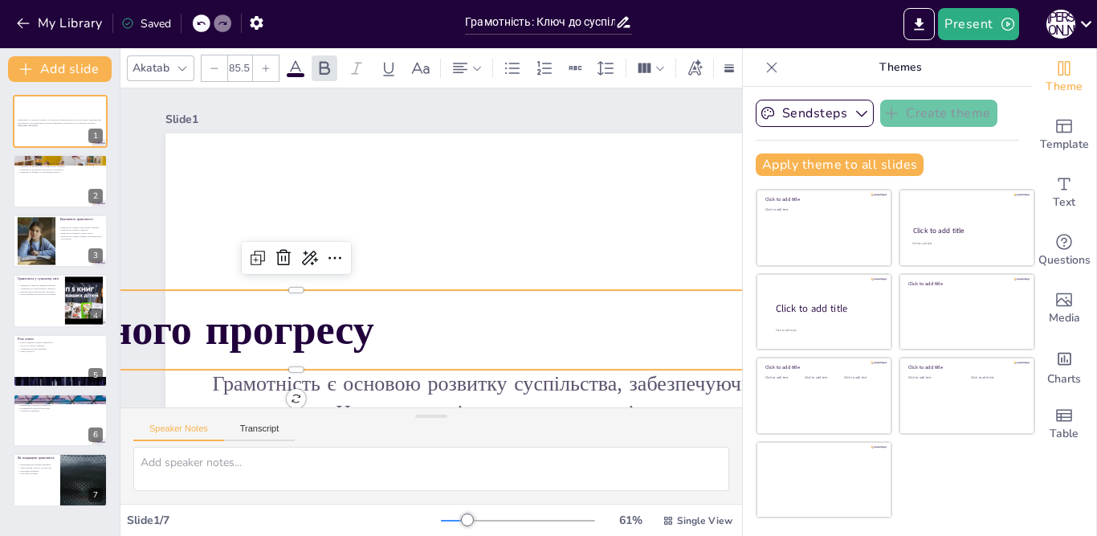
click at [210, 66] on div at bounding box center [215, 68] width 26 height 26
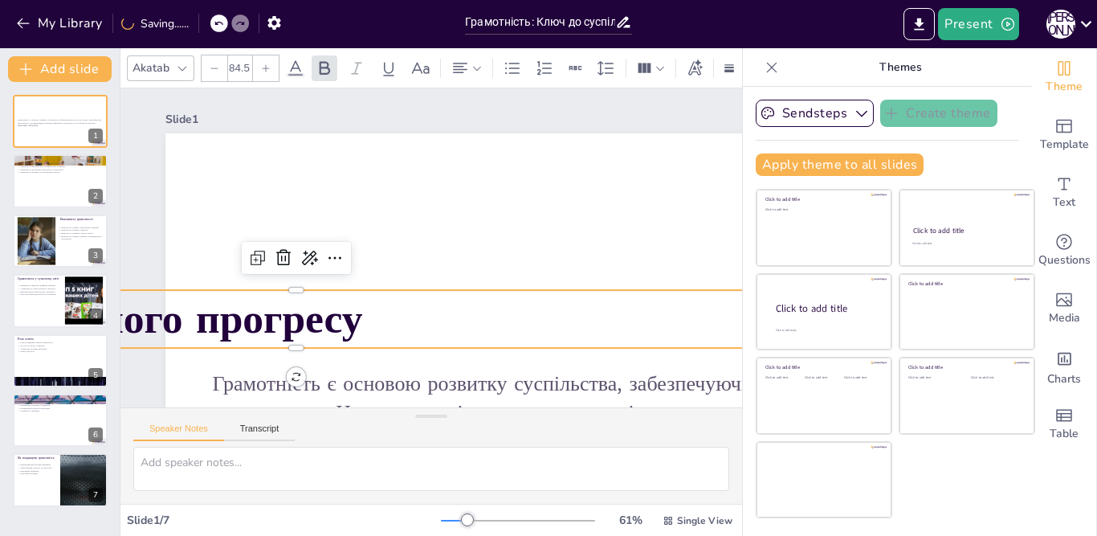
click at [214, 67] on icon at bounding box center [214, 67] width 7 height 1
type input "80.5"
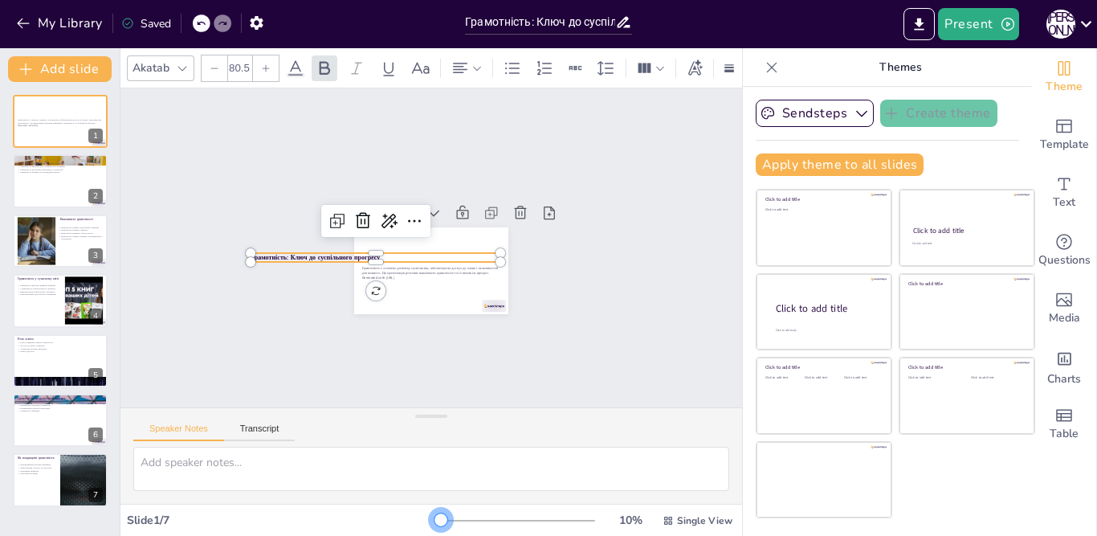
drag, startPoint x: 450, startPoint y: 517, endPoint x: 421, endPoint y: 533, distance: 32.4
click at [421, 533] on div "Slide 1 / 7 10 % Single View" at bounding box center [430, 519] width 621 height 32
click at [318, 240] on strong "Грамотність: Ключ до суспільного прогресу" at bounding box center [322, 209] width 122 height 61
click at [363, 207] on strong "Грамотність: Ключ до суспільного прогресу" at bounding box center [375, 146] width 61 height 122
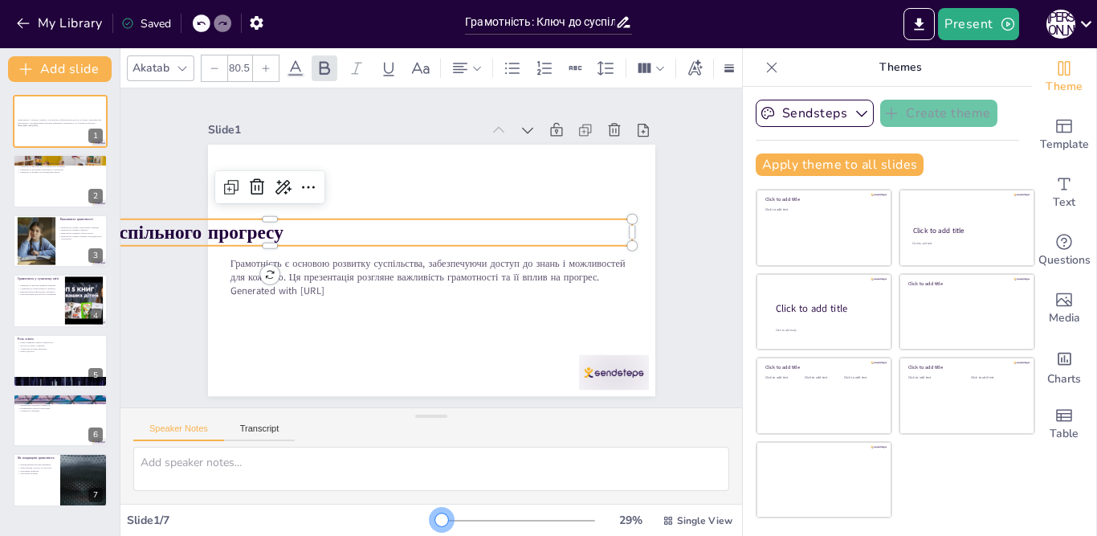
drag, startPoint x: 426, startPoint y: 519, endPoint x: 438, endPoint y: 521, distance: 12.1
click at [438, 521] on div at bounding box center [441, 519] width 13 height 13
drag, startPoint x: 619, startPoint y: 227, endPoint x: 475, endPoint y: 214, distance: 144.4
click at [475, 214] on div "Грамотність є основою розвитку суспільства, забезпечуючи доступ до знань і можл…" at bounding box center [424, 268] width 503 height 377
drag, startPoint x: 476, startPoint y: 226, endPoint x: 442, endPoint y: 226, distance: 33.7
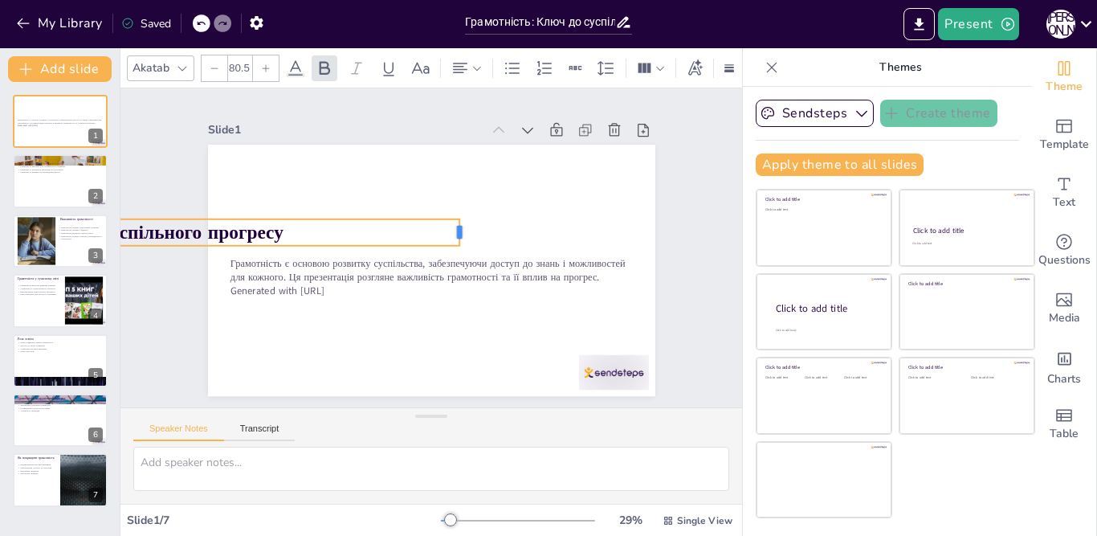
click at [442, 276] on div at bounding box center [443, 283] width 27 height 15
drag, startPoint x: 128, startPoint y: 214, endPoint x: 153, endPoint y: 217, distance: 25.8
click at [153, 217] on strong "Грамотність: Ключ до суспільного прогресу" at bounding box center [99, 197] width 376 height 64
click at [146, 327] on div "Slide 1 Грамотність є основою розвитку суспільства, забезпечуючи доступ до знан…" at bounding box center [432, 247] width 690 height 495
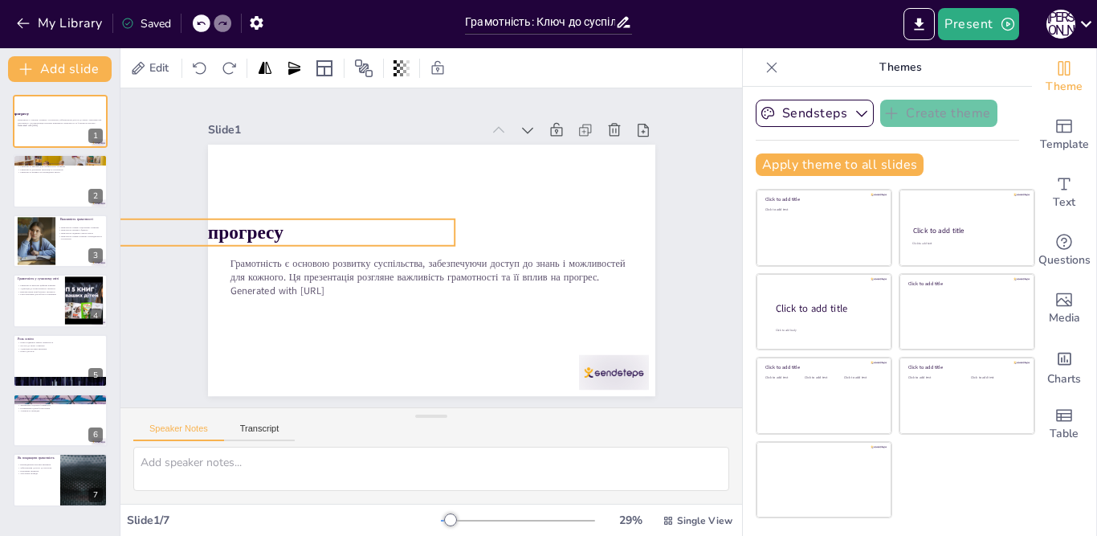
click at [268, 223] on strong "Грамотність: Ключ до суспільного прогресу" at bounding box center [96, 232] width 376 height 26
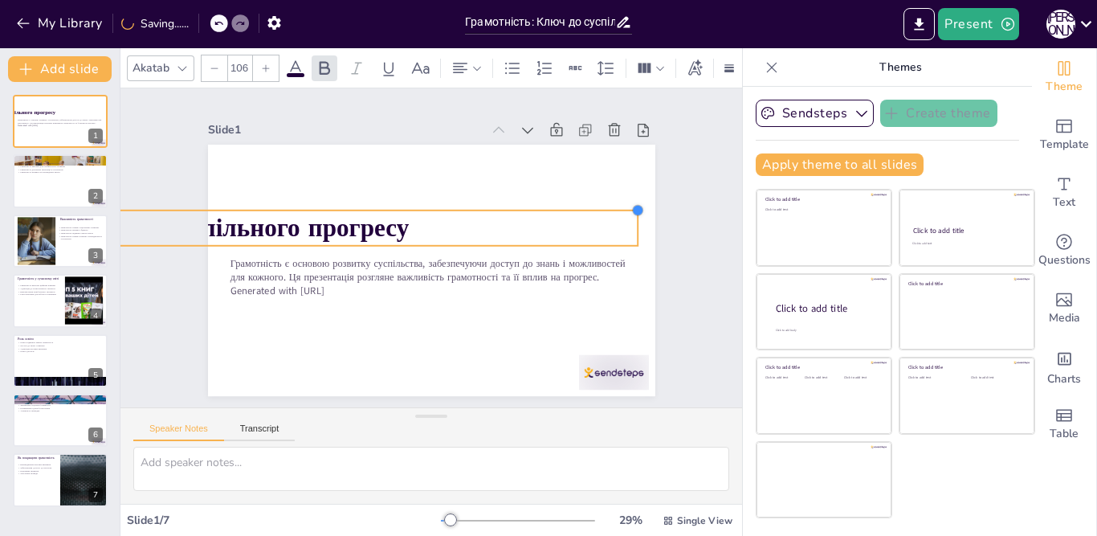
drag, startPoint x: 438, startPoint y: 209, endPoint x: 626, endPoint y: 212, distance: 187.9
click at [626, 212] on div "Грамотність: Ключ до суспільного прогресу Грамотність є основою розвитку суспіл…" at bounding box center [426, 269] width 490 height 339
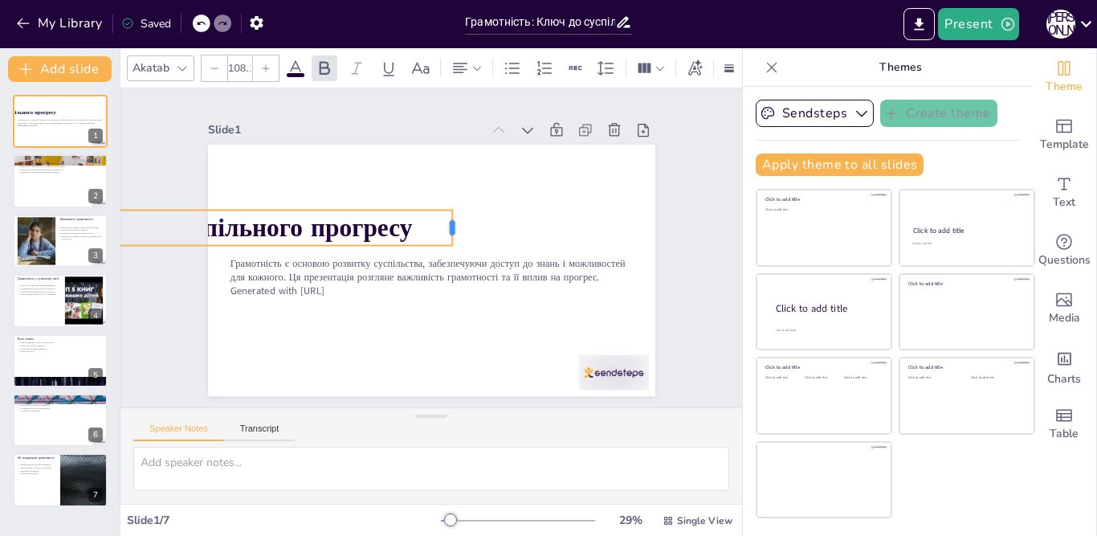
drag, startPoint x: 629, startPoint y: 224, endPoint x: 415, endPoint y: 227, distance: 214.4
click at [450, 230] on div at bounding box center [465, 248] width 31 height 36
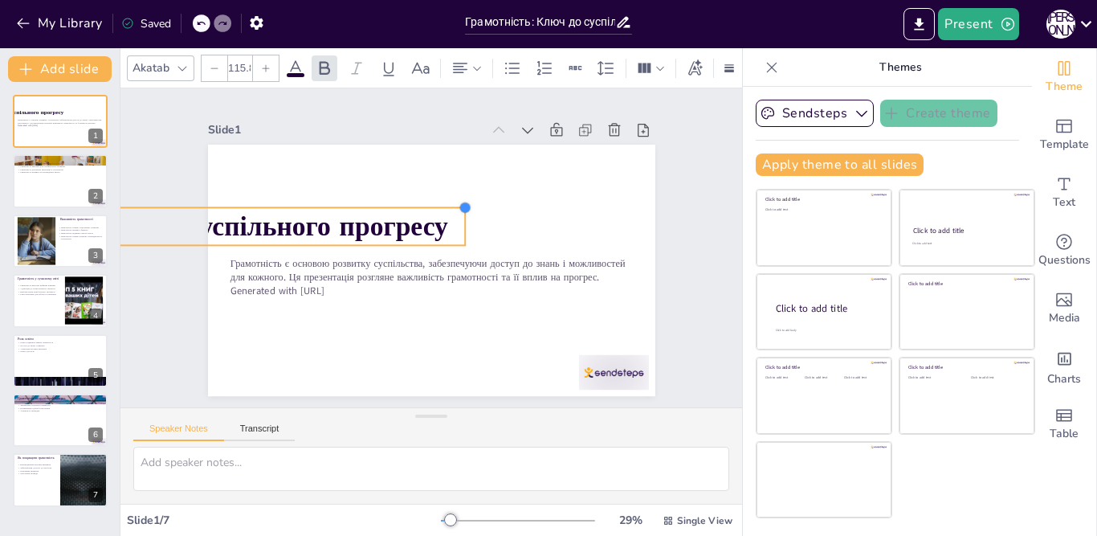
drag, startPoint x: 414, startPoint y: 202, endPoint x: 491, endPoint y: 203, distance: 76.3
click at [475, 279] on div at bounding box center [468, 286] width 14 height 14
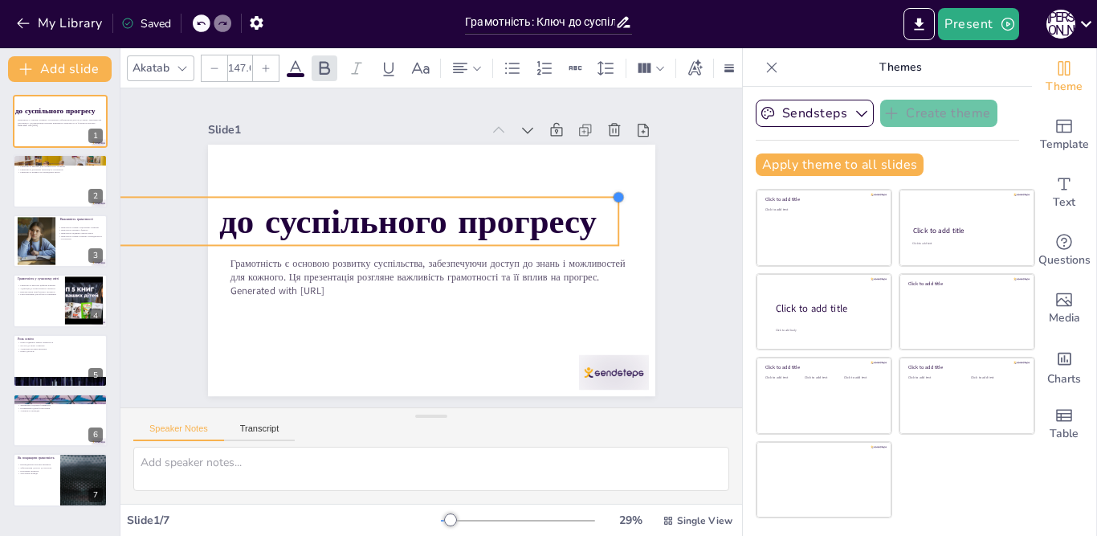
drag, startPoint x: 488, startPoint y: 198, endPoint x: 617, endPoint y: 195, distance: 128.5
click at [604, 344] on div at bounding box center [594, 353] width 18 height 18
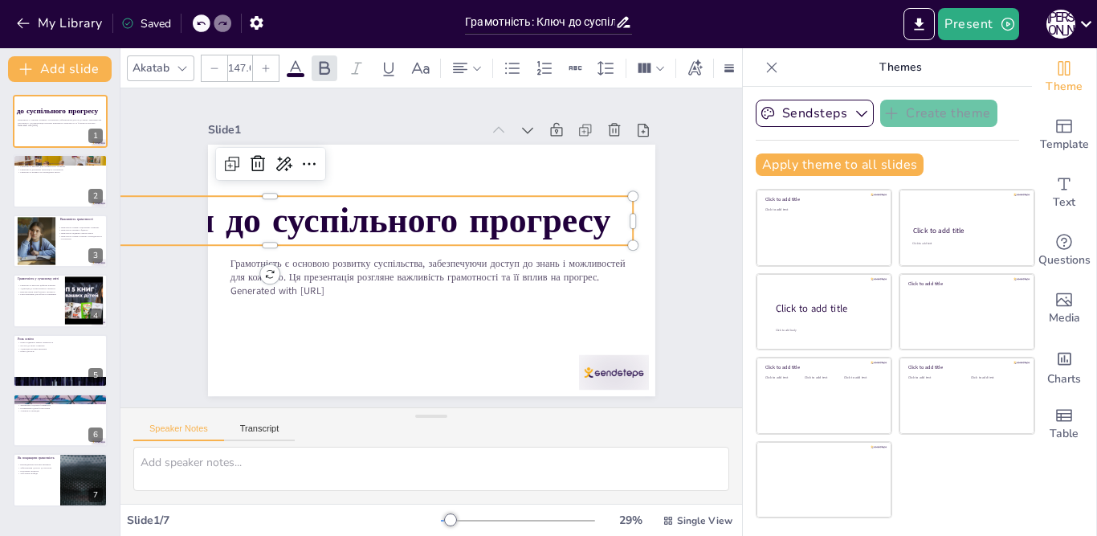
type input "150.6"
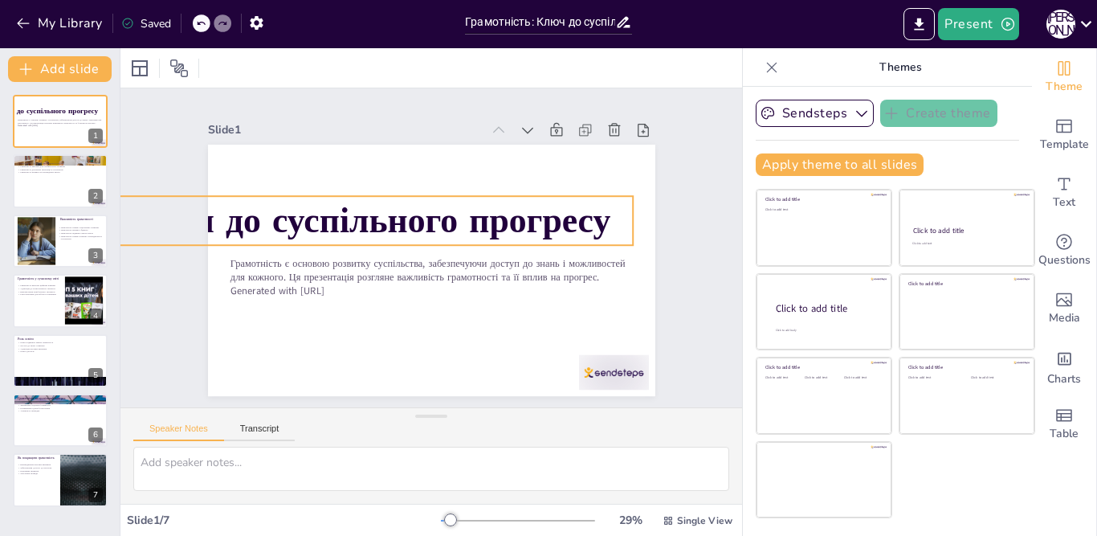
click at [336, 222] on strong "Грамотність: Ключ до суспільного прогресу" at bounding box center [268, 184] width 697 height 193
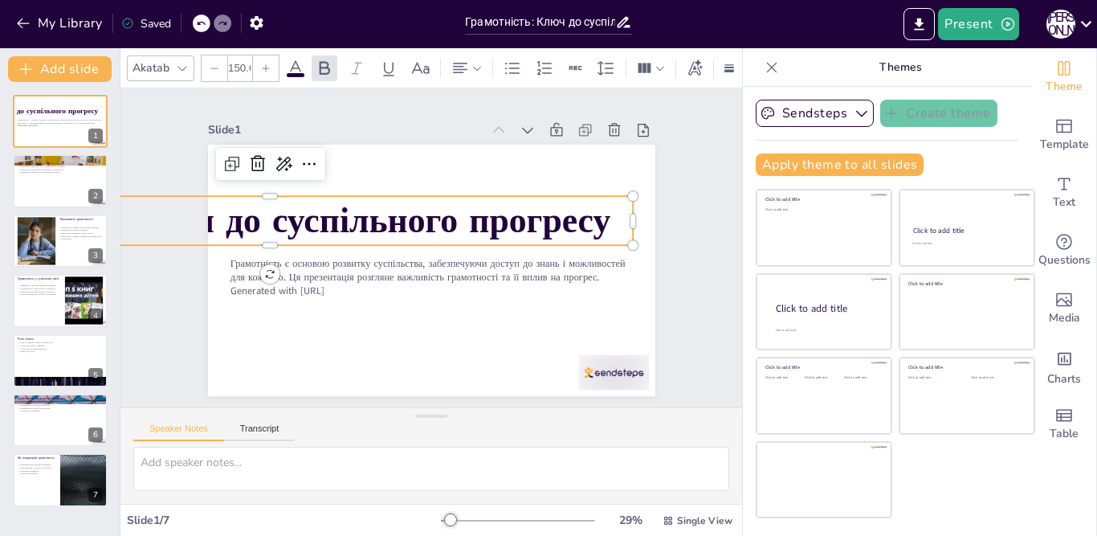
click at [210, 63] on icon at bounding box center [215, 68] width 10 height 10
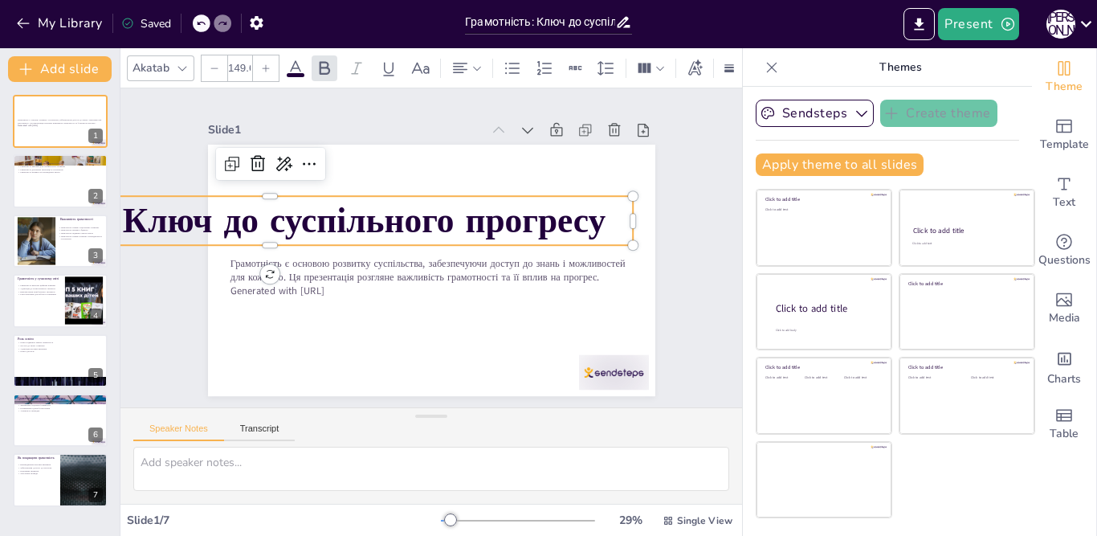
click at [210, 63] on icon at bounding box center [215, 68] width 10 height 10
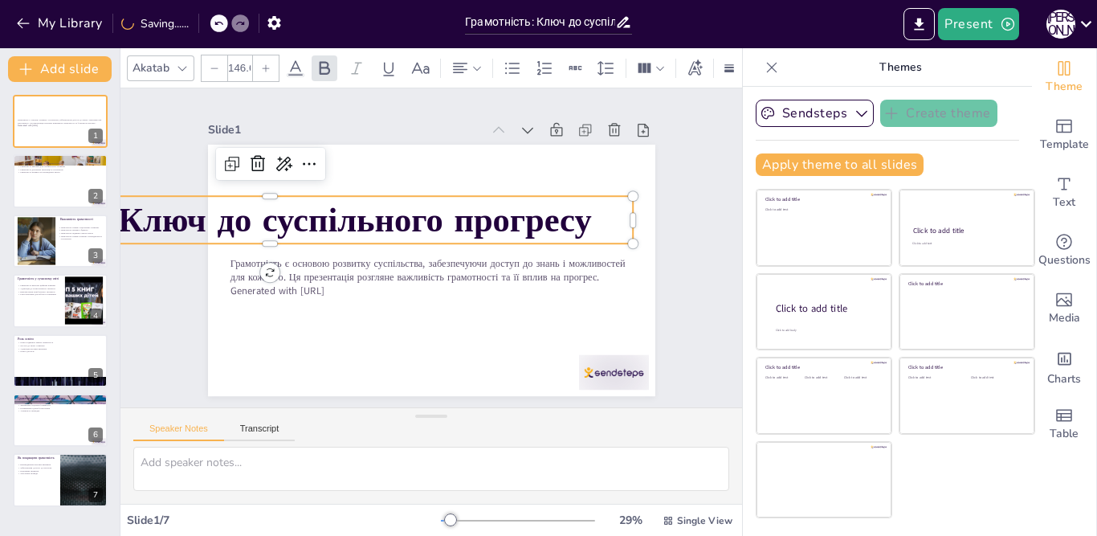
click at [210, 63] on icon at bounding box center [215, 68] width 10 height 10
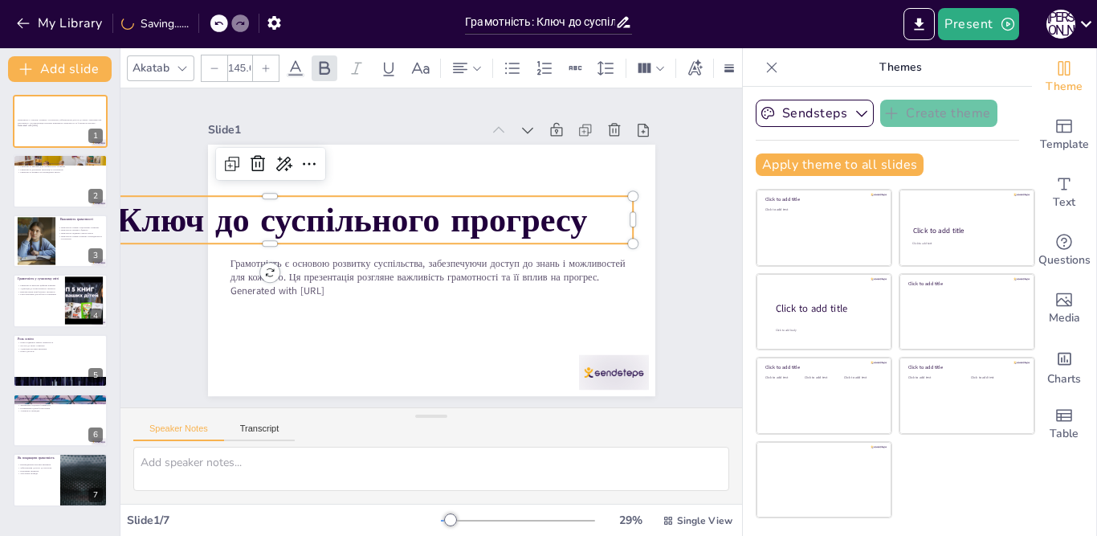
click at [210, 63] on icon at bounding box center [215, 68] width 10 height 10
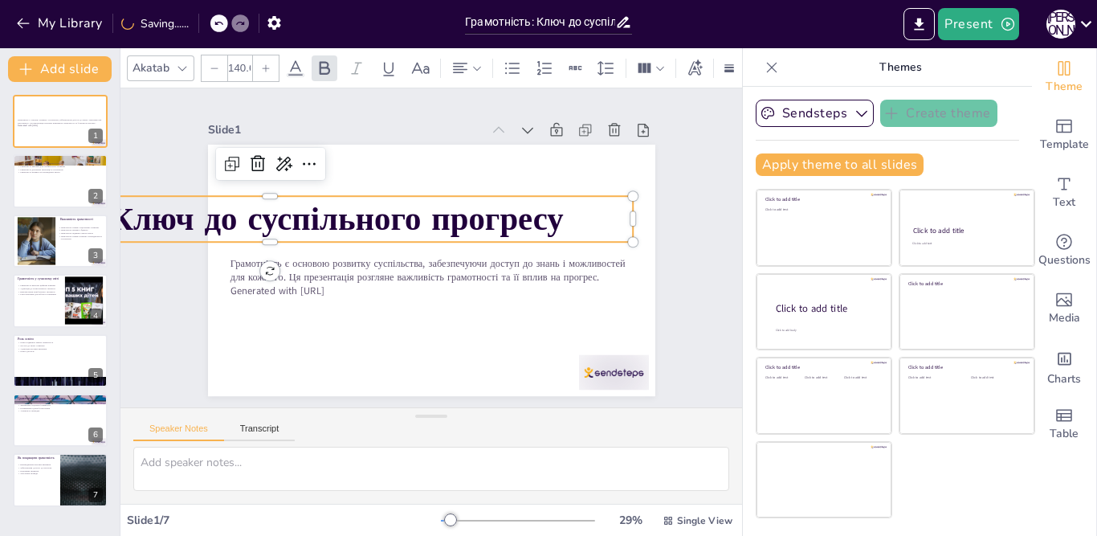
click at [210, 63] on icon at bounding box center [215, 68] width 10 height 10
click at [223, 60] on div at bounding box center [215, 68] width 26 height 26
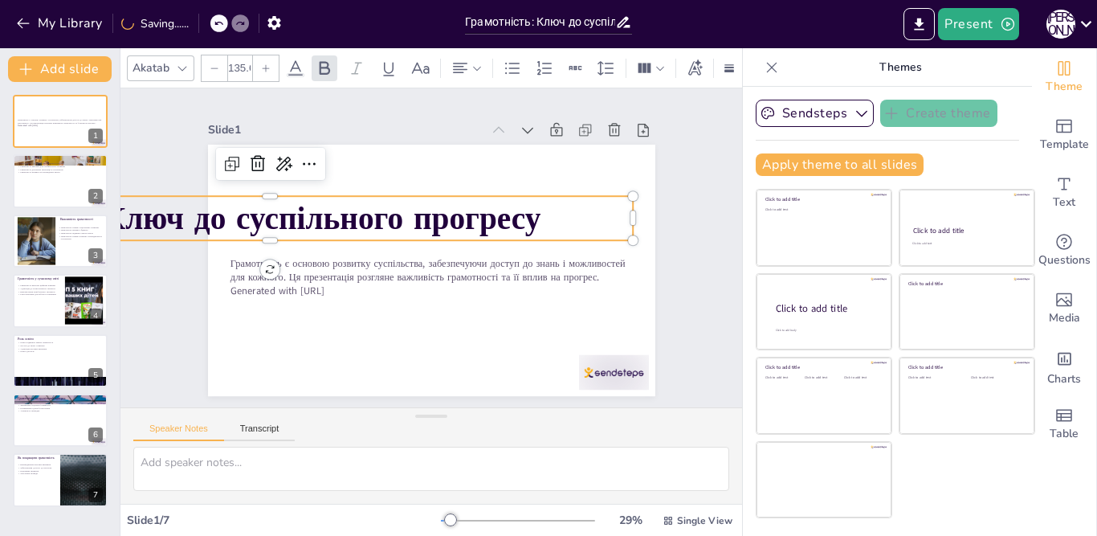
click at [216, 63] on icon at bounding box center [215, 68] width 10 height 10
click at [215, 63] on icon at bounding box center [215, 68] width 10 height 10
click at [214, 63] on icon at bounding box center [215, 68] width 10 height 10
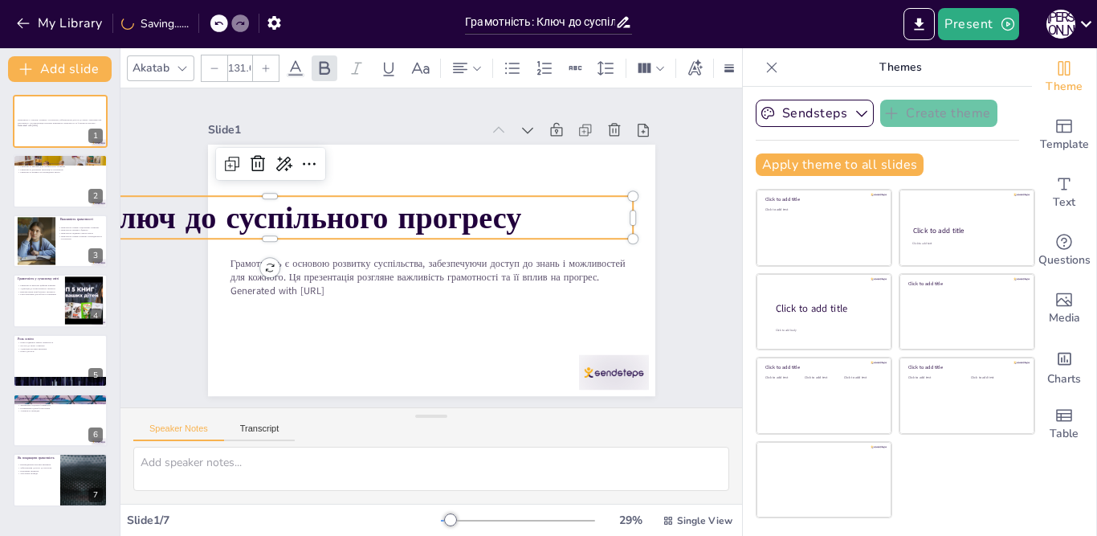
click at [214, 63] on icon at bounding box center [215, 68] width 10 height 10
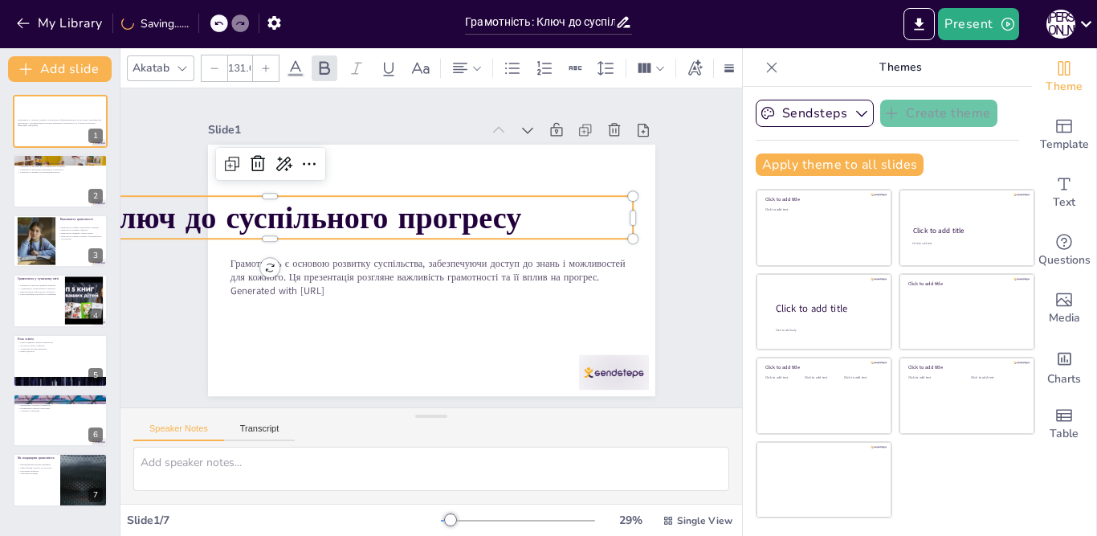
click at [214, 64] on icon at bounding box center [215, 68] width 10 height 10
click at [213, 67] on div at bounding box center [215, 68] width 26 height 26
click at [218, 63] on icon at bounding box center [215, 68] width 10 height 10
click at [210, 63] on icon at bounding box center [215, 68] width 10 height 10
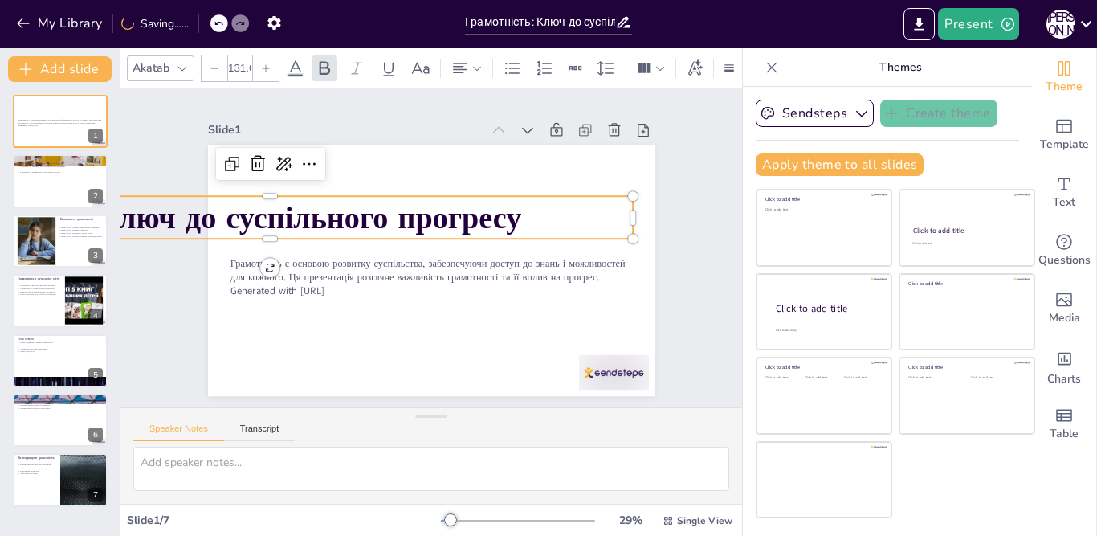
click at [210, 63] on icon at bounding box center [215, 68] width 10 height 10
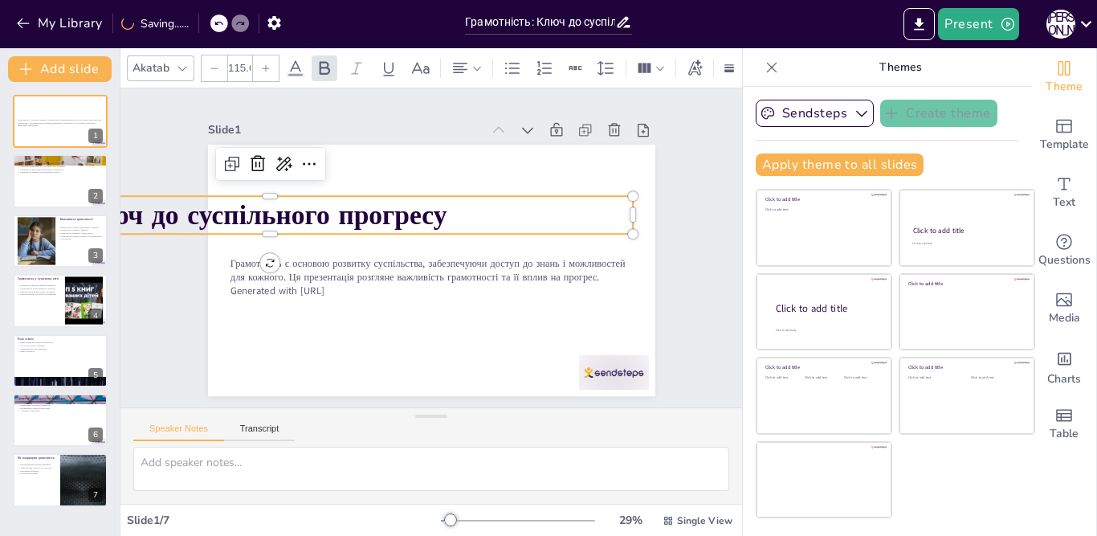
drag, startPoint x: 209, startPoint y: 59, endPoint x: 218, endPoint y: 55, distance: 10.1
click at [210, 64] on icon at bounding box center [215, 68] width 10 height 10
click at [210, 65] on icon at bounding box center [215, 68] width 10 height 10
click at [210, 63] on icon at bounding box center [215, 68] width 10 height 10
click at [211, 63] on icon at bounding box center [215, 68] width 10 height 10
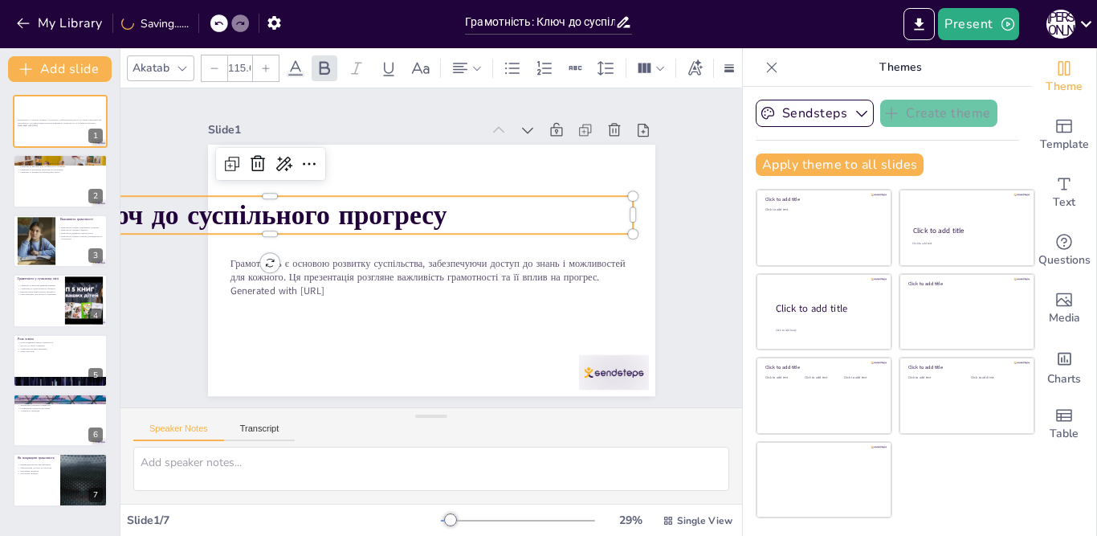
click at [213, 63] on icon at bounding box center [215, 68] width 10 height 10
click at [214, 63] on icon at bounding box center [215, 68] width 10 height 10
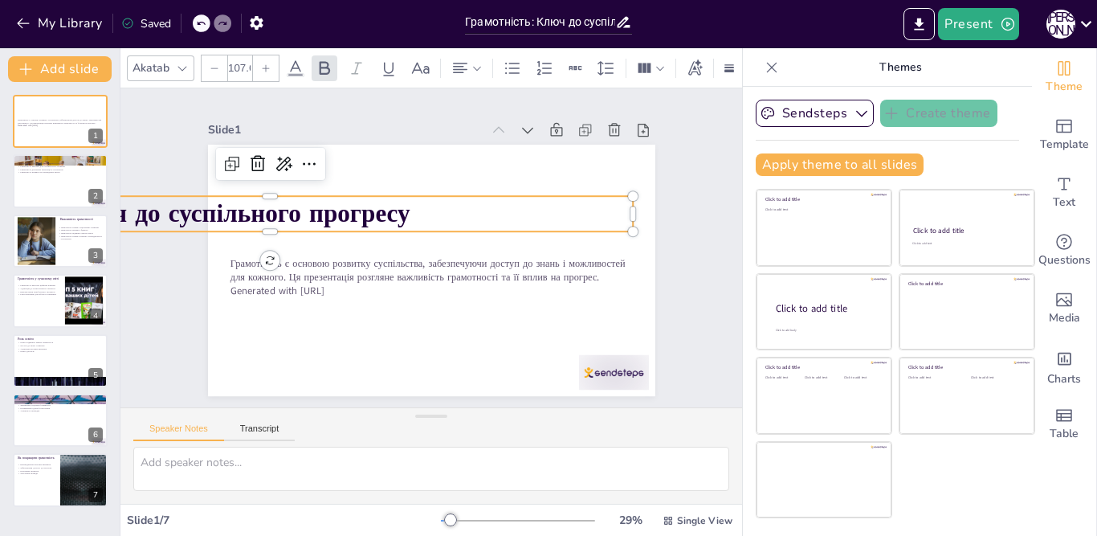
drag, startPoint x: 214, startPoint y: 62, endPoint x: 408, endPoint y: 148, distance: 212.4
click at [214, 63] on icon at bounding box center [215, 68] width 10 height 10
click at [213, 63] on icon at bounding box center [215, 68] width 10 height 10
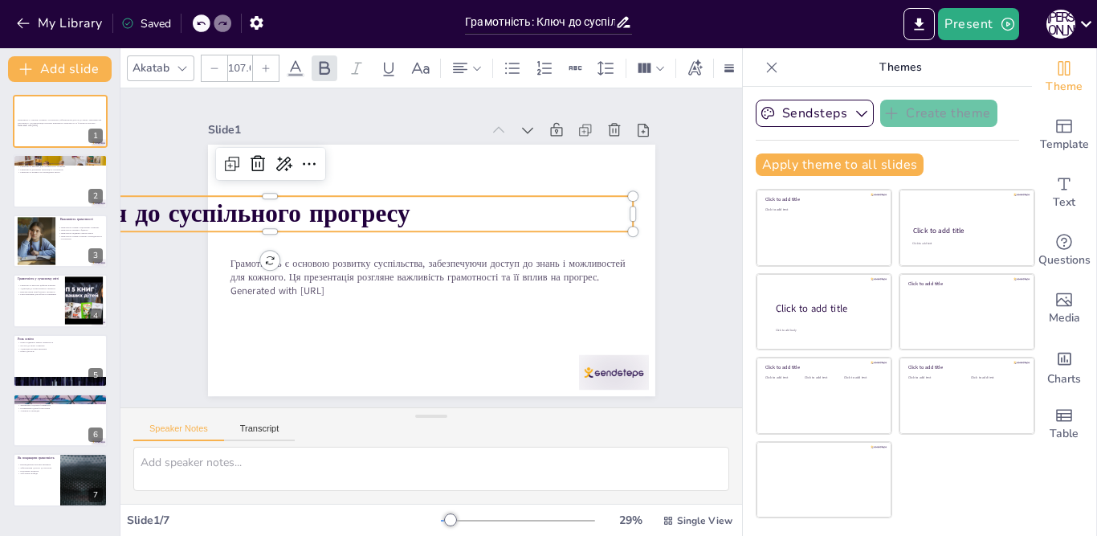
click at [213, 63] on icon at bounding box center [215, 68] width 10 height 10
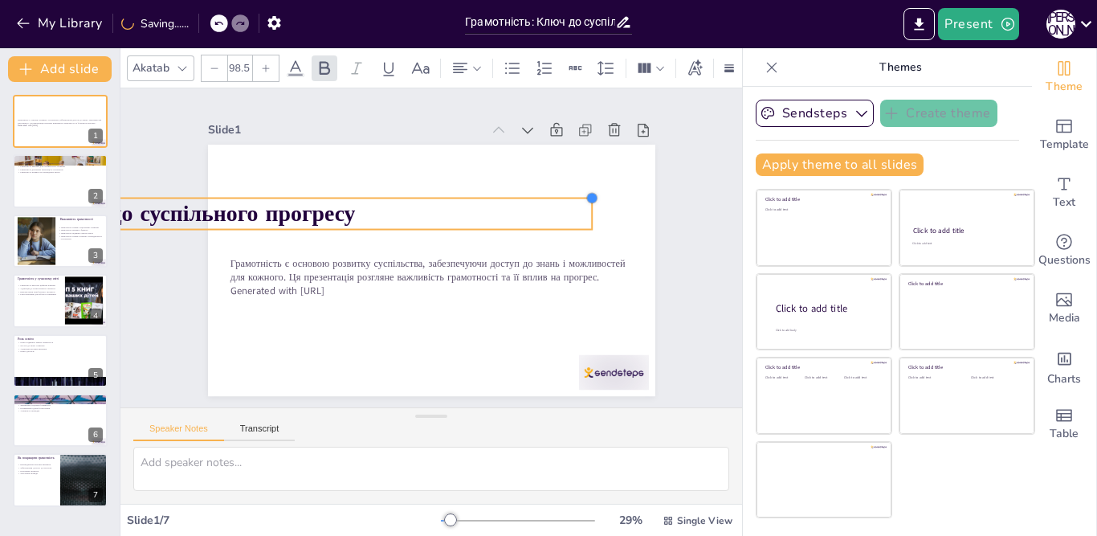
type input "95.8"
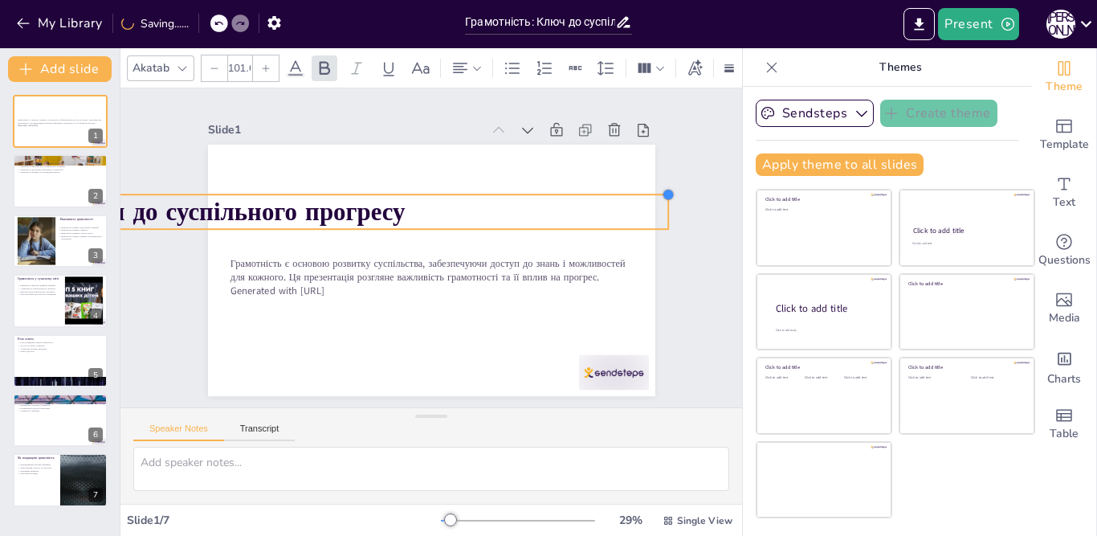
drag, startPoint x: 617, startPoint y: 190, endPoint x: 582, endPoint y: 193, distance: 35.4
click at [665, 263] on div at bounding box center [673, 271] width 16 height 16
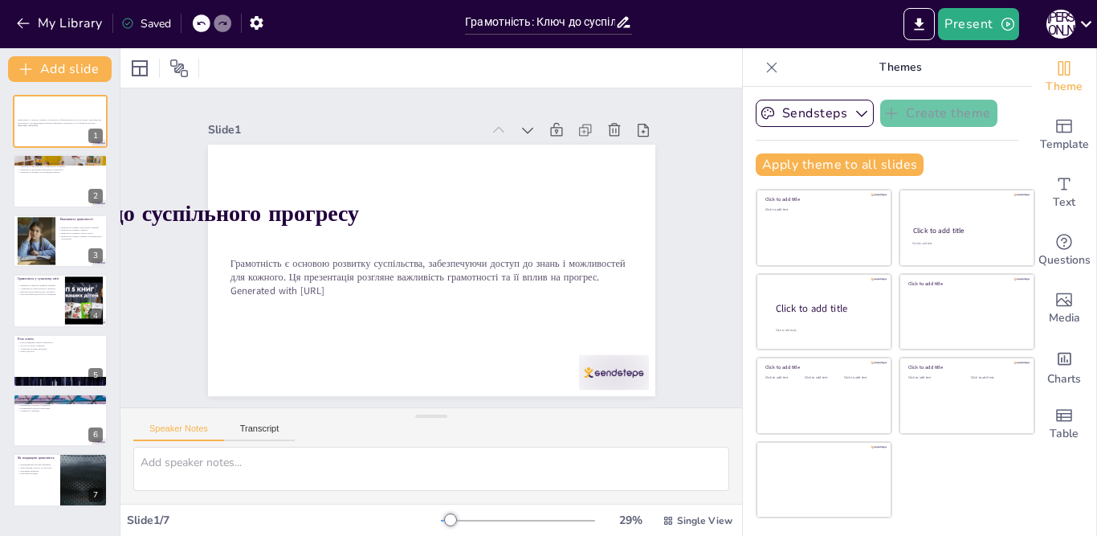
click at [359, 226] on div at bounding box center [409, 252] width 339 height 490
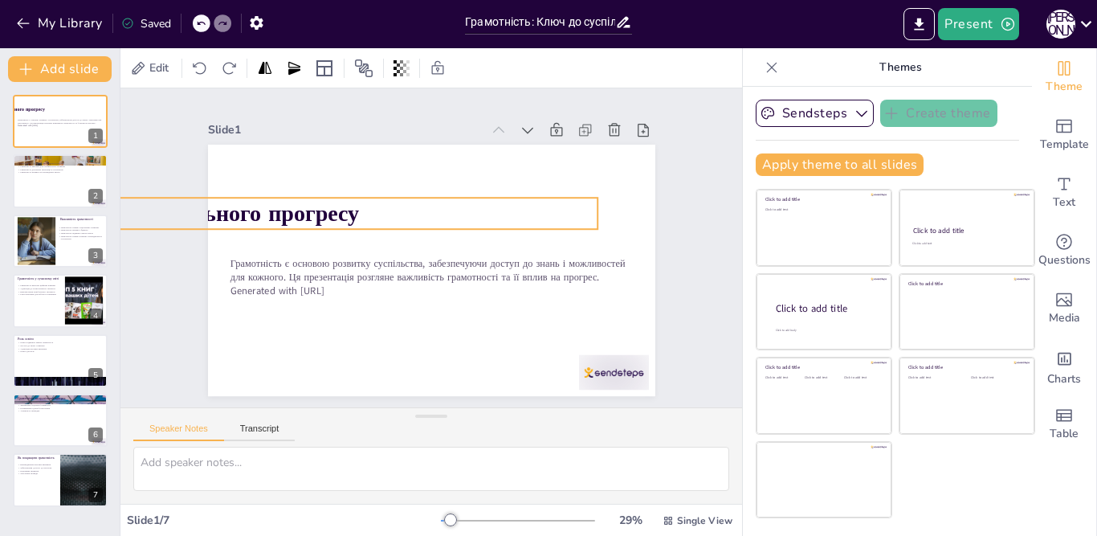
click at [531, 207] on p "Грамотність: Ключ до суспільного прогресу" at bounding box center [408, 67] width 243 height 666
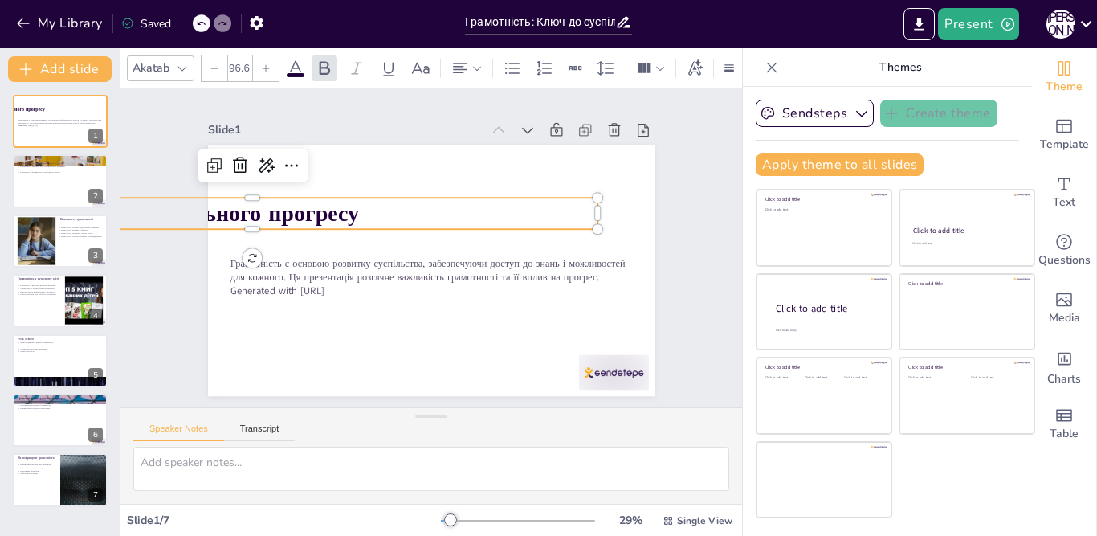
drag, startPoint x: 526, startPoint y: 210, endPoint x: 578, endPoint y: 203, distance: 52.6
click at [526, 212] on p "Грамотність: Ключ до суспільного прогресу" at bounding box center [282, 144] width 643 height 310
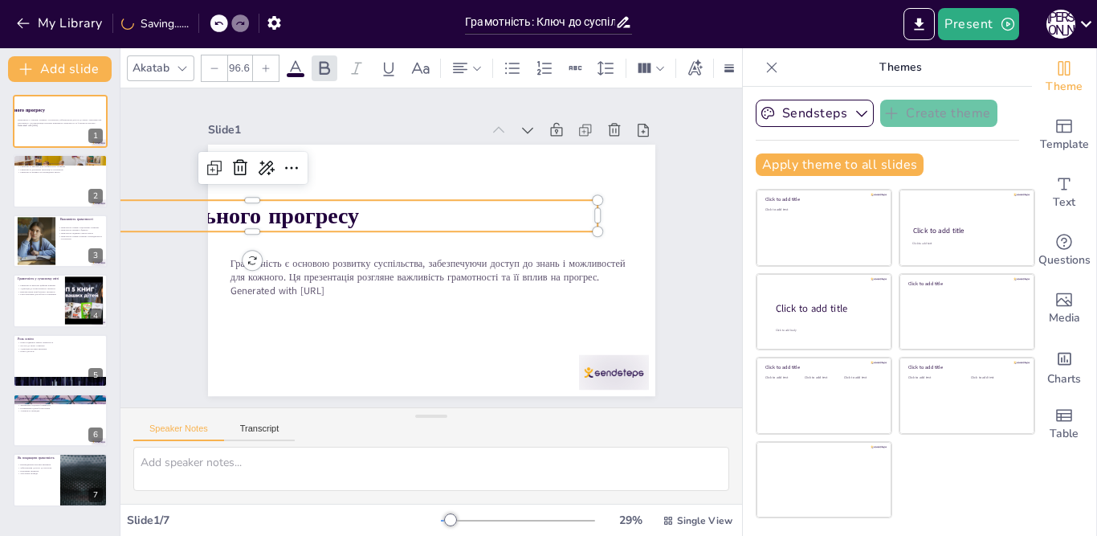
click at [582, 209] on p "Грамотність: Ключ до суспільного прогресу" at bounding box center [263, 179] width 682 height 174
click at [582, 207] on p "Грамотність: Ключ до суспільного прогресу" at bounding box center [257, 197] width 690 height 104
click at [582, 210] on p "Грамотність: Ключ до суспільного прогресу" at bounding box center [263, 179] width 682 height 174
click at [582, 210] on p "Грамотність: Ключ до суспільного прогресу" at bounding box center [280, 145] width 643 height 309
click at [584, 210] on p "Грамотність: Ключ до суспільного прогресу" at bounding box center [271, 161] width 666 height 243
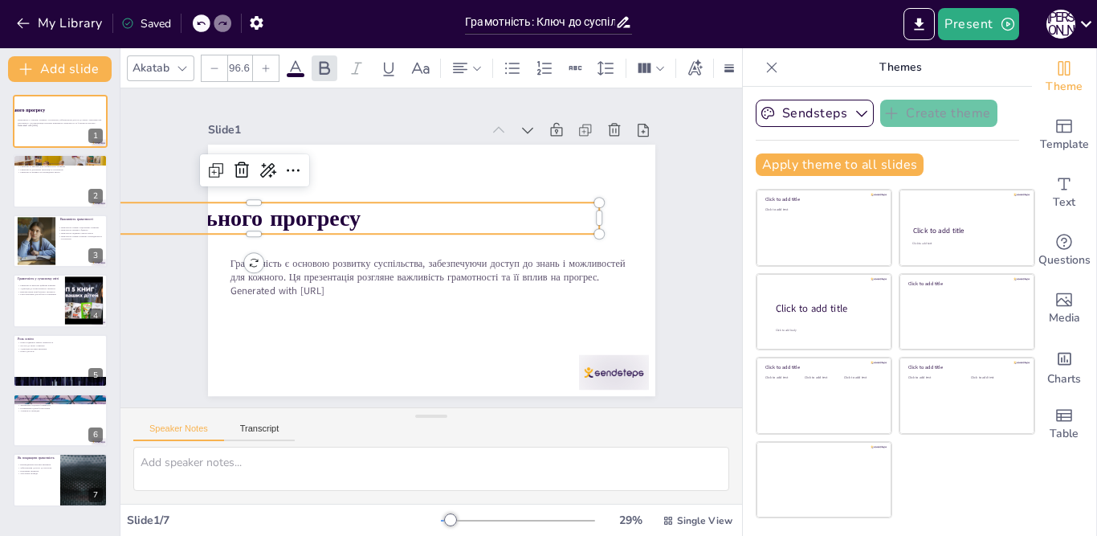
click at [584, 210] on p "Грамотність: Ключ до суспільного прогресу" at bounding box center [272, 164] width 666 height 243
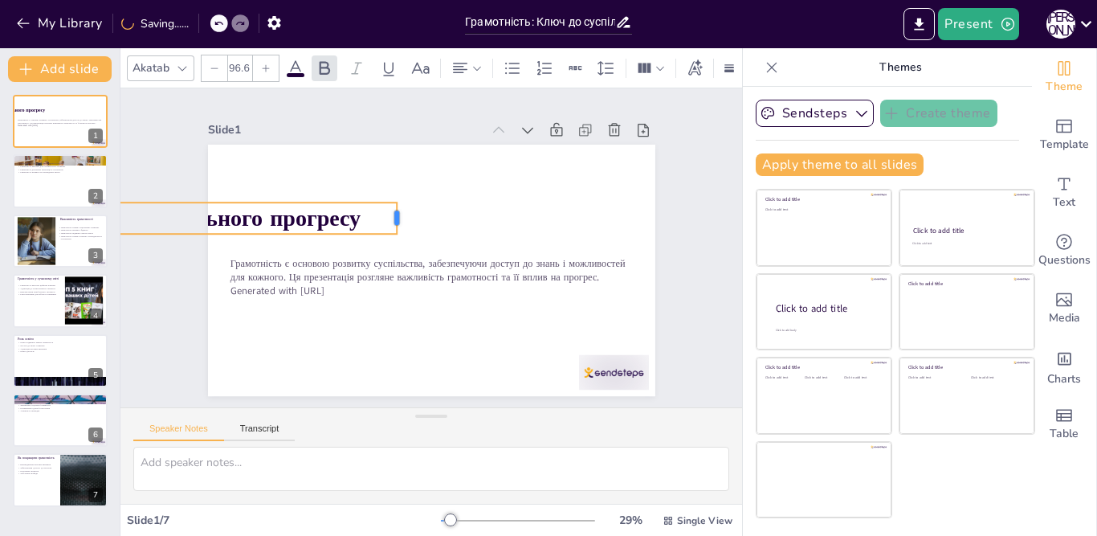
drag, startPoint x: 587, startPoint y: 212, endPoint x: 354, endPoint y: 218, distance: 232.9
click at [399, 218] on div at bounding box center [407, 215] width 16 height 33
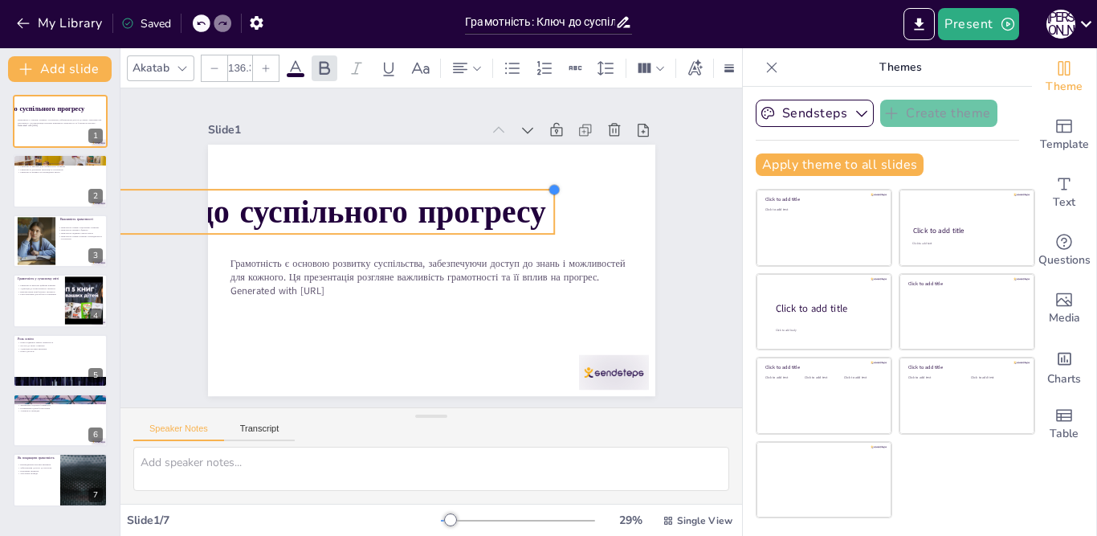
drag, startPoint x: 352, startPoint y: 194, endPoint x: 178, endPoint y: 80, distance: 208.2
click at [617, 210] on div "Грамотність: Ключ до суспільного прогресу Грамотність є основою розвитку суспіл…" at bounding box center [422, 269] width 511 height 412
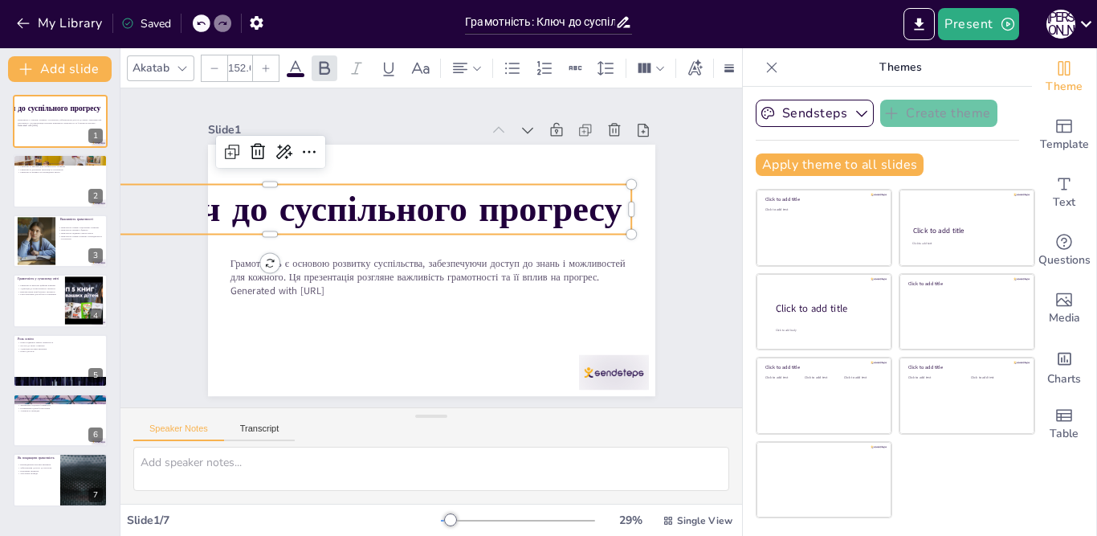
click at [207, 64] on div at bounding box center [215, 68] width 26 height 26
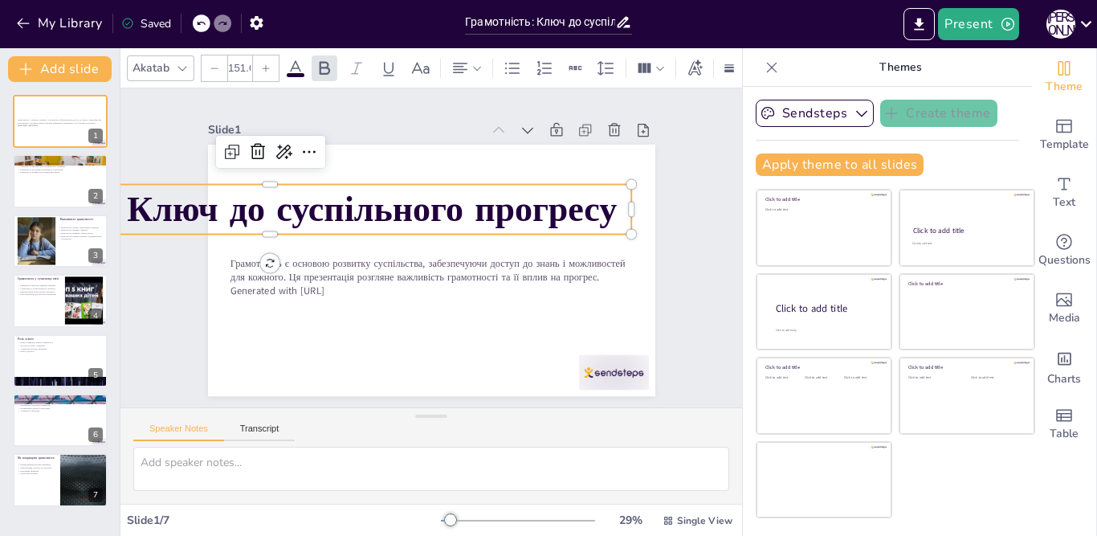
click at [207, 64] on div at bounding box center [215, 68] width 26 height 26
click at [207, 66] on div at bounding box center [215, 68] width 26 height 26
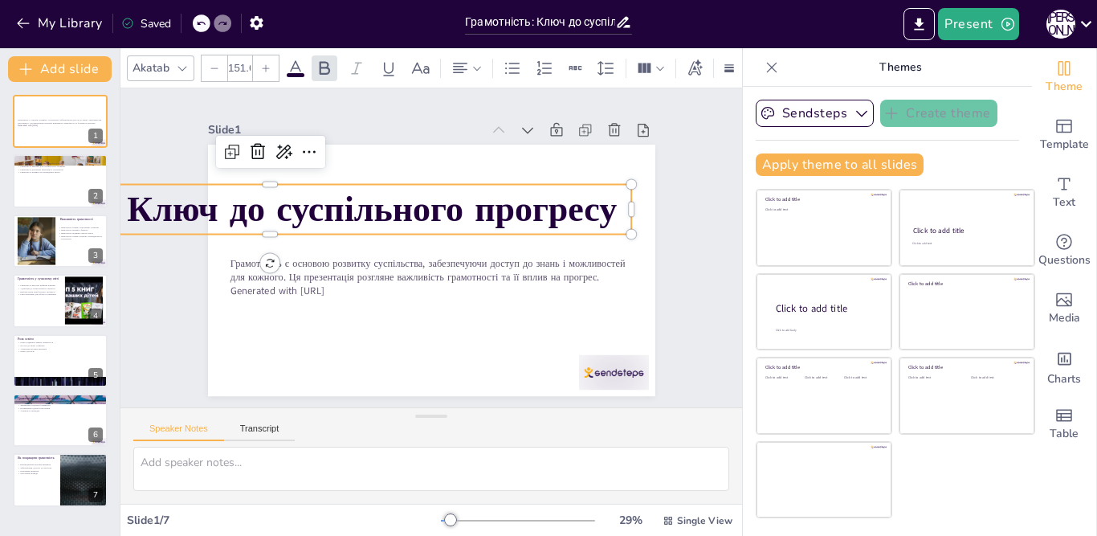
click at [207, 66] on div at bounding box center [215, 68] width 26 height 26
click at [207, 67] on div at bounding box center [215, 68] width 26 height 26
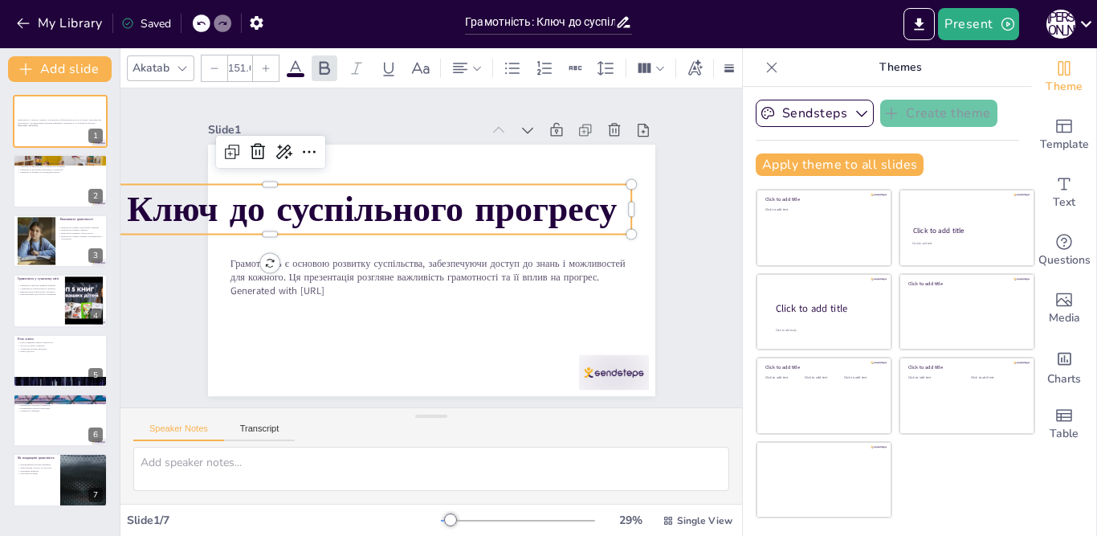
click at [207, 67] on div at bounding box center [215, 68] width 26 height 26
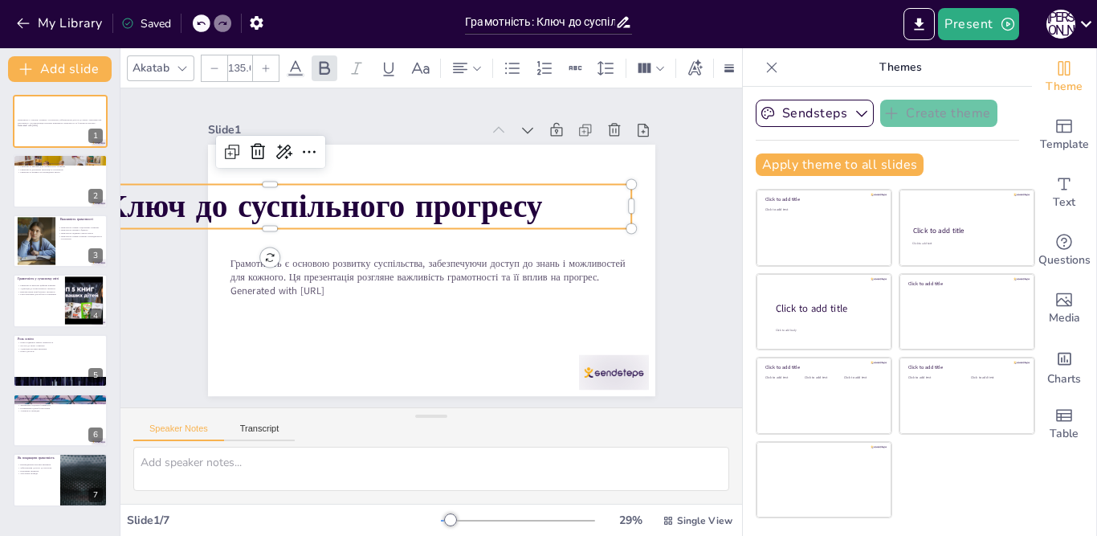
click at [207, 67] on div at bounding box center [215, 68] width 26 height 26
click at [207, 66] on div at bounding box center [215, 68] width 26 height 26
click at [207, 56] on div at bounding box center [215, 68] width 26 height 26
click at [209, 55] on div at bounding box center [215, 68] width 26 height 26
click at [211, 63] on icon at bounding box center [215, 68] width 10 height 10
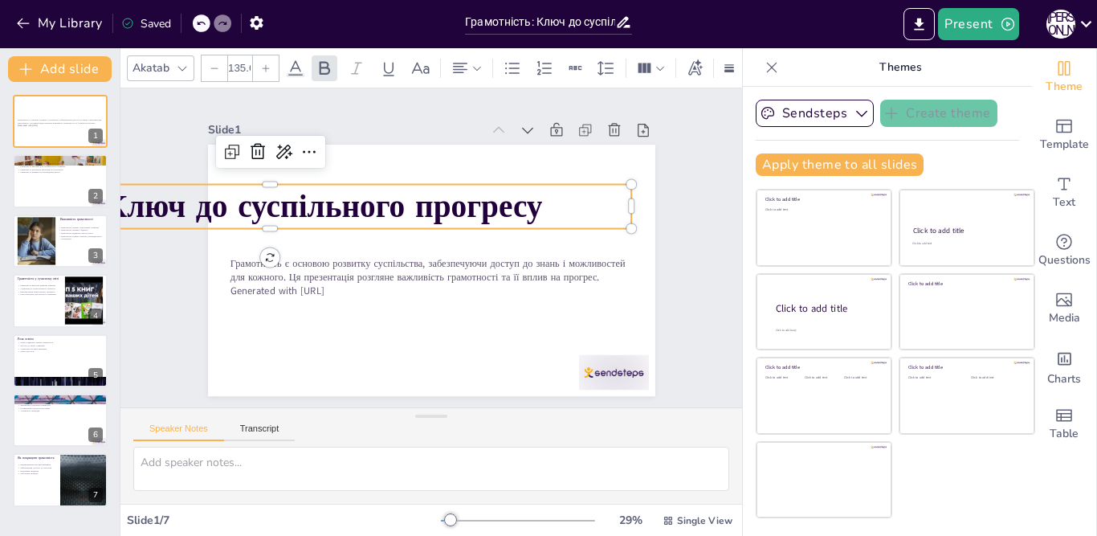
click at [211, 63] on icon at bounding box center [215, 68] width 10 height 10
click at [212, 63] on icon at bounding box center [215, 68] width 10 height 10
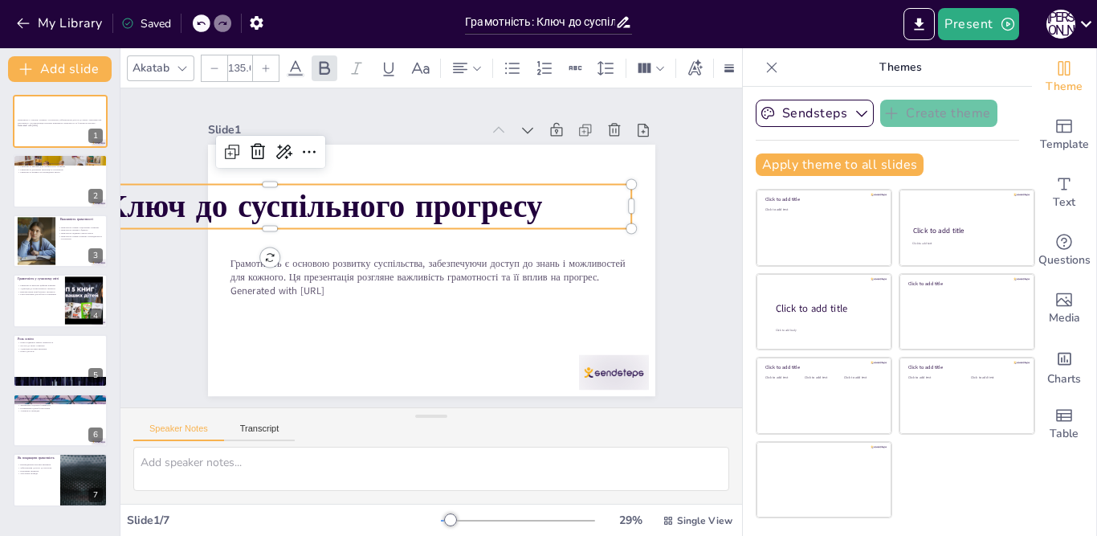
click at [210, 63] on icon at bounding box center [215, 68] width 10 height 10
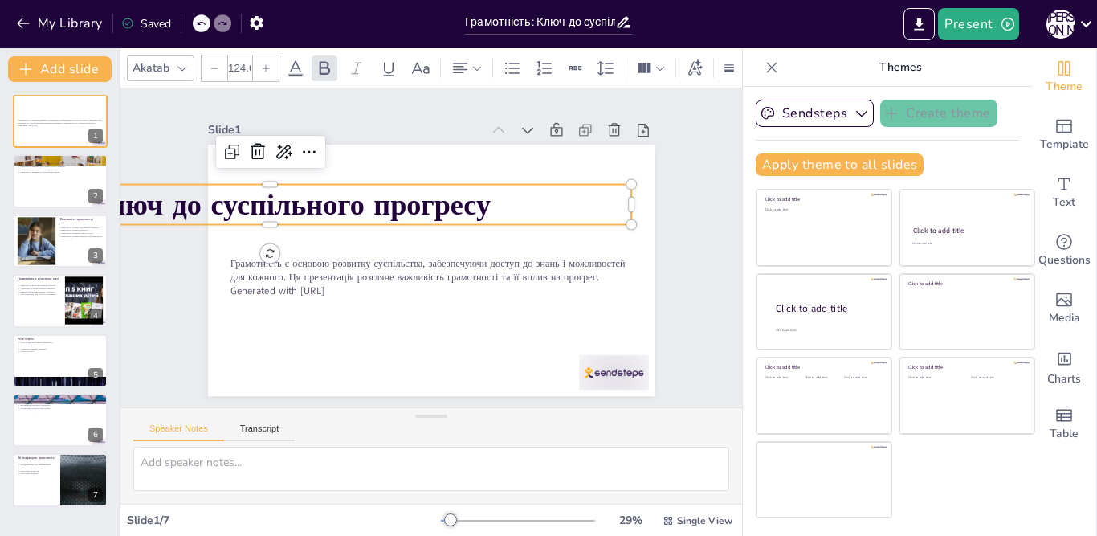
click at [210, 63] on icon at bounding box center [215, 68] width 10 height 10
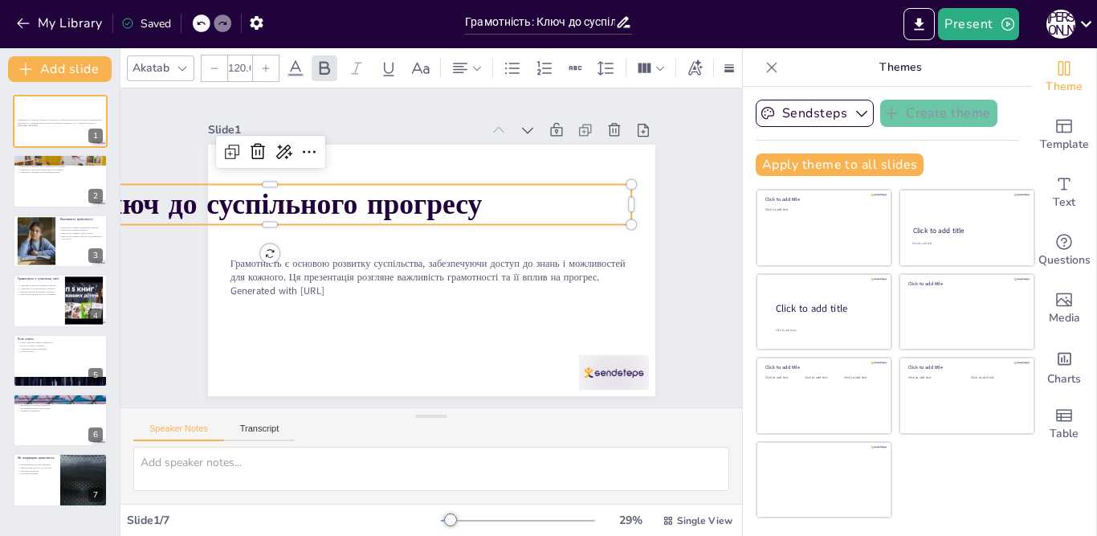
click at [210, 63] on icon at bounding box center [215, 68] width 10 height 10
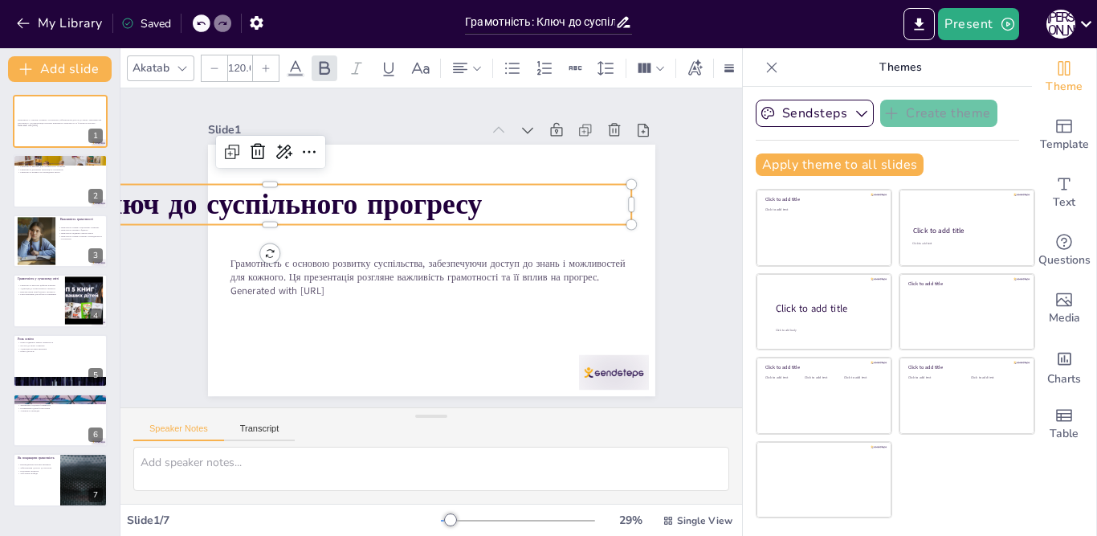
click at [210, 63] on icon at bounding box center [215, 68] width 10 height 10
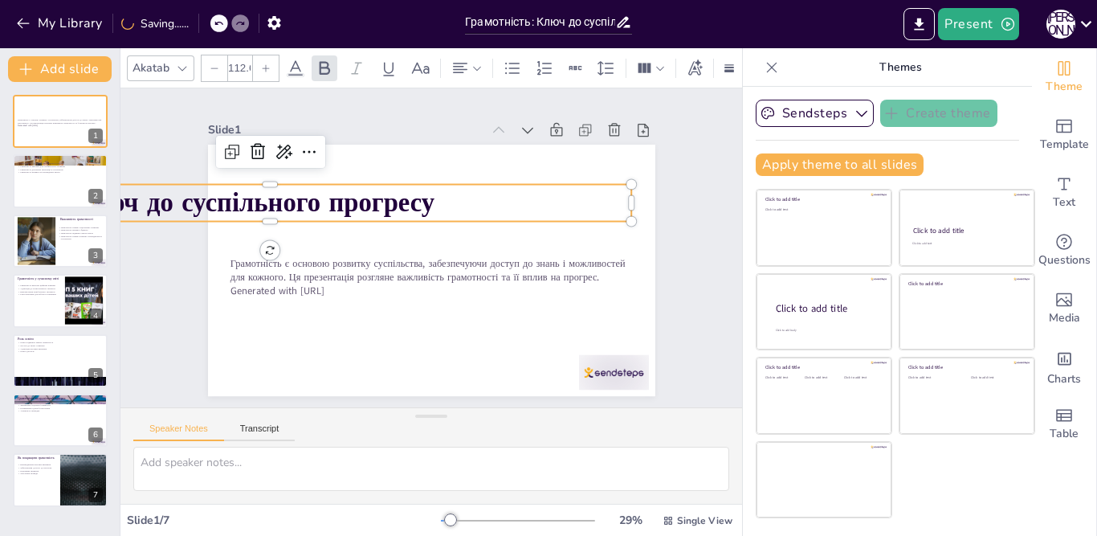
click at [213, 63] on icon at bounding box center [215, 68] width 10 height 10
click at [213, 65] on icon at bounding box center [215, 68] width 10 height 10
click at [213, 66] on div at bounding box center [215, 68] width 26 height 26
click at [213, 67] on div at bounding box center [215, 68] width 26 height 26
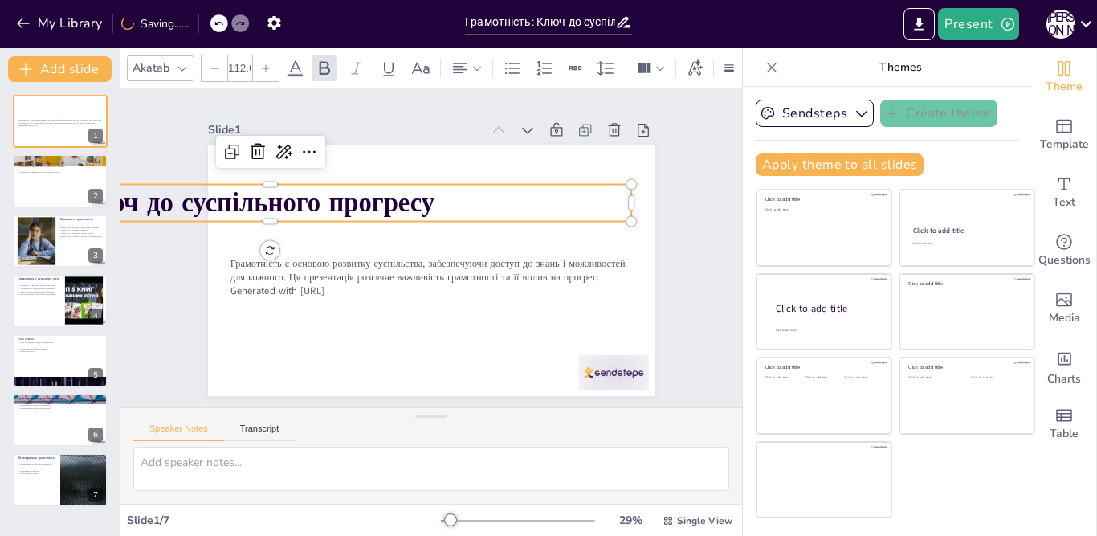
click at [213, 68] on div at bounding box center [215, 68] width 26 height 26
click at [213, 69] on div at bounding box center [215, 68] width 26 height 26
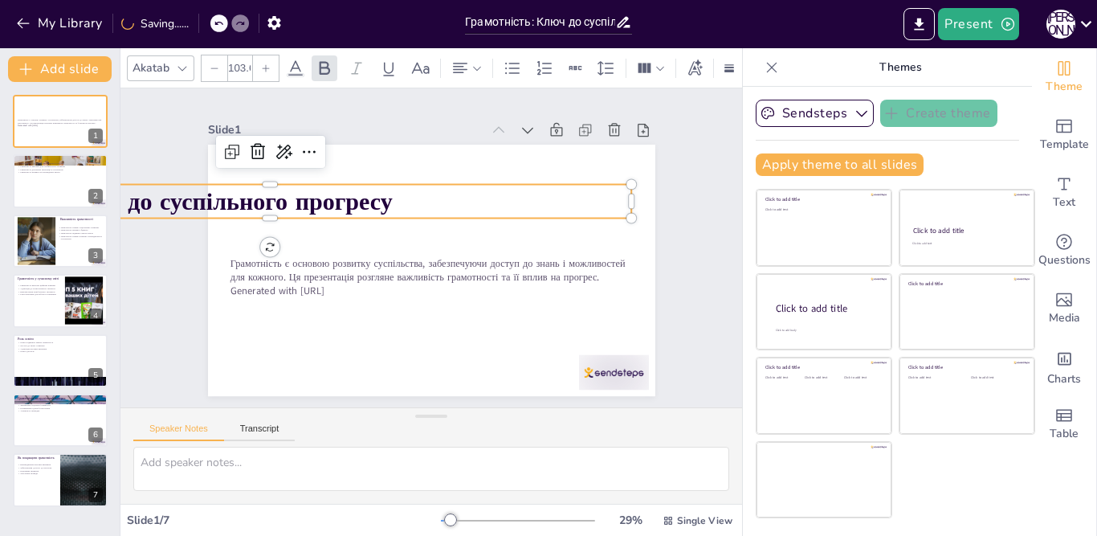
click at [214, 63] on icon at bounding box center [215, 68] width 10 height 10
click at [215, 64] on icon at bounding box center [215, 68] width 10 height 10
click at [215, 66] on div at bounding box center [215, 68] width 26 height 26
type input "99.6"
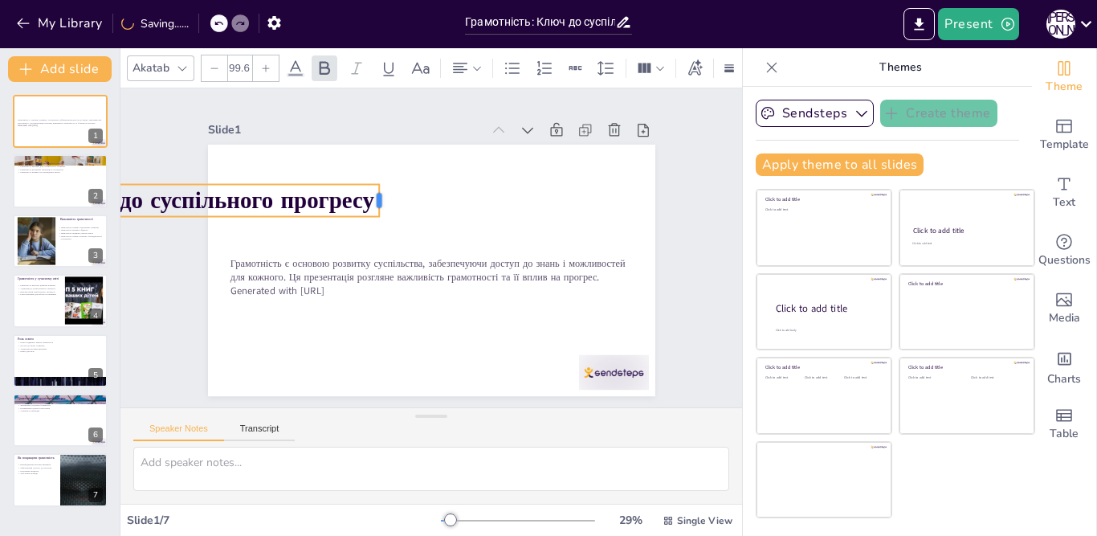
drag, startPoint x: 568, startPoint y: 195, endPoint x: 367, endPoint y: 198, distance: 200.7
click at [380, 198] on div at bounding box center [386, 200] width 13 height 32
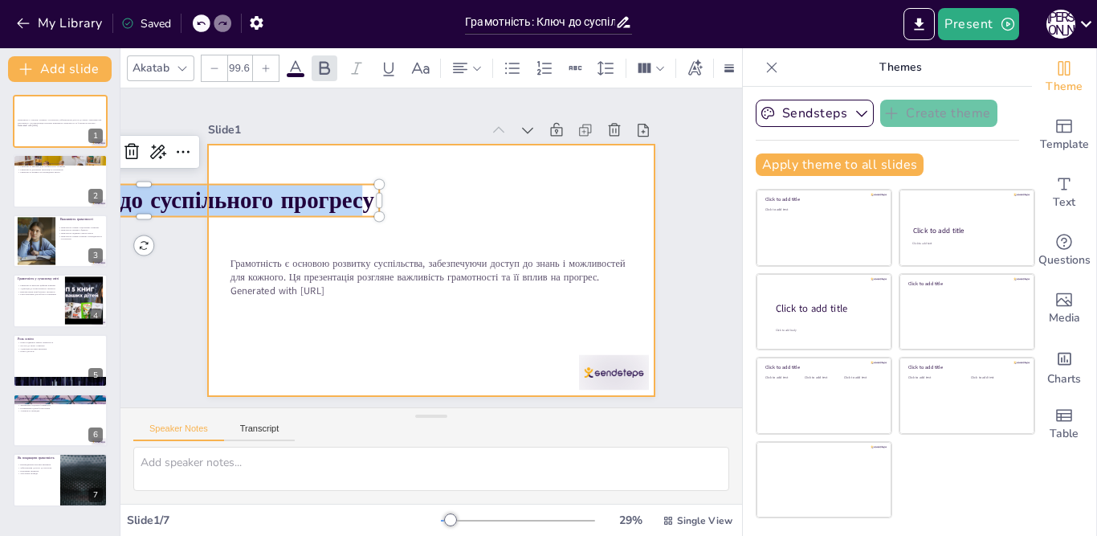
drag, startPoint x: 354, startPoint y: 193, endPoint x: 385, endPoint y: 197, distance: 30.7
click at [385, 197] on div "Грамотність є основою розвитку суспільства, забезпечуючи доступ до знань і можл…" at bounding box center [426, 269] width 490 height 339
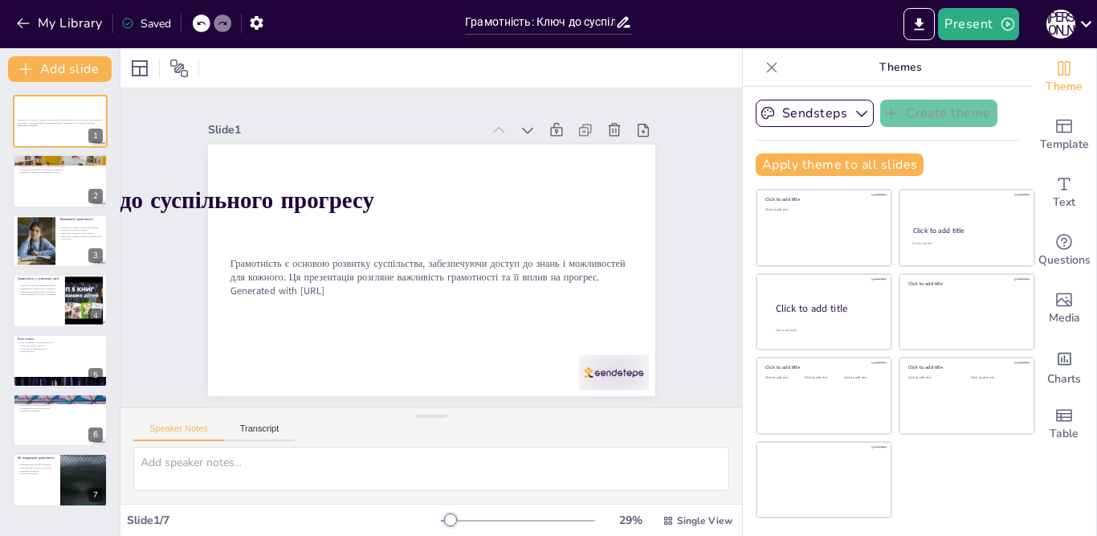
drag, startPoint x: 323, startPoint y: 198, endPoint x: 353, endPoint y: 195, distance: 30.6
click at [323, 283] on strong "Грамотність: Ключ до суспільного прогресу" at bounding box center [297, 509] width 174 height 452
click at [350, 190] on strong "Грамотність: Ключ до суспільного прогресу" at bounding box center [157, 141] width 461 height 128
click at [360, 194] on strong "Грамотність: Ключ до суспільного прогресу" at bounding box center [171, 113] width 452 height 174
click at [369, 199] on div at bounding box center [415, 263] width 486 height 500
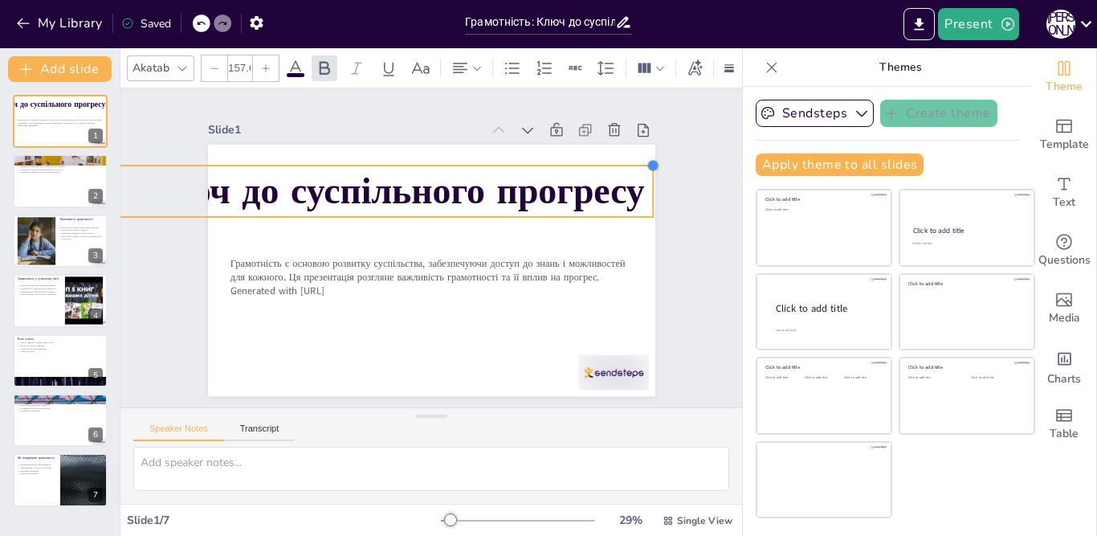
drag, startPoint x: 362, startPoint y: 177, endPoint x: 125, endPoint y: 152, distance: 238.2
click at [639, 203] on div "Грамотність: Ключ до суспільного прогресу Грамотність є основою розвитку суспіл…" at bounding box center [424, 268] width 503 height 377
click at [214, 67] on icon at bounding box center [214, 67] width 7 height 1
click at [216, 63] on icon at bounding box center [215, 68] width 10 height 10
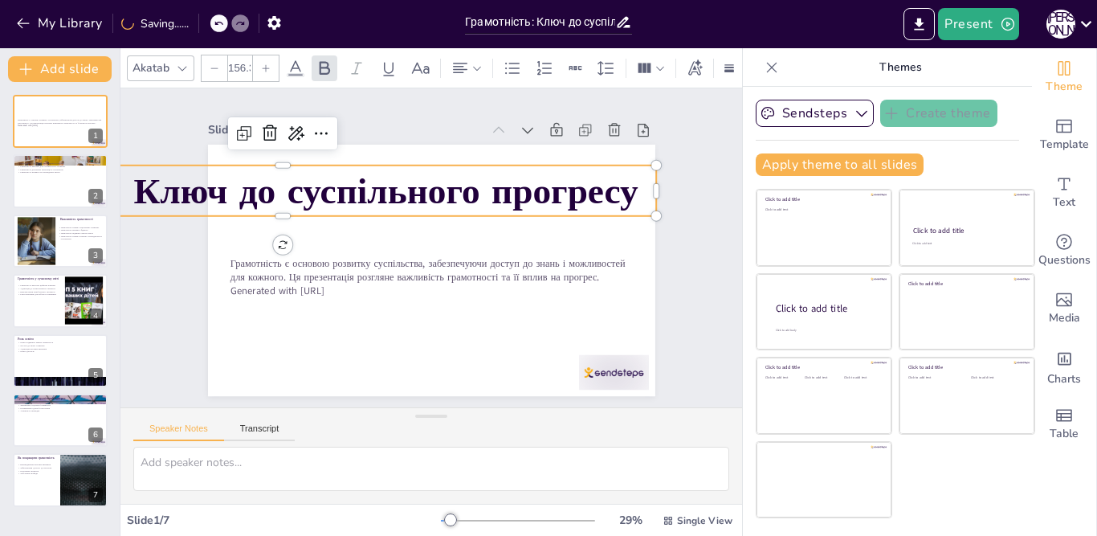
click at [216, 63] on icon at bounding box center [215, 68] width 10 height 10
click at [216, 65] on icon at bounding box center [215, 68] width 10 height 10
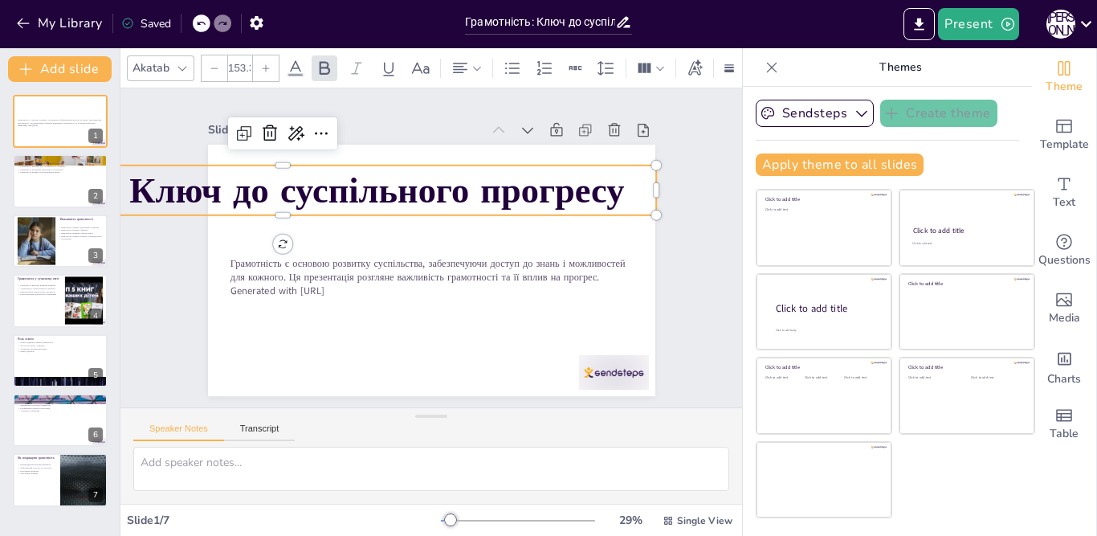
click at [216, 65] on icon at bounding box center [215, 68] width 10 height 10
click at [216, 67] on div at bounding box center [215, 68] width 26 height 26
click at [216, 68] on div at bounding box center [215, 68] width 26 height 26
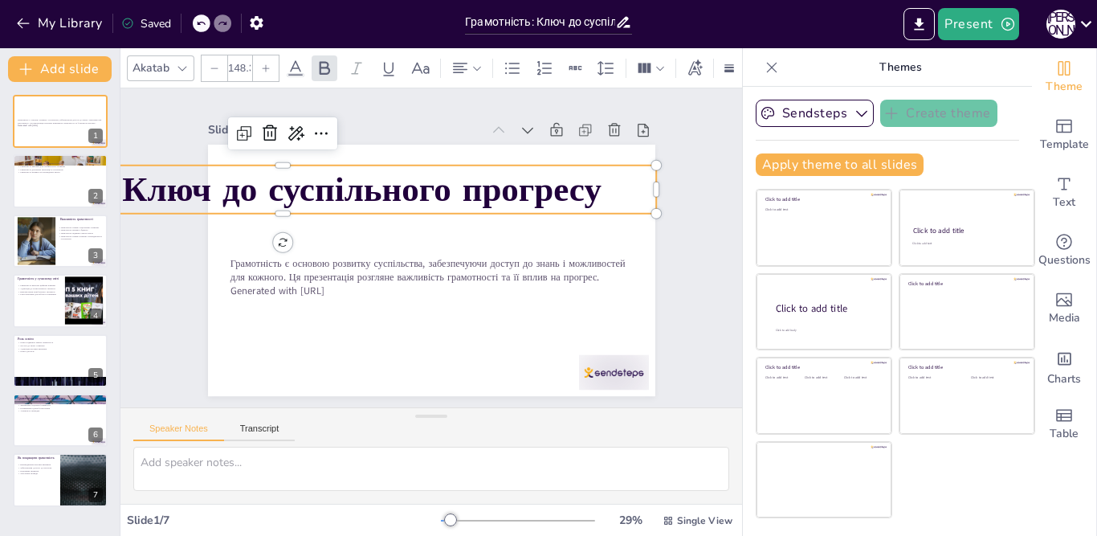
click at [210, 63] on icon at bounding box center [215, 68] width 10 height 10
click at [211, 63] on icon at bounding box center [215, 68] width 10 height 10
click at [213, 63] on icon at bounding box center [215, 68] width 10 height 10
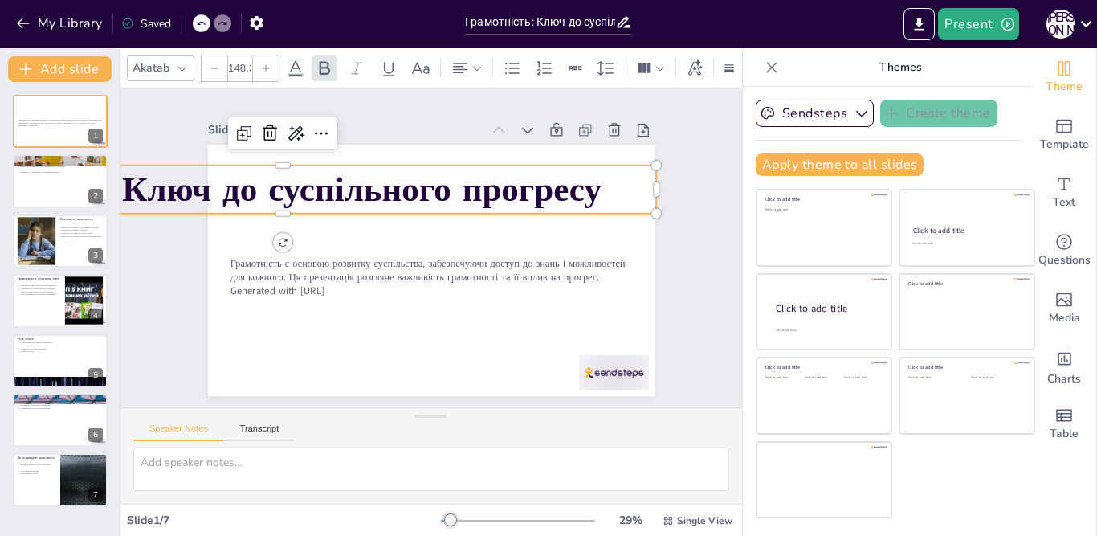
click at [214, 63] on icon at bounding box center [215, 68] width 10 height 10
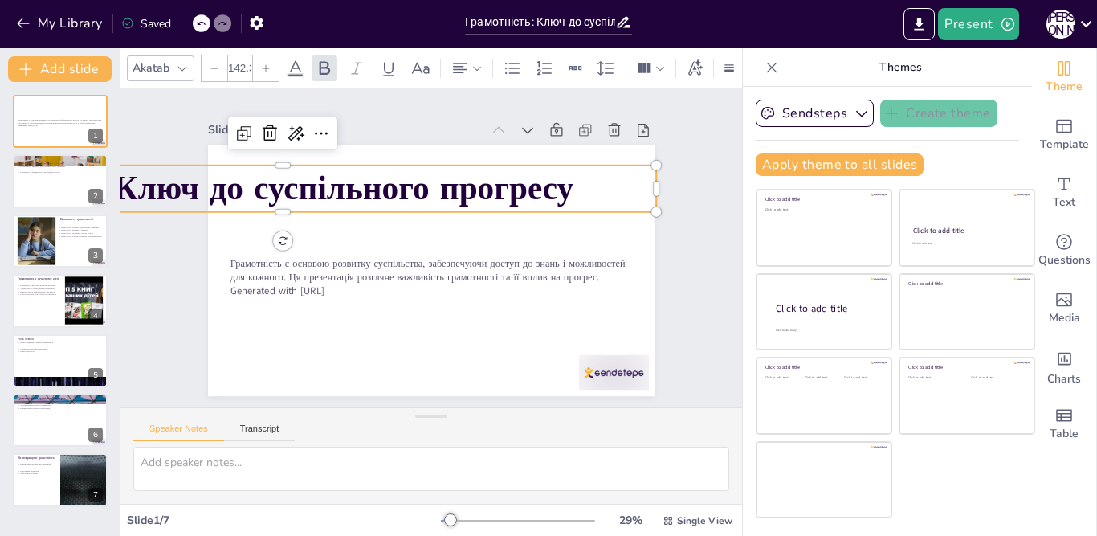
click at [214, 63] on icon at bounding box center [215, 68] width 10 height 10
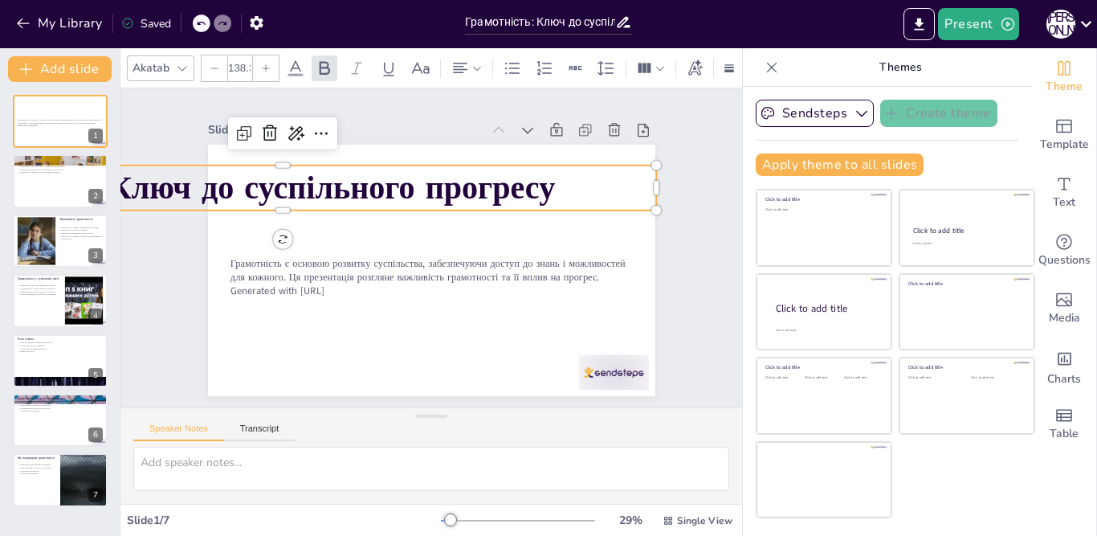
click at [270, 238] on div "Грамотність є основою розвитку суспільства, забезпечуючи доступ до знань і можл…" at bounding box center [414, 263] width 486 height 500
click at [270, 231] on div "Грамотність є основою розвитку суспільства, забезпечуючи доступ до знань і можл…" at bounding box center [422, 269] width 511 height 412
click at [640, 183] on p "Грамотність: Ключ до суспільного прогресу" at bounding box center [319, 132] width 701 height 345
drag, startPoint x: 647, startPoint y: 182, endPoint x: 548, endPoint y: 189, distance: 99.0
click at [548, 302] on div at bounding box center [558, 320] width 44 height 37
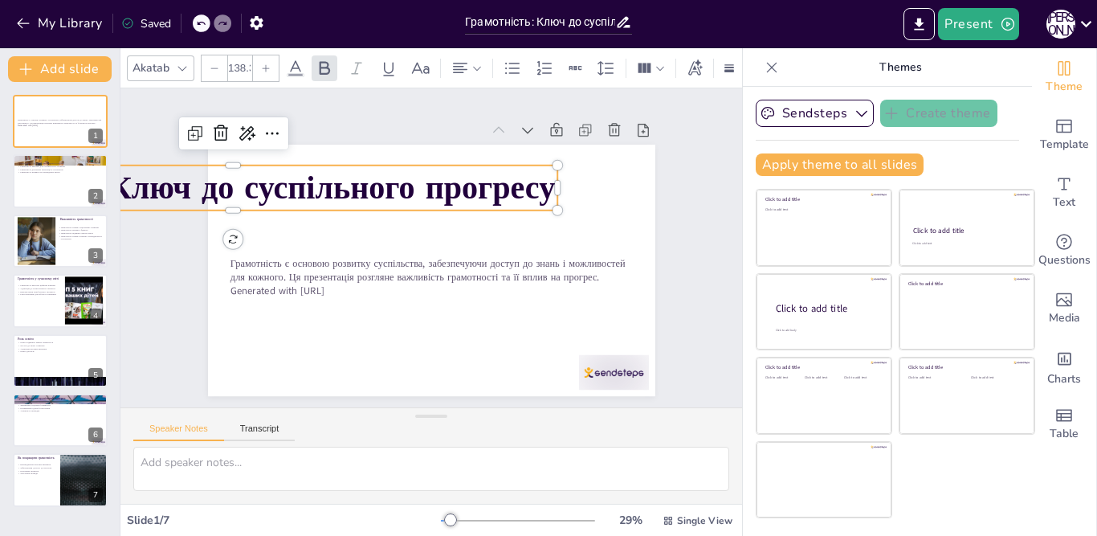
click at [288, 186] on strong "Грамотність: Ключ до суспільного прогресу" at bounding box center [249, 147] width 641 height 177
click at [214, 67] on icon at bounding box center [214, 67] width 7 height 1
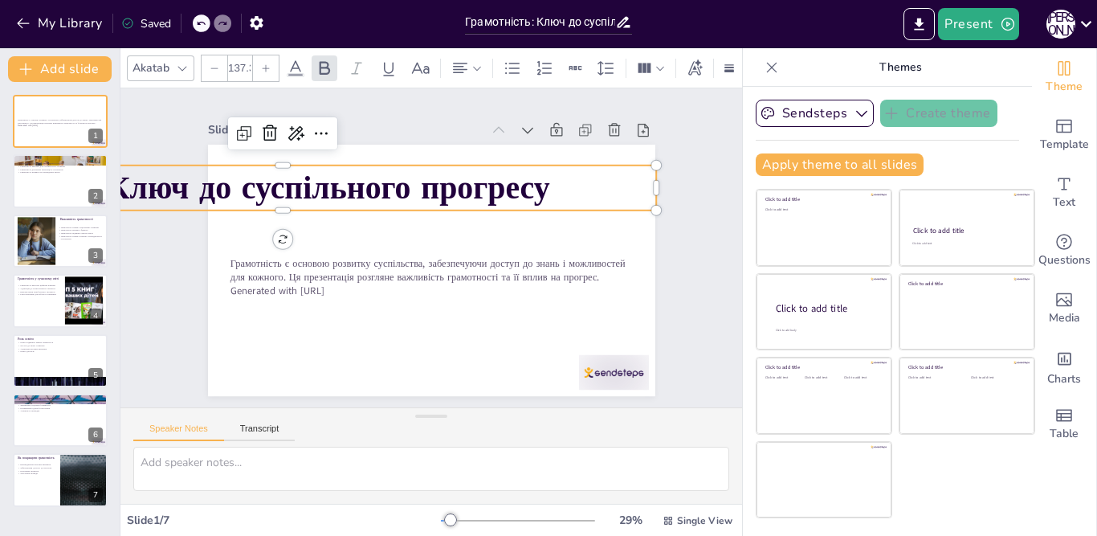
click at [214, 67] on icon at bounding box center [214, 67] width 7 height 1
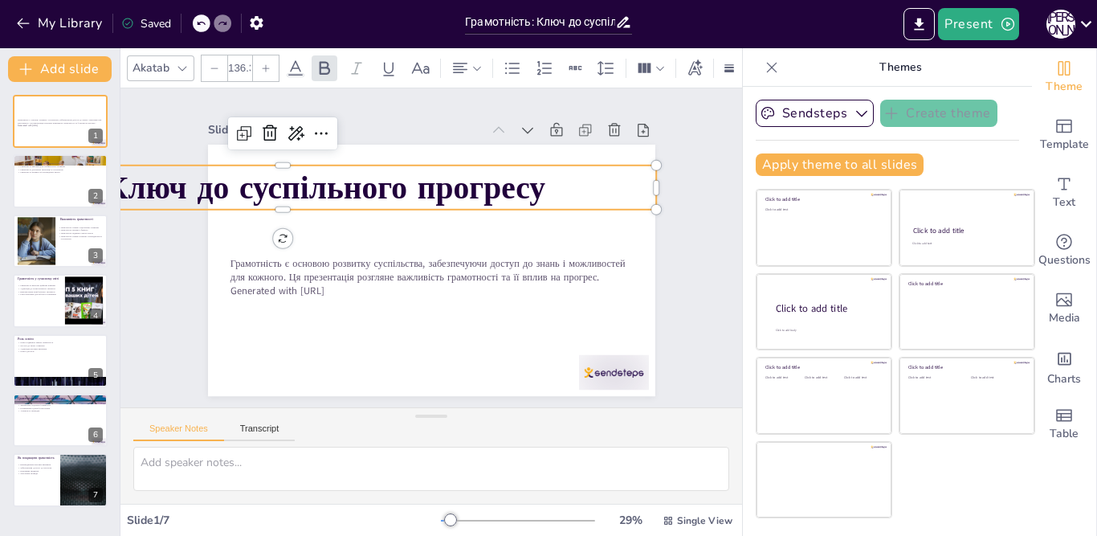
click at [214, 67] on icon at bounding box center [214, 67] width 7 height 1
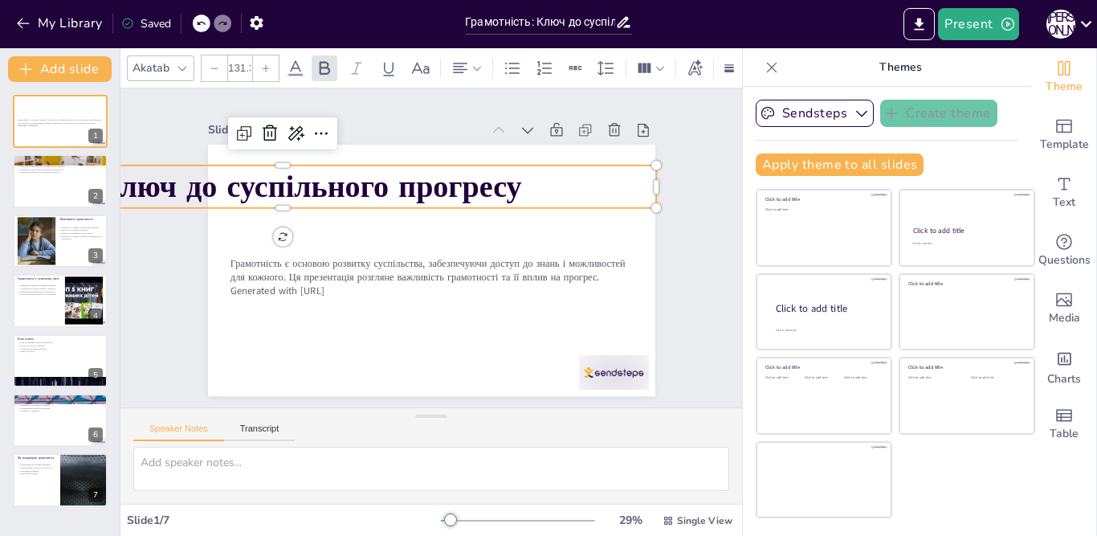
click at [213, 63] on icon at bounding box center [215, 68] width 10 height 10
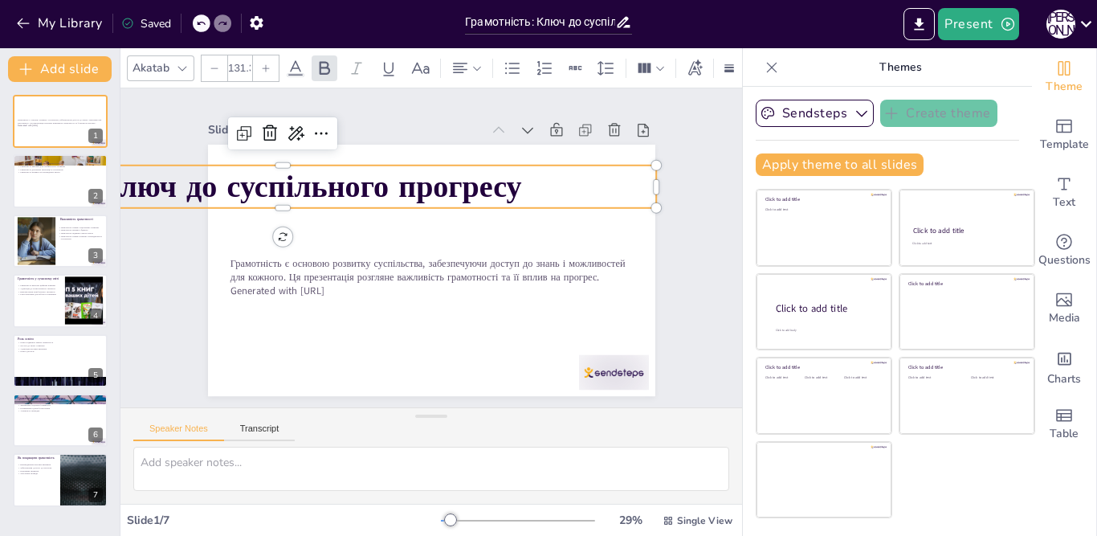
click at [213, 63] on icon at bounding box center [215, 68] width 10 height 10
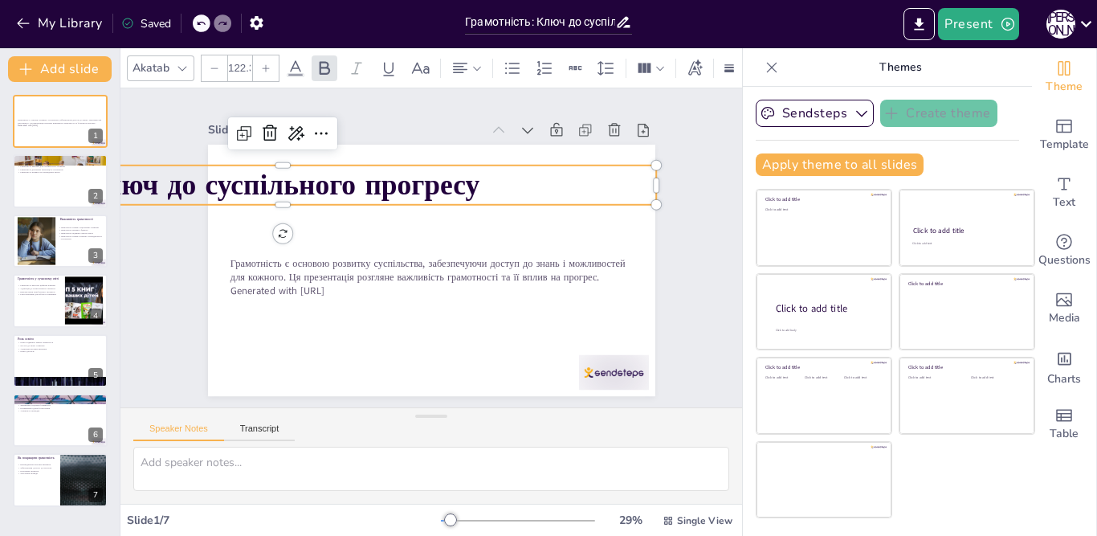
click at [213, 63] on icon at bounding box center [215, 68] width 10 height 10
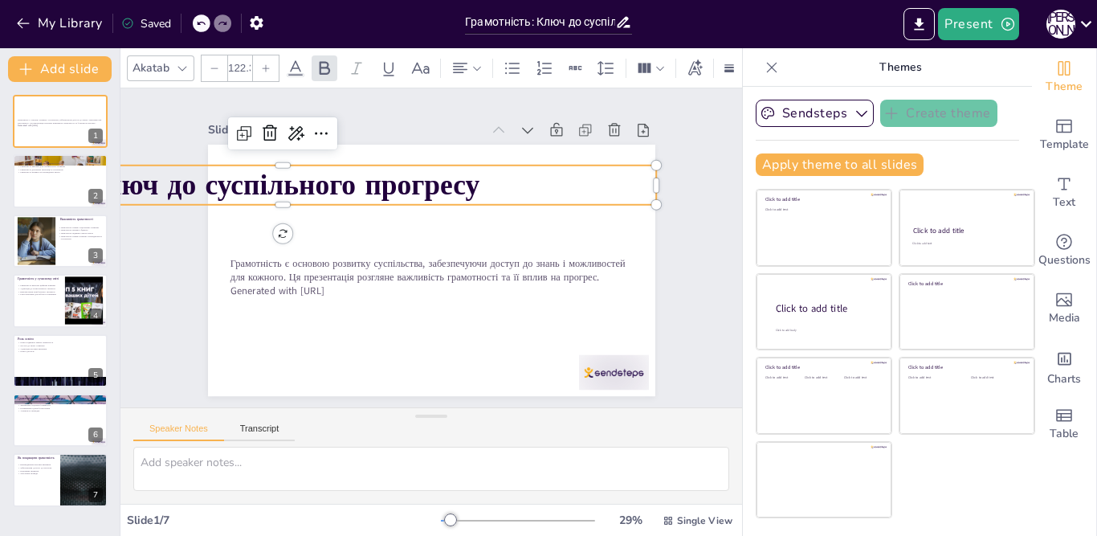
click at [213, 63] on icon at bounding box center [215, 68] width 10 height 10
click at [212, 64] on icon at bounding box center [215, 68] width 10 height 10
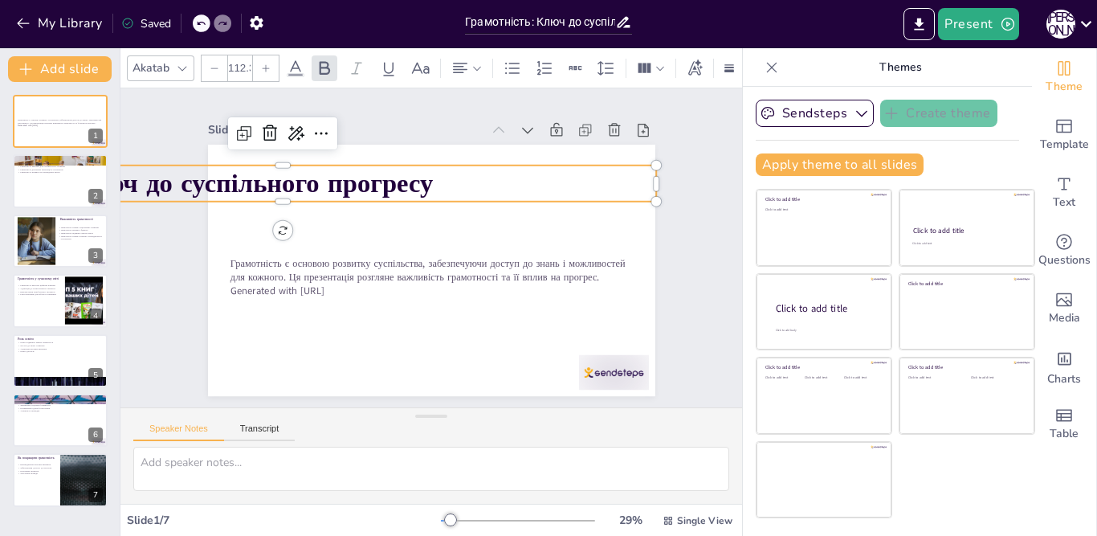
click at [211, 64] on icon at bounding box center [215, 68] width 10 height 10
click at [211, 65] on icon at bounding box center [215, 68] width 10 height 10
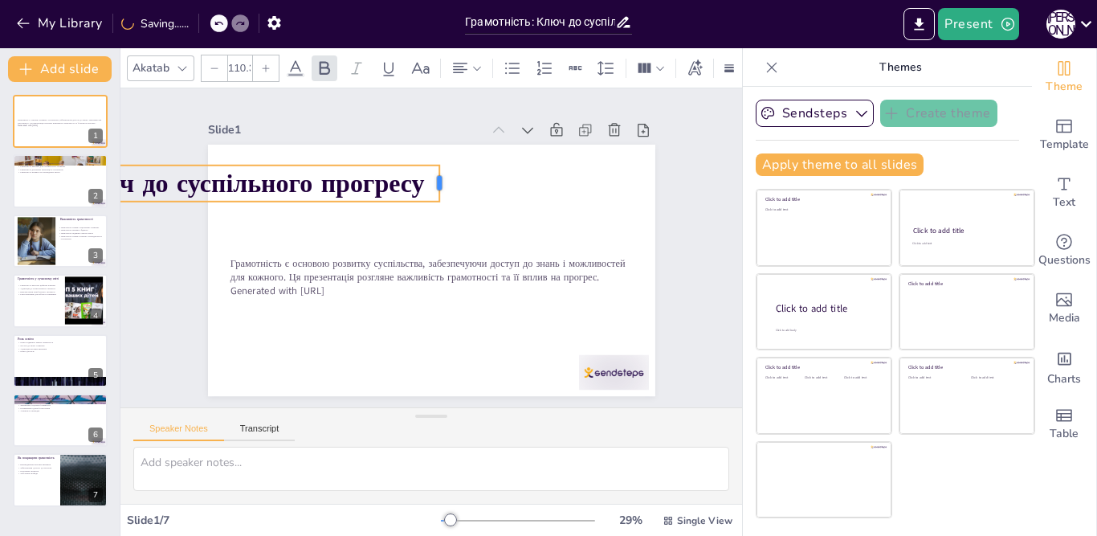
drag, startPoint x: 642, startPoint y: 174, endPoint x: 191, endPoint y: 71, distance: 462.9
click at [431, 181] on div at bounding box center [439, 181] width 17 height 37
click at [214, 63] on icon at bounding box center [215, 68] width 10 height 10
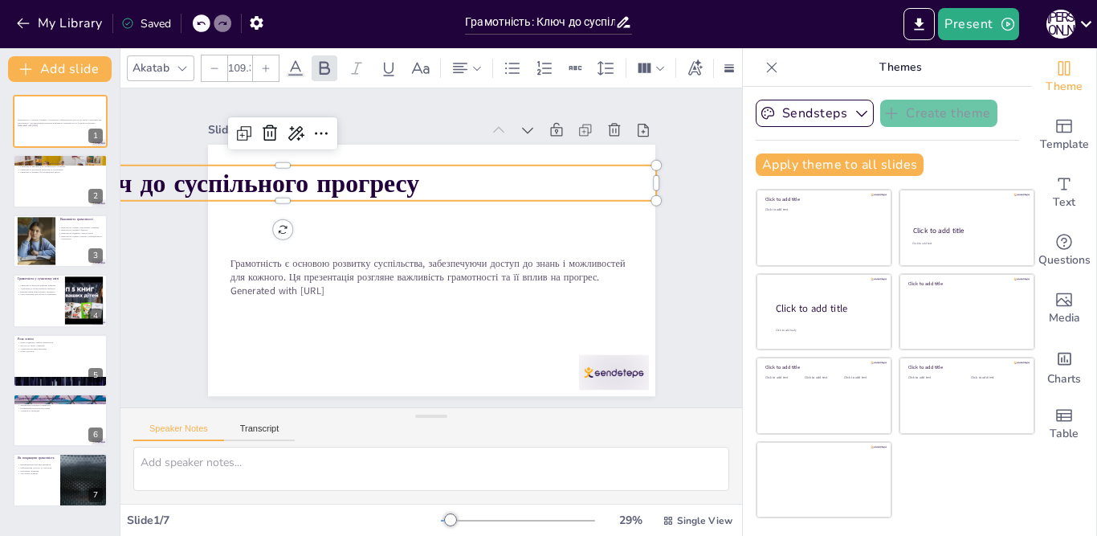
click at [214, 63] on icon at bounding box center [215, 68] width 10 height 10
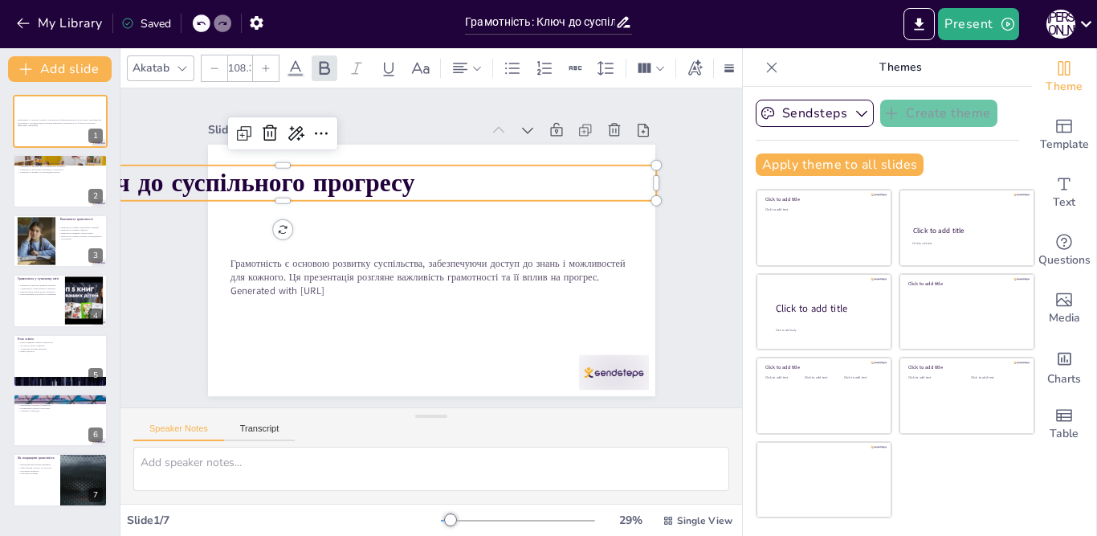
click at [214, 63] on icon at bounding box center [215, 68] width 10 height 10
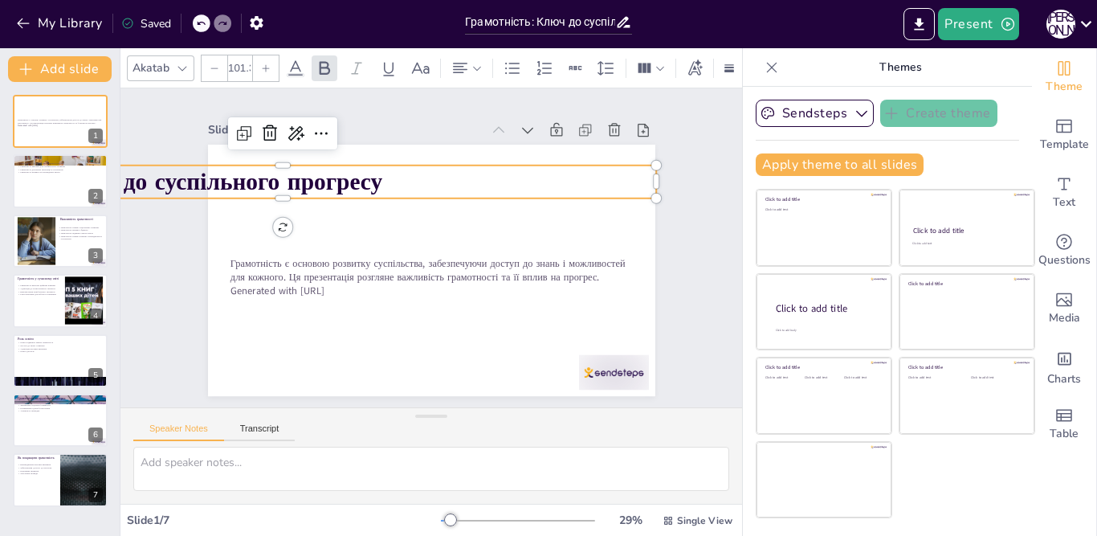
click at [214, 63] on icon at bounding box center [215, 68] width 10 height 10
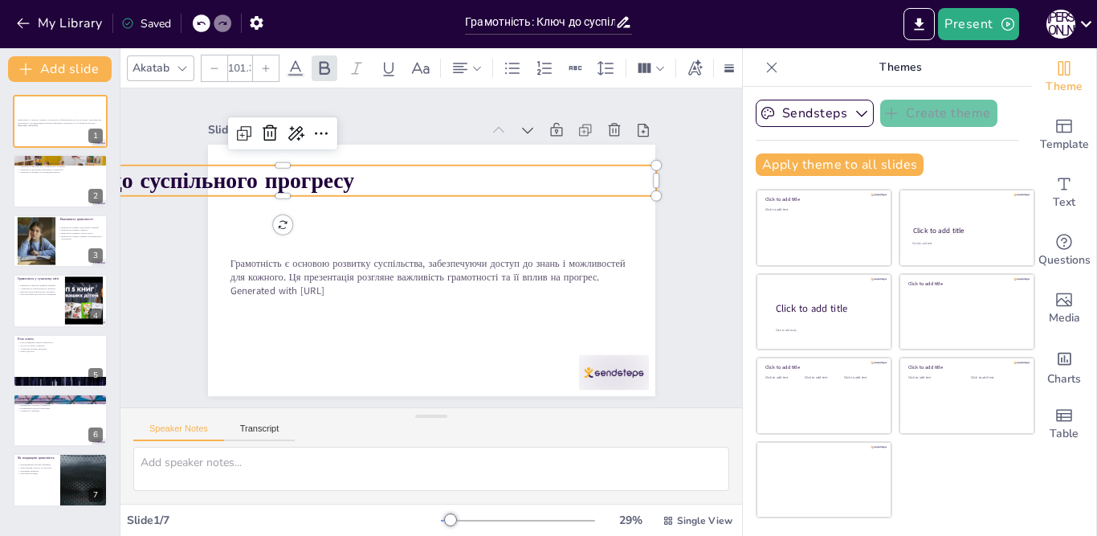
type input "95.3"
click at [639, 174] on p "Грамотність: Ключ до суспільного прогресу" at bounding box center [381, 92] width 523 height 576
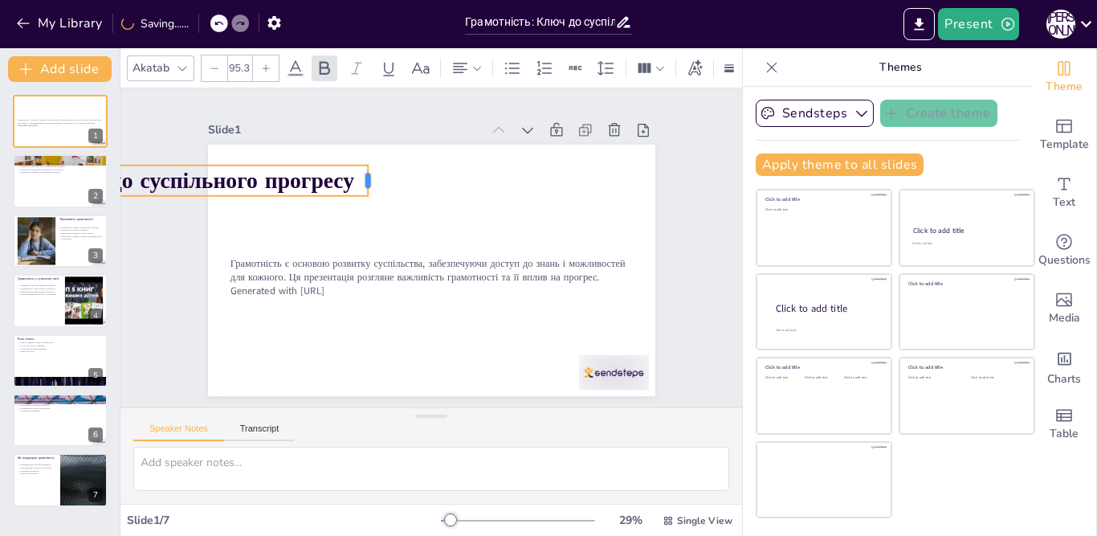
drag, startPoint x: 644, startPoint y: 173, endPoint x: 371, endPoint y: 196, distance: 273.9
click at [369, 312] on div at bounding box center [386, 323] width 34 height 22
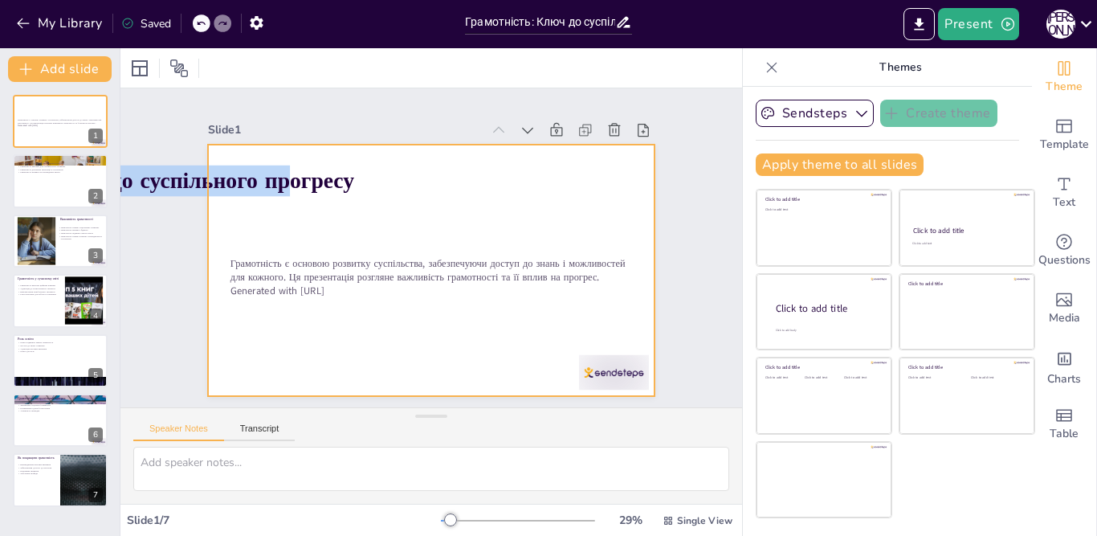
drag, startPoint x: 272, startPoint y: 161, endPoint x: 377, endPoint y: 171, distance: 104.8
click at [377, 171] on div "Грамотність є основою розвитку суспільства, забезпечуючи доступ до знань і можл…" at bounding box center [420, 268] width 513 height 442
click at [278, 197] on div at bounding box center [431, 270] width 447 height 251
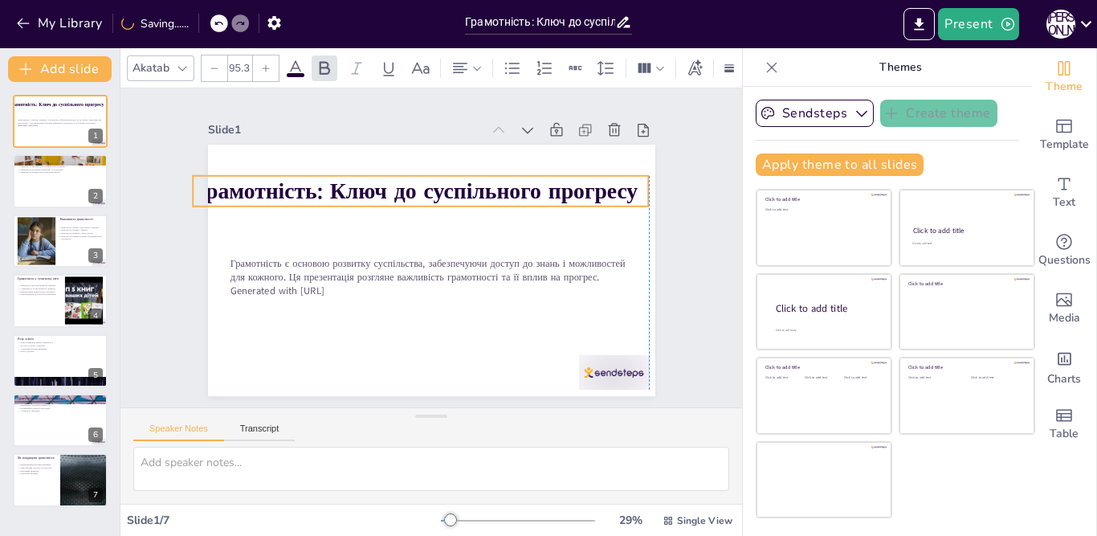
drag, startPoint x: 247, startPoint y: 171, endPoint x: 527, endPoint y: 181, distance: 279.6
click at [527, 181] on strong "Грамотність: Ключ до суспільного прогресу" at bounding box center [415, 191] width 445 height 31
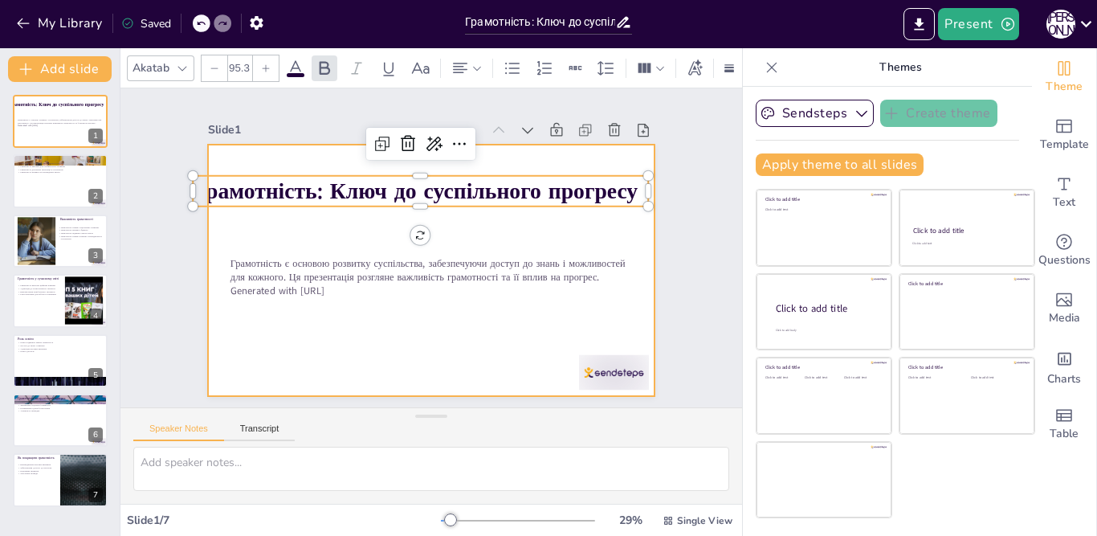
click at [318, 214] on div at bounding box center [412, 258] width 442 height 513
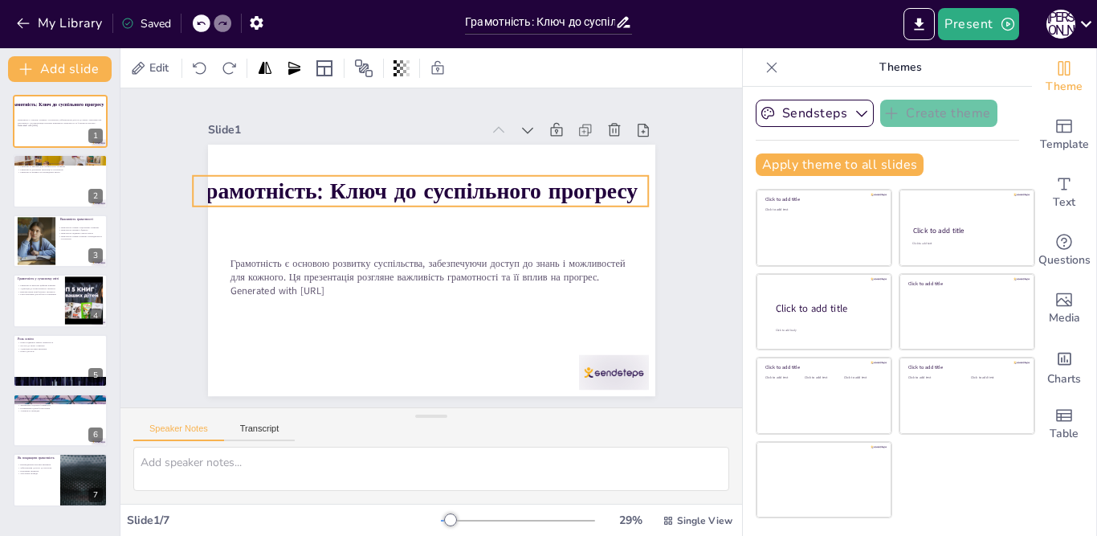
click at [422, 181] on strong "Грамотність: Ключ до суспільного прогресу" at bounding box center [483, 220] width 122 height 442
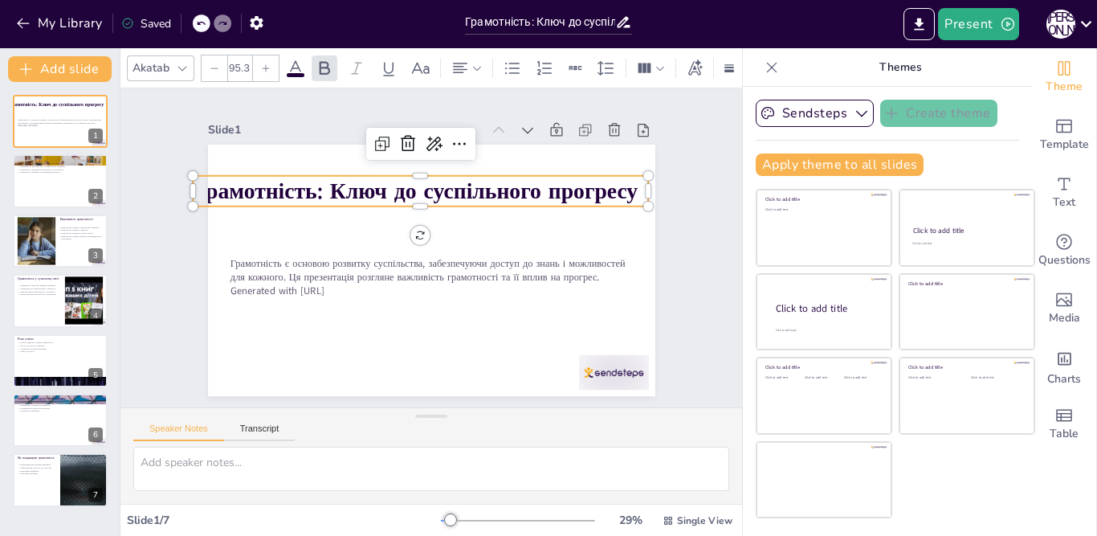
click at [325, 189] on strong "Грамотність: Ключ до суспільного прогресу" at bounding box center [469, 293] width 418 height 209
click at [214, 63] on icon at bounding box center [215, 68] width 10 height 10
click at [213, 63] on icon at bounding box center [215, 68] width 10 height 10
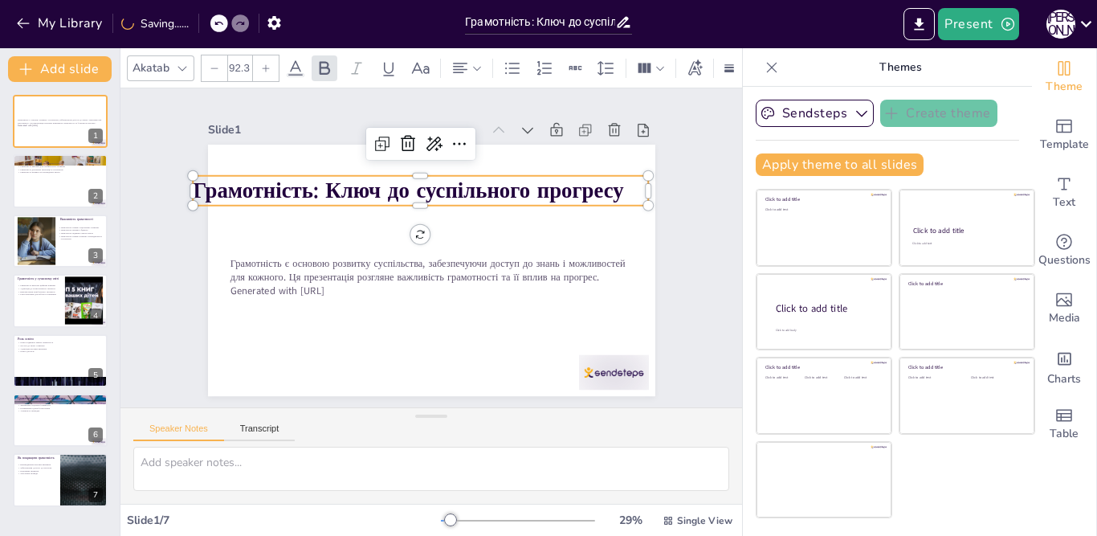
click at [212, 64] on icon at bounding box center [215, 68] width 10 height 10
click at [212, 65] on icon at bounding box center [215, 68] width 10 height 10
click at [212, 67] on div at bounding box center [215, 68] width 26 height 26
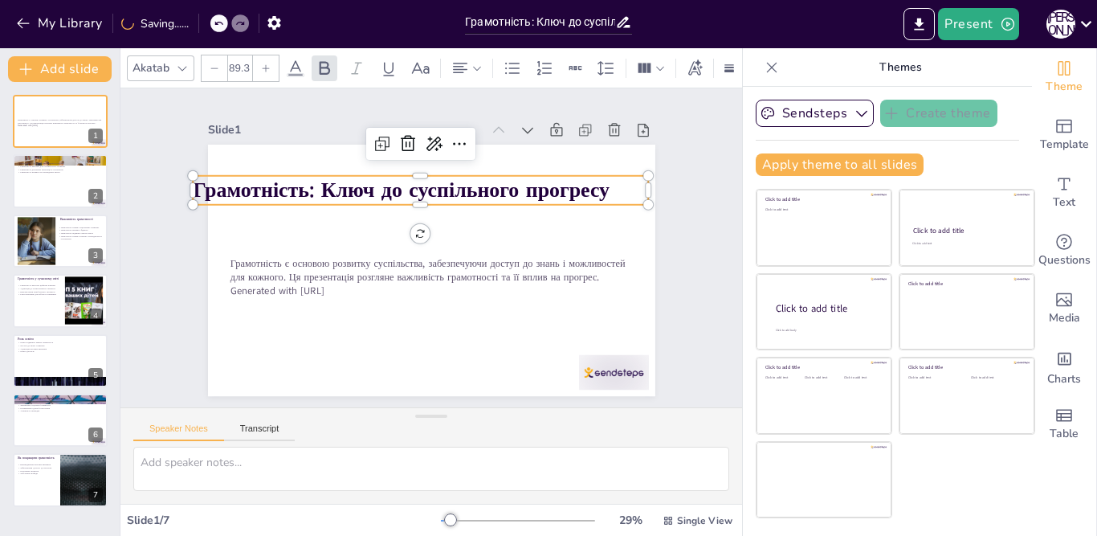
click at [211, 68] on div at bounding box center [215, 68] width 26 height 26
click at [210, 68] on div at bounding box center [215, 68] width 26 height 26
click at [210, 63] on icon at bounding box center [215, 68] width 10 height 10
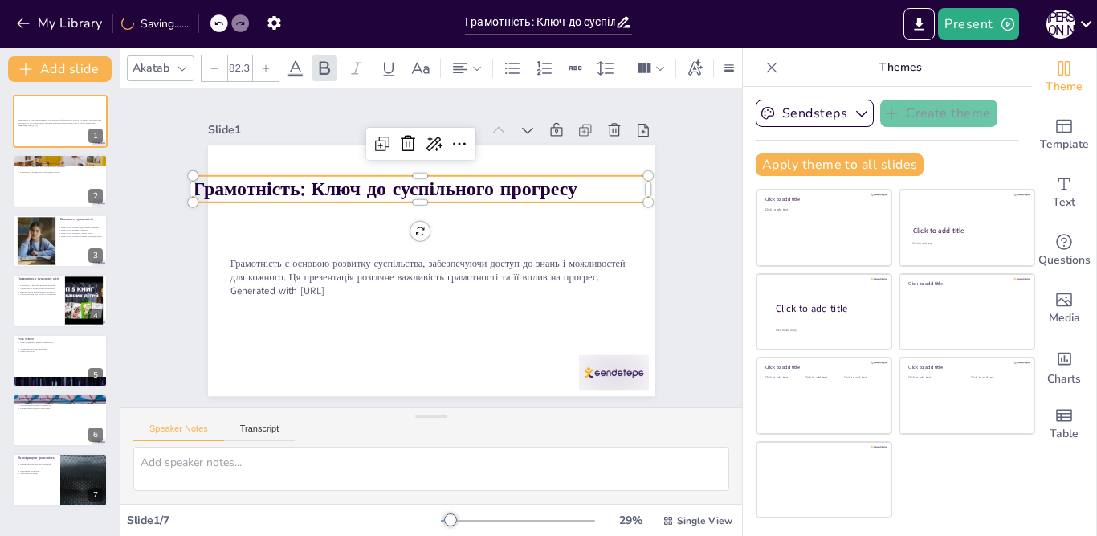
click at [210, 63] on icon at bounding box center [215, 68] width 10 height 10
type input "81.3"
click at [633, 182] on p "Грамотність: Ключ до суспільного прогресу" at bounding box center [457, 193] width 385 height 289
click at [634, 182] on div "Грамотність є основою розвитку суспільства, забезпечуючи доступ до знань і можл…" at bounding box center [424, 268] width 503 height 377
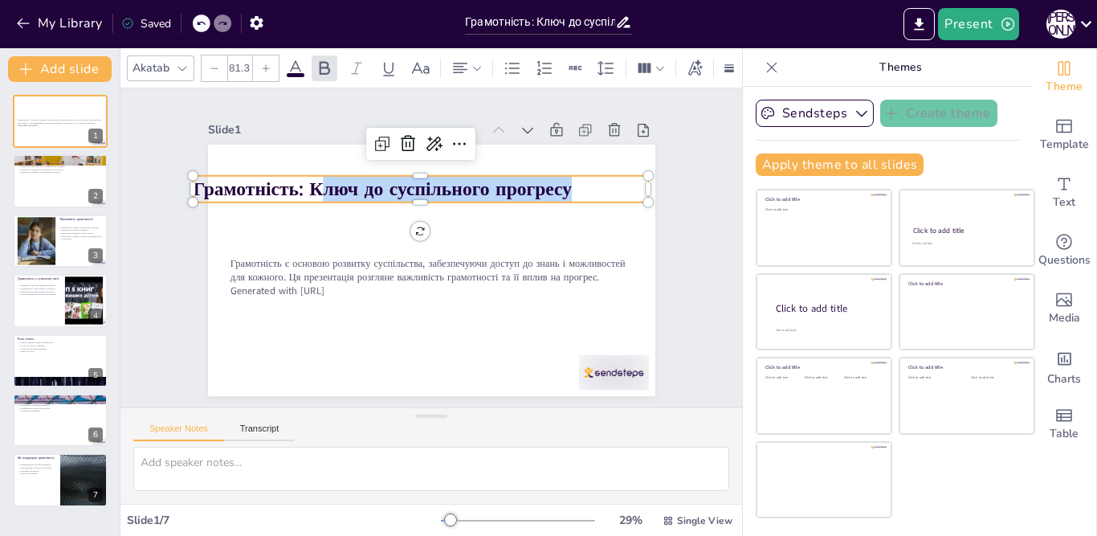
click at [598, 185] on div "Грамотність є основою розвитку суспільства, забезпечуючи доступ до знань і можл…" at bounding box center [409, 254] width 377 height 503
click at [613, 183] on p "Грамотність: Ключ до суспільного прогресу" at bounding box center [420, 189] width 455 height 26
click at [580, 222] on div at bounding box center [413, 261] width 466 height 510
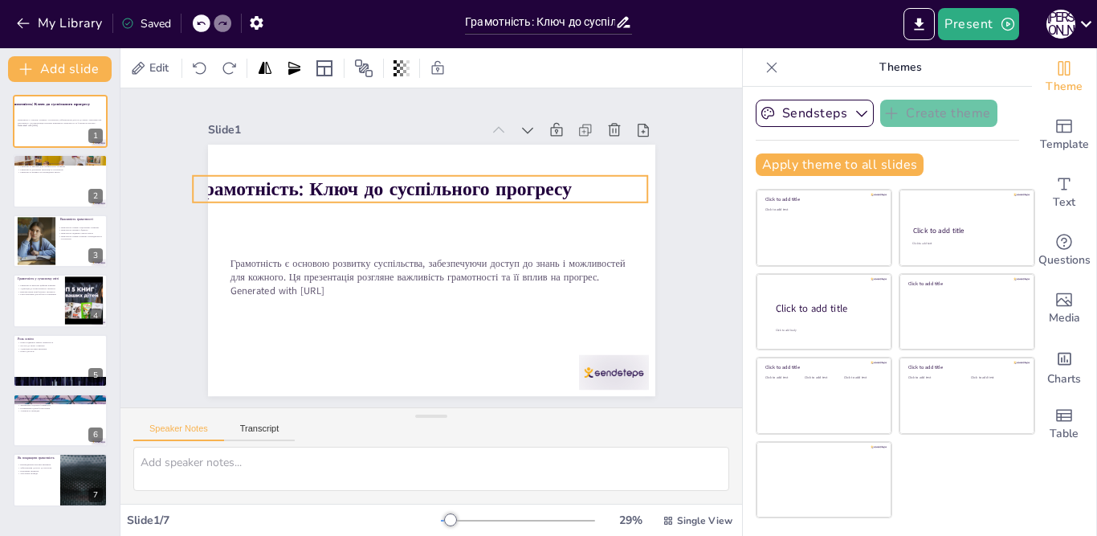
click at [546, 177] on strong "Грамотність: Ключ до суспільного прогресу" at bounding box center [366, 207] width 369 height 142
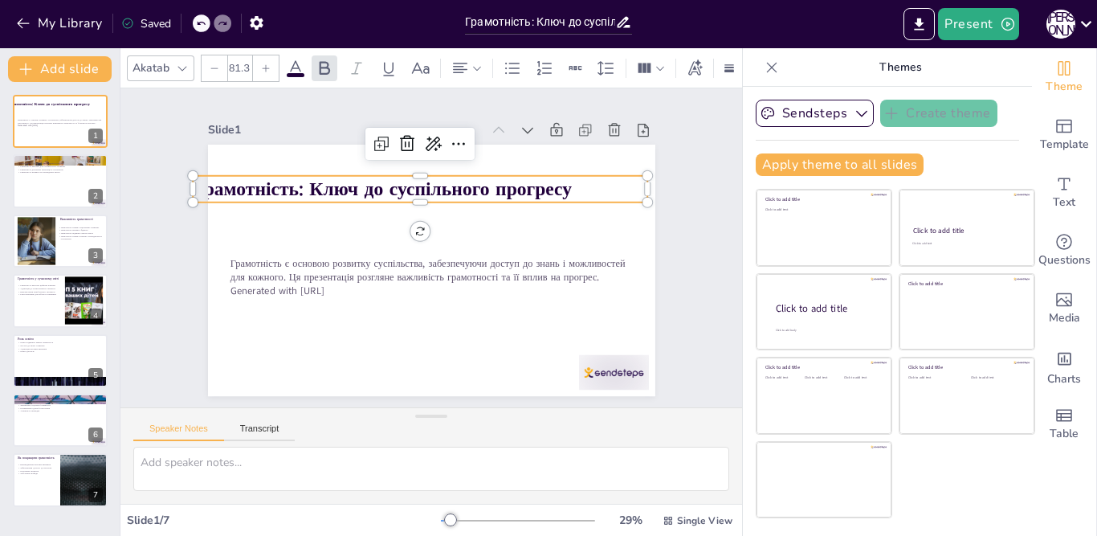
click at [629, 180] on p "Грамотність: Ключ до суспільного прогресу" at bounding box center [432, 188] width 450 height 120
drag, startPoint x: 633, startPoint y: 180, endPoint x: 564, endPoint y: 185, distance: 69.2
click at [582, 191] on div at bounding box center [589, 205] width 15 height 28
click at [561, 217] on div at bounding box center [418, 230] width 510 height 466
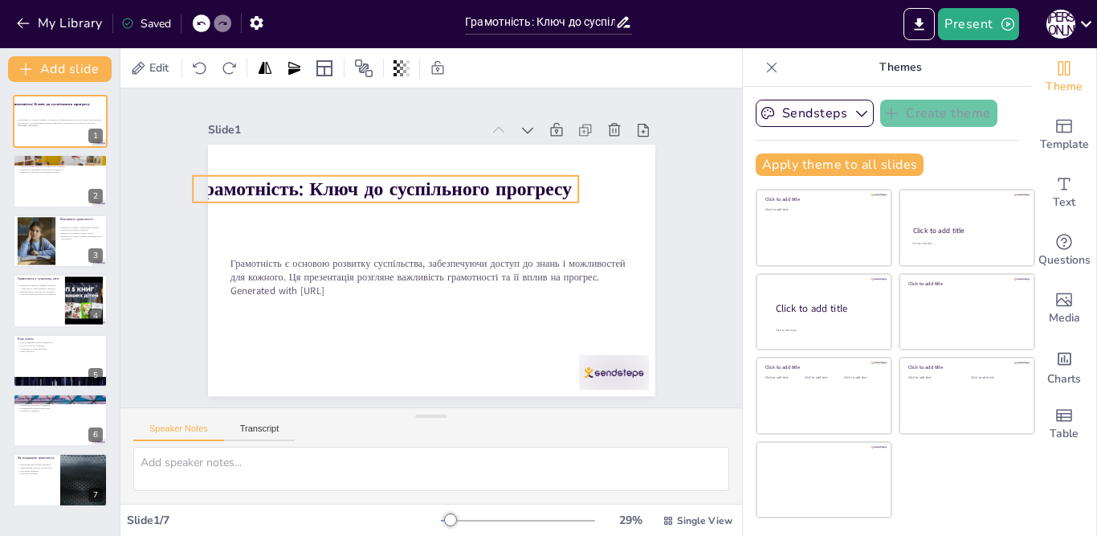
click at [377, 185] on strong "Грамотність: Ключ до суспільного прогресу" at bounding box center [465, 179] width 177 height 356
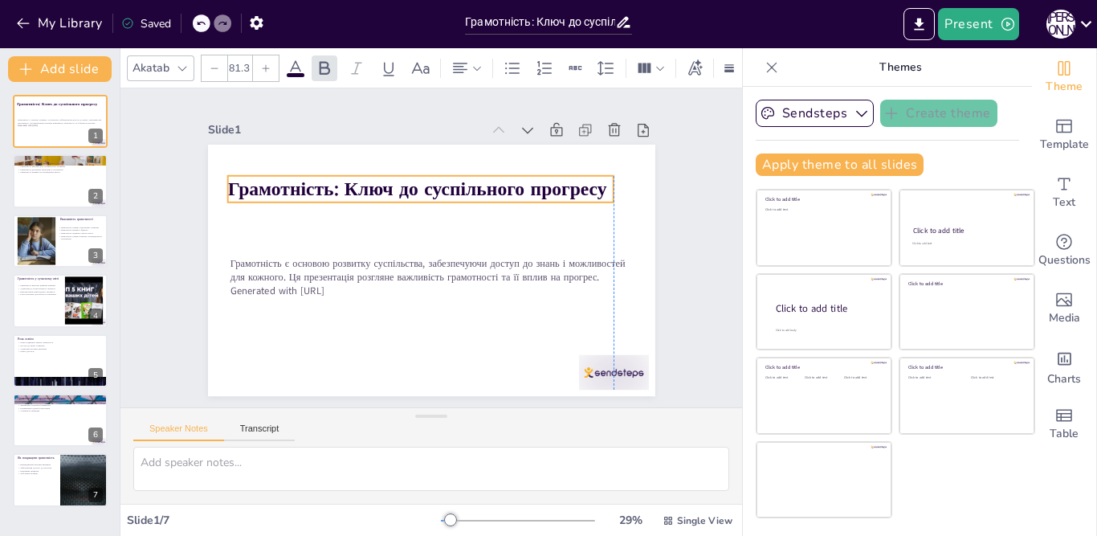
drag, startPoint x: 359, startPoint y: 181, endPoint x: 400, endPoint y: 181, distance: 40.9
click at [400, 272] on strong "Грамотність: Ключ до суспільного прогресу" at bounding box center [452, 304] width 380 height 65
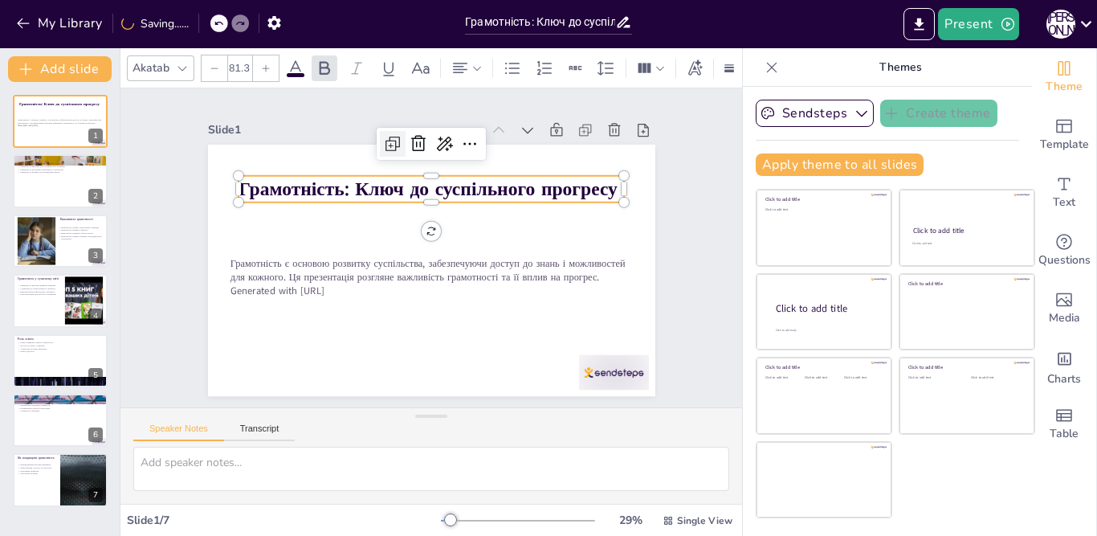
click at [358, 217] on div at bounding box center [433, 225] width 471 height 297
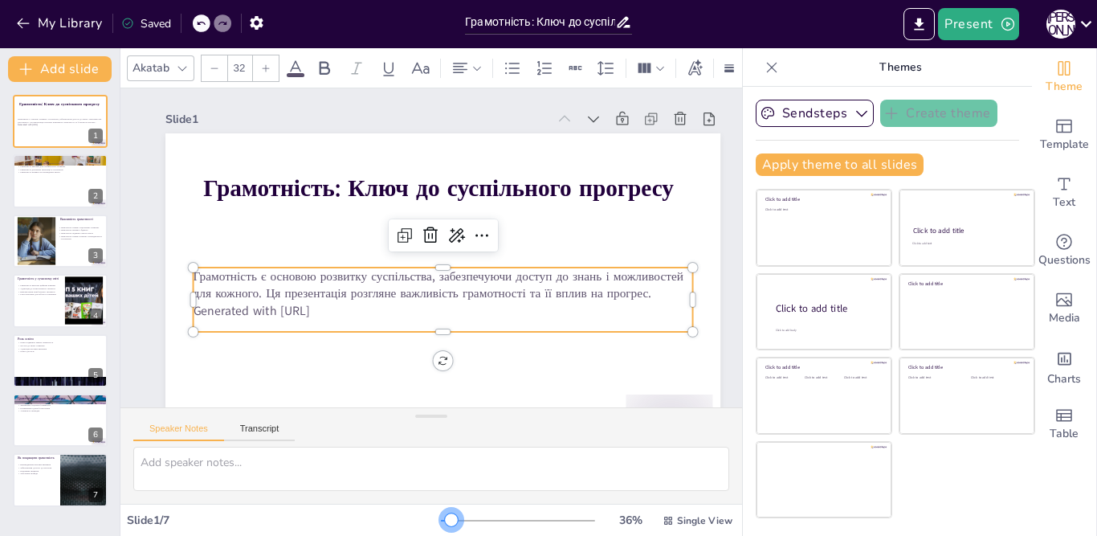
click at [445, 518] on div at bounding box center [451, 519] width 13 height 13
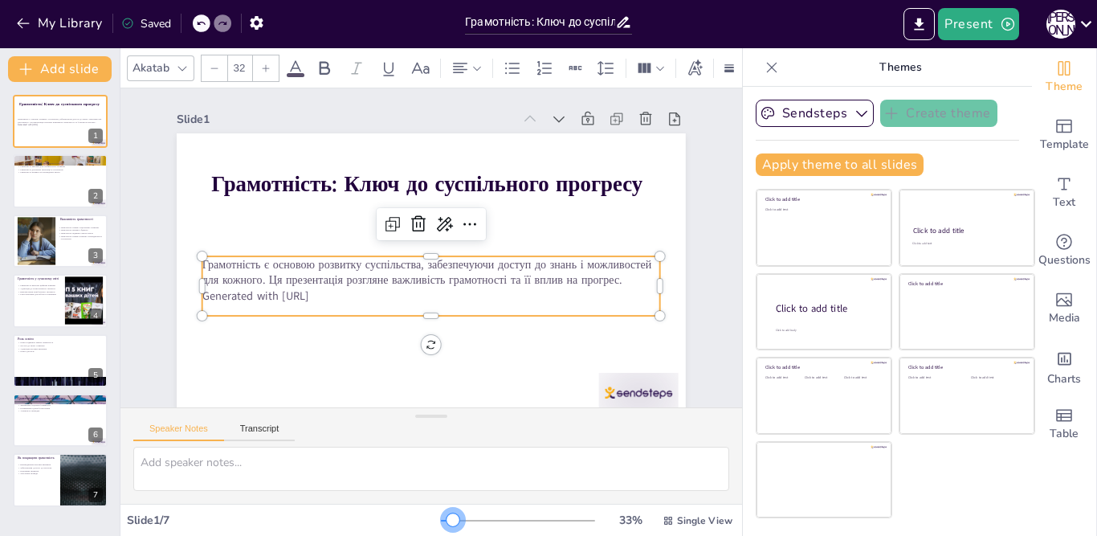
click at [446, 523] on div at bounding box center [452, 519] width 13 height 13
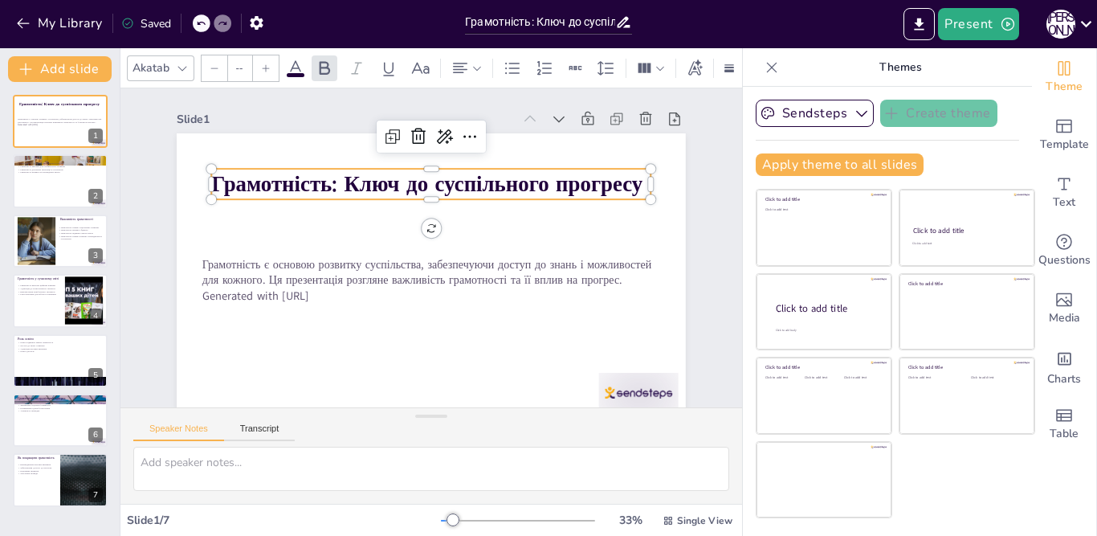
type input "81.3"
click at [694, 62] on icon at bounding box center [695, 67] width 14 height 16
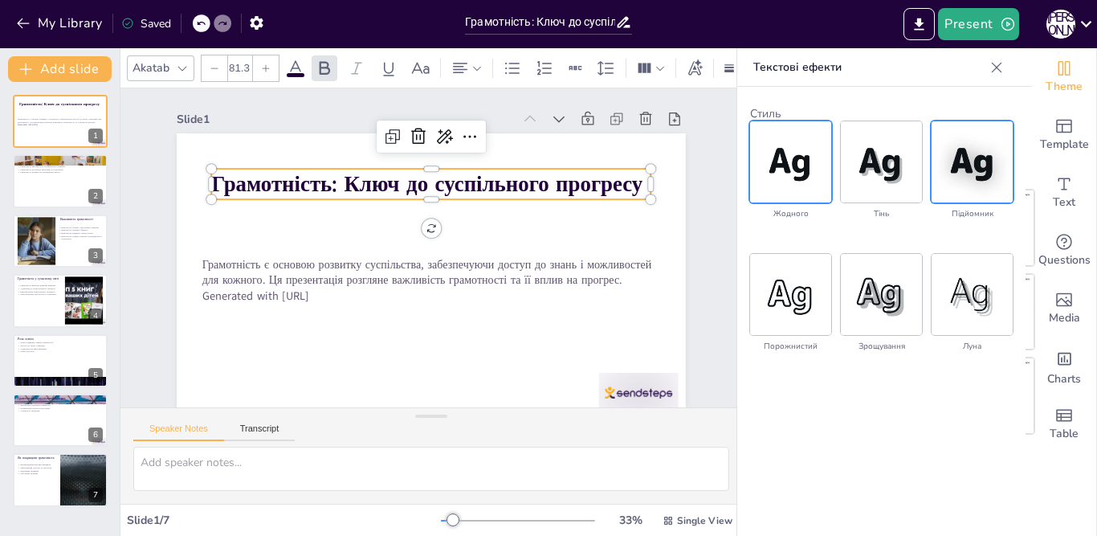
click at [956, 172] on img at bounding box center [971, 161] width 81 height 81
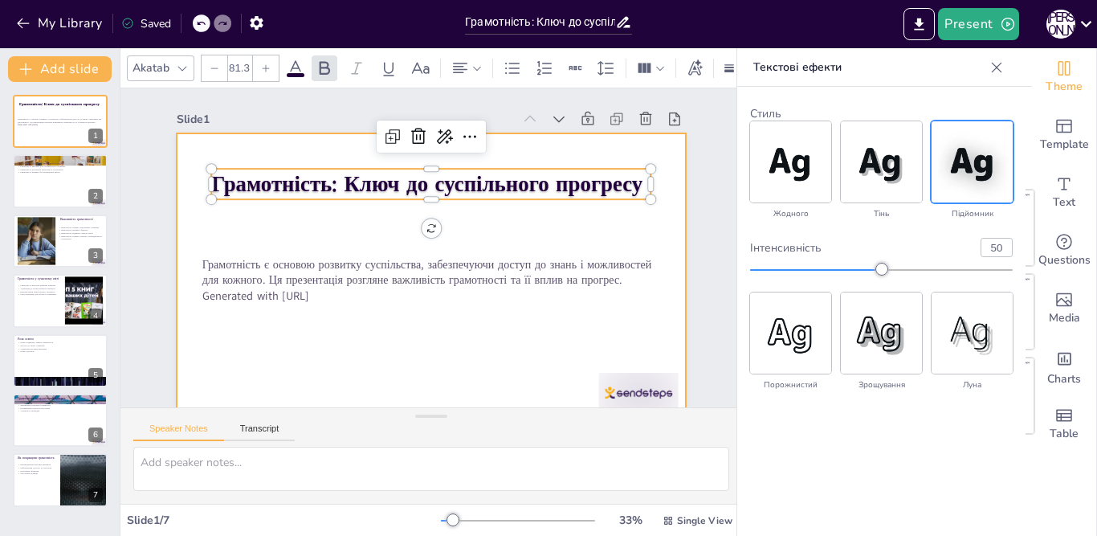
click at [576, 233] on div at bounding box center [409, 266] width 553 height 569
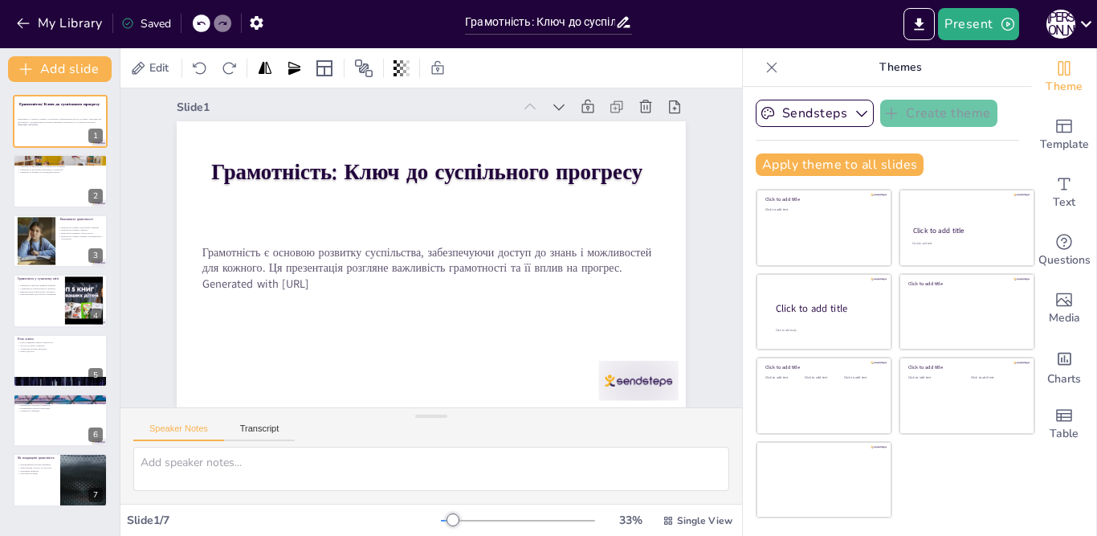
scroll to position [26, 0]
click at [23, 20] on icon "button" at bounding box center [23, 23] width 16 height 16
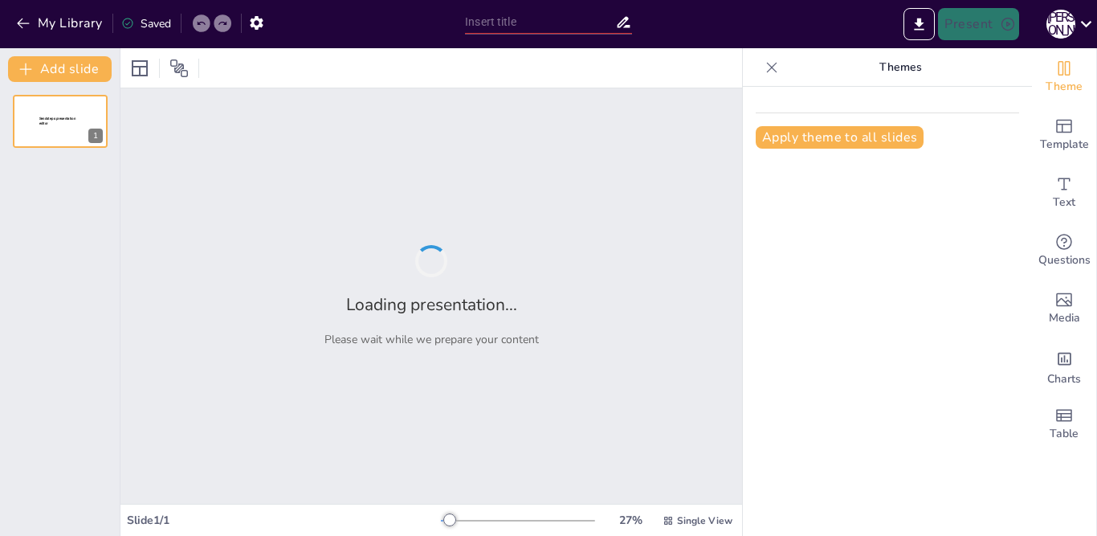
type input "Грамотність: Ключ до суспільного прогресу"
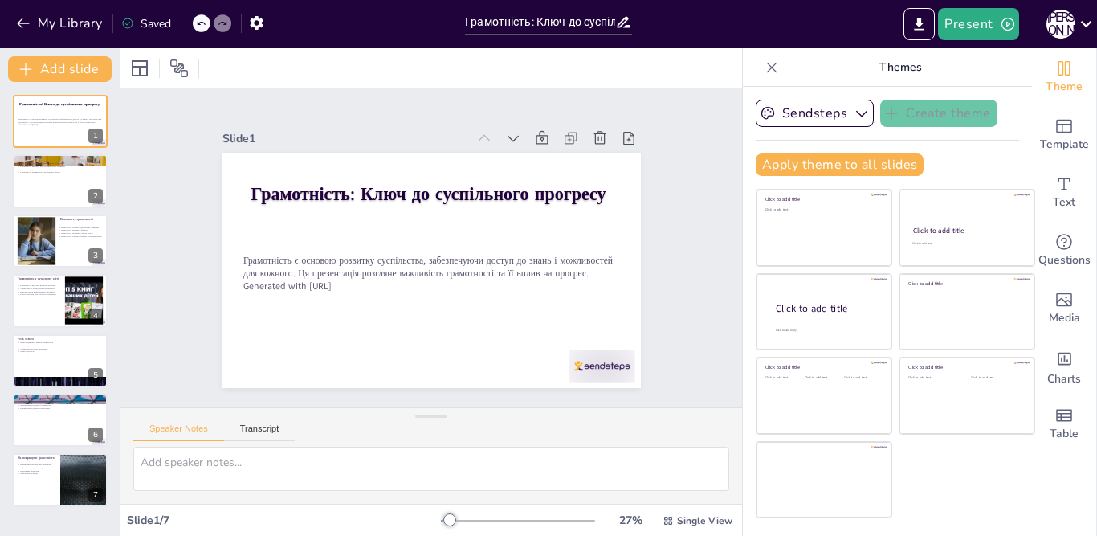
click at [695, 22] on div "Present Г [PERSON_NAME]" at bounding box center [868, 24] width 457 height 32
click at [917, 22] on icon "Export to PowerPoint" at bounding box center [919, 24] width 10 height 12
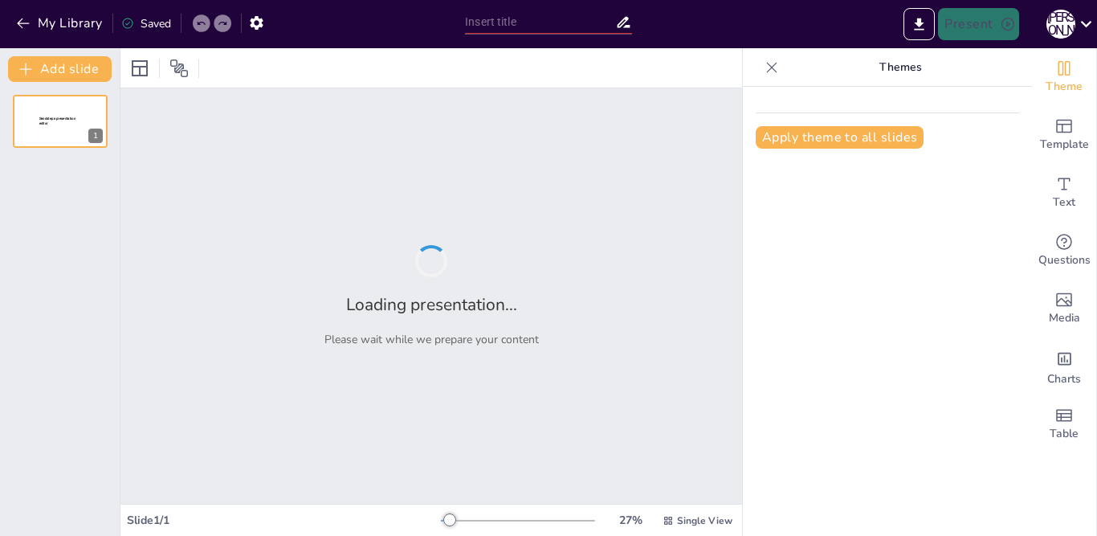
type input "Грамотність: Ключ до суспільного прогресу"
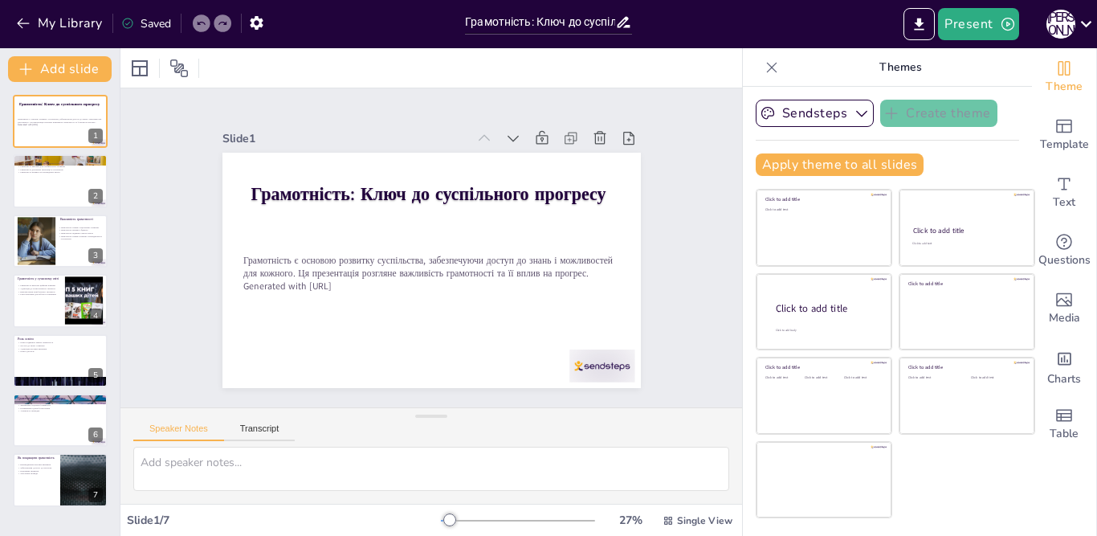
click at [663, 72] on div at bounding box center [430, 67] width 621 height 39
click at [1006, 21] on icon "button" at bounding box center [1008, 24] width 16 height 16
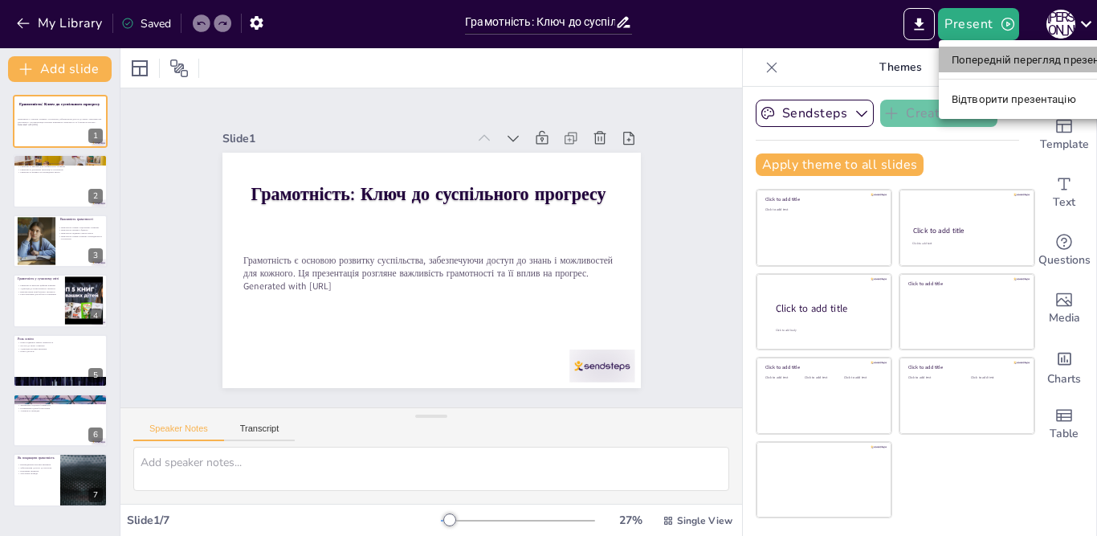
click at [1001, 63] on font "Попередній перегляд презентації" at bounding box center [1036, 60] width 170 height 12
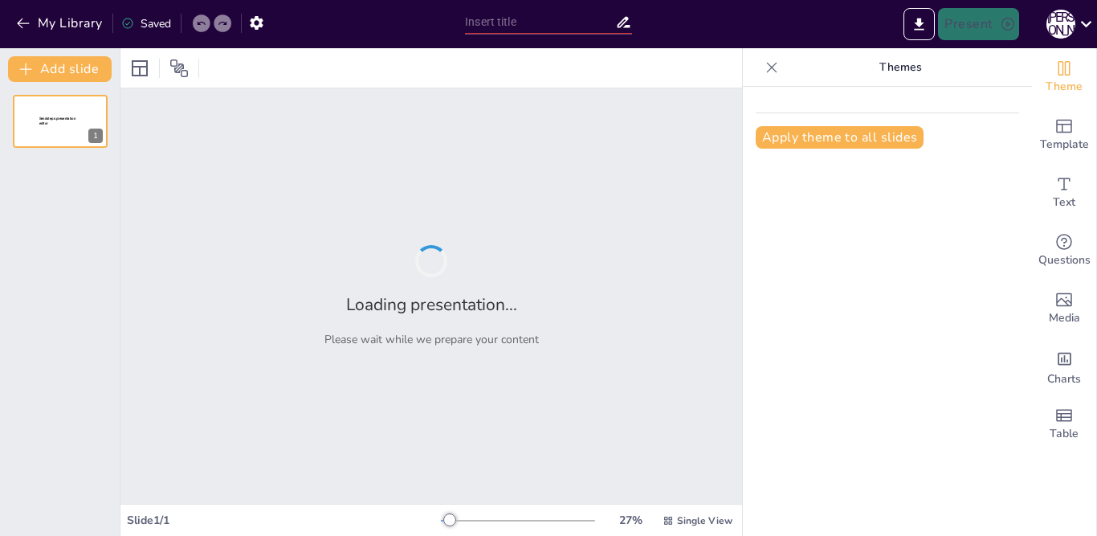
type input "Грамотність: Ключ до суспільного прогресу"
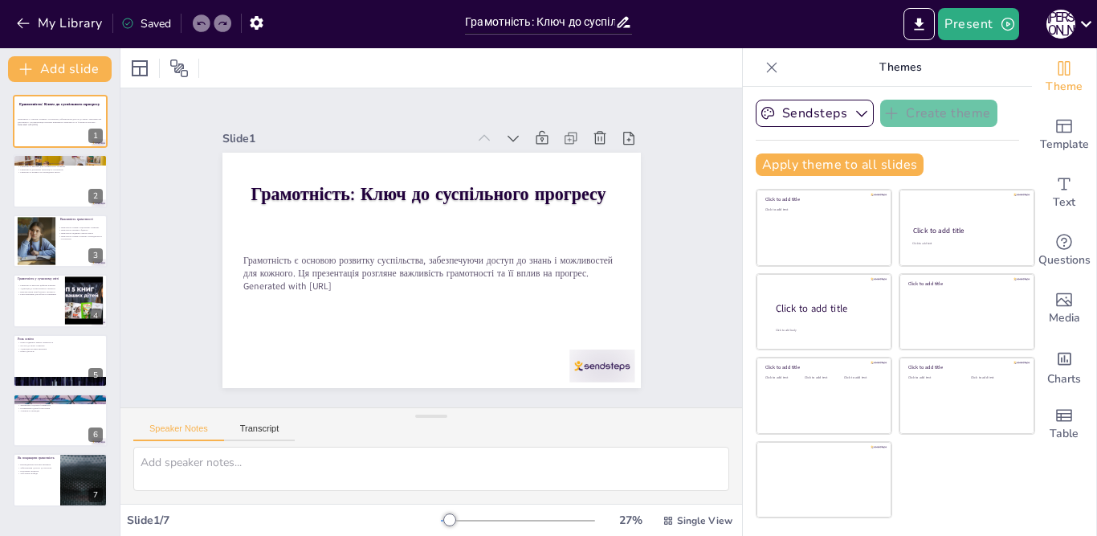
click at [682, 63] on div at bounding box center [430, 67] width 621 height 39
click at [1004, 24] on icon "button" at bounding box center [1008, 24] width 16 height 16
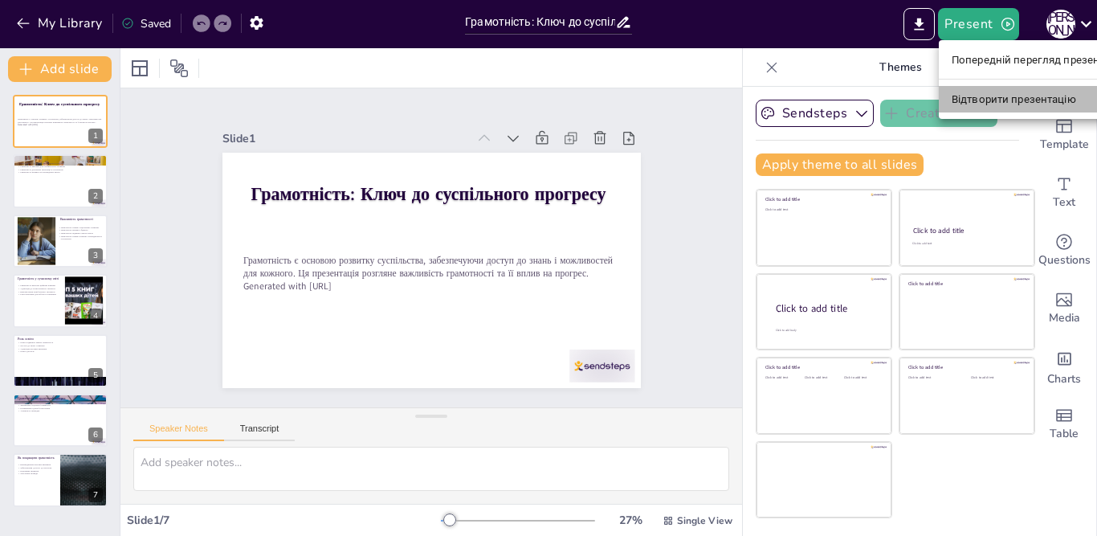
click at [983, 102] on font "Відтворити презентацію" at bounding box center [1013, 99] width 124 height 12
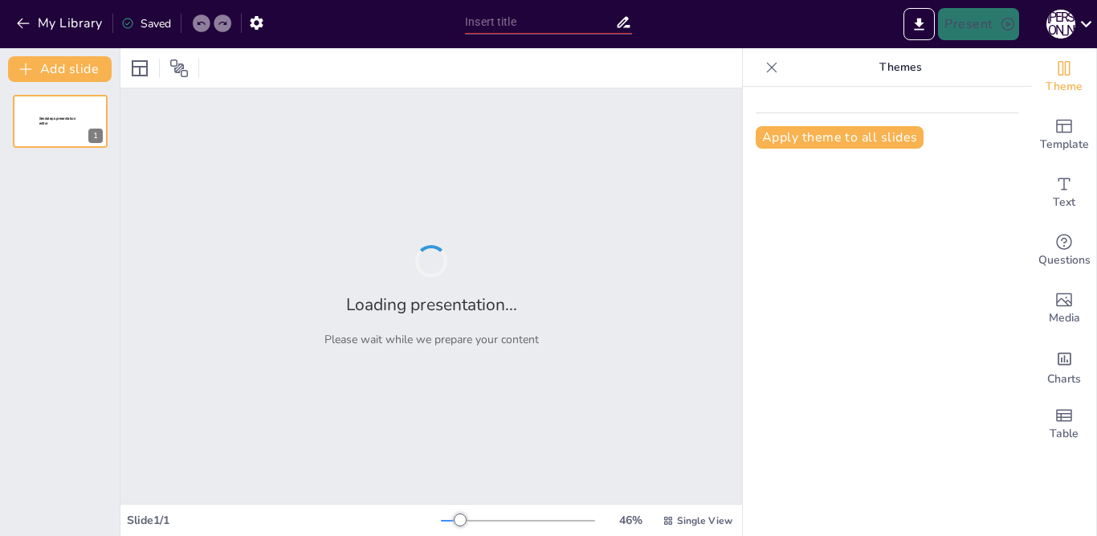
type input "Чи вмієте ви використовувати прочитане з користю?"
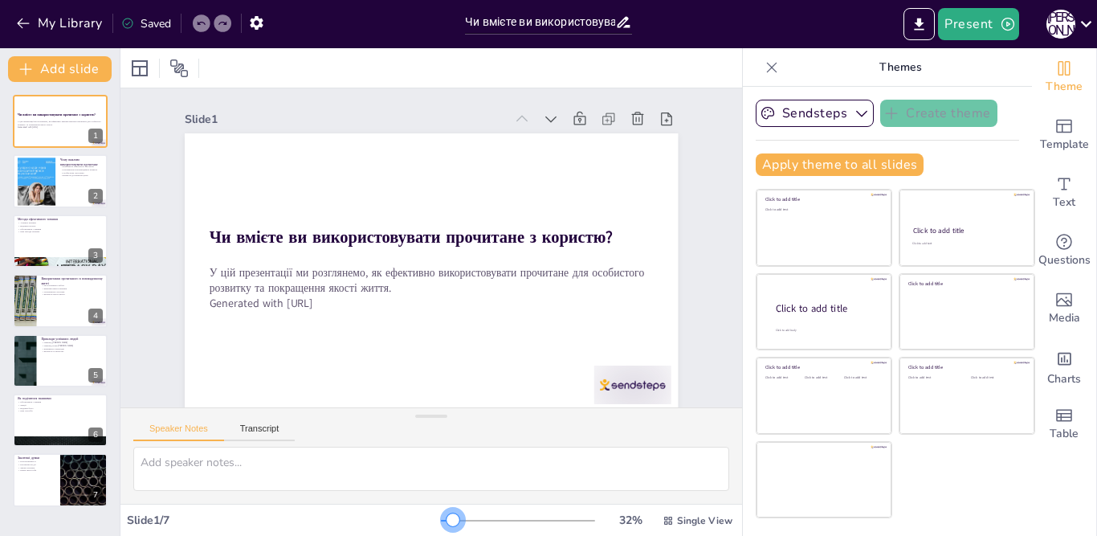
click at [446, 524] on div at bounding box center [452, 519] width 13 height 13
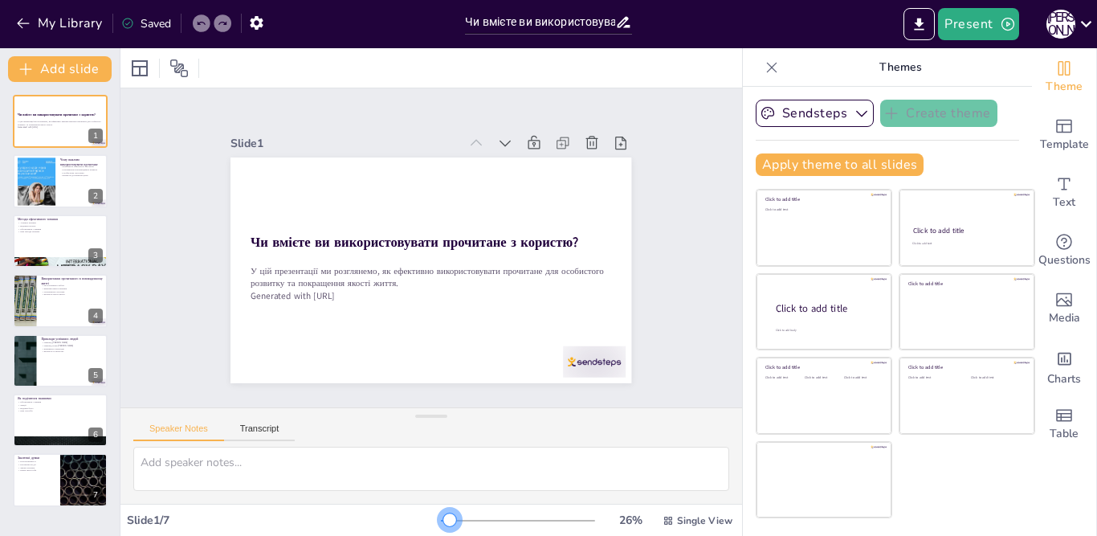
click at [443, 520] on div at bounding box center [449, 519] width 13 height 13
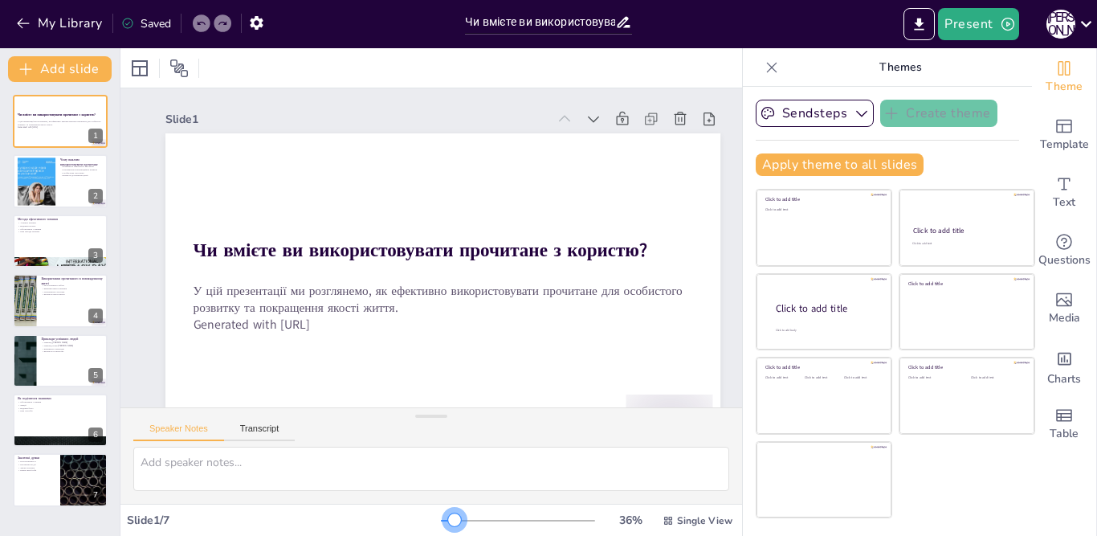
click at [448, 520] on div at bounding box center [454, 519] width 13 height 13
click at [60, 186] on div at bounding box center [60, 181] width 96 height 55
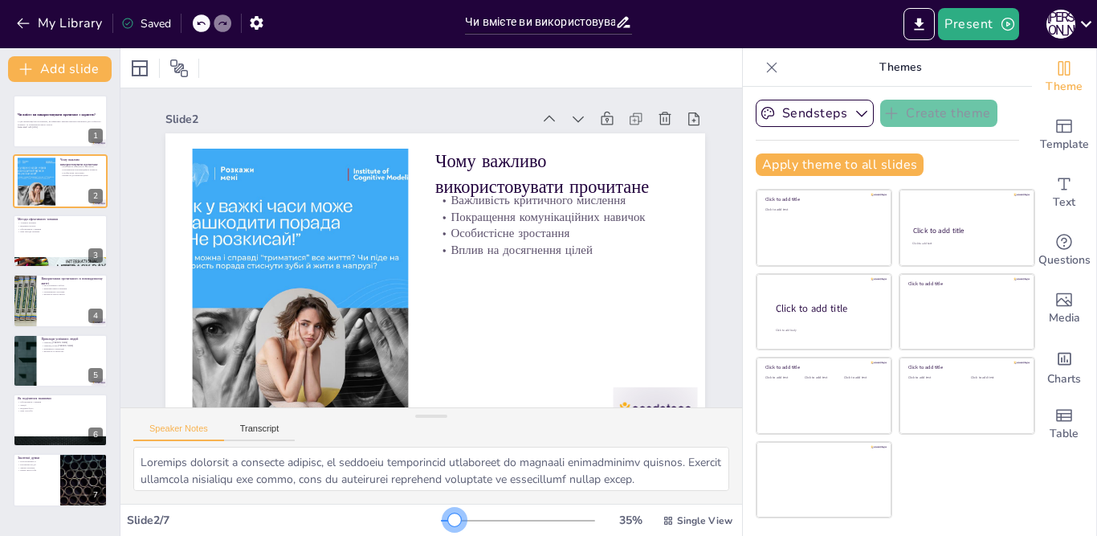
click at [448, 514] on div at bounding box center [454, 519] width 13 height 13
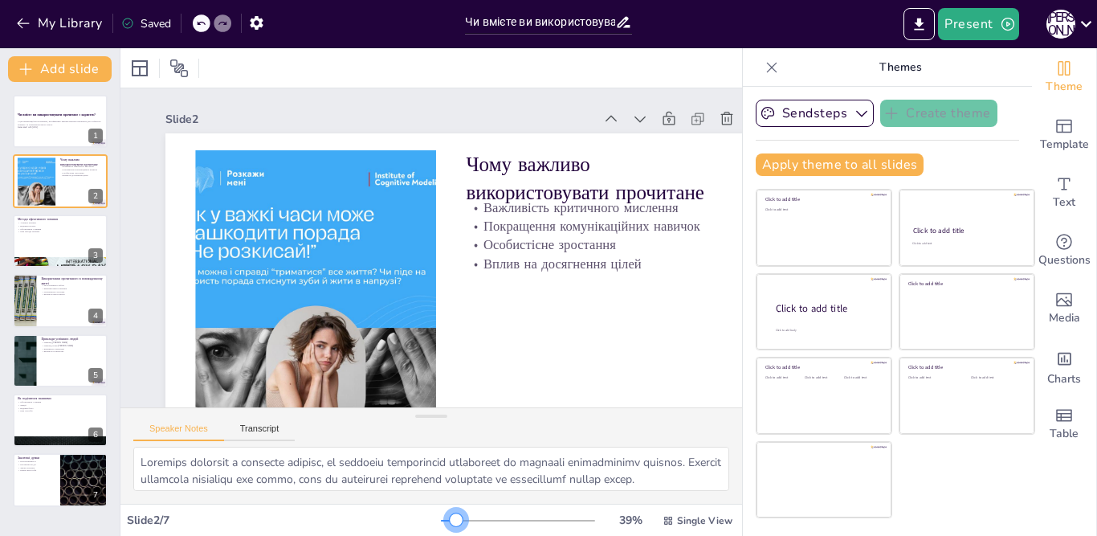
click at [450, 515] on div at bounding box center [456, 519] width 13 height 13
click at [59, 233] on p "Інші методи читання" at bounding box center [60, 231] width 87 height 3
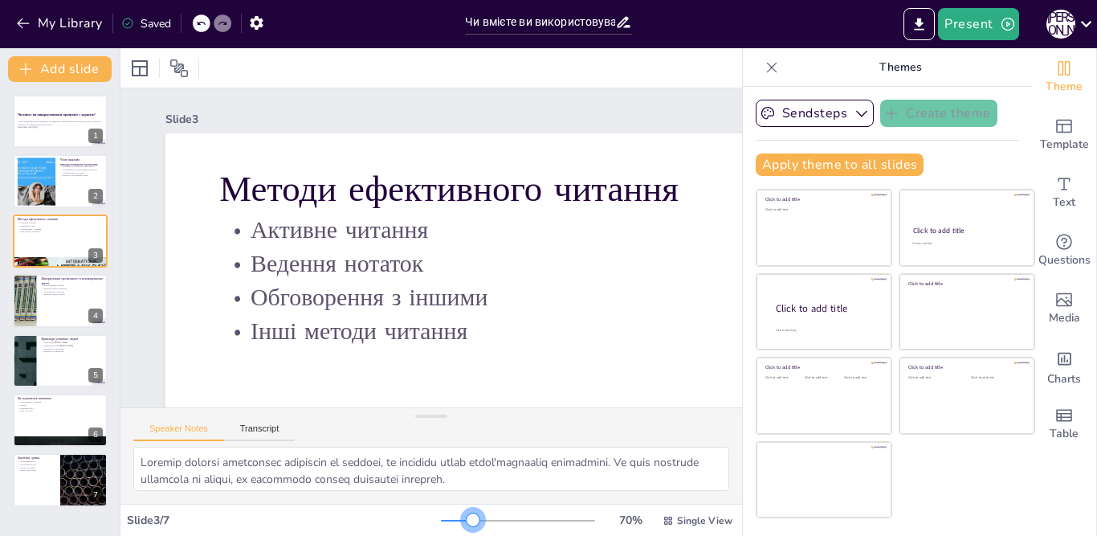
drag, startPoint x: 441, startPoint y: 519, endPoint x: 459, endPoint y: 519, distance: 18.5
click at [466, 519] on div at bounding box center [472, 519] width 13 height 13
click at [66, 299] on div at bounding box center [60, 300] width 96 height 55
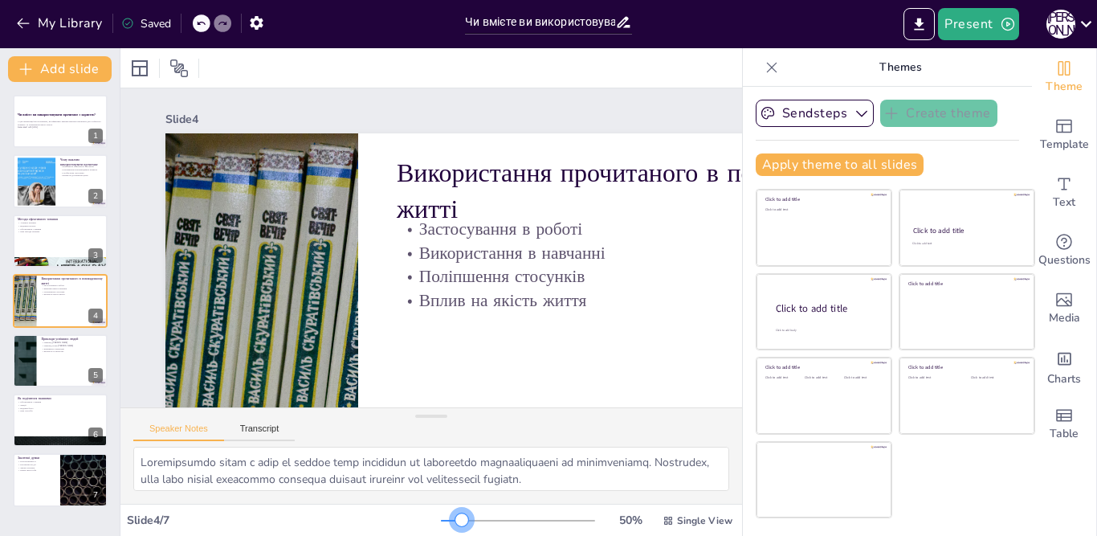
click at [455, 520] on div at bounding box center [461, 519] width 13 height 13
click at [63, 364] on div at bounding box center [60, 360] width 96 height 55
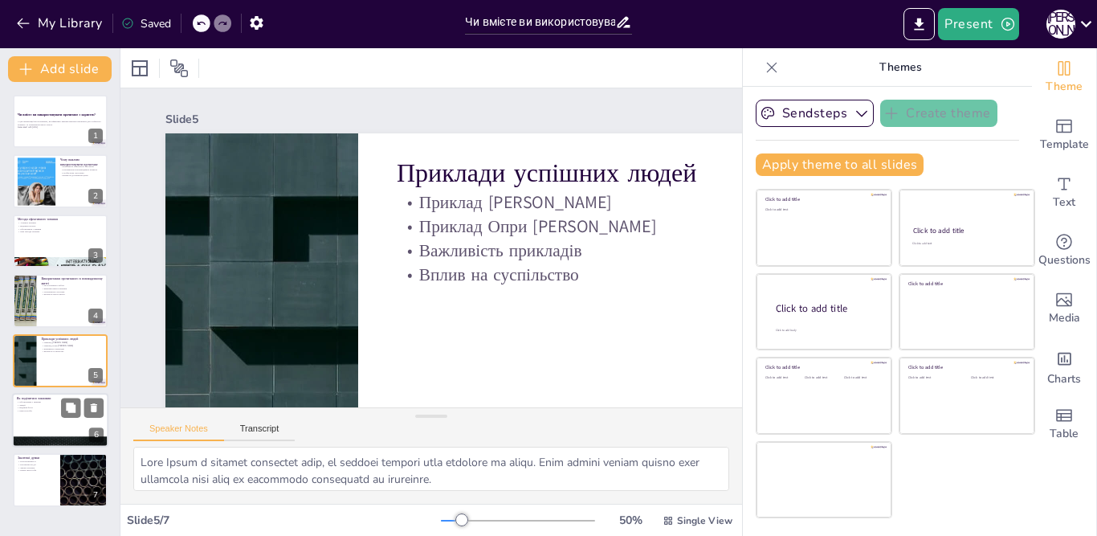
click at [55, 410] on p "Інші способи" at bounding box center [60, 410] width 87 height 3
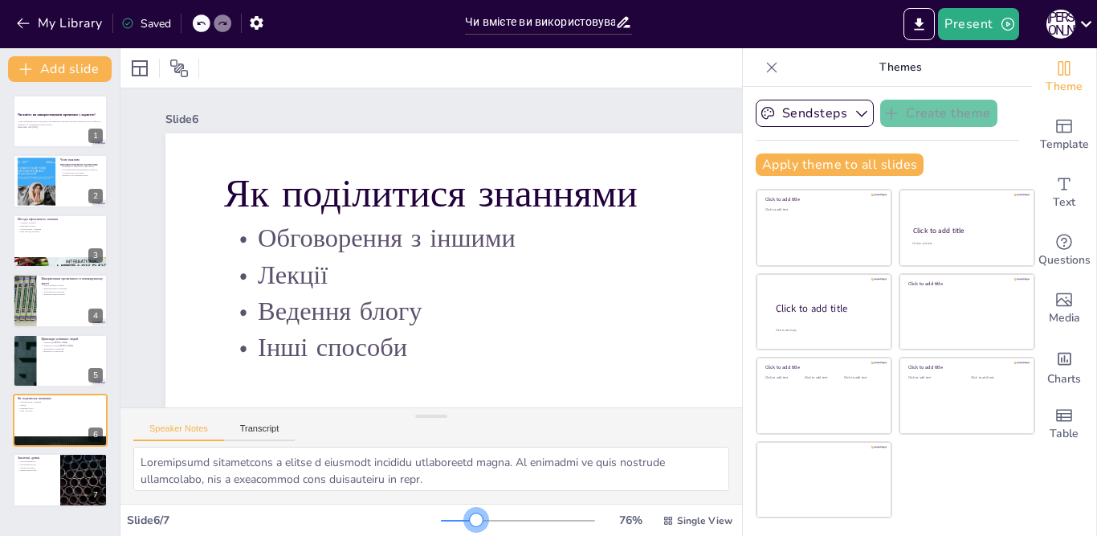
drag, startPoint x: 447, startPoint y: 520, endPoint x: 462, endPoint y: 517, distance: 15.6
click at [470, 517] on div at bounding box center [476, 519] width 13 height 13
click at [26, 479] on div at bounding box center [60, 480] width 96 height 55
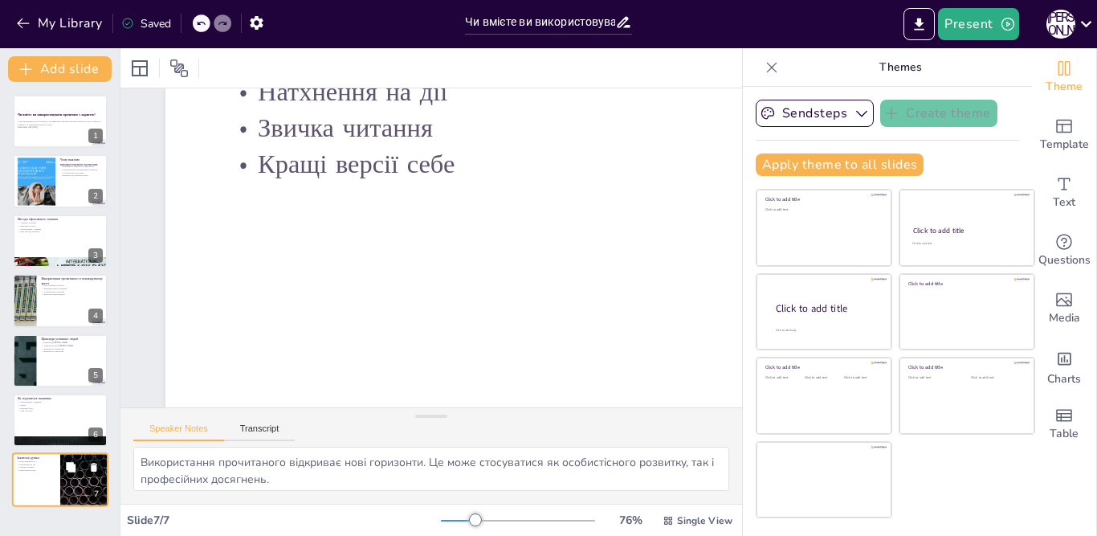
scroll to position [214, 0]
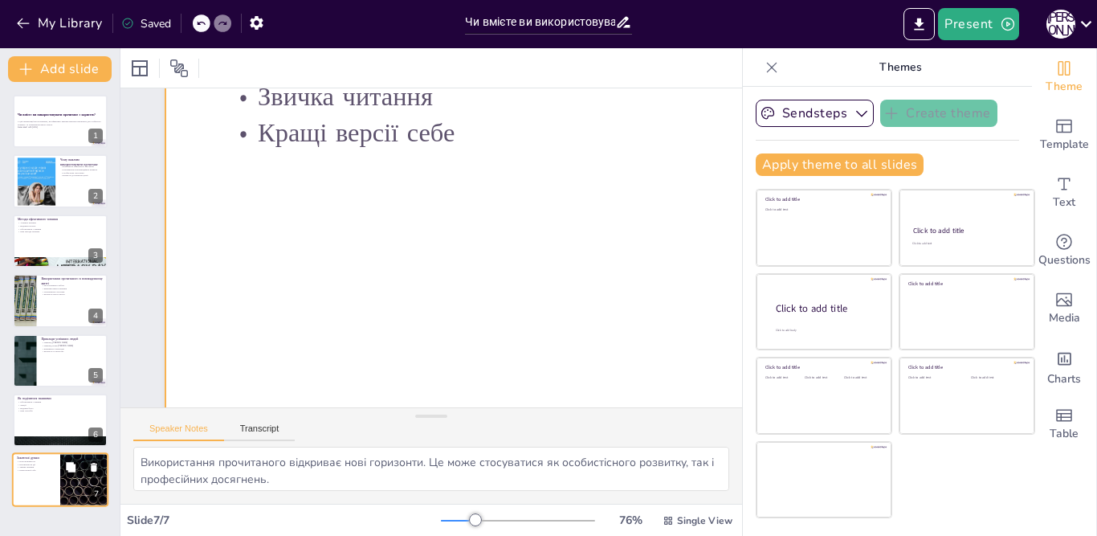
click at [31, 488] on div at bounding box center [60, 480] width 96 height 55
click at [46, 417] on div at bounding box center [60, 420] width 96 height 55
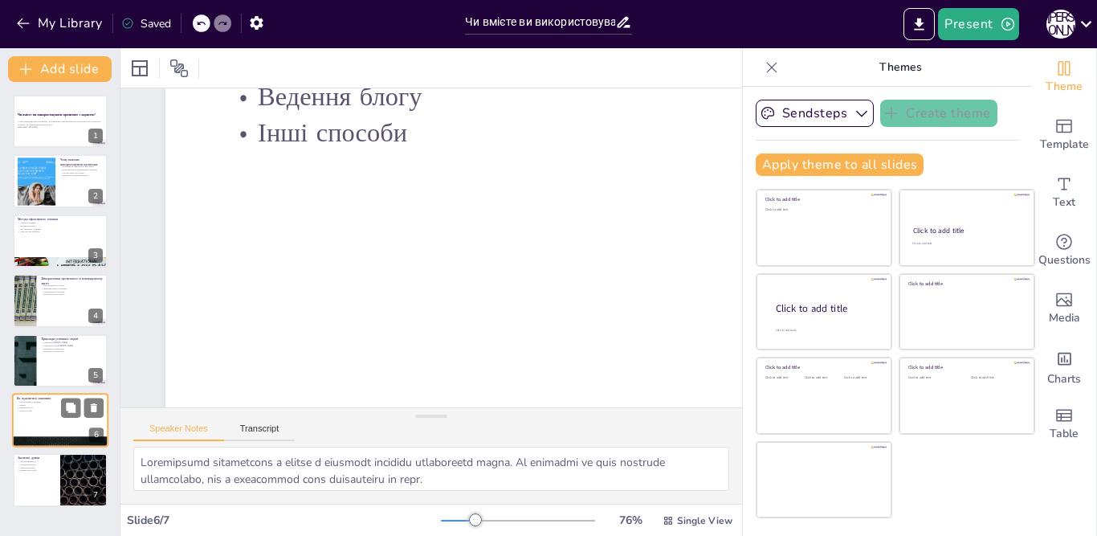
scroll to position [0, 0]
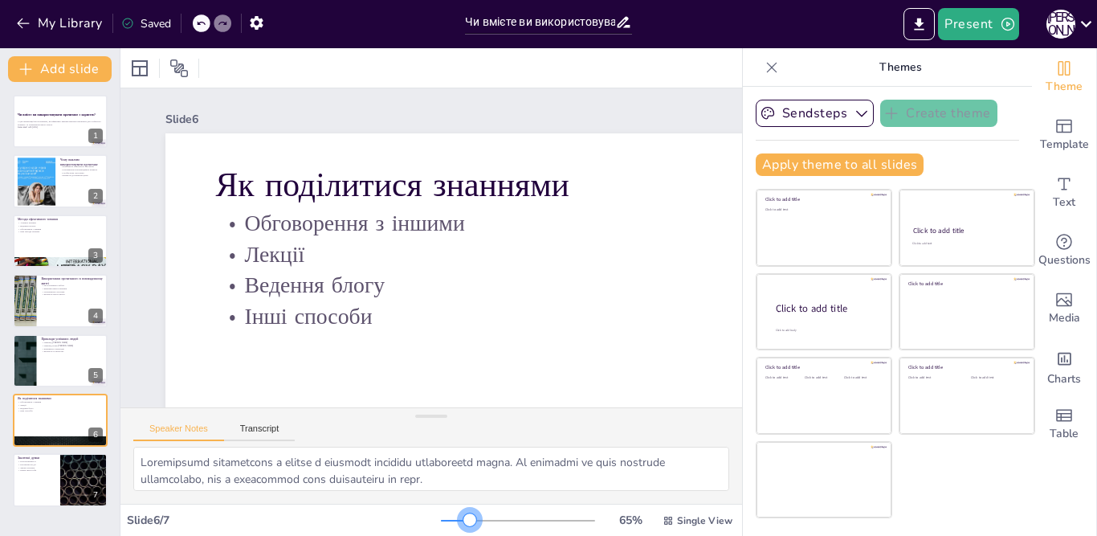
click at [463, 514] on div at bounding box center [469, 519] width 13 height 13
click at [36, 478] on div at bounding box center [60, 480] width 96 height 55
type textarea "Використання прочитаного відкриває нові горизонти. Це може стосуватися як особи…"
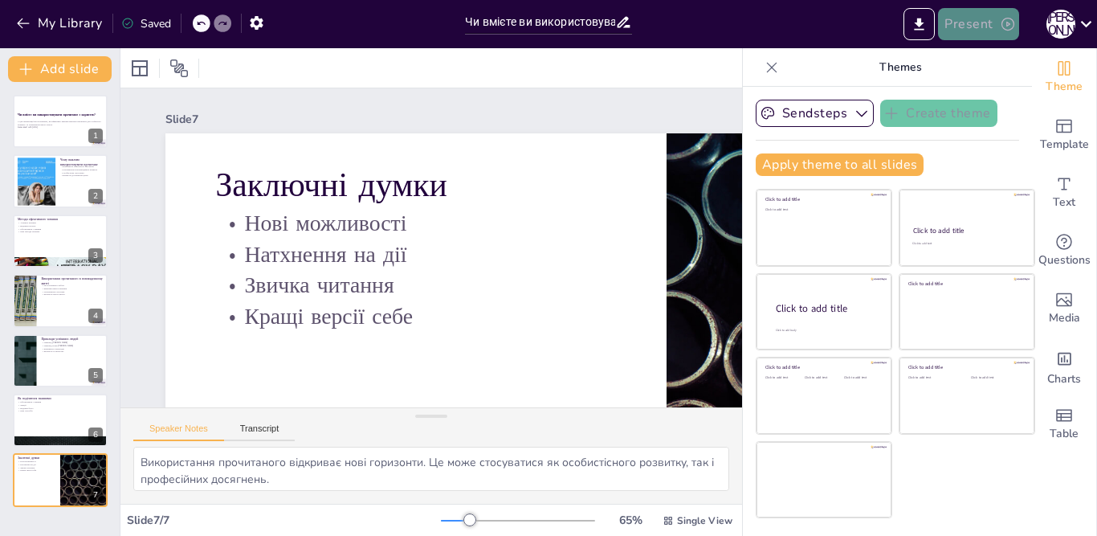
click at [1006, 22] on icon "button" at bounding box center [1007, 24] width 13 height 13
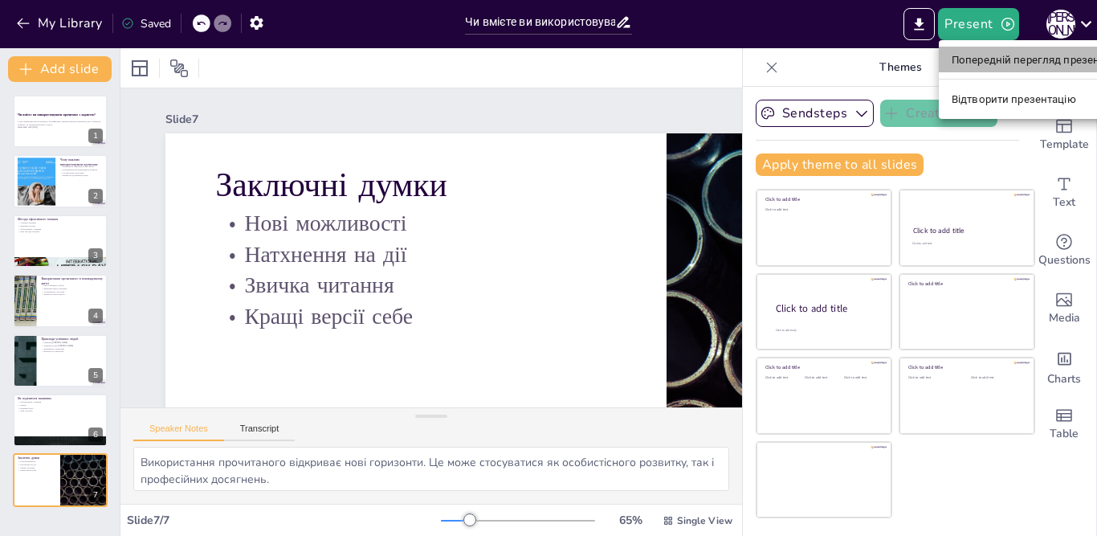
click at [982, 60] on font "Попередній перегляд презентації" at bounding box center [1036, 60] width 170 height 12
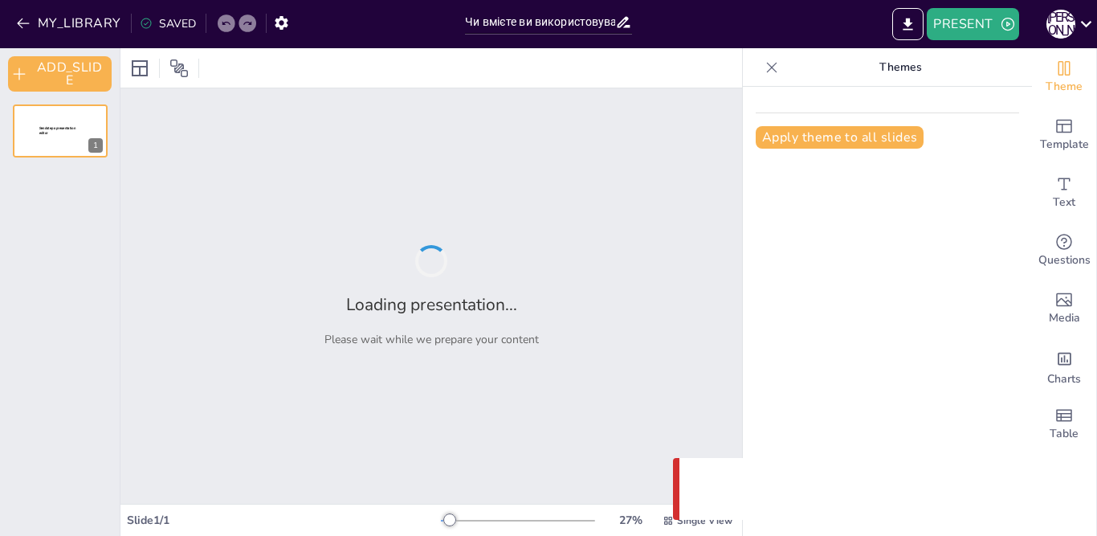
type input "Чи вмієте ви використовувати прочитане з користю?"
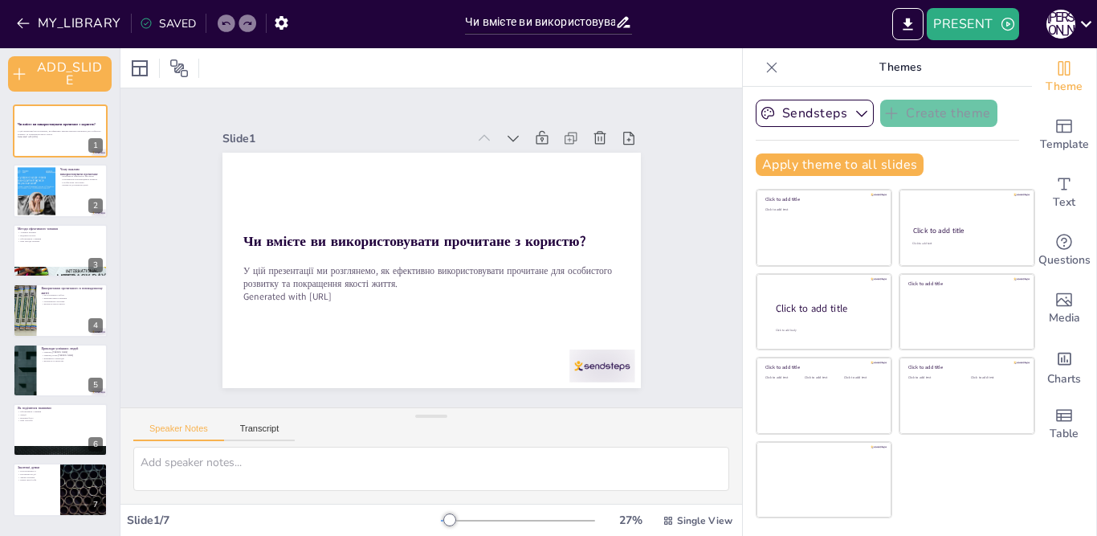
click at [699, 59] on div at bounding box center [430, 67] width 621 height 39
click at [902, 20] on icon "EXPORT_TO_POWERPOINT" at bounding box center [907, 24] width 17 height 17
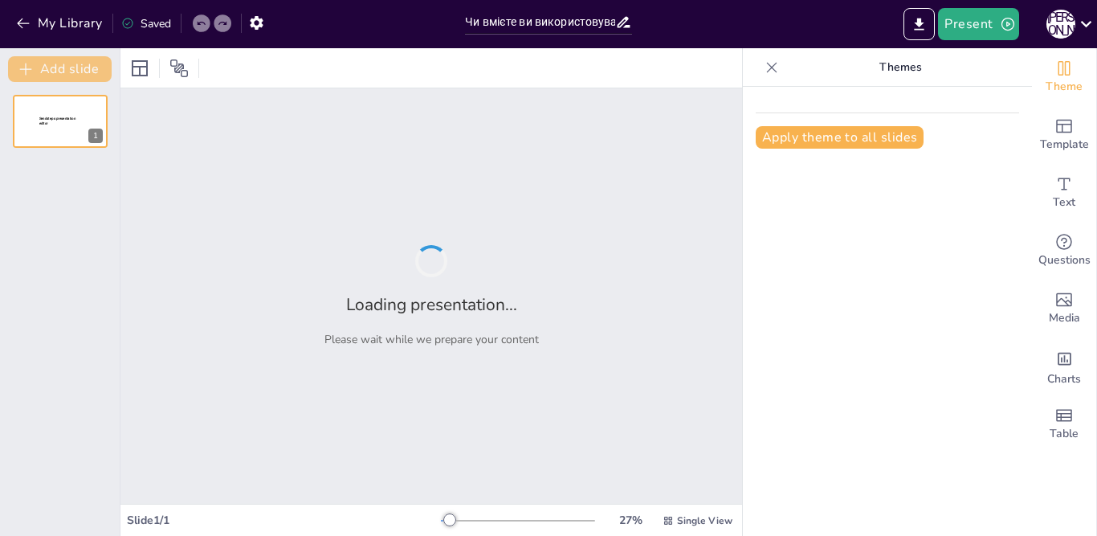
type input "Чи вмієте ви використовувати прочитане з користю?"
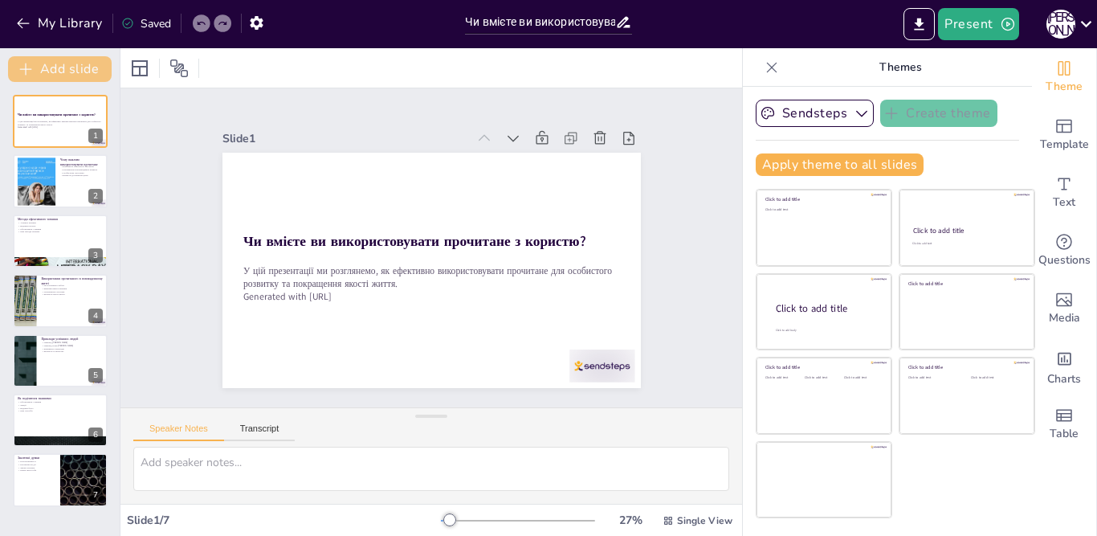
click at [55, 67] on button "Add slide" at bounding box center [60, 69] width 104 height 26
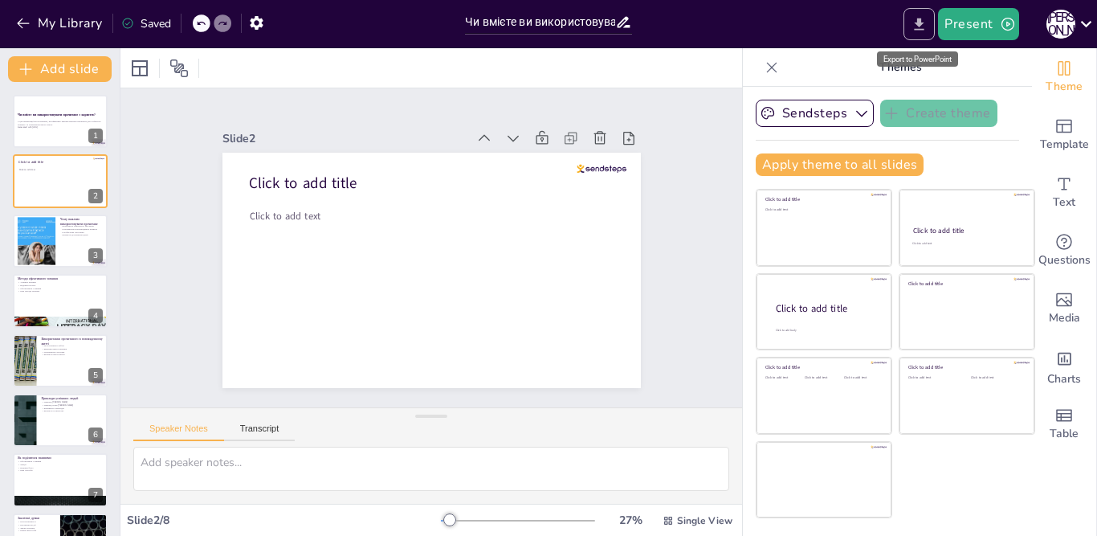
click at [924, 25] on icon "Export to PowerPoint" at bounding box center [918, 24] width 17 height 17
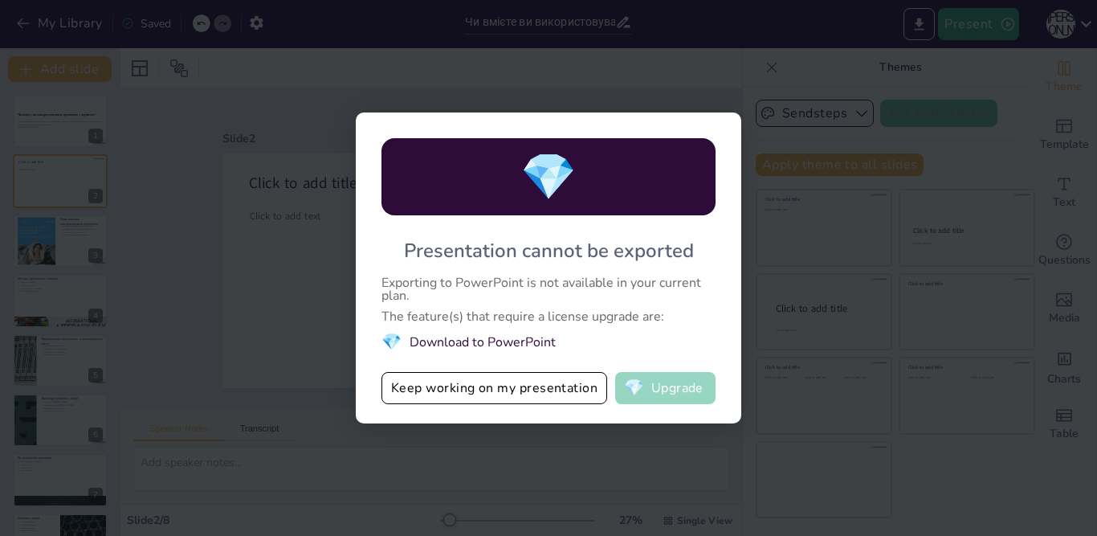
click at [650, 393] on button "💎 Upgrade" at bounding box center [665, 388] width 100 height 32
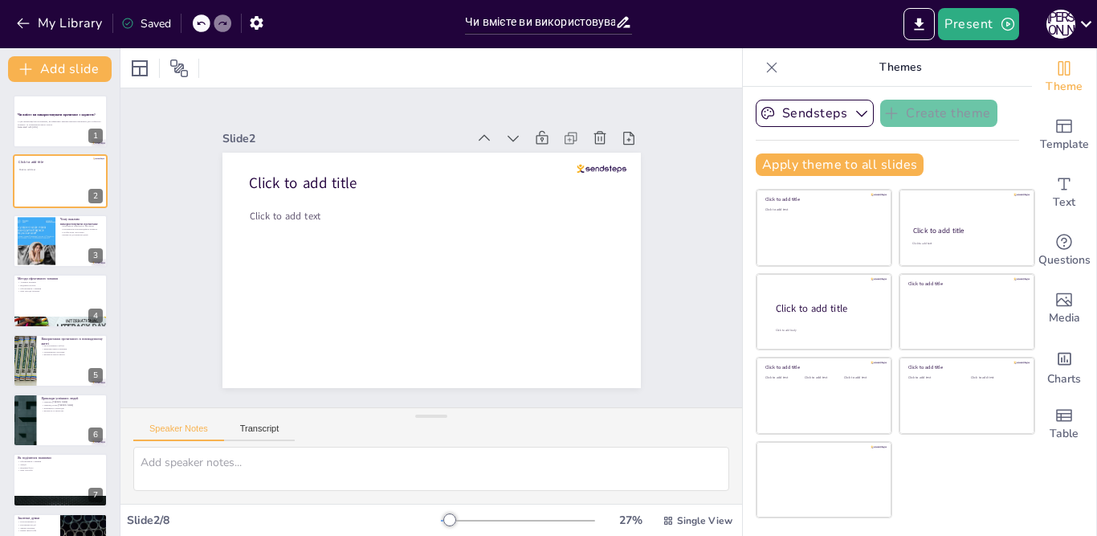
click at [652, 61] on div at bounding box center [430, 67] width 621 height 39
click at [1057, 30] on div "Г [PERSON_NAME]" at bounding box center [1060, 24] width 29 height 29
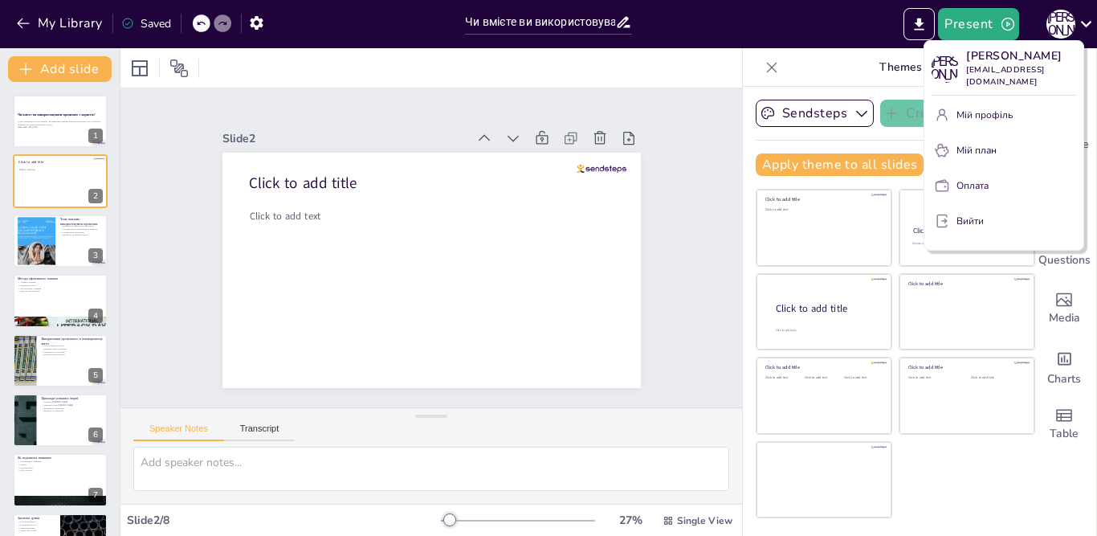
click at [854, 22] on div at bounding box center [548, 268] width 1097 height 536
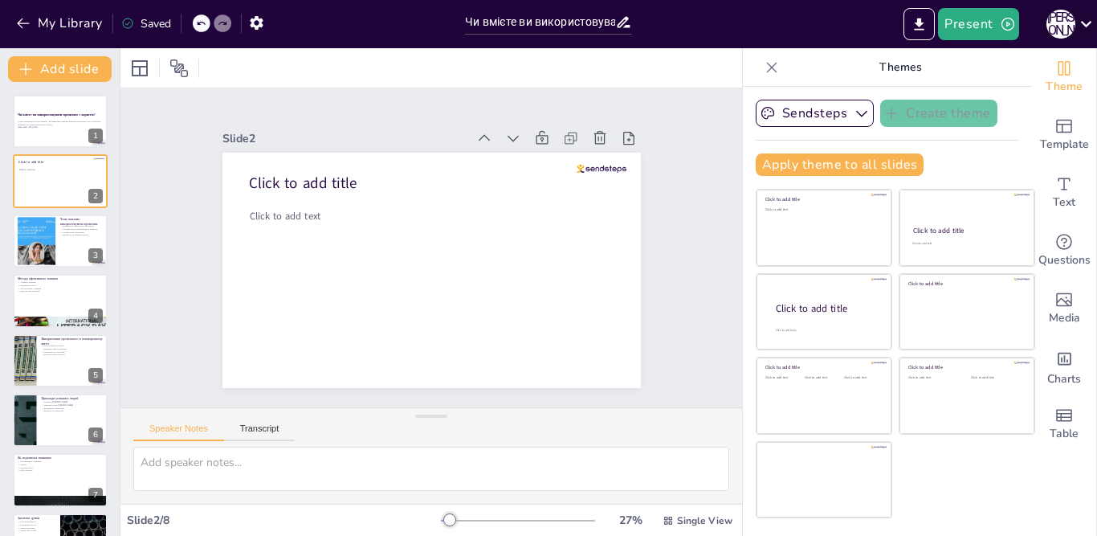
click at [1084, 26] on icon at bounding box center [1086, 24] width 22 height 22
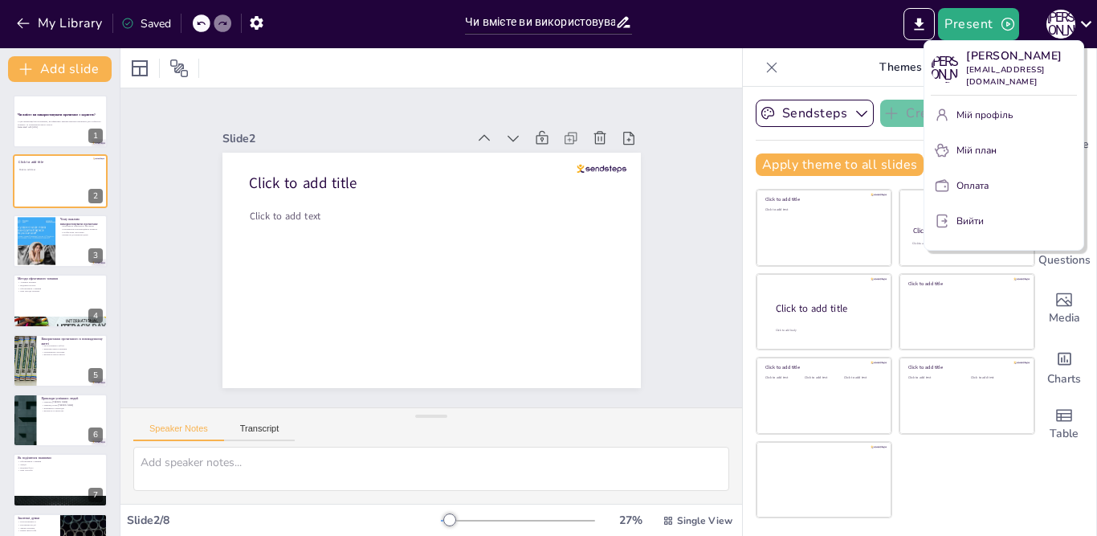
click at [854, 21] on div at bounding box center [548, 268] width 1097 height 536
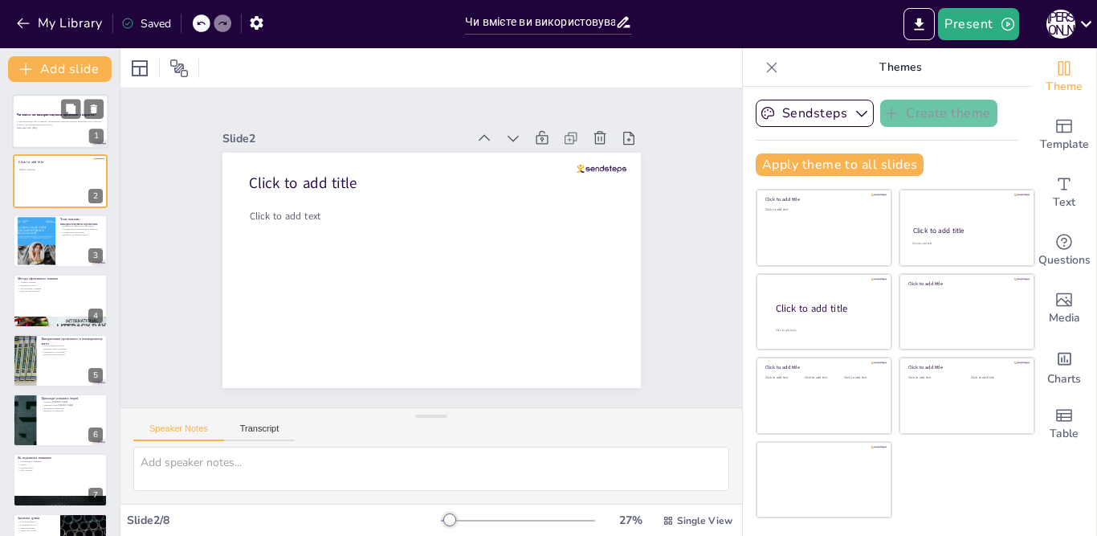
click at [60, 126] on p "Generated with [URL]" at bounding box center [60, 127] width 87 height 3
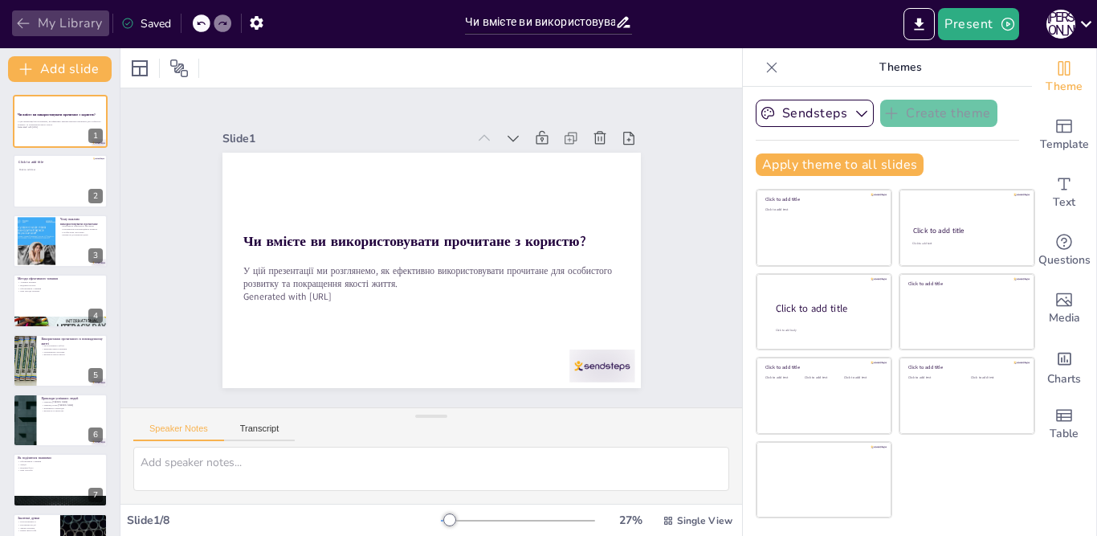
click at [40, 20] on button "My Library" at bounding box center [60, 23] width 97 height 26
